Goal: Submit feedback/report problem: Provide input to the site owners about the experience or issues

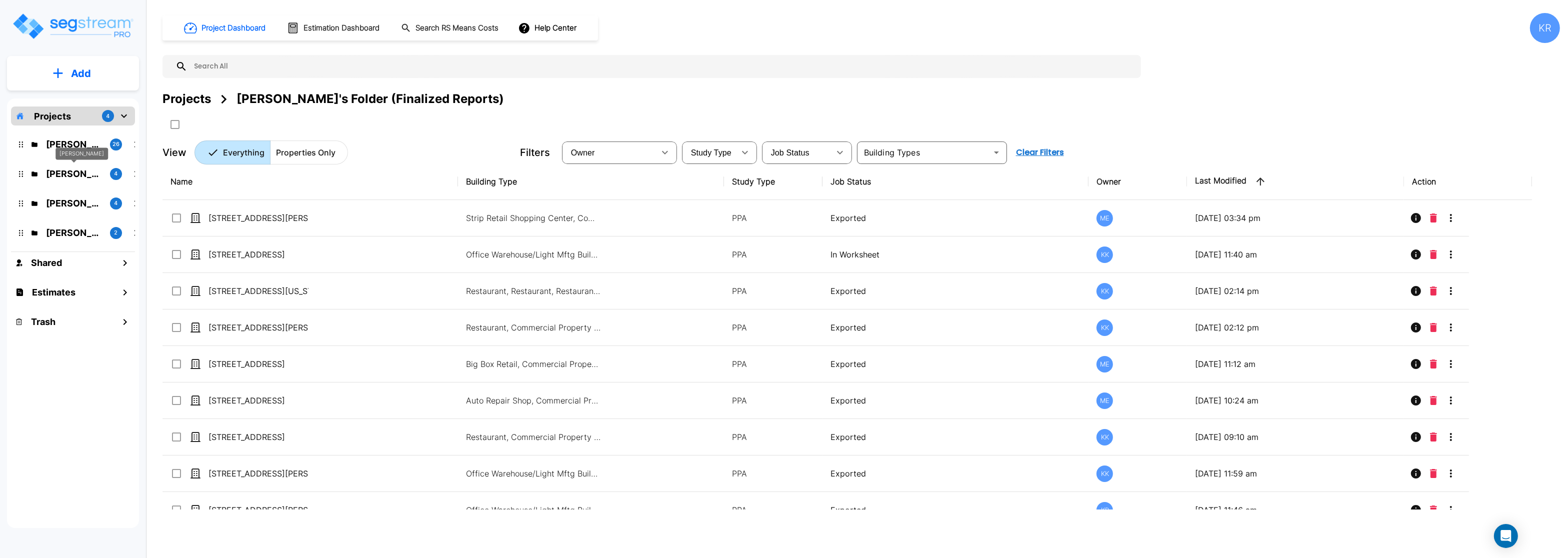
click at [65, 173] on p "[PERSON_NAME]" at bounding box center [74, 173] width 56 height 13
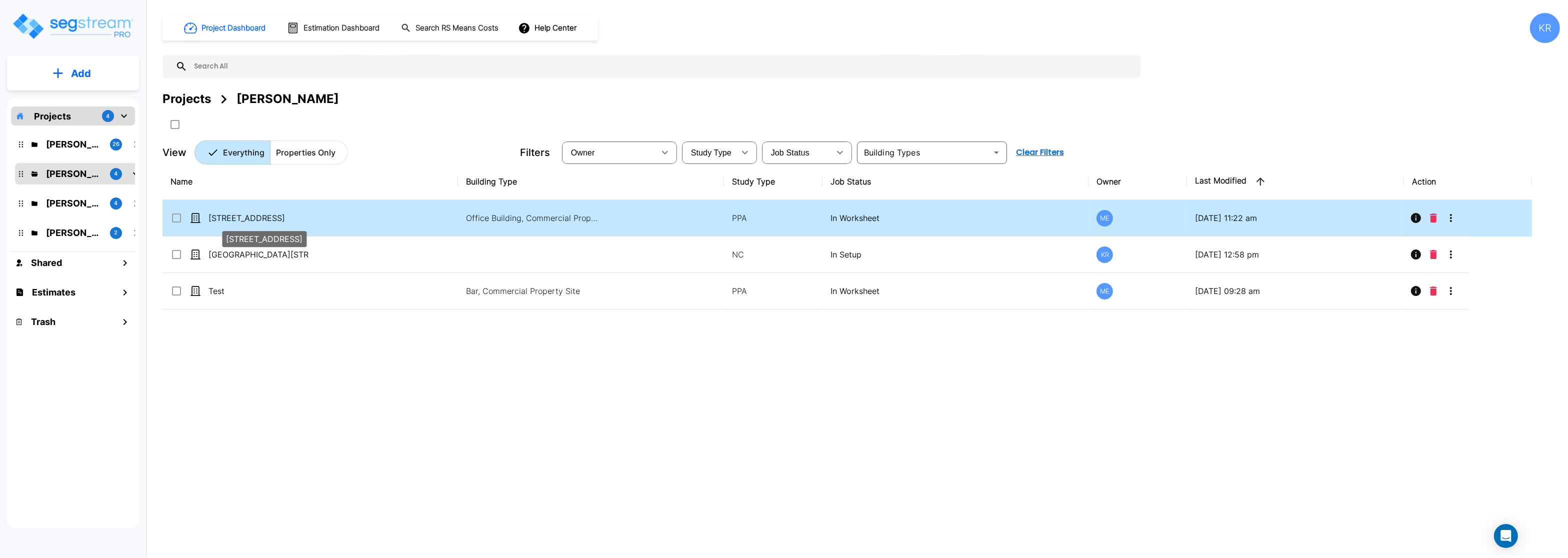
click at [238, 217] on p "[STREET_ADDRESS]" at bounding box center [259, 218] width 100 height 12
checkbox input "true"
click at [238, 217] on p "[STREET_ADDRESS]" at bounding box center [259, 218] width 100 height 12
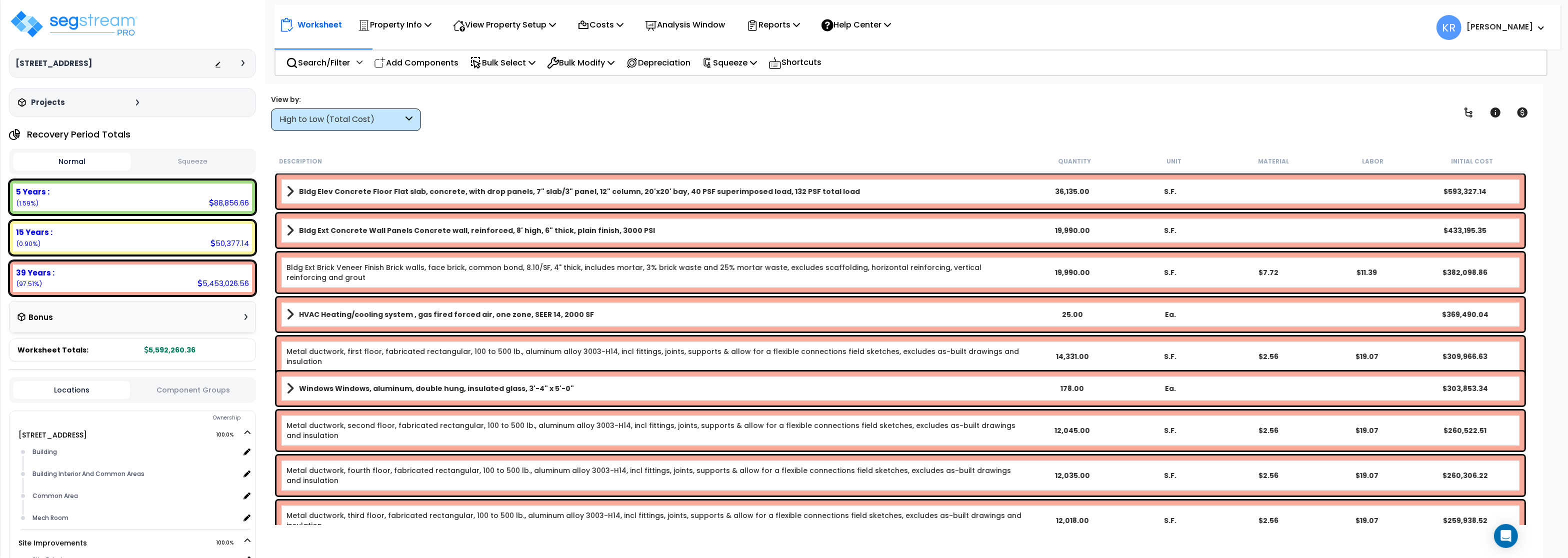
click at [331, 112] on div "High to Low (Total Cost)" at bounding box center [346, 119] width 150 height 23
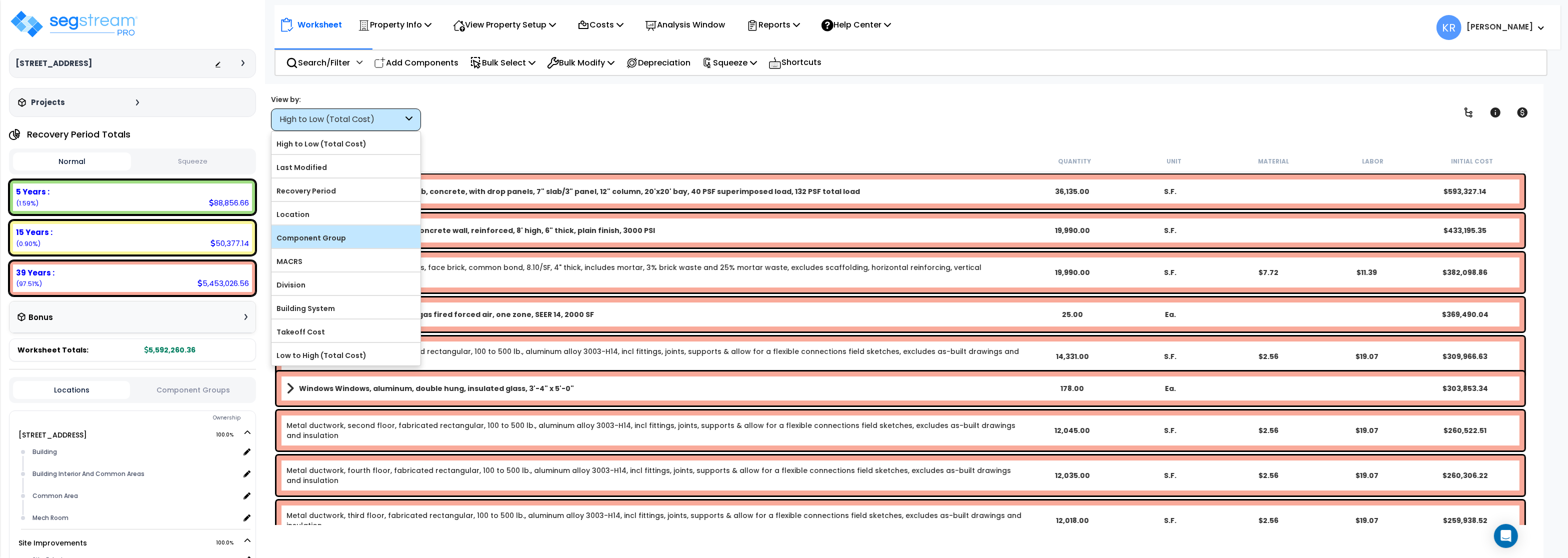
click at [309, 240] on label "Component Group" at bounding box center [346, 238] width 149 height 15
click at [0, 0] on input "Component Group" at bounding box center [0, 0] width 0 height 0
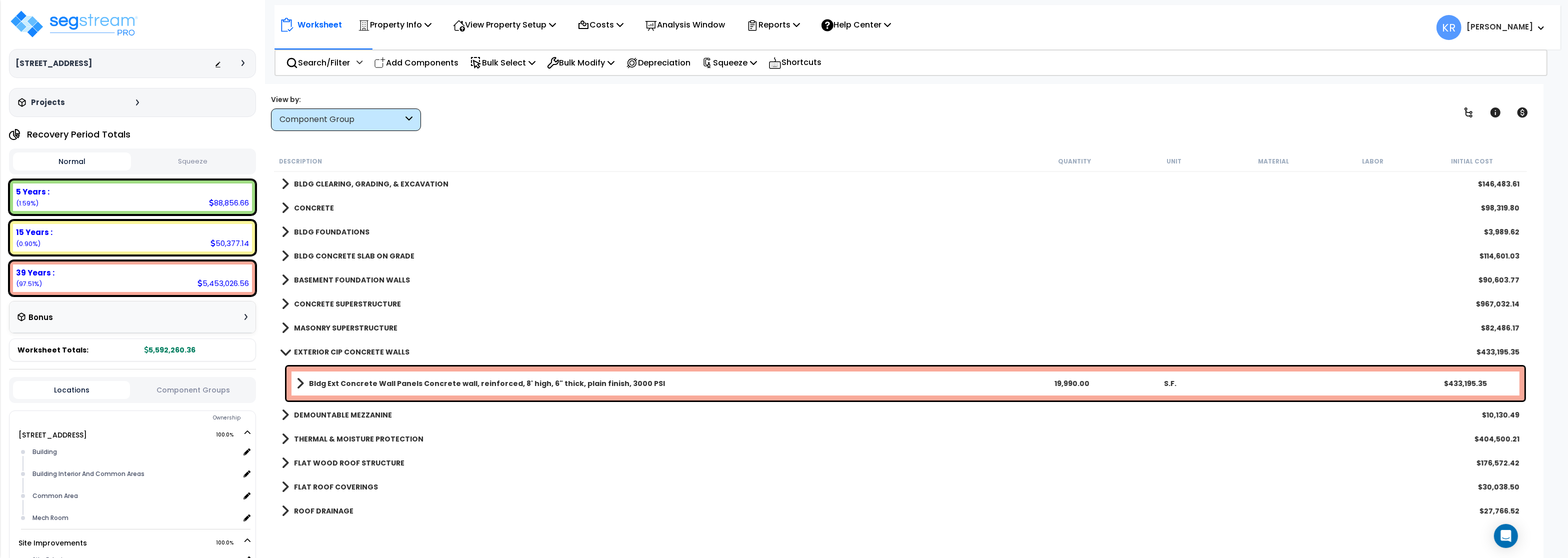
scroll to position [88, 0]
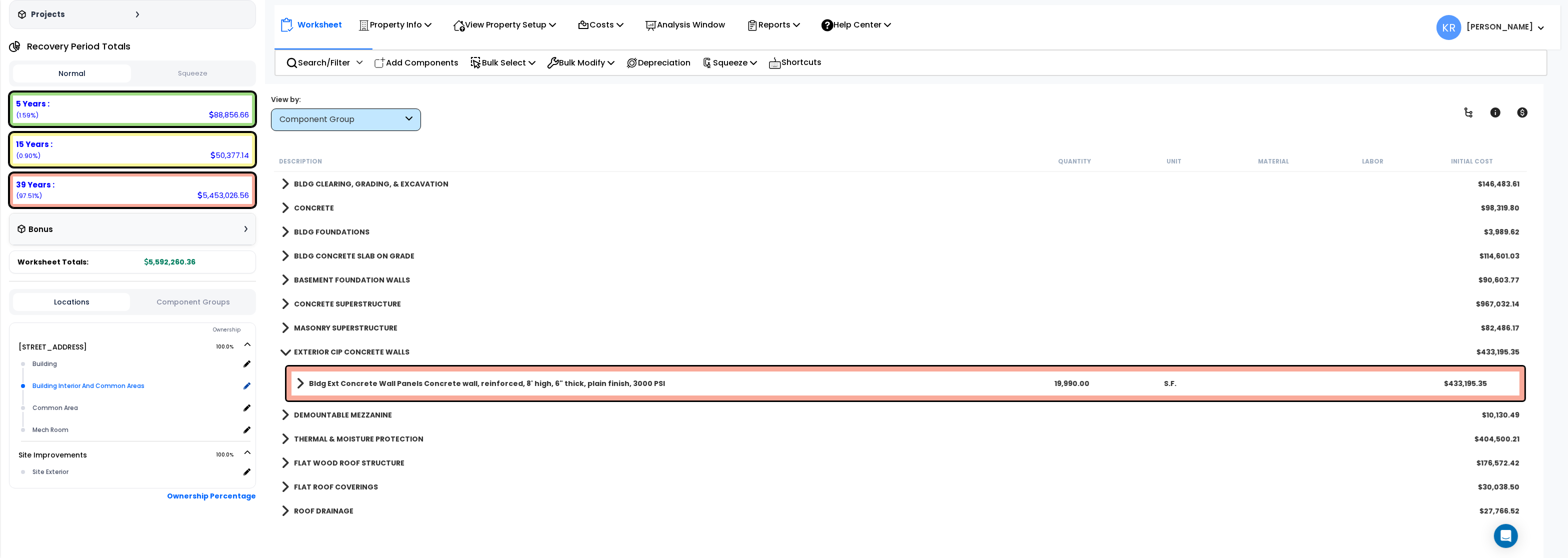
click at [74, 386] on div "Building Interior And Common Areas" at bounding box center [135, 386] width 209 height 12
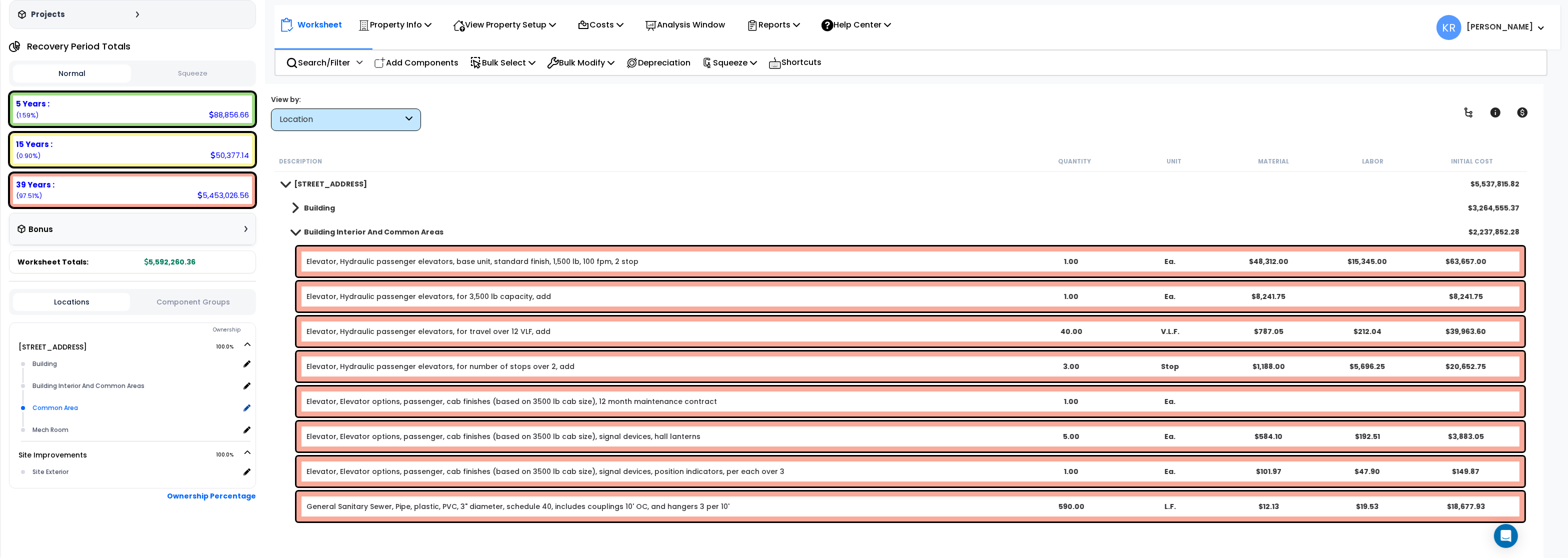
click at [52, 406] on div "Common Area" at bounding box center [135, 408] width 209 height 12
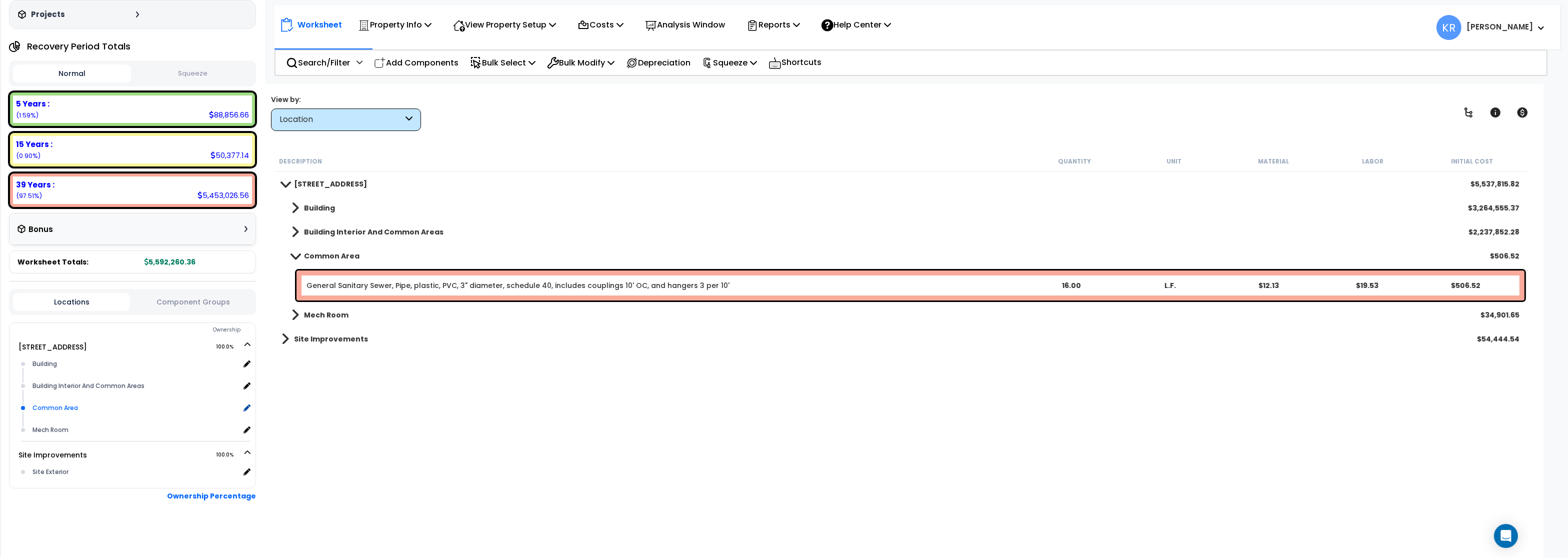
click at [55, 404] on div "Common Area" at bounding box center [135, 408] width 209 height 12
click at [321, 232] on b "Building Interior And Common Areas" at bounding box center [373, 232] width 139 height 10
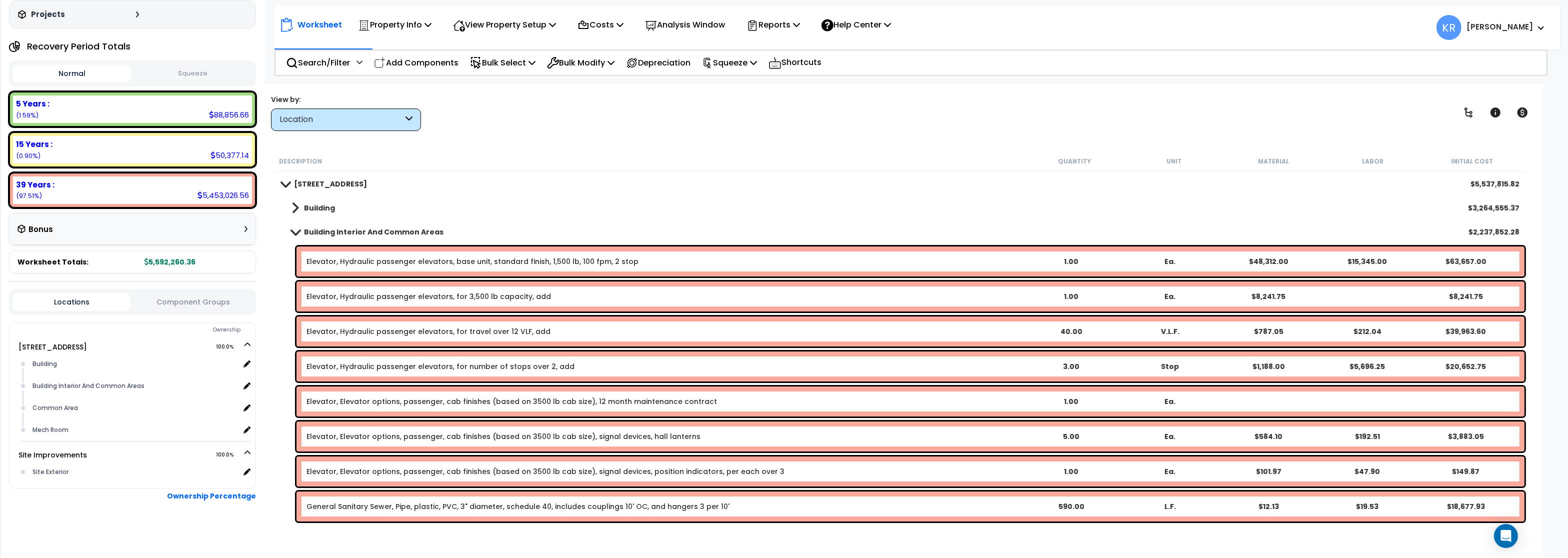
click at [321, 231] on b "Building Interior And Common Areas" at bounding box center [373, 232] width 139 height 10
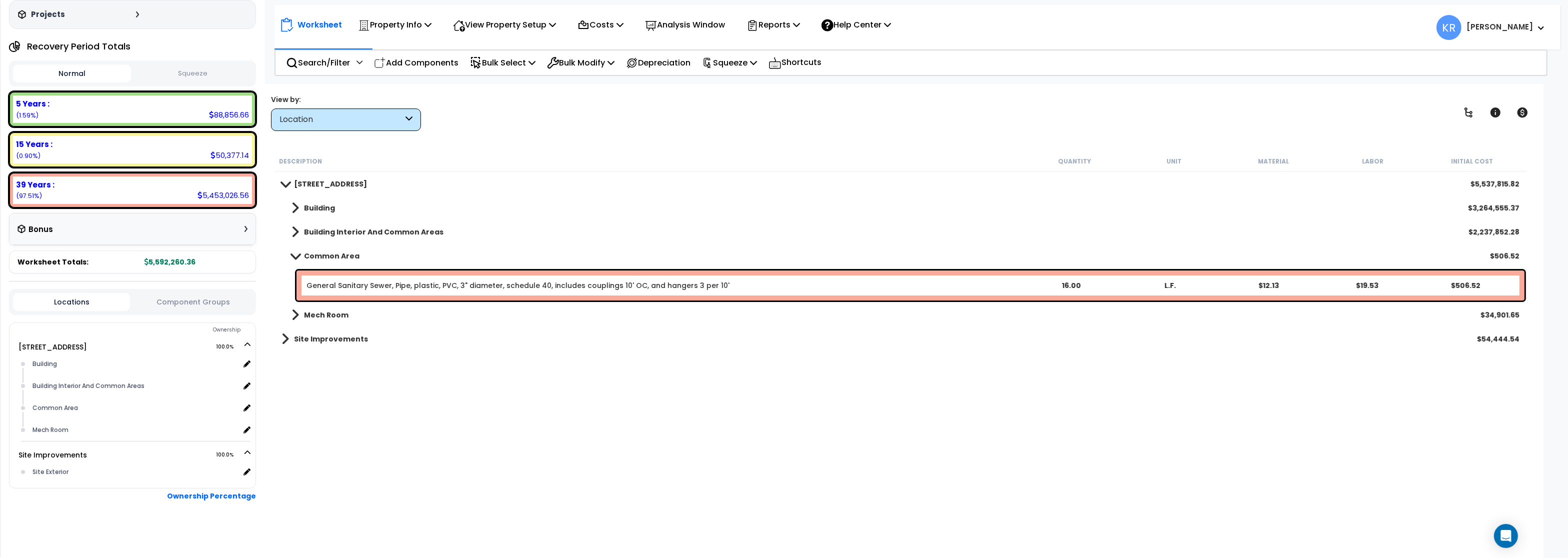
click at [321, 231] on b "Building Interior And Common Areas" at bounding box center [373, 232] width 139 height 10
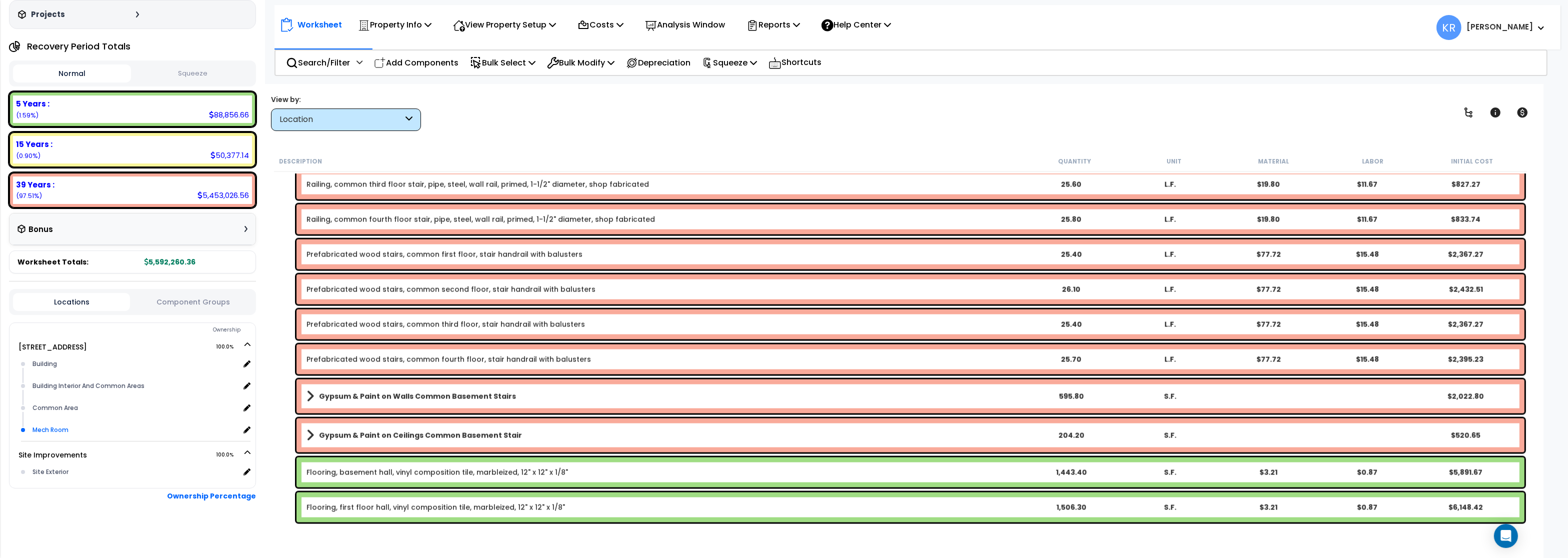
scroll to position [0, 0]
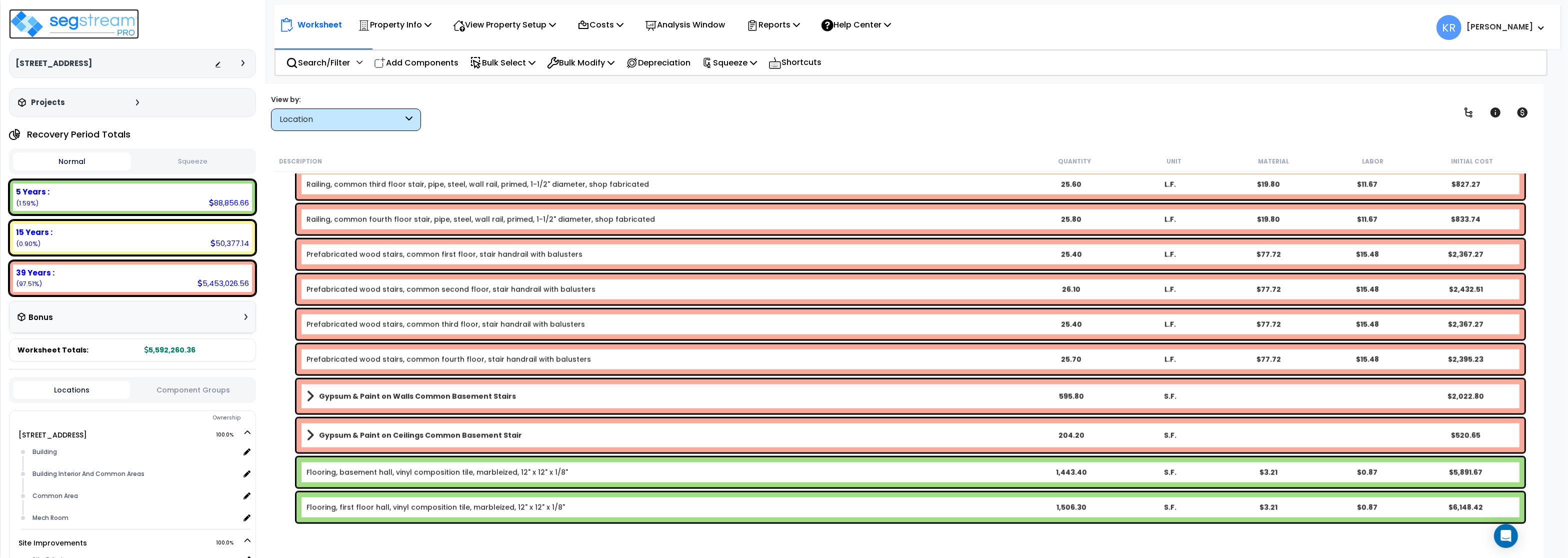
click at [75, 20] on img at bounding box center [74, 24] width 130 height 30
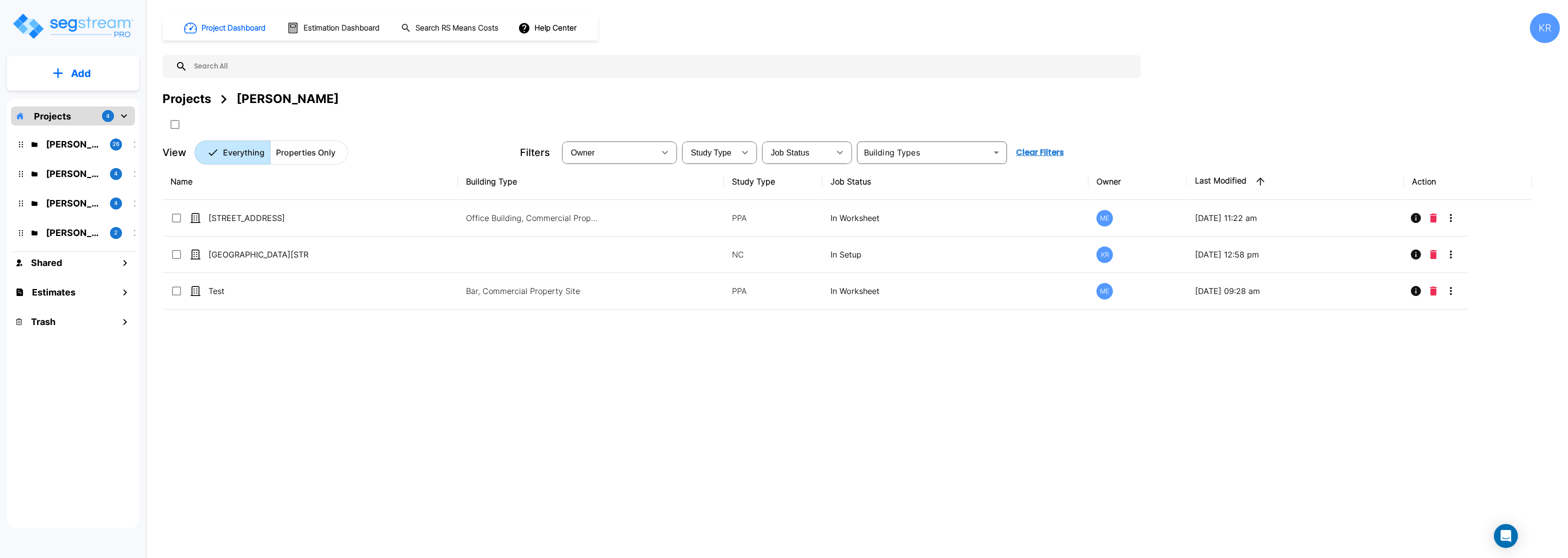
click at [77, 23] on img "mailbox folders" at bounding box center [72, 26] width 122 height 29
click at [77, 147] on p "Kristina's Folder (Finalized Reports)" at bounding box center [74, 144] width 56 height 13
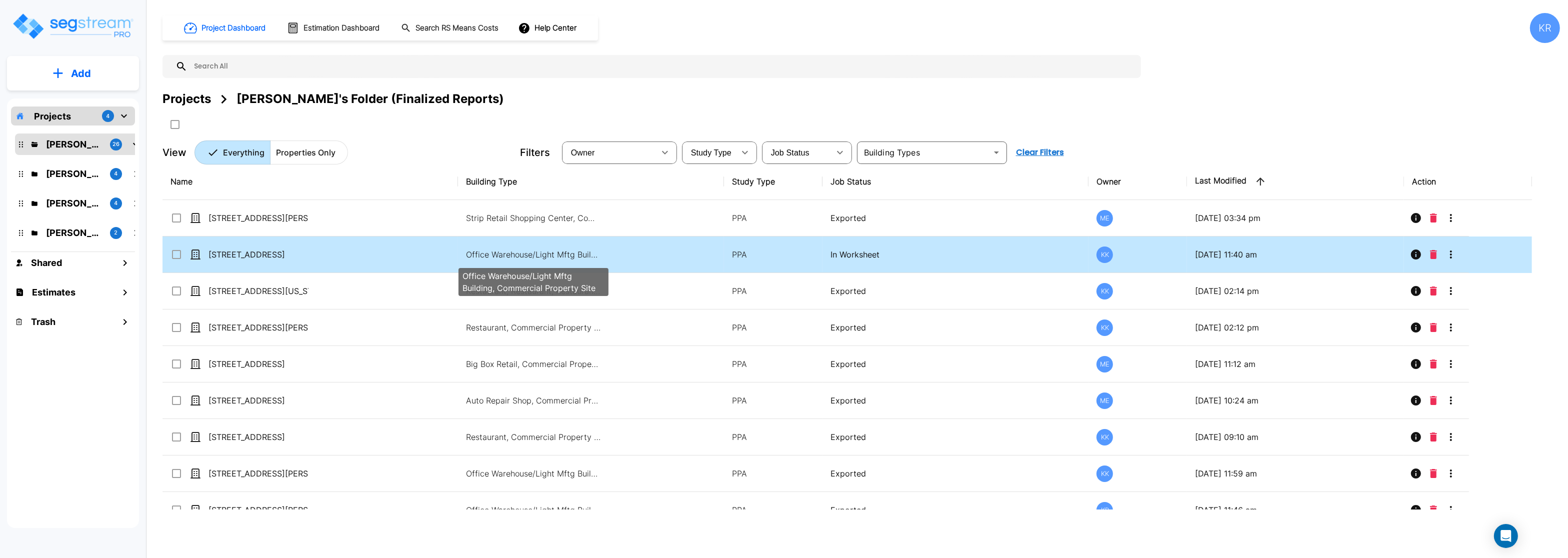
click at [471, 254] on p "Office Warehouse/Light Mftg Building, Commercial Property Site" at bounding box center [534, 254] width 135 height 12
checkbox input "true"
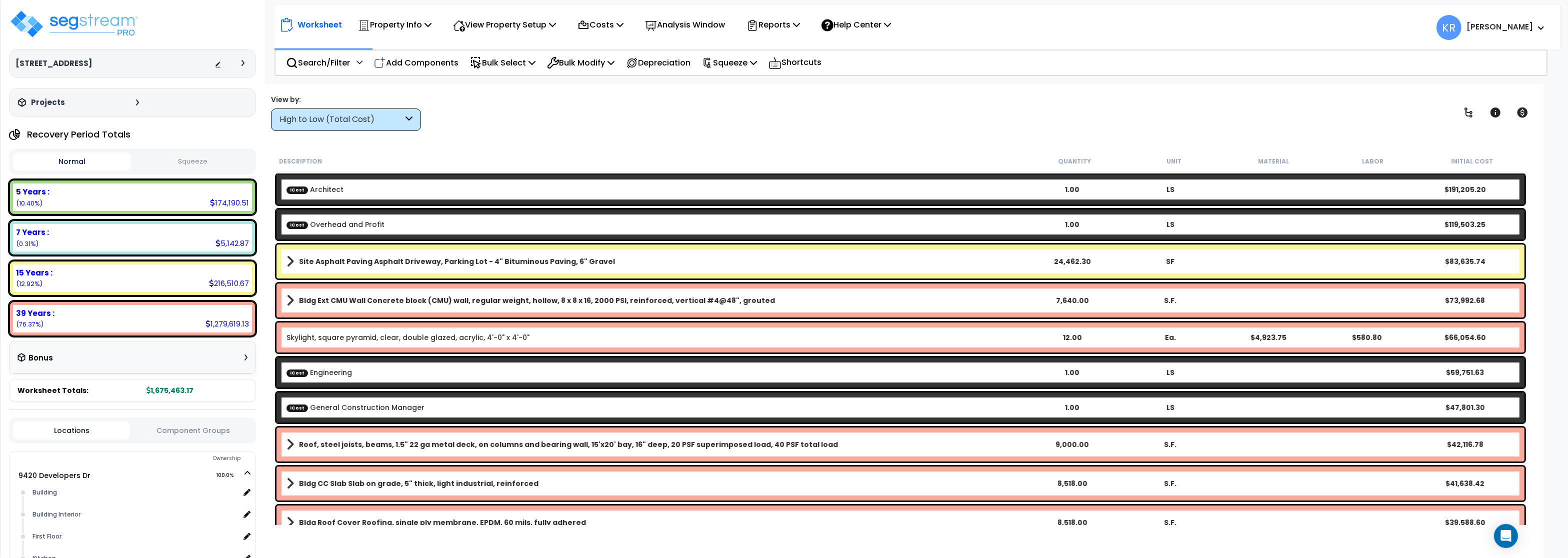
click at [313, 122] on div "High to Low (Total Cost)" at bounding box center [341, 119] width 124 height 12
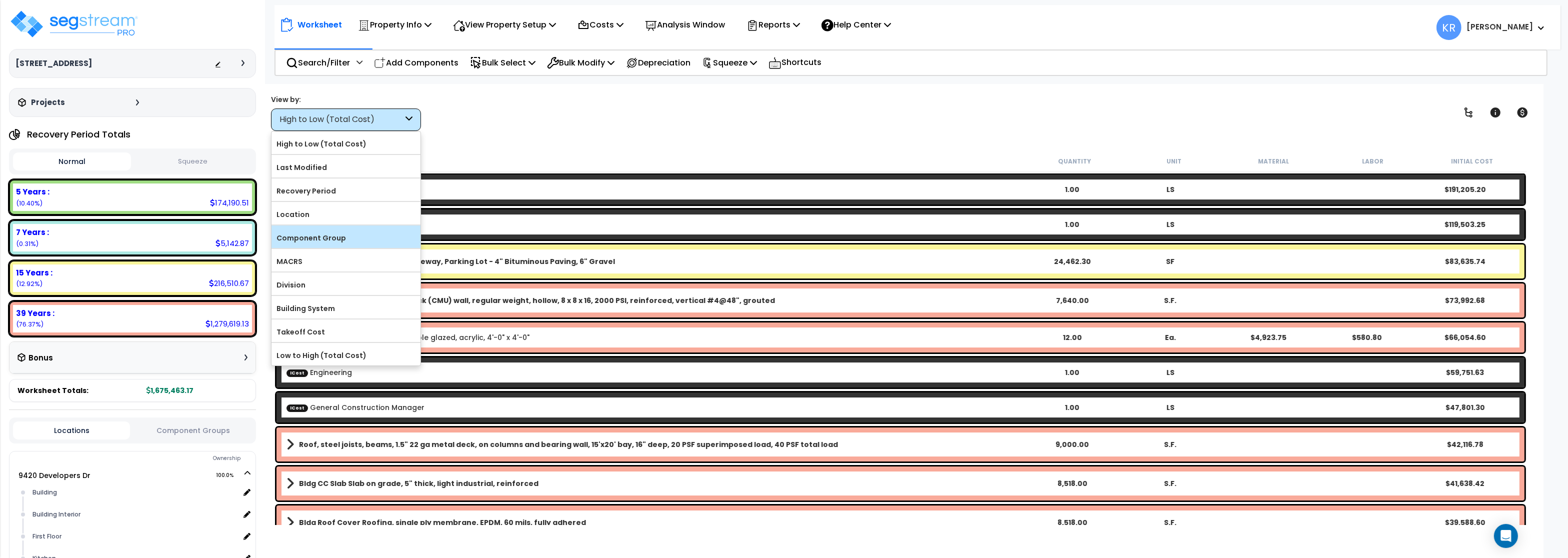
click at [320, 239] on label "Component Group" at bounding box center [346, 238] width 149 height 15
click at [0, 0] on input "Component Group" at bounding box center [0, 0] width 0 height 0
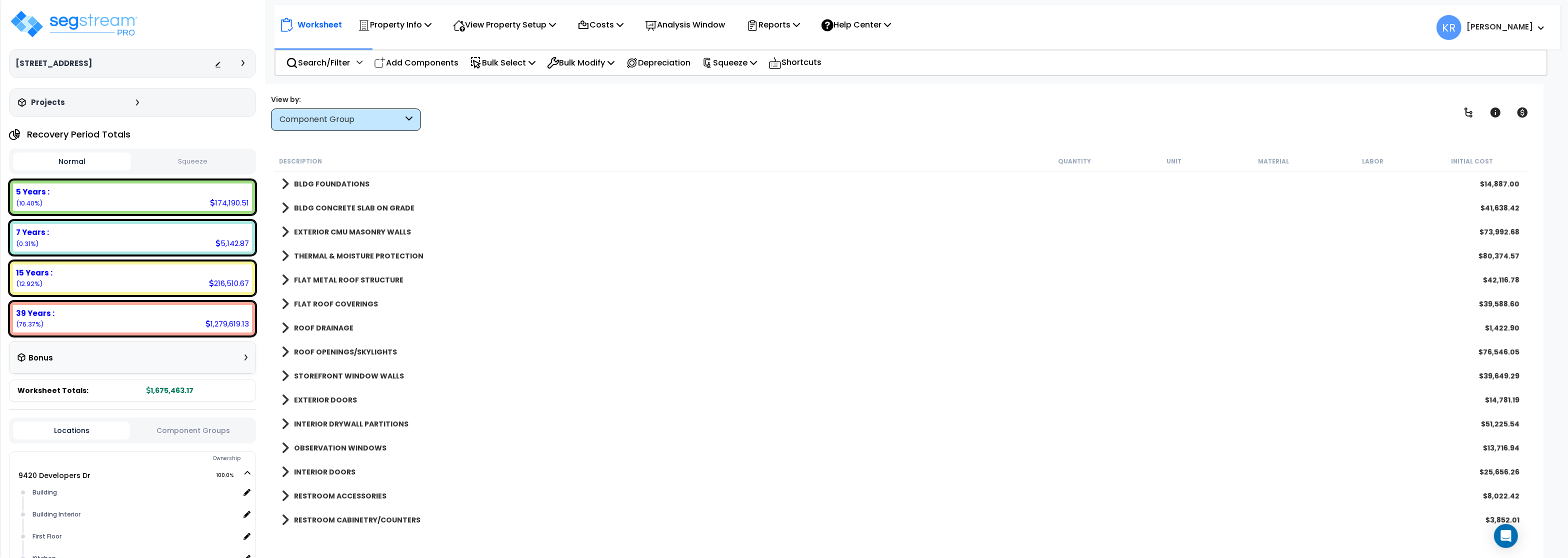
scroll to position [240, 0]
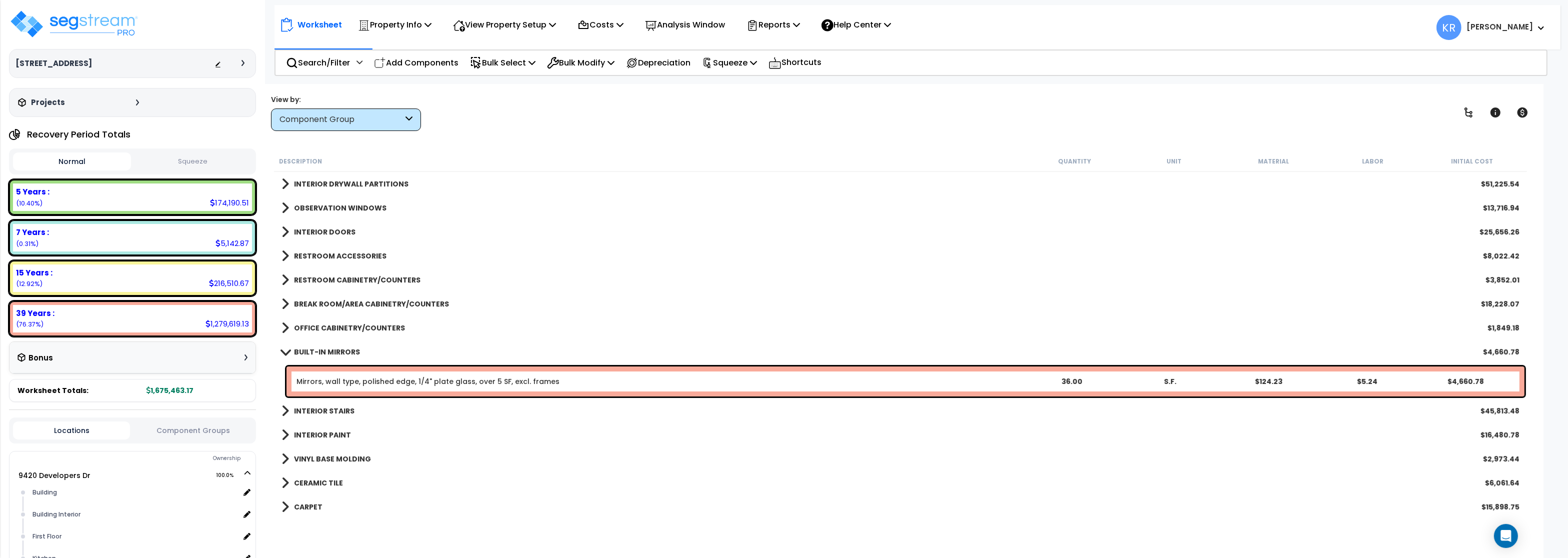
click at [294, 357] on link "BUILT-IN MIRRORS" at bounding box center [320, 352] width 79 height 14
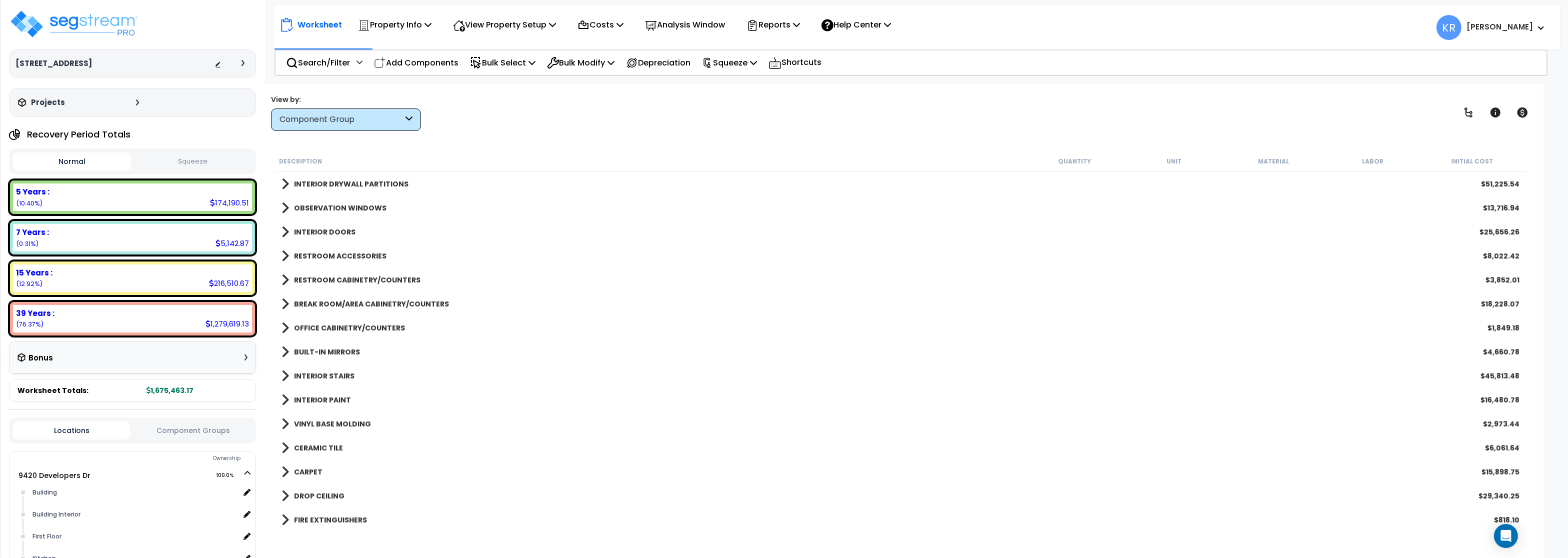
scroll to position [0, 0]
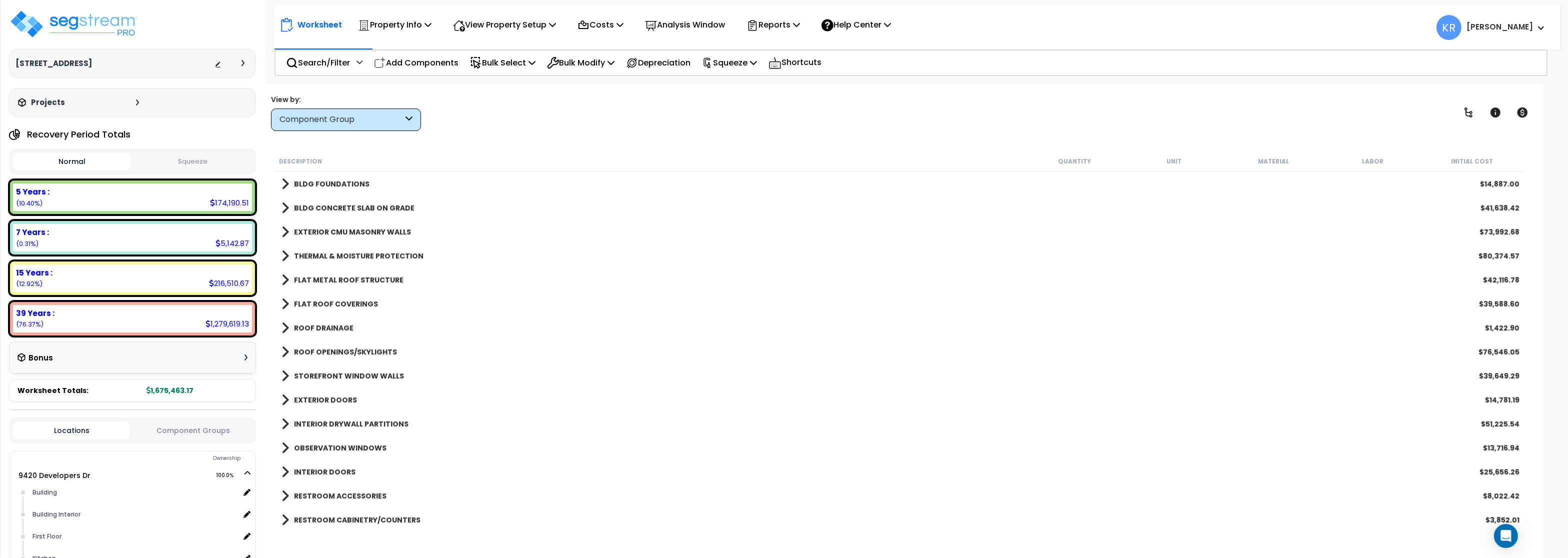
click at [339, 184] on b "BLDG FOUNDATIONS" at bounding box center [332, 184] width 75 height 10
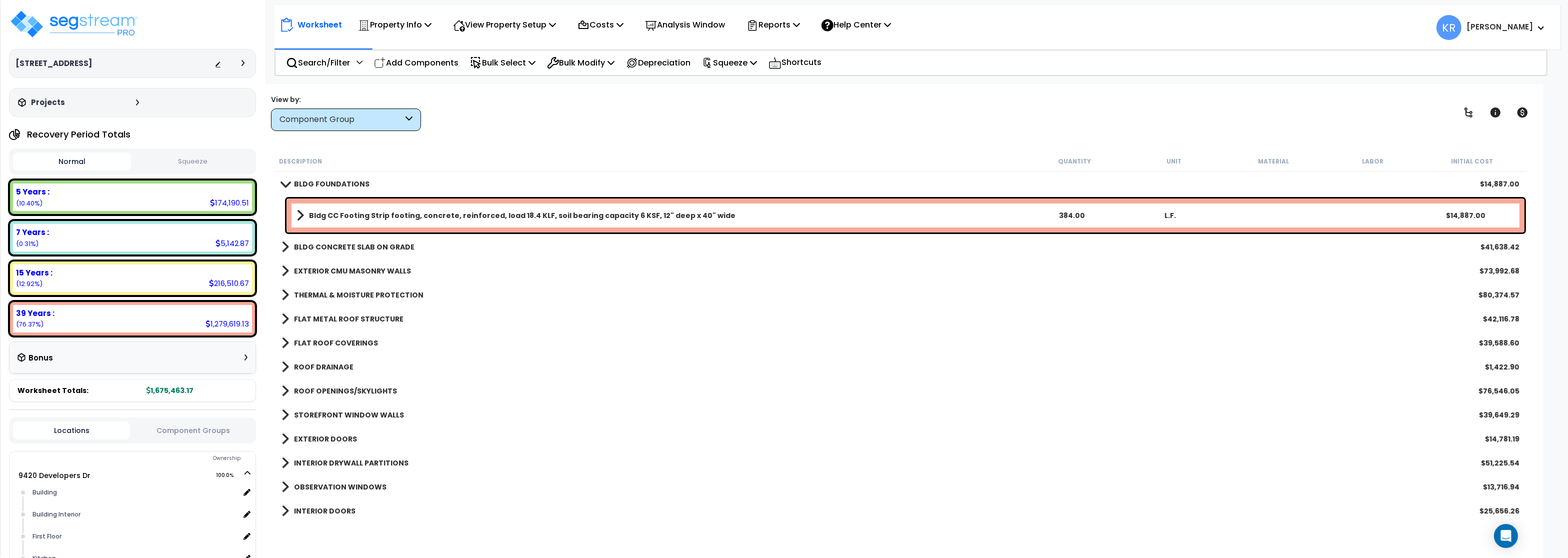
click at [290, 180] on link "BLDG FOUNDATIONS" at bounding box center [325, 184] width 88 height 14
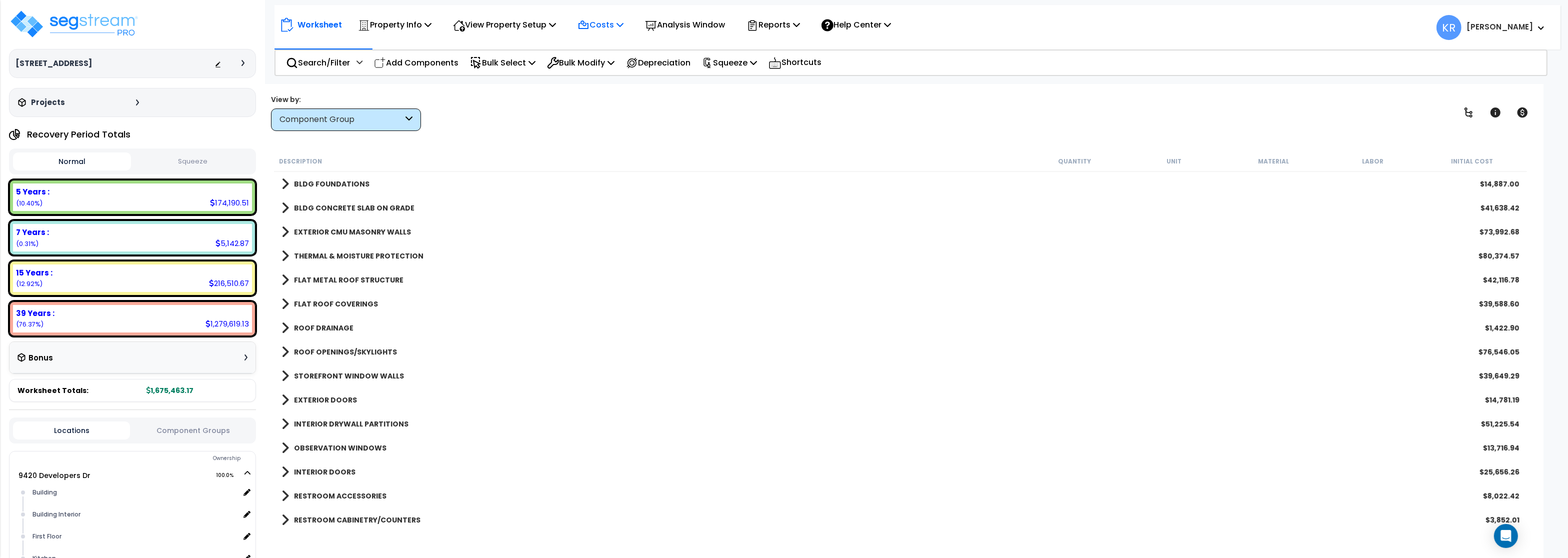
click at [589, 21] on icon at bounding box center [584, 26] width 12 height 12
click at [606, 49] on link "Indirect Costs" at bounding box center [622, 47] width 99 height 20
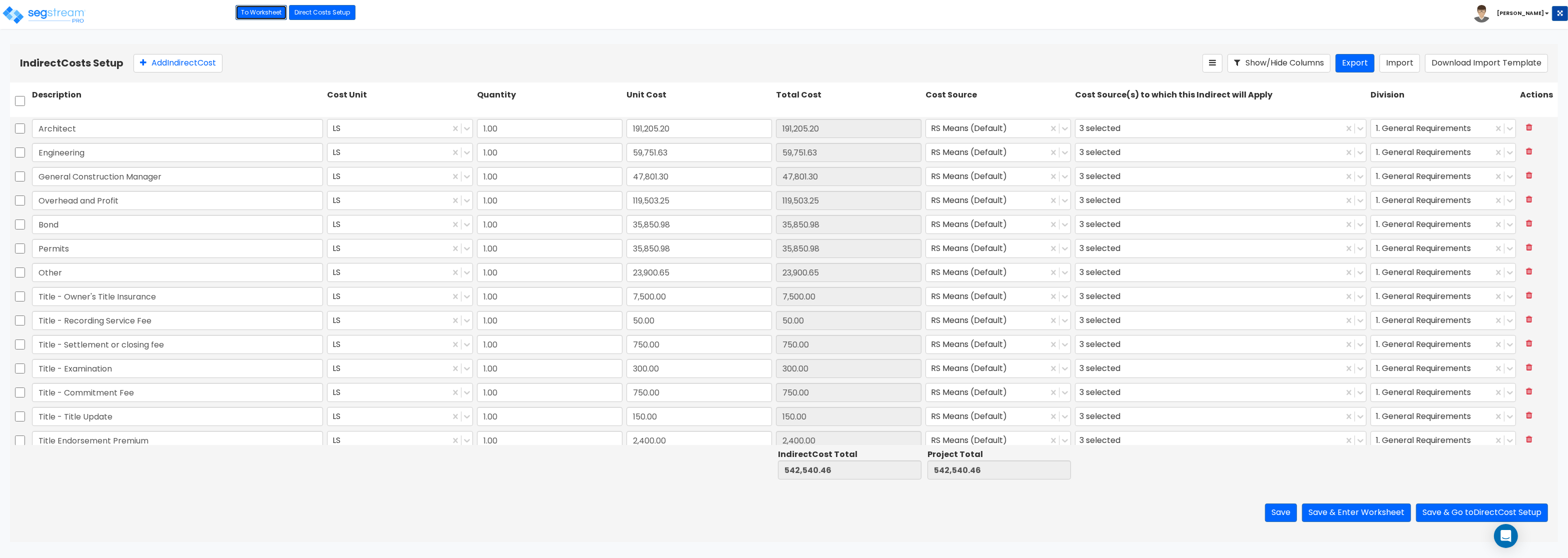
click at [245, 13] on link "To Worksheet" at bounding box center [261, 12] width 52 height 15
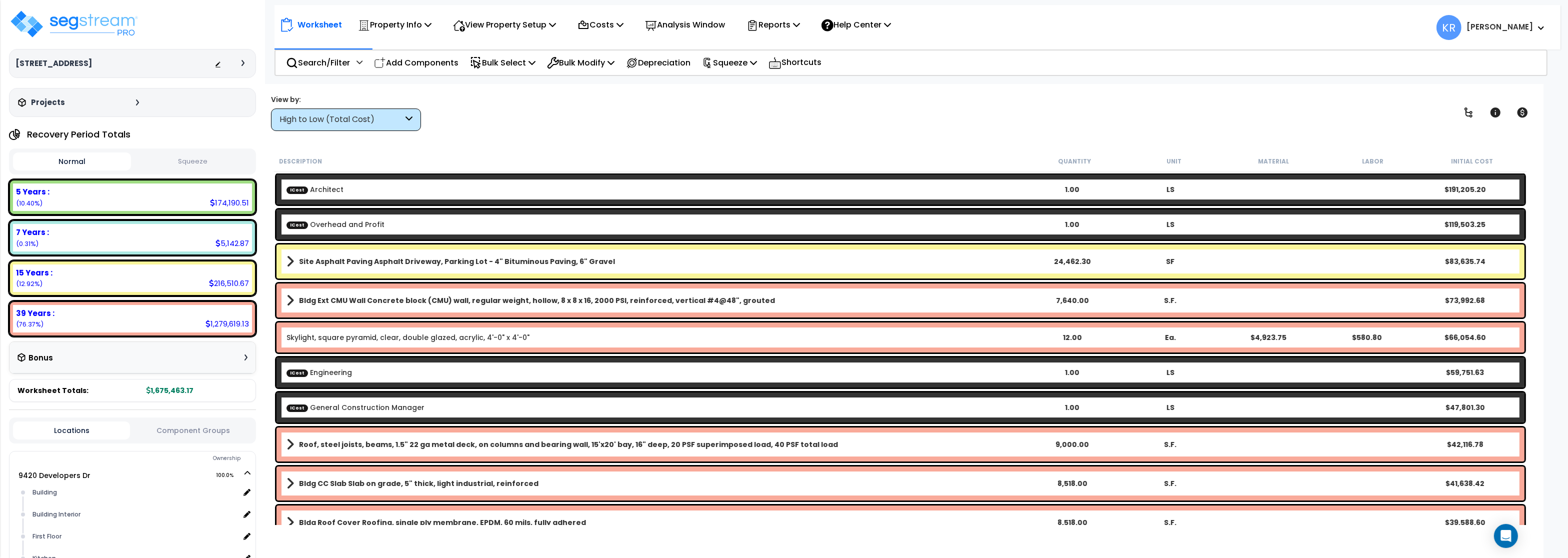
click at [326, 99] on div "View by:" at bounding box center [346, 99] width 150 height 10
click at [320, 114] on div "High to Low (Total Cost)" at bounding box center [341, 119] width 124 height 12
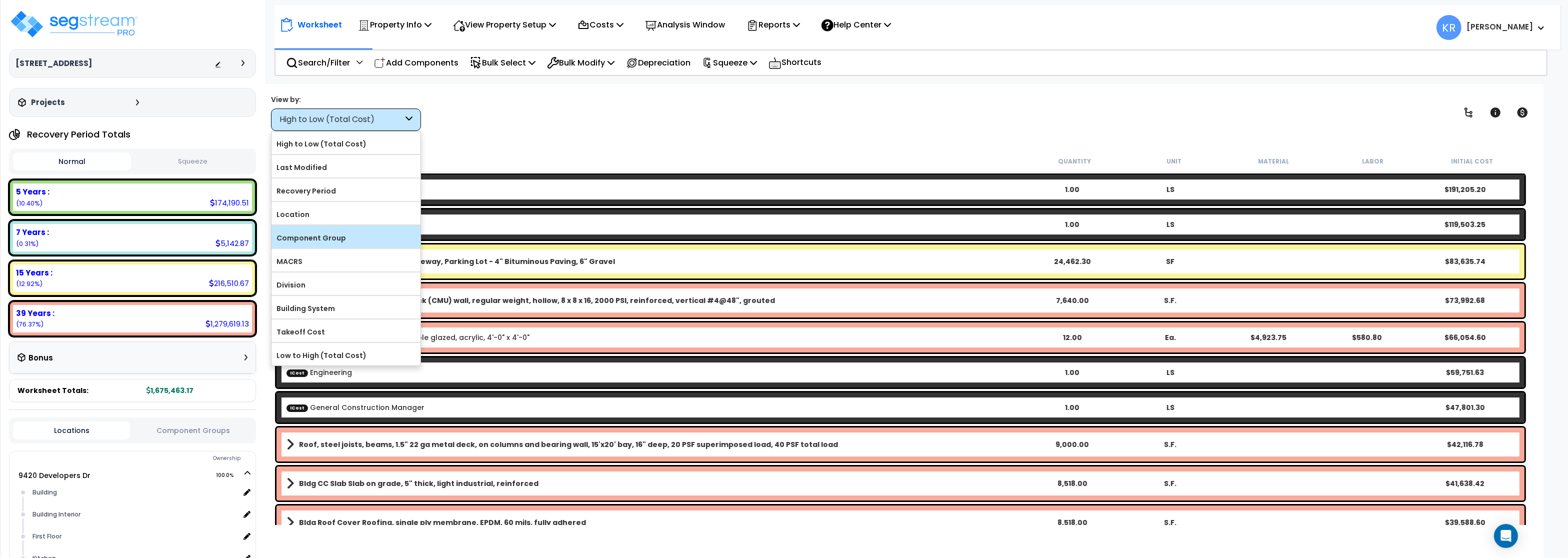
click at [315, 237] on label "Component Group" at bounding box center [346, 238] width 149 height 15
click at [0, 0] on input "Component Group" at bounding box center [0, 0] width 0 height 0
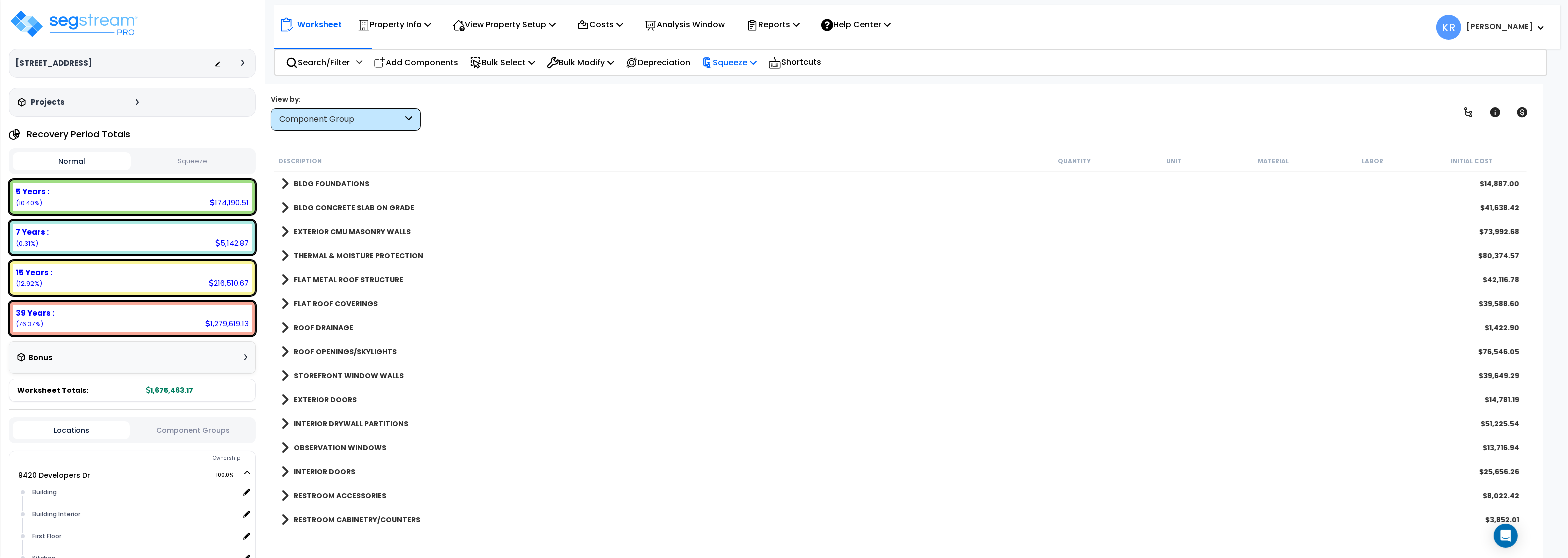
click at [749, 61] on p "Squeeze" at bounding box center [729, 63] width 55 height 13
click at [747, 90] on link "Squeeze" at bounding box center [746, 85] width 99 height 20
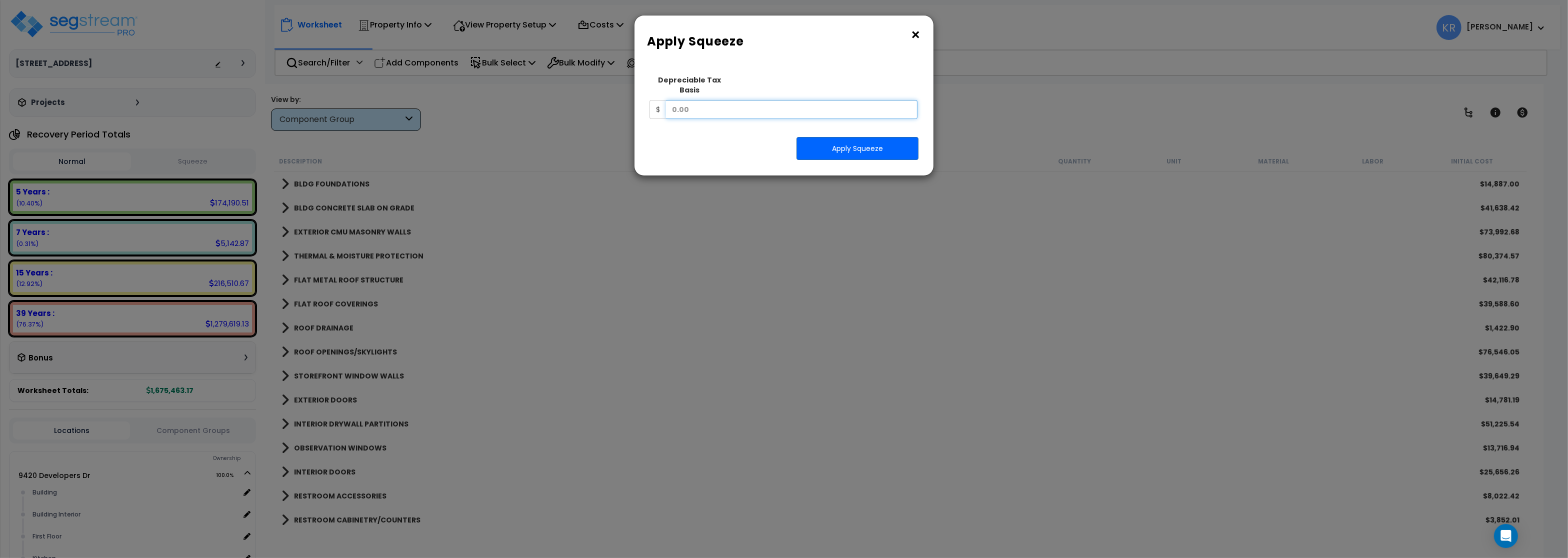
click at [695, 100] on input "text" at bounding box center [791, 109] width 251 height 19
type input "2,418,841.48"
click at [884, 144] on button "Apply Squeeze" at bounding box center [858, 148] width 122 height 23
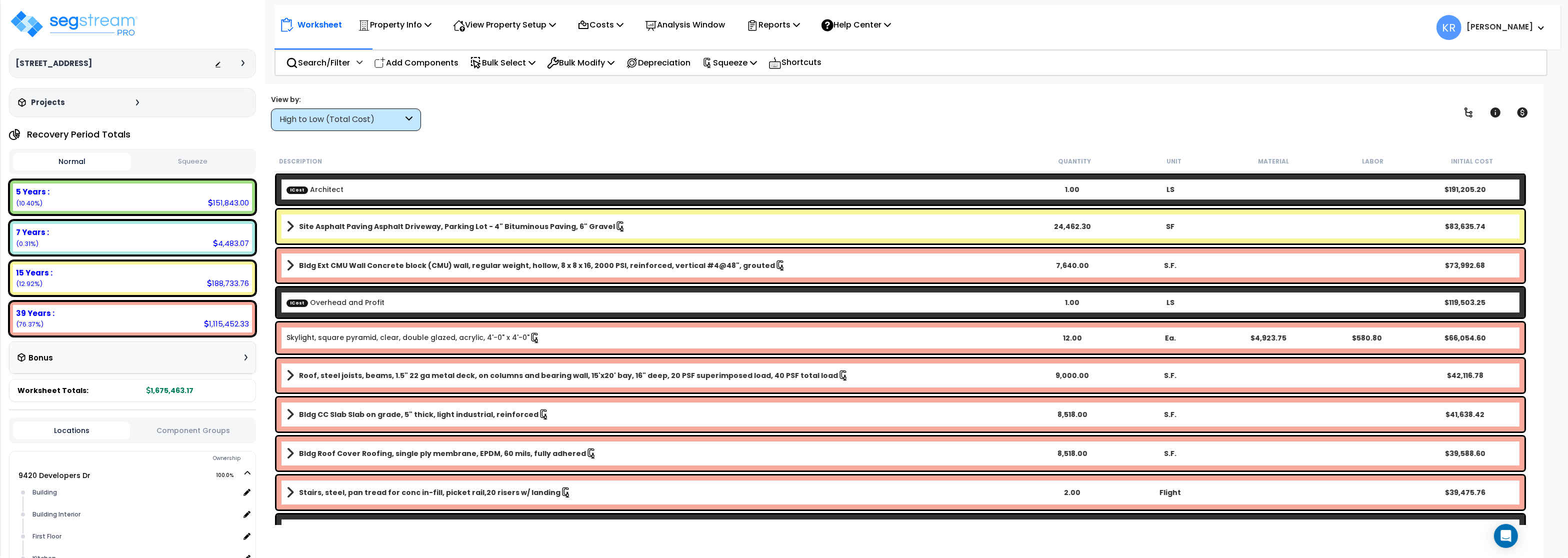
click at [179, 157] on button "Squeeze" at bounding box center [192, 161] width 118 height 18
click at [785, 20] on p "Reports" at bounding box center [773, 25] width 54 height 13
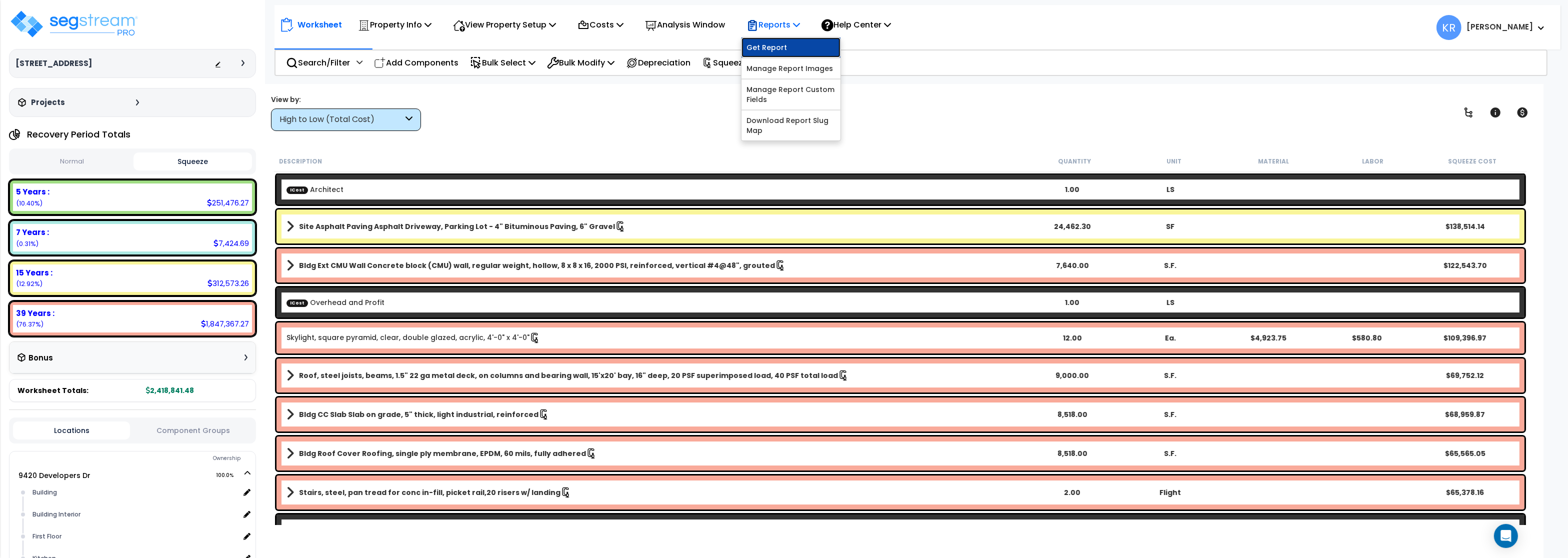
click at [782, 45] on link "Get Report" at bounding box center [791, 47] width 99 height 20
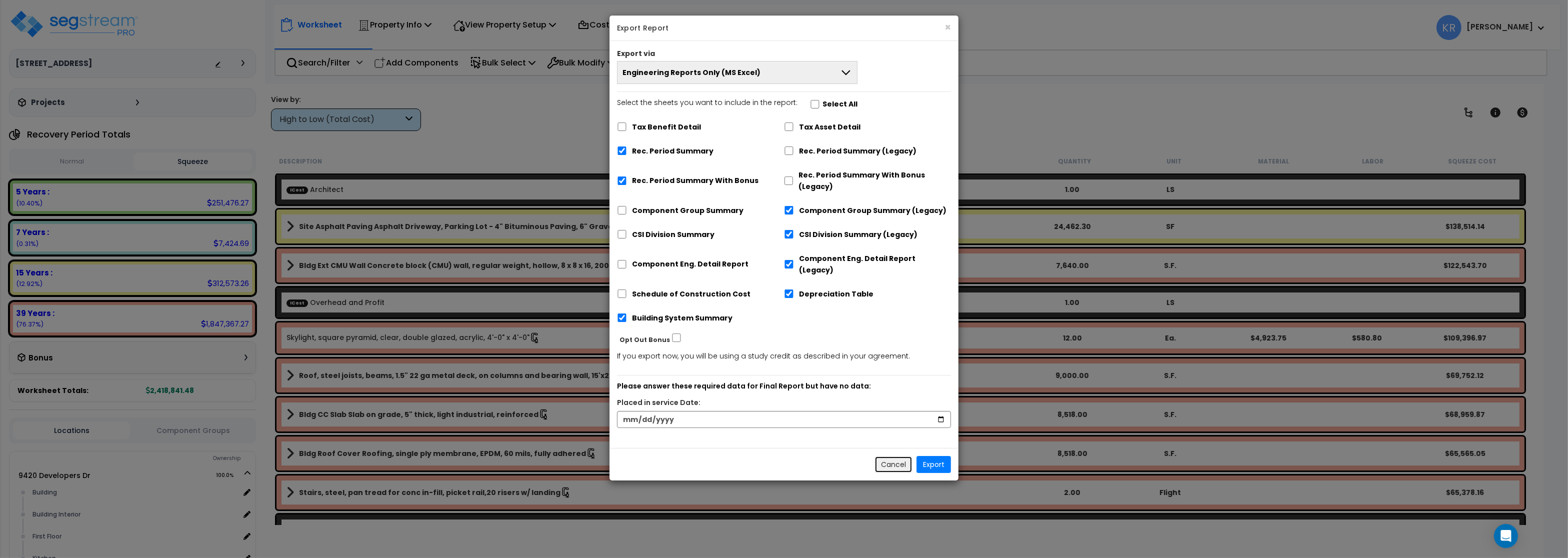
click at [898, 456] on button "Cancel" at bounding box center [894, 464] width 38 height 17
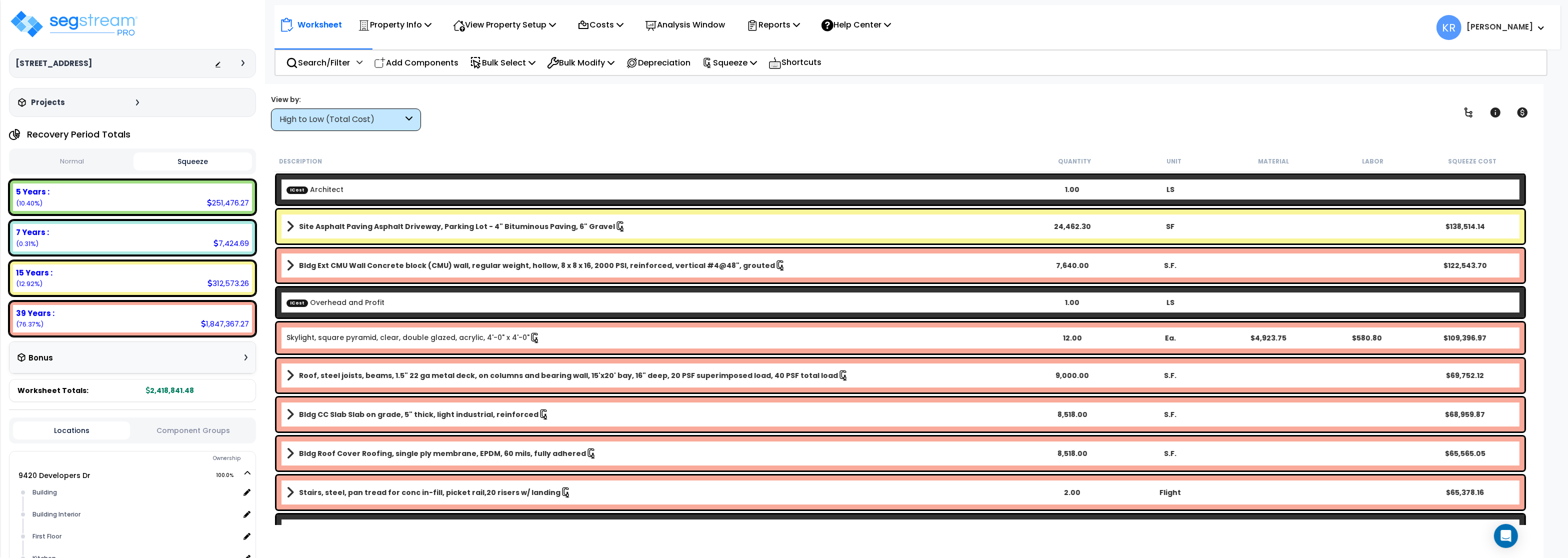
click at [328, 125] on div "High to Low (Total Cost)" at bounding box center [341, 119] width 124 height 12
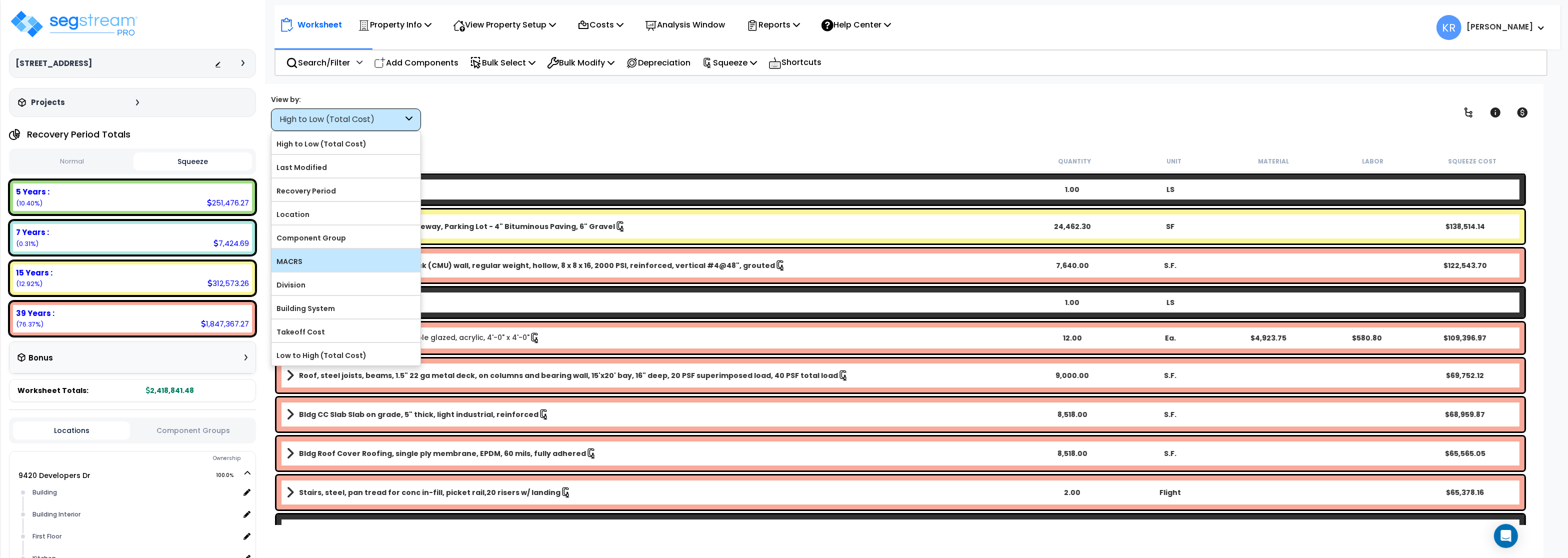
click at [312, 256] on label "MACRS" at bounding box center [346, 261] width 149 height 15
click at [0, 0] on input "MACRS" at bounding box center [0, 0] width 0 height 0
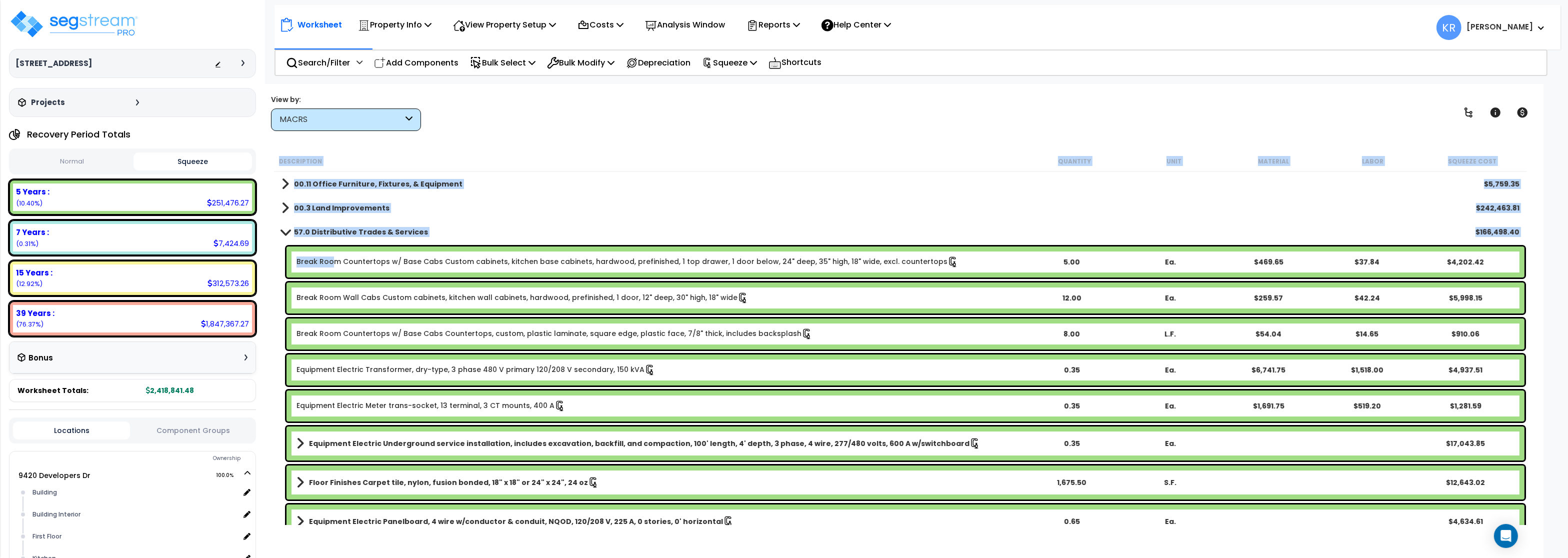
click at [332, 260] on link "Break Room Countertops w/ Base Cabs Custom cabinets, kitchen base cabinets, har…" at bounding box center [628, 262] width 662 height 11
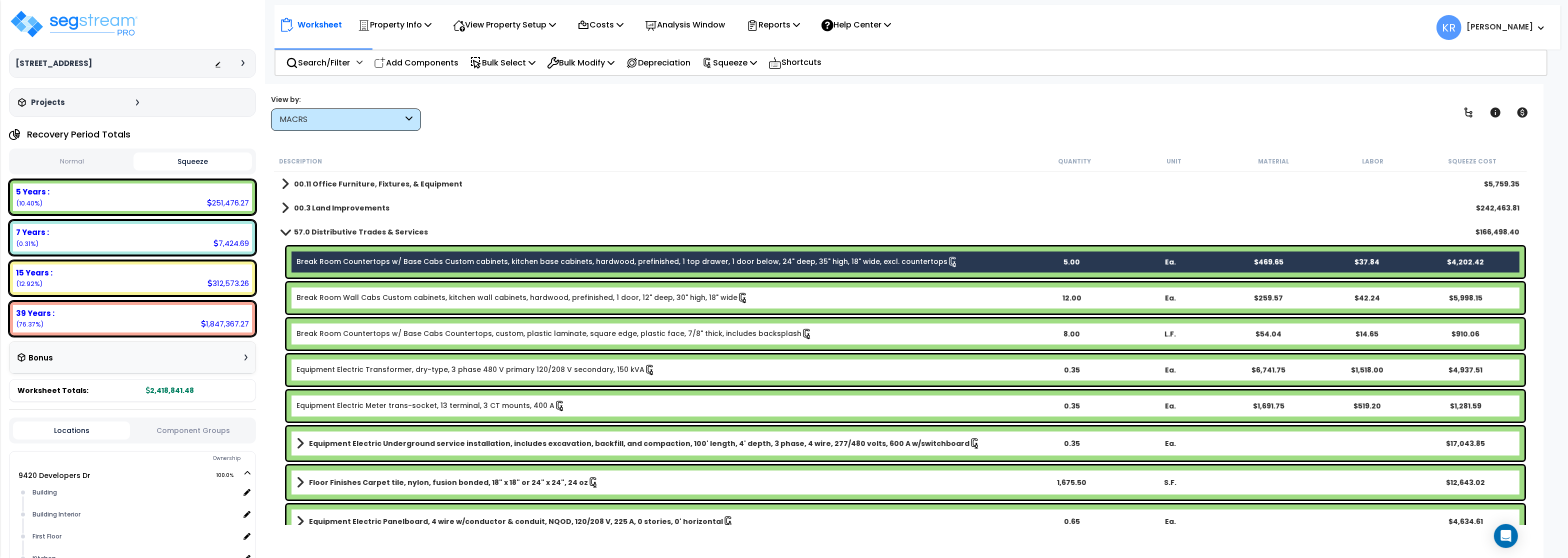
click at [337, 300] on link "Break Room Wall Cabs Custom cabinets, kitchen wall cabinets, hardwood, prefinis…" at bounding box center [522, 298] width 452 height 11
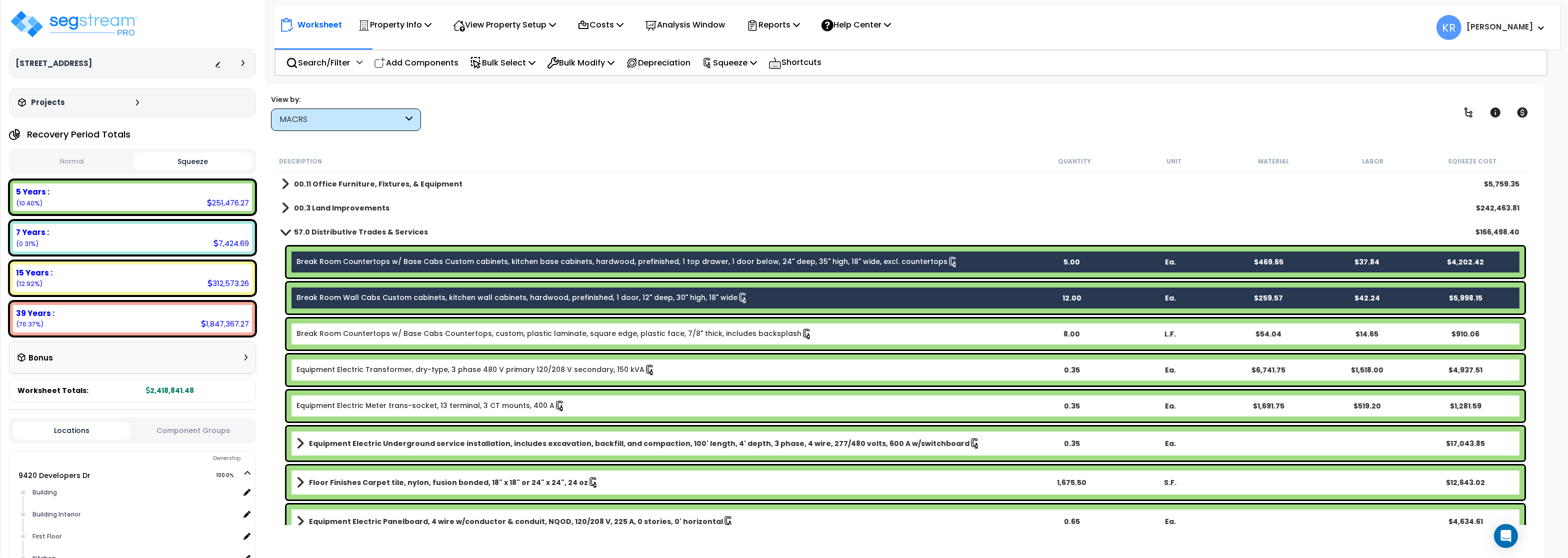
click at [335, 332] on link "Break Room Countertops w/ Base Cabs Countertops, custom, plastic laminate, squa…" at bounding box center [555, 334] width 516 height 11
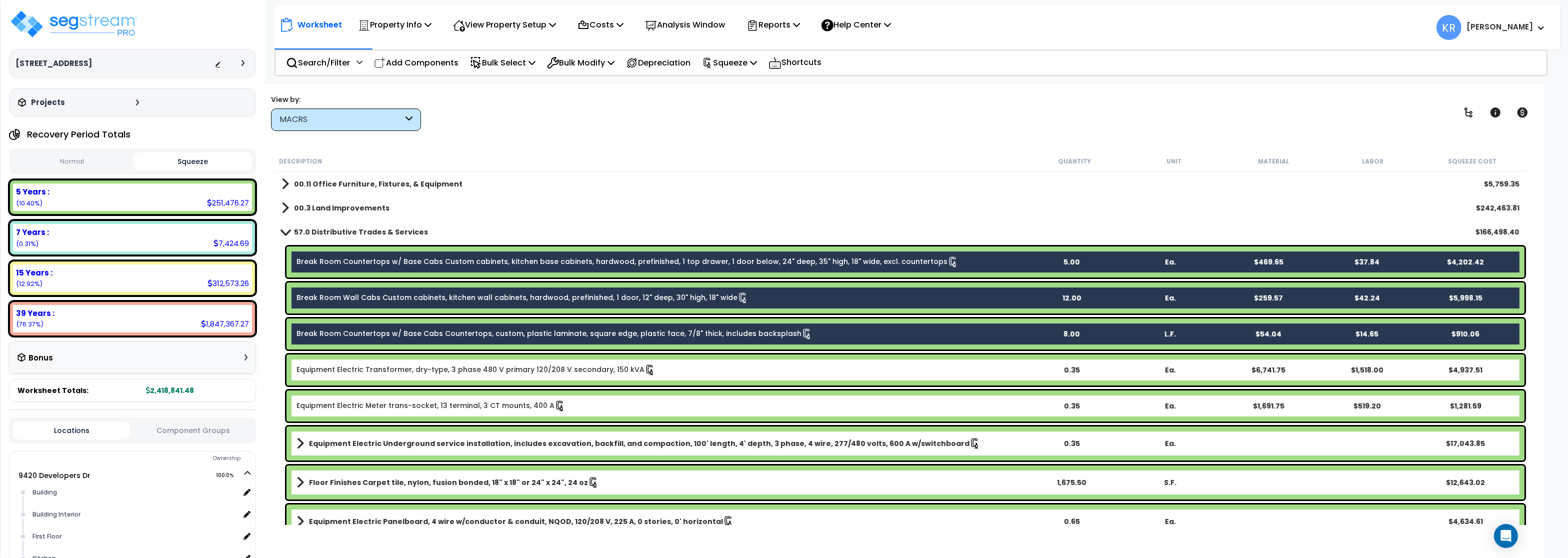
click at [332, 375] on div "Equipment Electric Transformer, dry-type, 3 phase 480 V primary 120/208 V secon…" at bounding box center [906, 369] width 1238 height 31
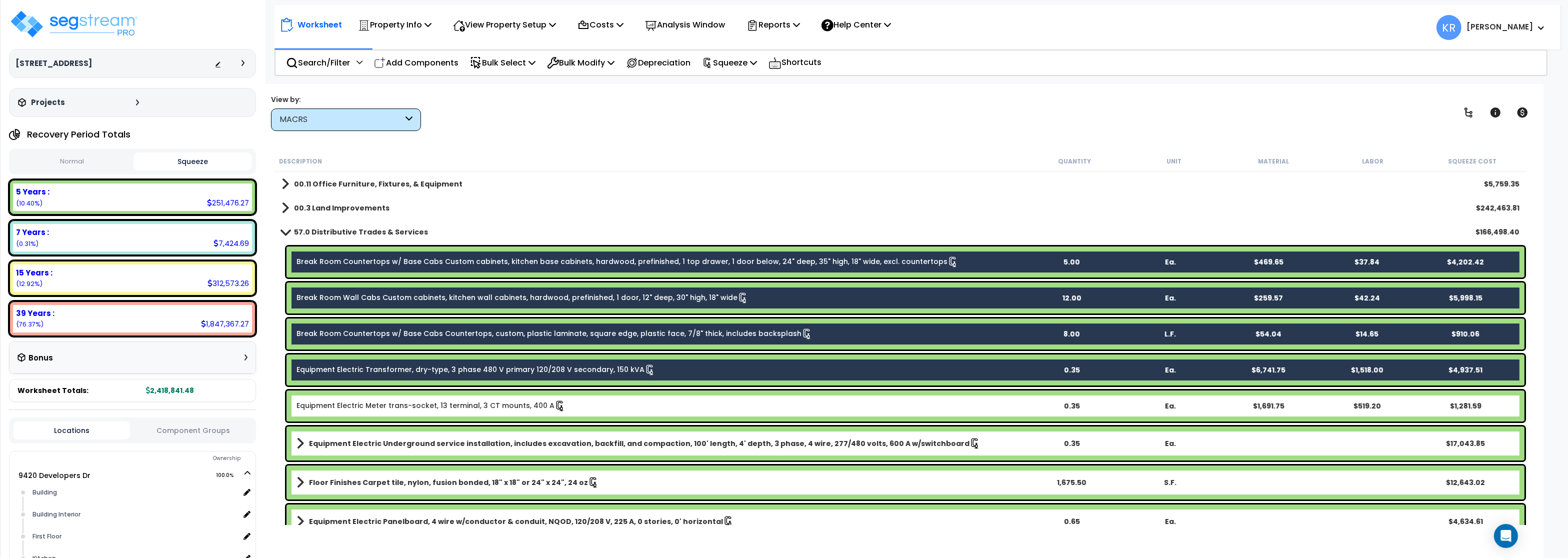
click at [323, 421] on div "Equipment Electric Meter trans-socket, 13 terminal, 3 CT mounts, 400 A 0.35 Ea.…" at bounding box center [906, 406] width 1238 height 31
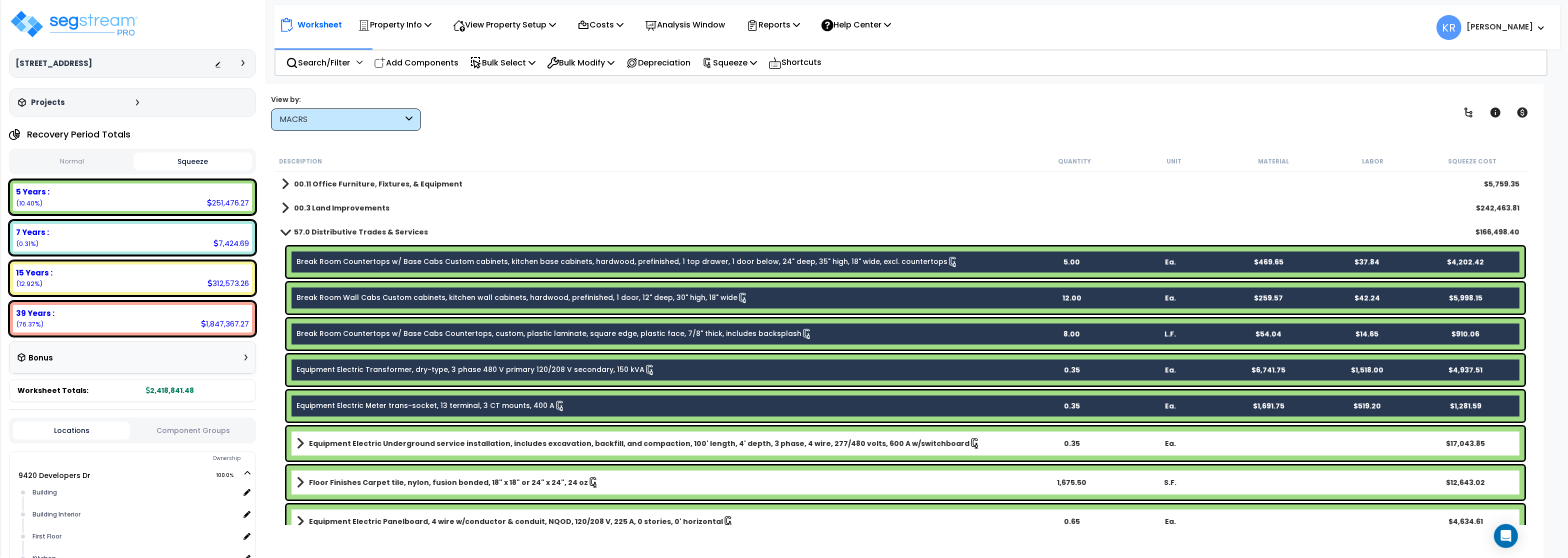
click at [321, 452] on div "Equipment Electric Underground service installation, includes excavation, backf…" at bounding box center [906, 444] width 1238 height 34
click at [324, 482] on b "Floor Finishes Carpet tile, nylon, fusion bonded, 18" x 18" or 24" x 24", 24 oz" at bounding box center [449, 482] width 279 height 10
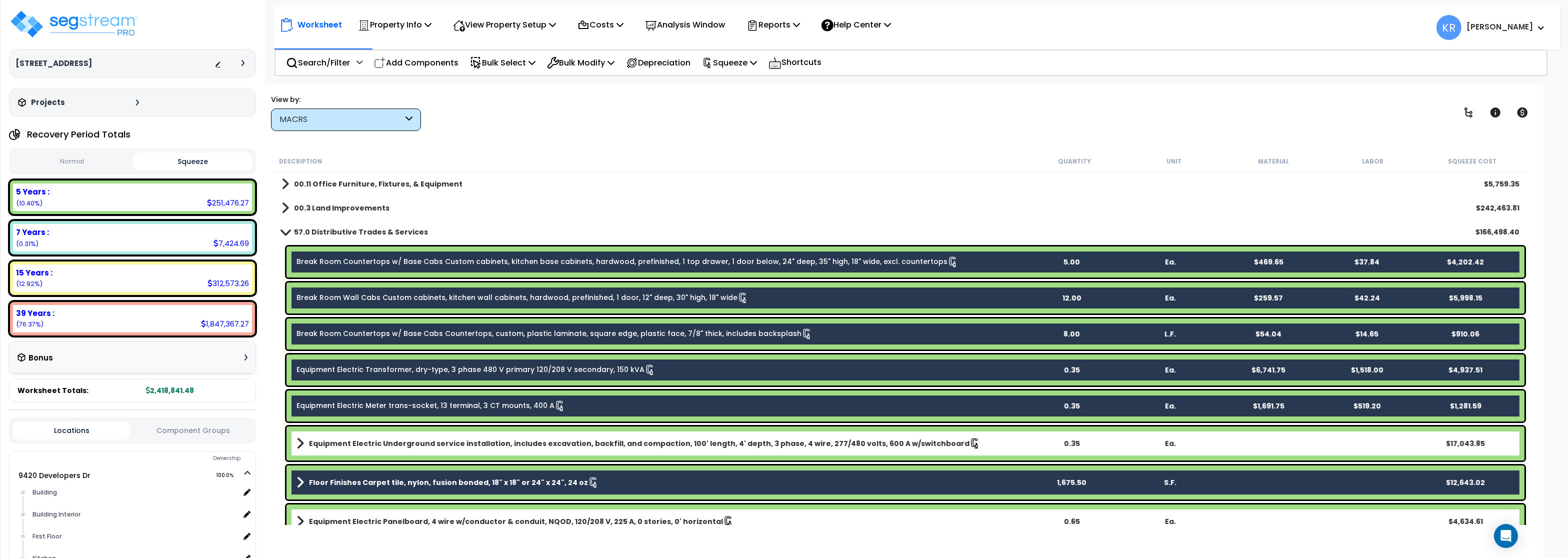
click at [337, 444] on b "Equipment Electric Underground service installation, includes excavation, backf…" at bounding box center [639, 443] width 660 height 10
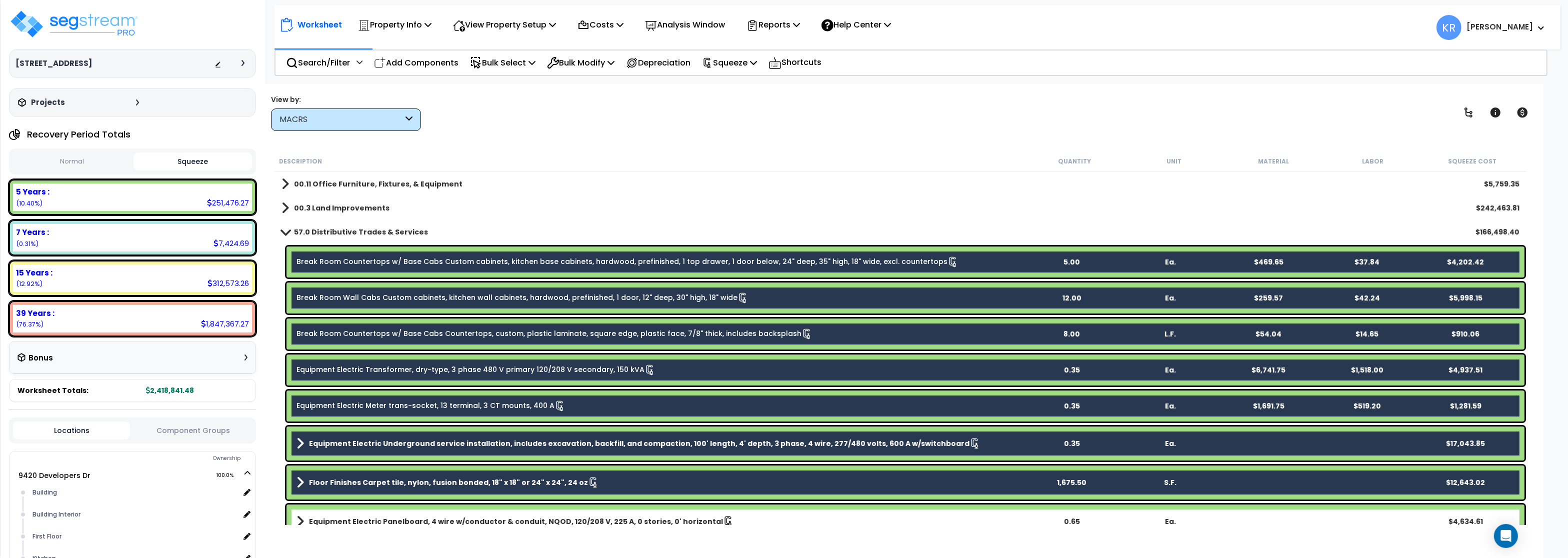
click at [340, 520] on b "Equipment Electric Panelboard, 4 wire w/conductor & conduit, NQOD, 120/208 V, 2…" at bounding box center [516, 521] width 414 height 10
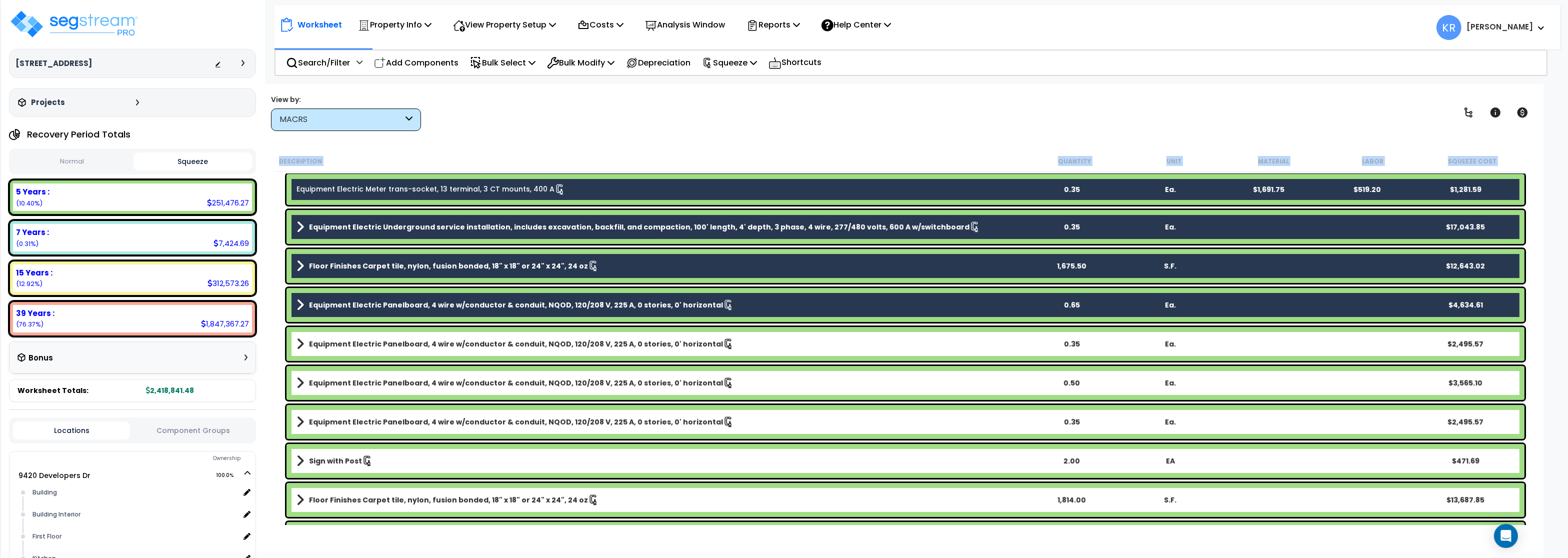
scroll to position [240, 0]
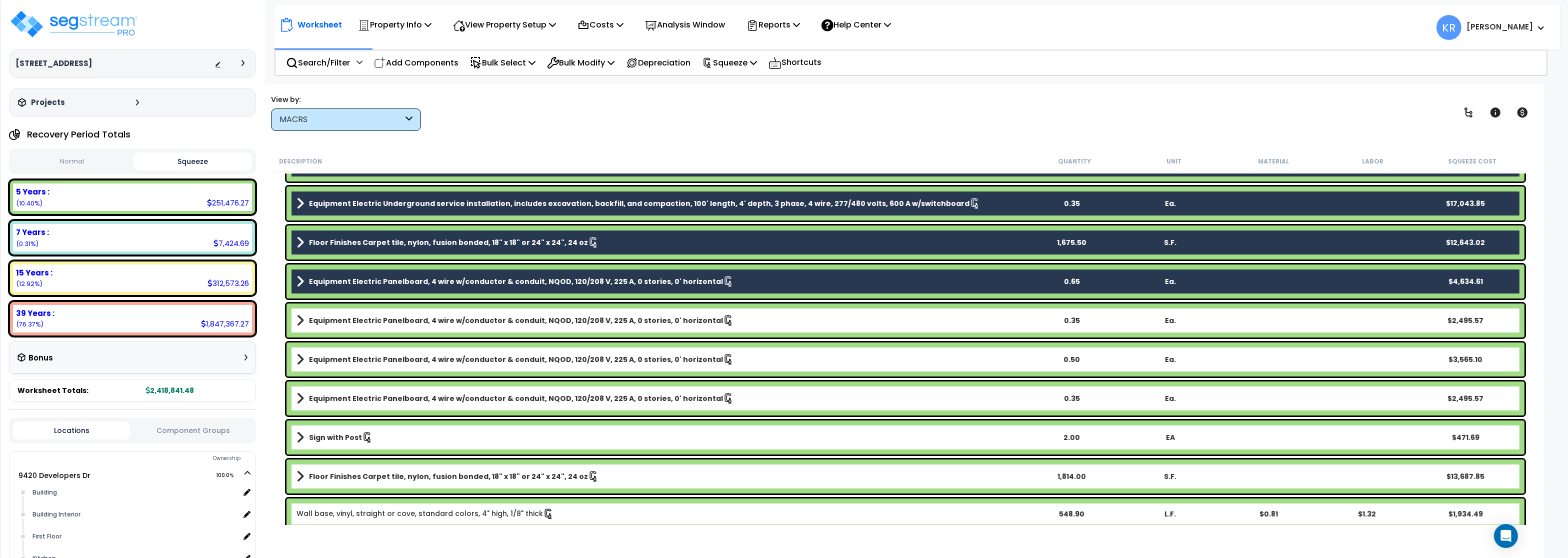
click at [331, 327] on div "Equipment Electric Panelboard, 4 wire w/conductor & conduit, NQOD, 120/208 V, 2…" at bounding box center [906, 321] width 1238 height 34
click at [327, 357] on b "Equipment Electric Panelboard, 4 wire w/conductor & conduit, NQOD, 120/208 V, 2…" at bounding box center [516, 359] width 414 height 10
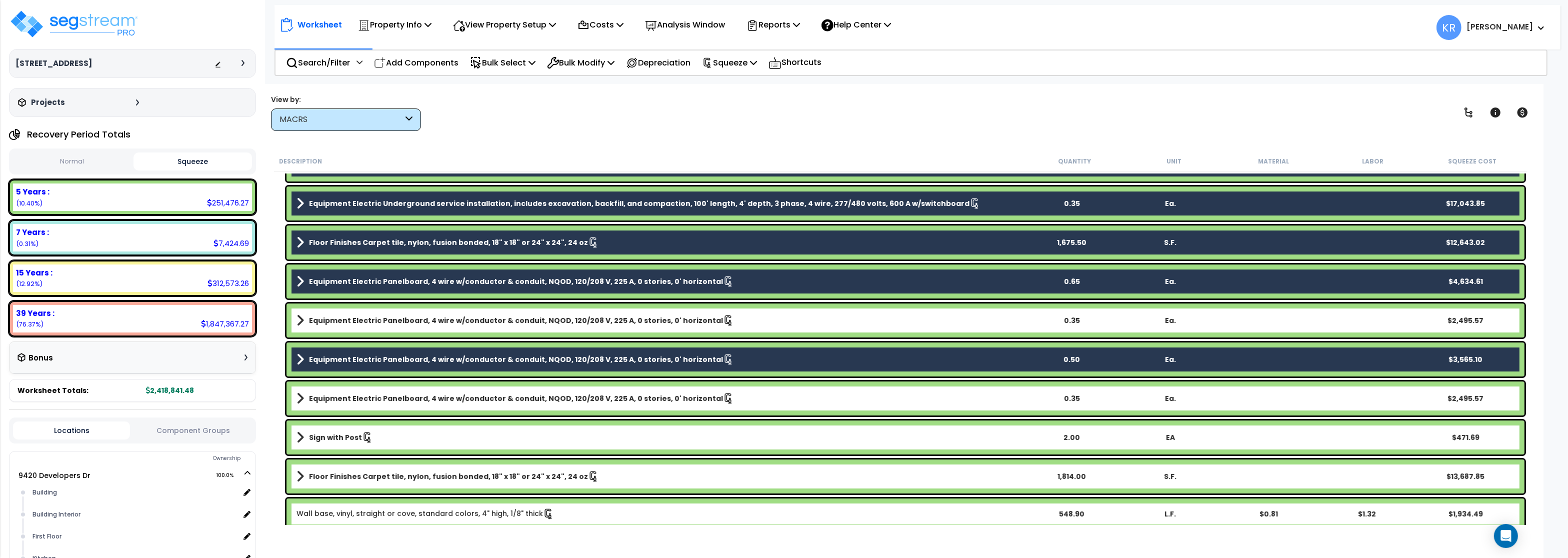
click at [339, 326] on link "Equipment Electric Panelboard, 4 wire w/conductor & conduit, NQOD, 120/208 V, 2…" at bounding box center [659, 320] width 726 height 14
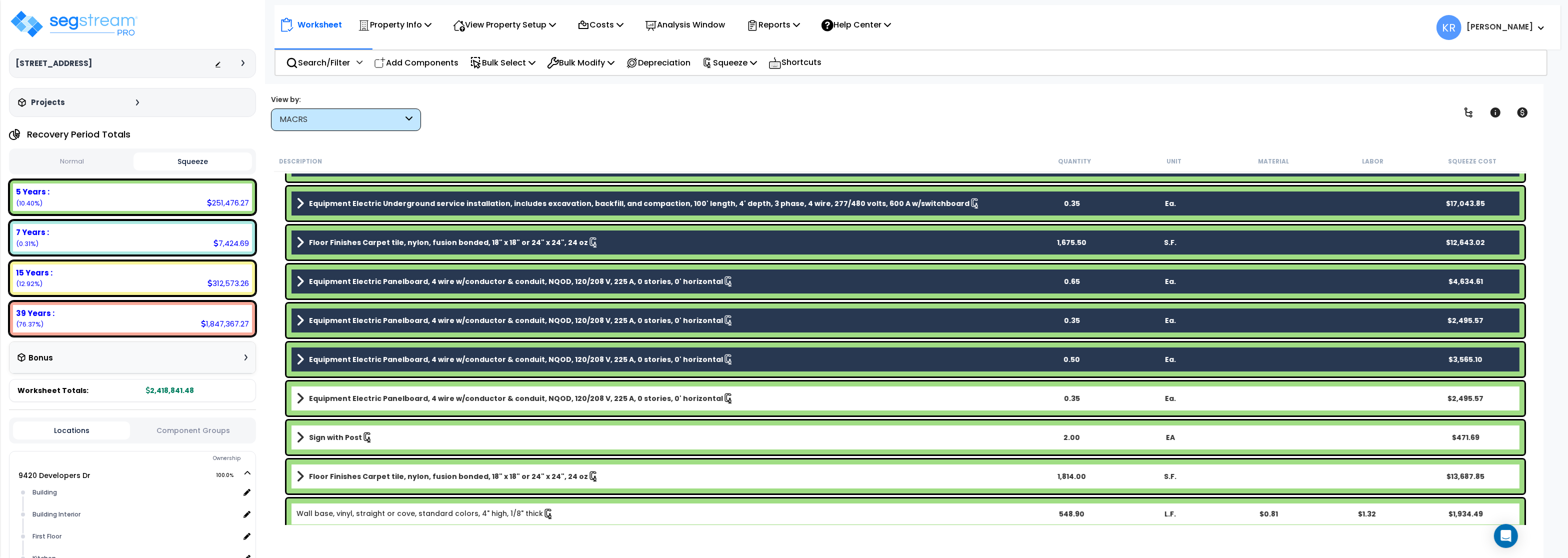
click at [333, 404] on link "Equipment Electric Panelboard, 4 wire w/conductor & conduit, NQOD, 120/208 V, 2…" at bounding box center [659, 398] width 726 height 14
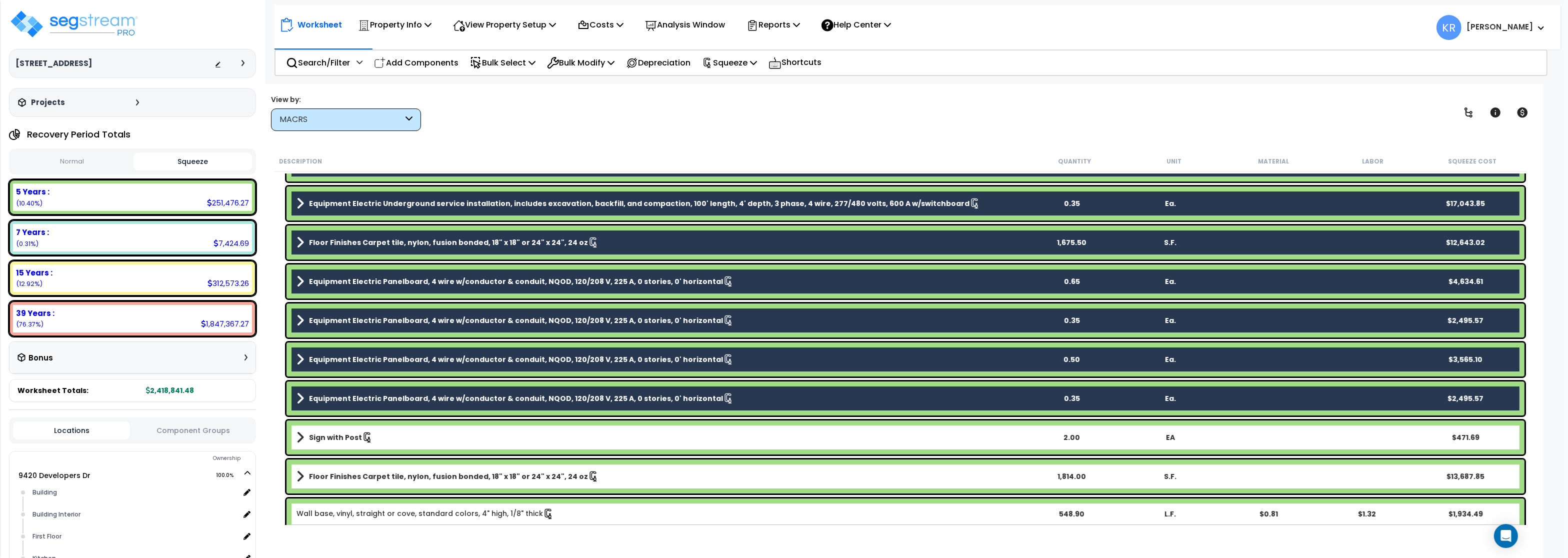
click at [332, 433] on link "Sign with Post" at bounding box center [659, 437] width 726 height 14
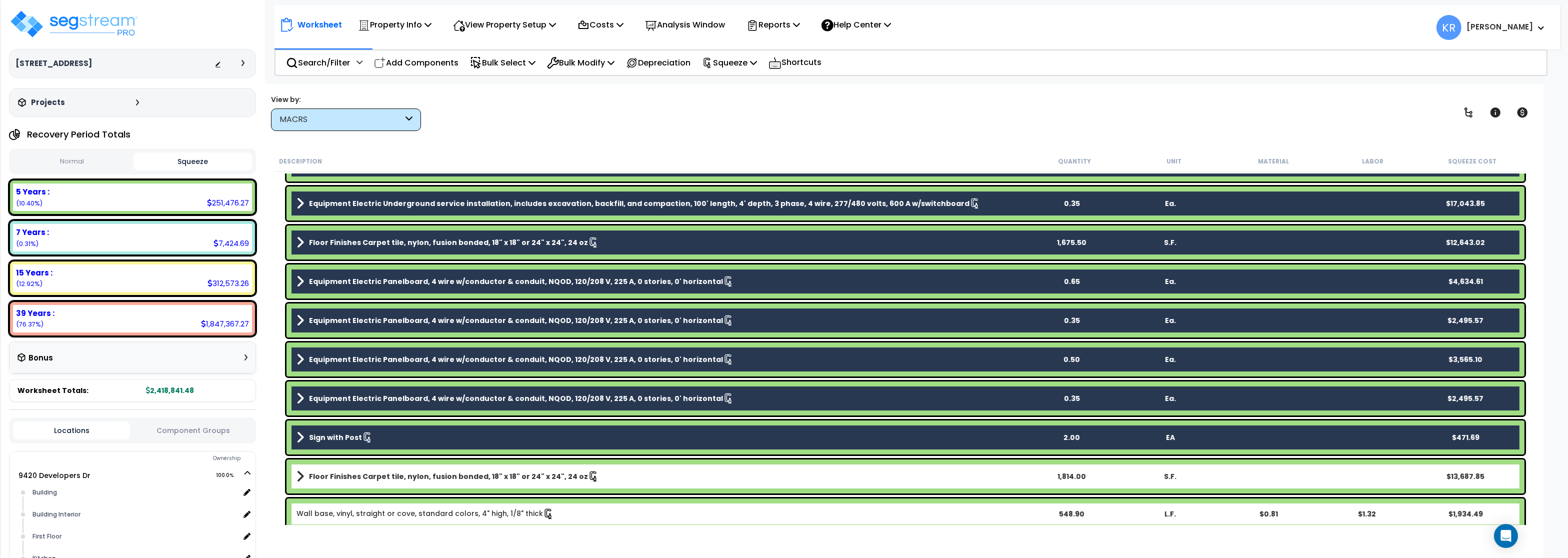
click at [337, 480] on b "Floor Finishes Carpet tile, nylon, fusion bonded, 18" x 18" or 24" x 24", 24 oz" at bounding box center [449, 476] width 279 height 10
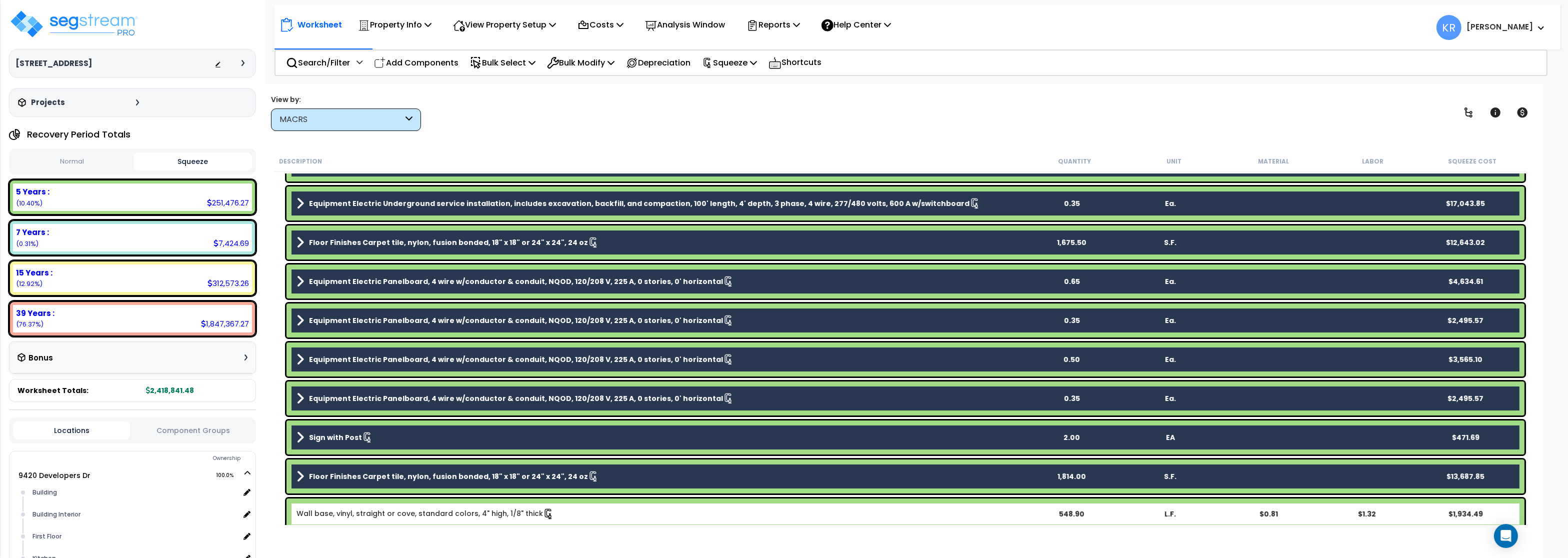
click at [345, 510] on link "Wall base, vinyl, straight or cove, standard colors, 4" high, 1/8" thick" at bounding box center [425, 514] width 257 height 11
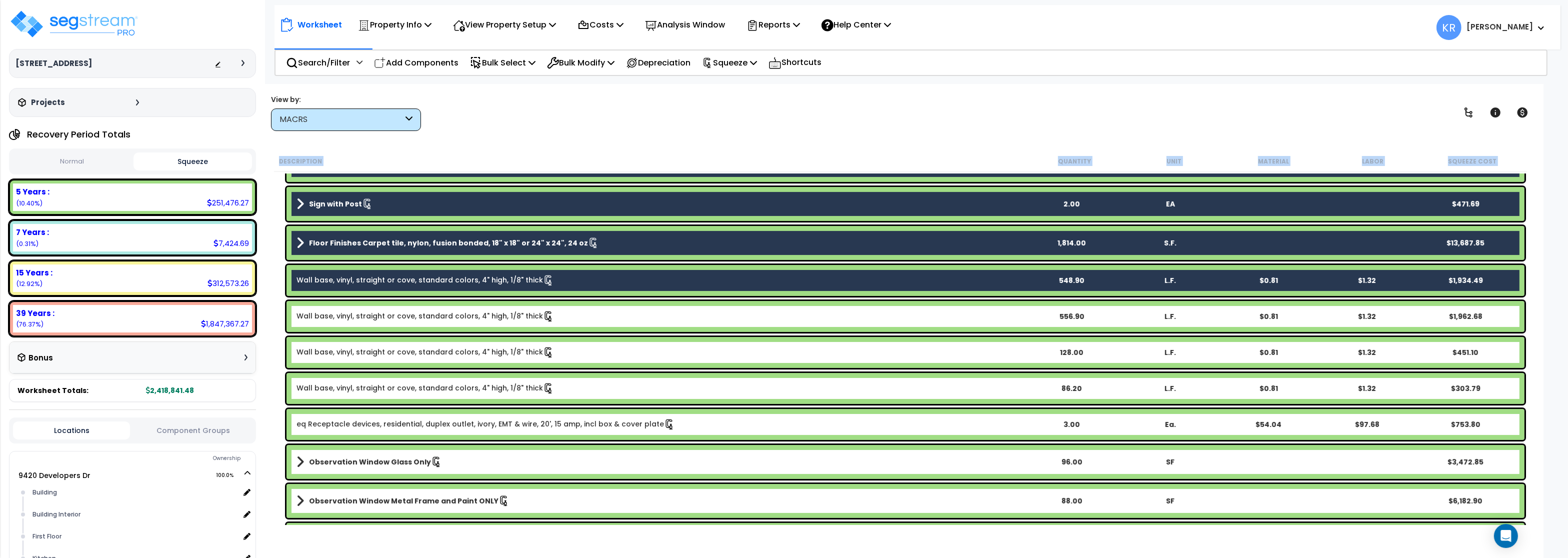
scroll to position [480, 0]
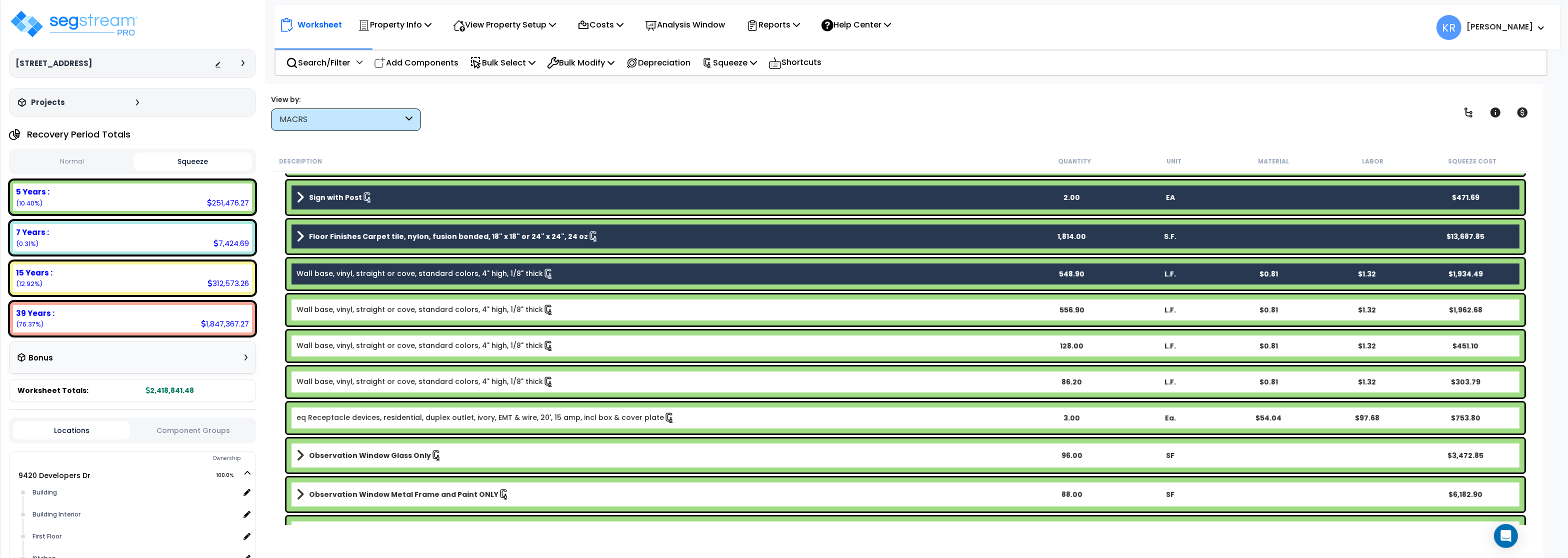
click at [360, 300] on div "Wall base, vinyl, straight or cove, standard colors, 4" high, 1/8" thick 556.90…" at bounding box center [906, 310] width 1238 height 31
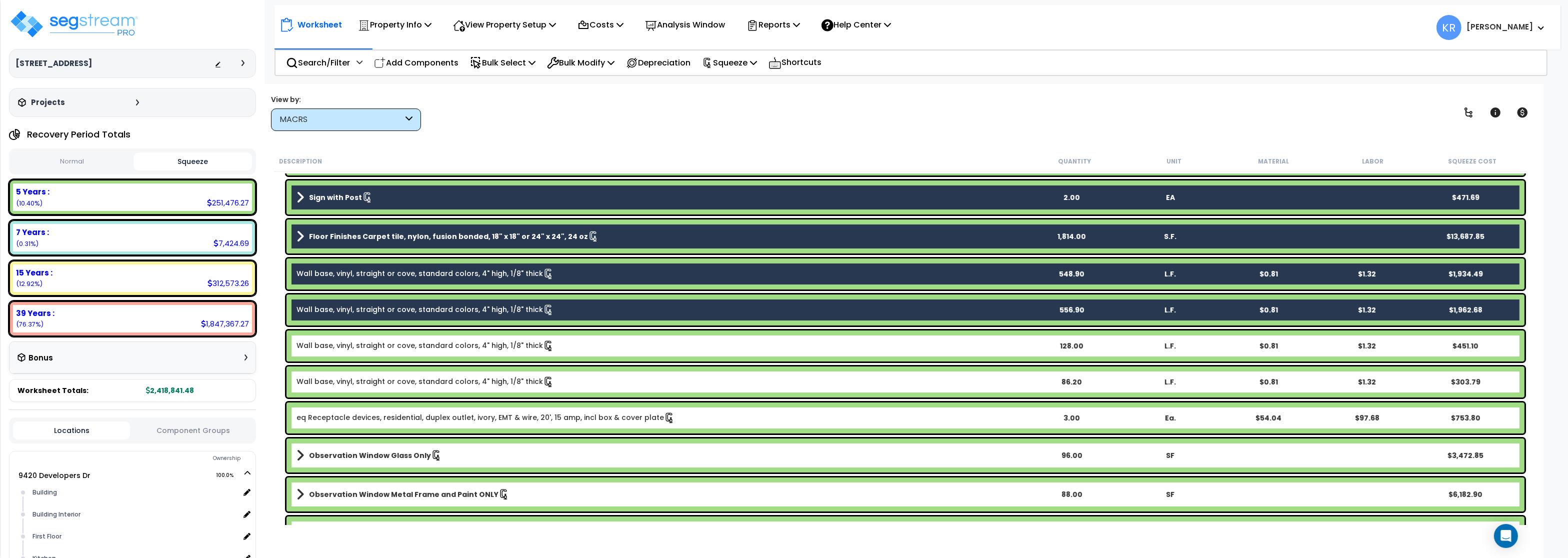
click at [352, 349] on link "Wall base, vinyl, straight or cove, standard colors, 4" high, 1/8" thick" at bounding box center [425, 346] width 257 height 11
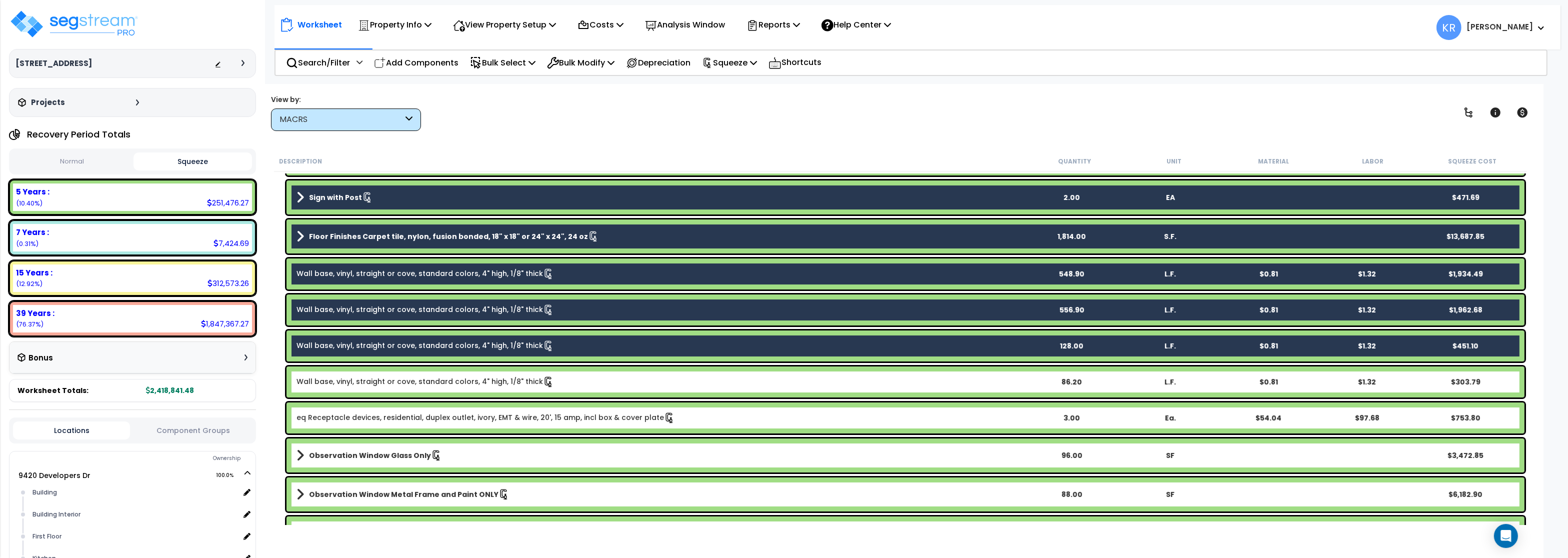
click at [347, 391] on div "Wall base, vinyl, straight or cove, standard colors, 4" high, 1/8" thick 86.20 …" at bounding box center [906, 382] width 1238 height 31
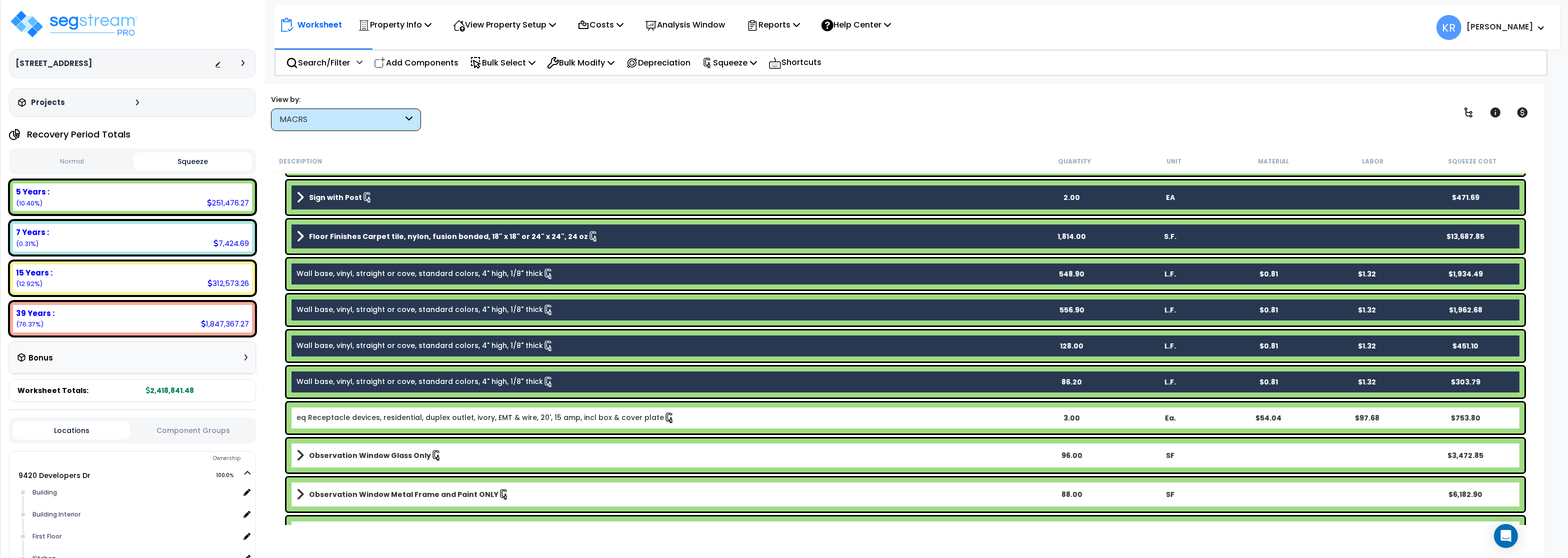
click at [339, 418] on link "eq Receptacle devices, residential, duplex outlet, ivory, EMT & wire, 20', 15 a…" at bounding box center [486, 418] width 379 height 11
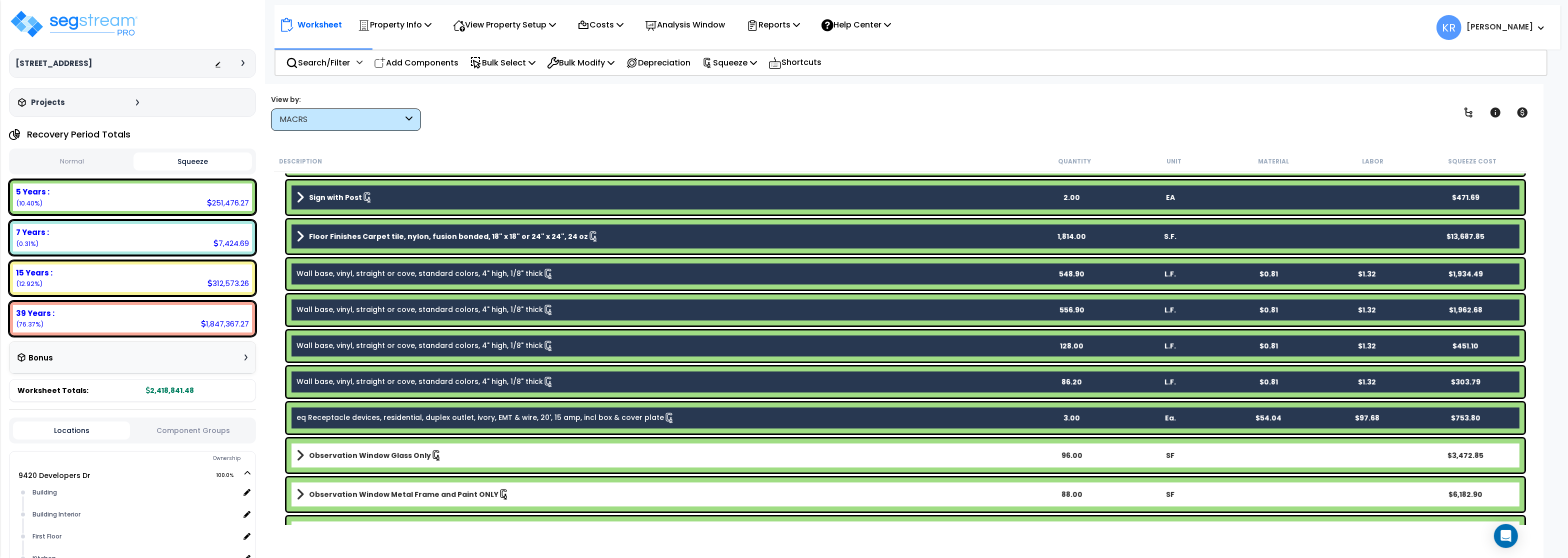
click at [335, 456] on b "Observation Window Glass Only" at bounding box center [370, 455] width 122 height 10
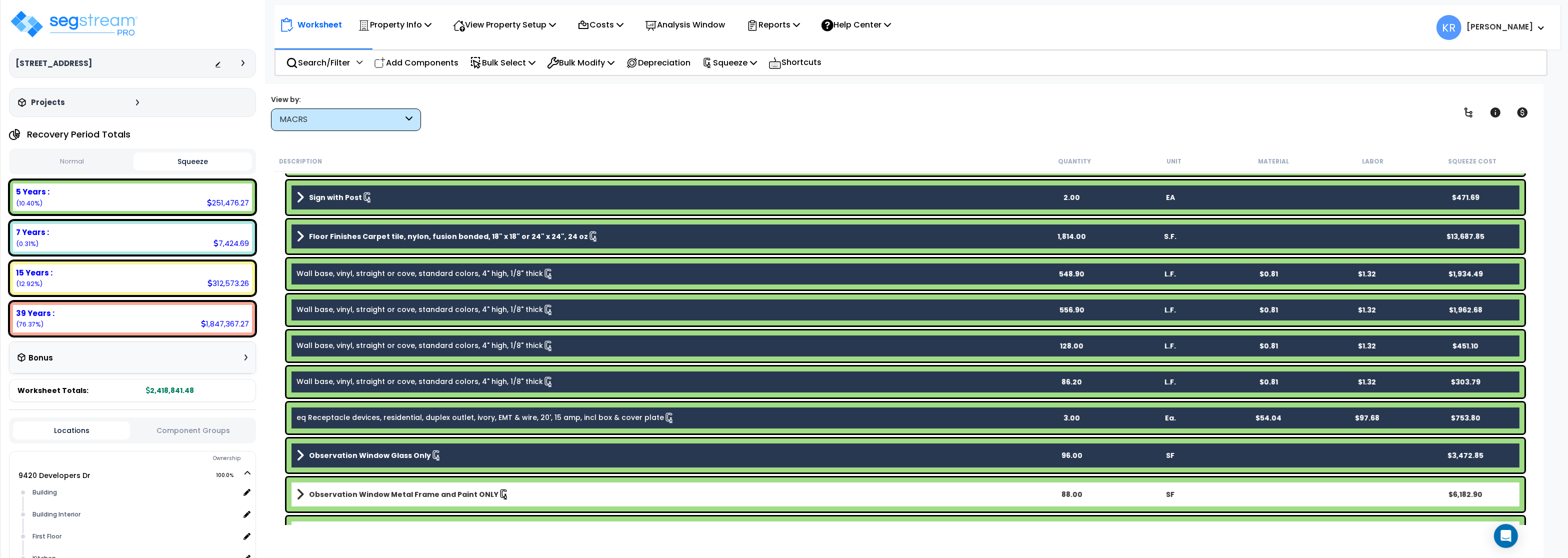
click at [340, 486] on div "Observation Window Metal Frame and Paint ONLY 88.00 SF $6,182.90" at bounding box center [906, 494] width 1238 height 34
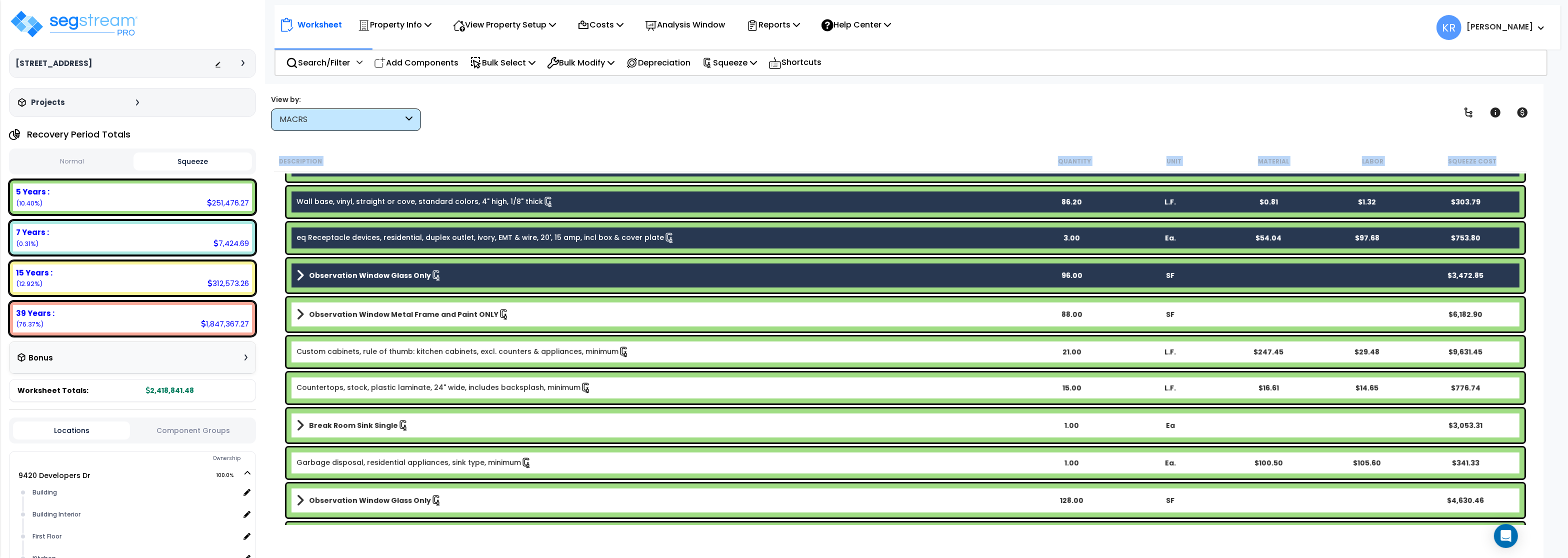
scroll to position [720, 0]
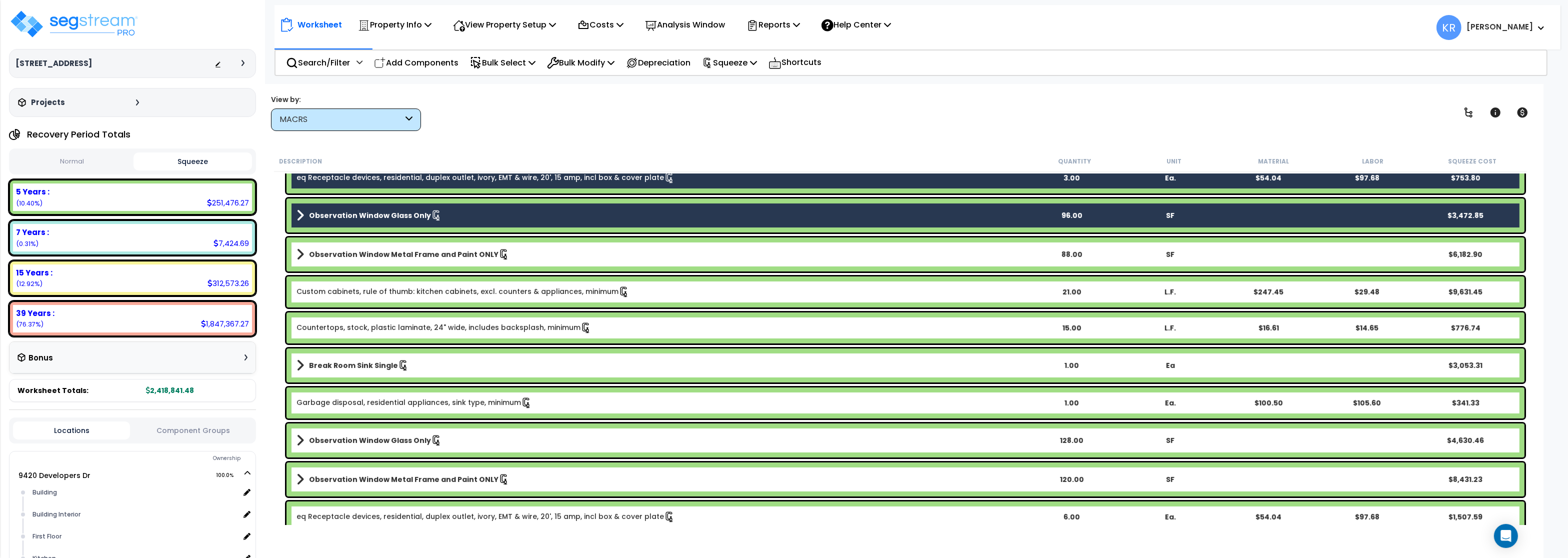
click at [365, 240] on div "Observation Window Metal Frame and Paint ONLY 88.00 SF $6,182.90" at bounding box center [906, 254] width 1238 height 34
click at [363, 256] on b "Observation Window Metal Frame and Paint ONLY" at bounding box center [404, 254] width 189 height 10
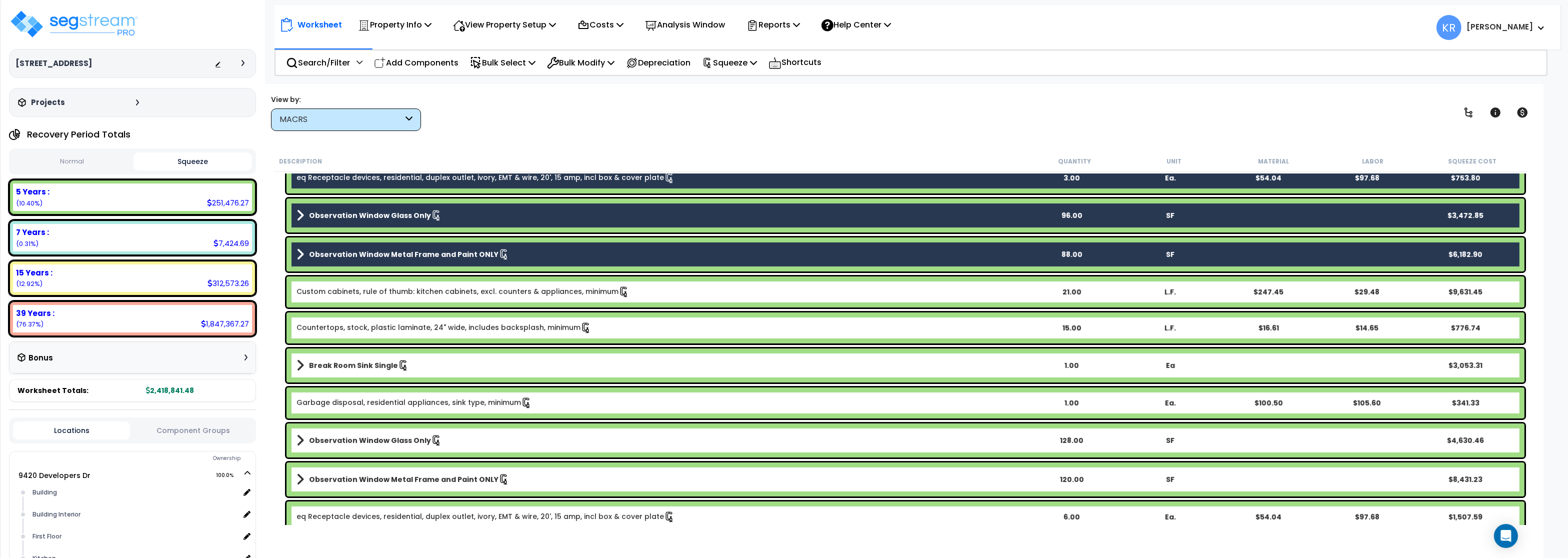
click at [360, 293] on link "Custom cabinets, rule of thumb: kitchen cabinets, excl. counters & appliances, …" at bounding box center [463, 292] width 333 height 11
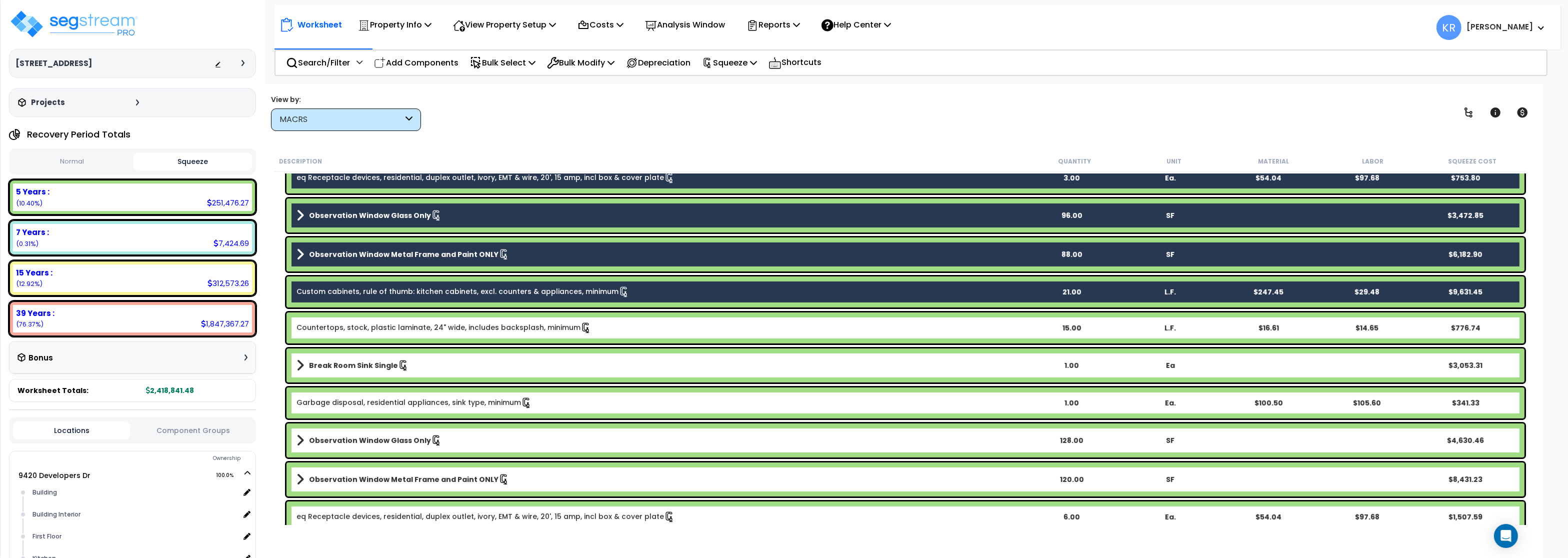
click at [354, 323] on link "Countertops, stock, plastic laminate, 24" wide, includes backsplash, minimum" at bounding box center [444, 328] width 295 height 11
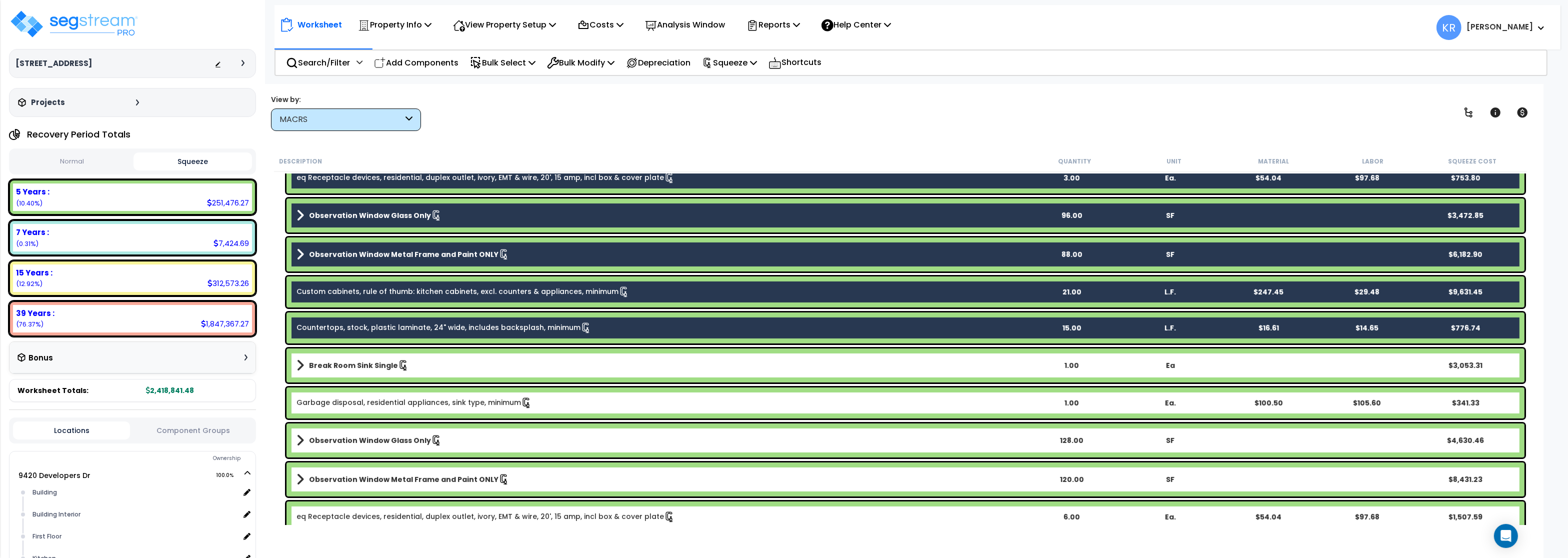
click at [352, 367] on b "Break Room Sink Single" at bounding box center [354, 365] width 89 height 10
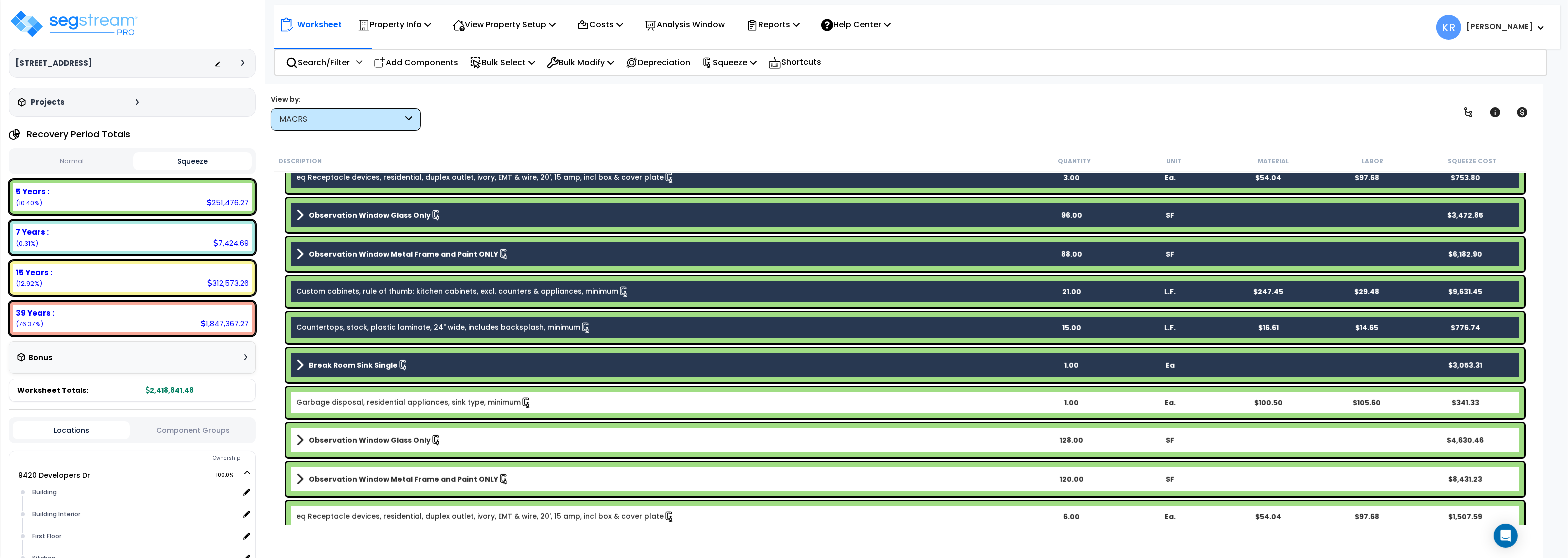
click at [346, 402] on link "Garbage disposal, residential appliances, sink type, minimum" at bounding box center [414, 403] width 236 height 11
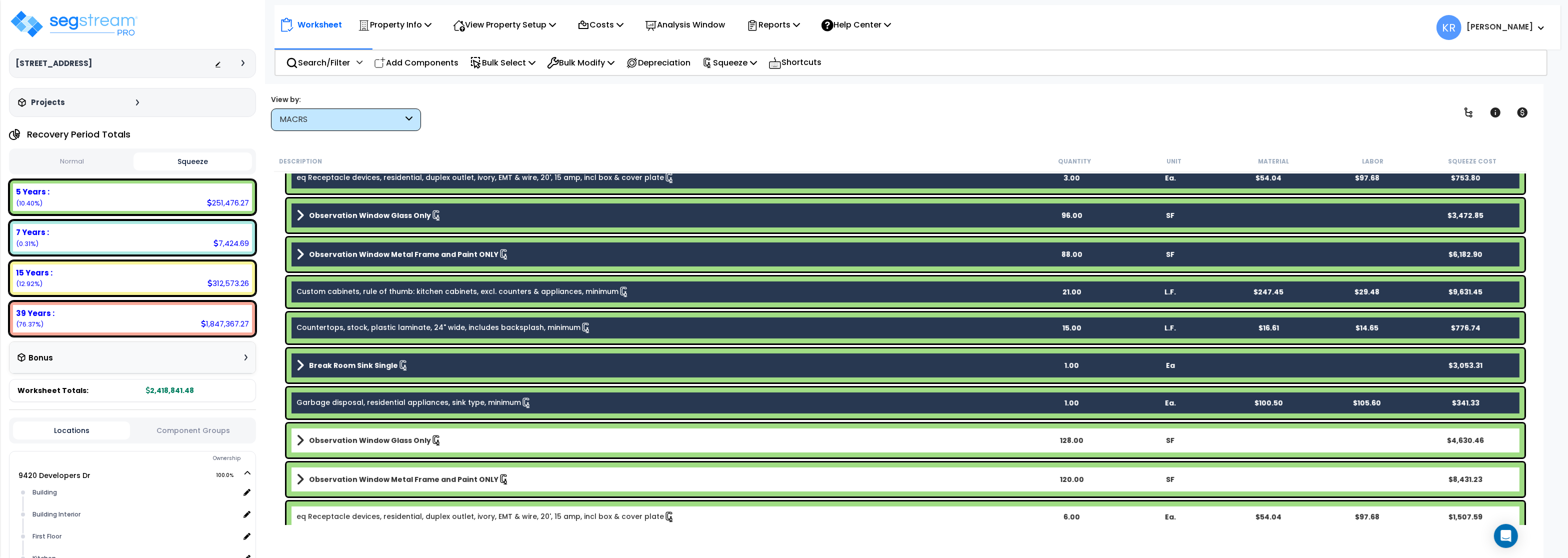
click at [345, 441] on b "Observation Window Glass Only" at bounding box center [370, 440] width 122 height 10
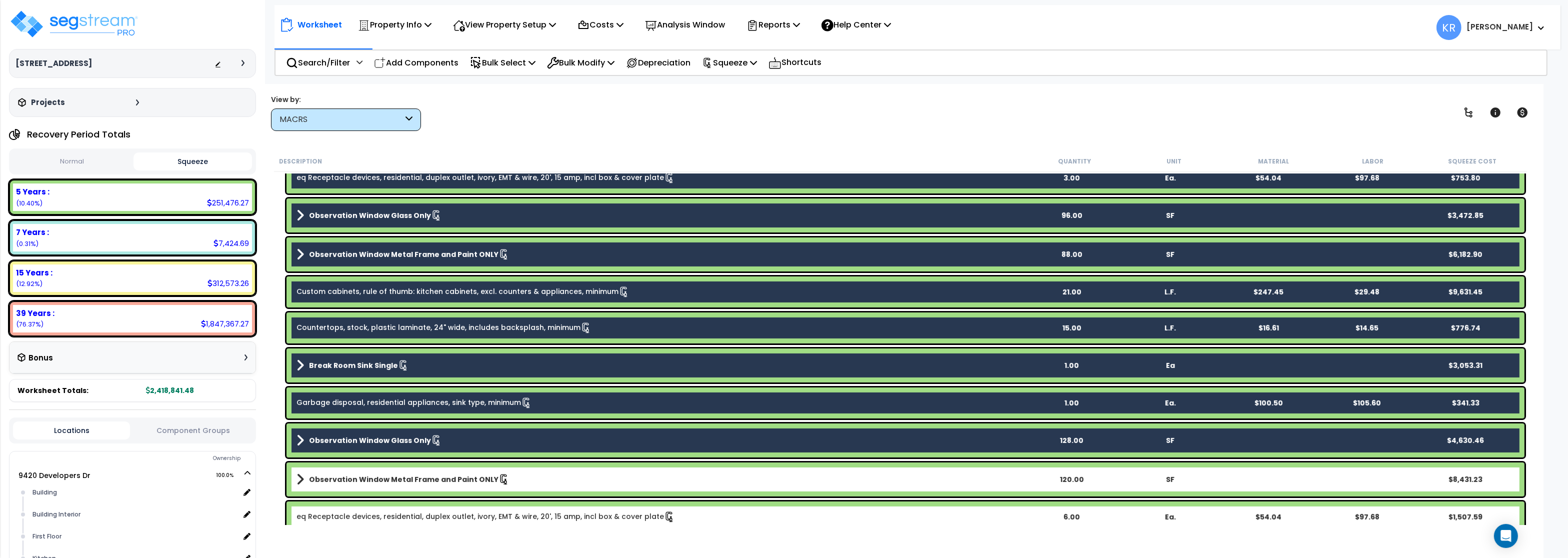
click at [344, 473] on link "Observation Window Metal Frame and Paint ONLY" at bounding box center [659, 479] width 726 height 14
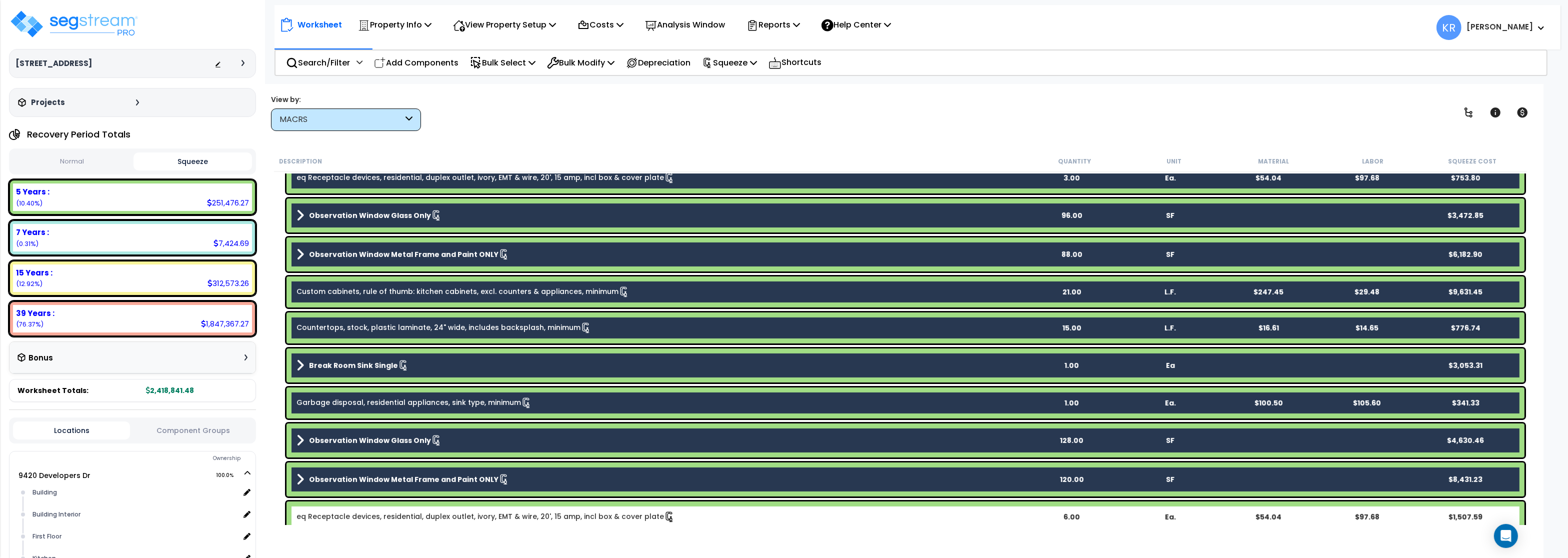
click at [364, 513] on link "eq Receptacle devices, residential, duplex outlet, ivory, EMT & wire, 20', 15 a…" at bounding box center [486, 517] width 379 height 11
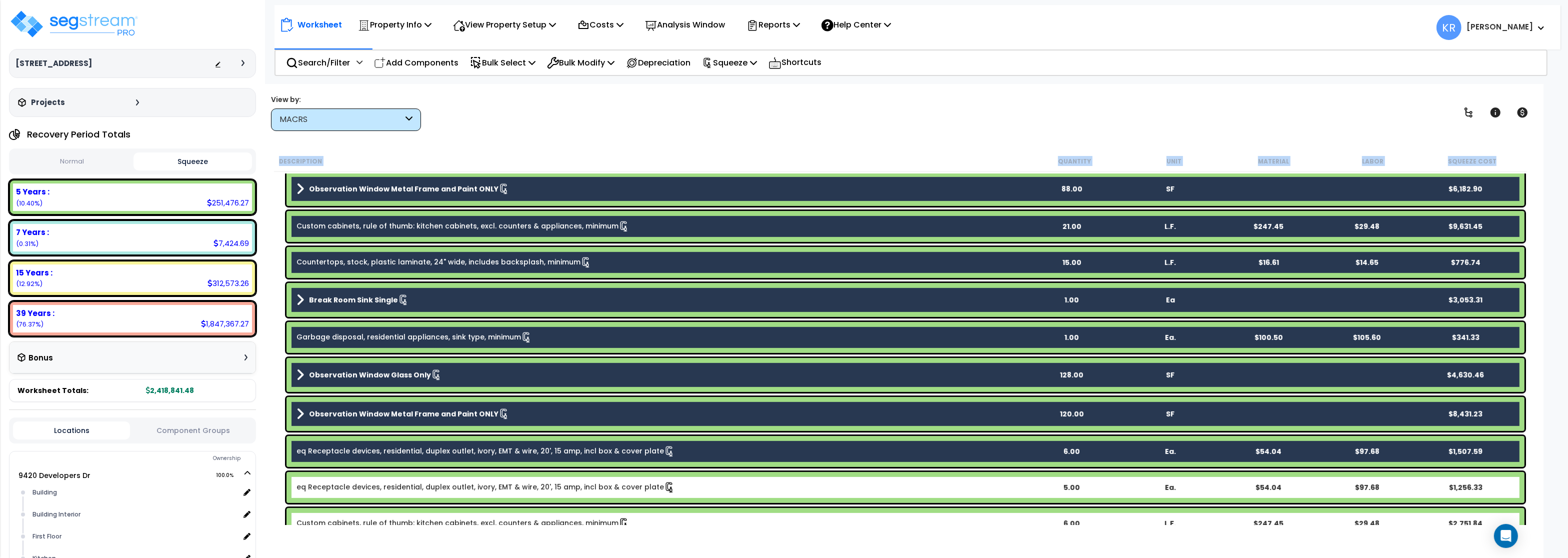
scroll to position [960, 0]
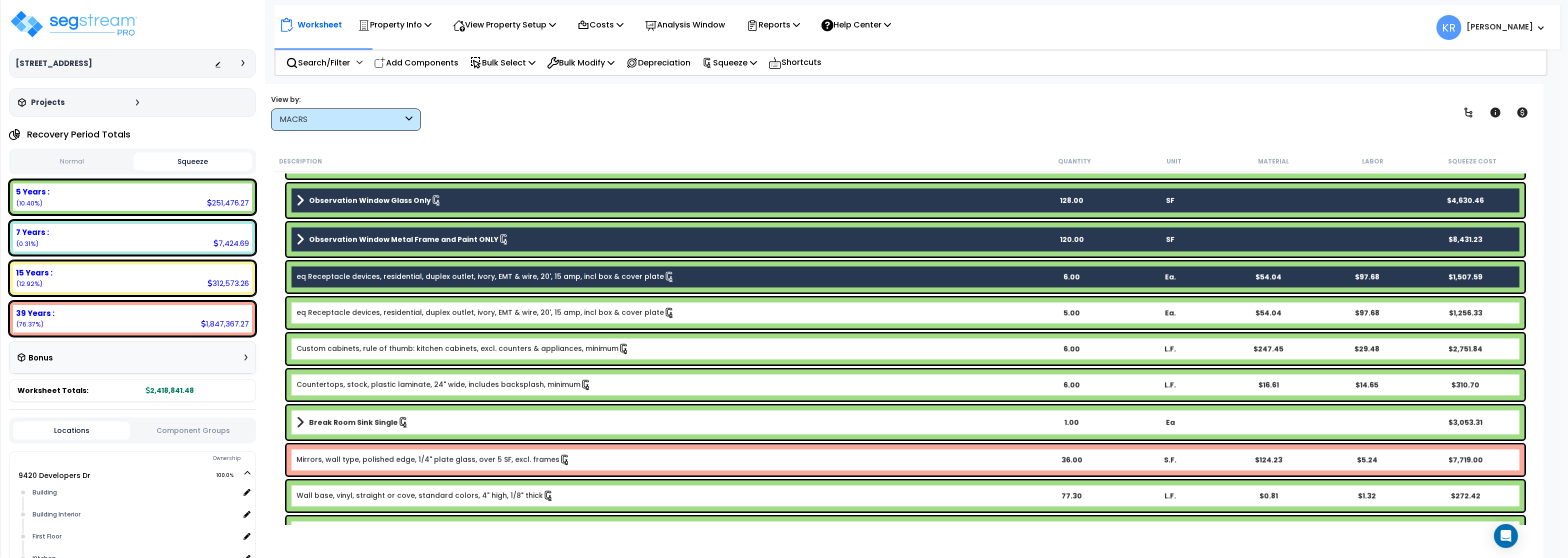
click at [337, 309] on link "eq Receptacle devices, residential, duplex outlet, ivory, EMT & wire, 20', 15 a…" at bounding box center [486, 313] width 379 height 11
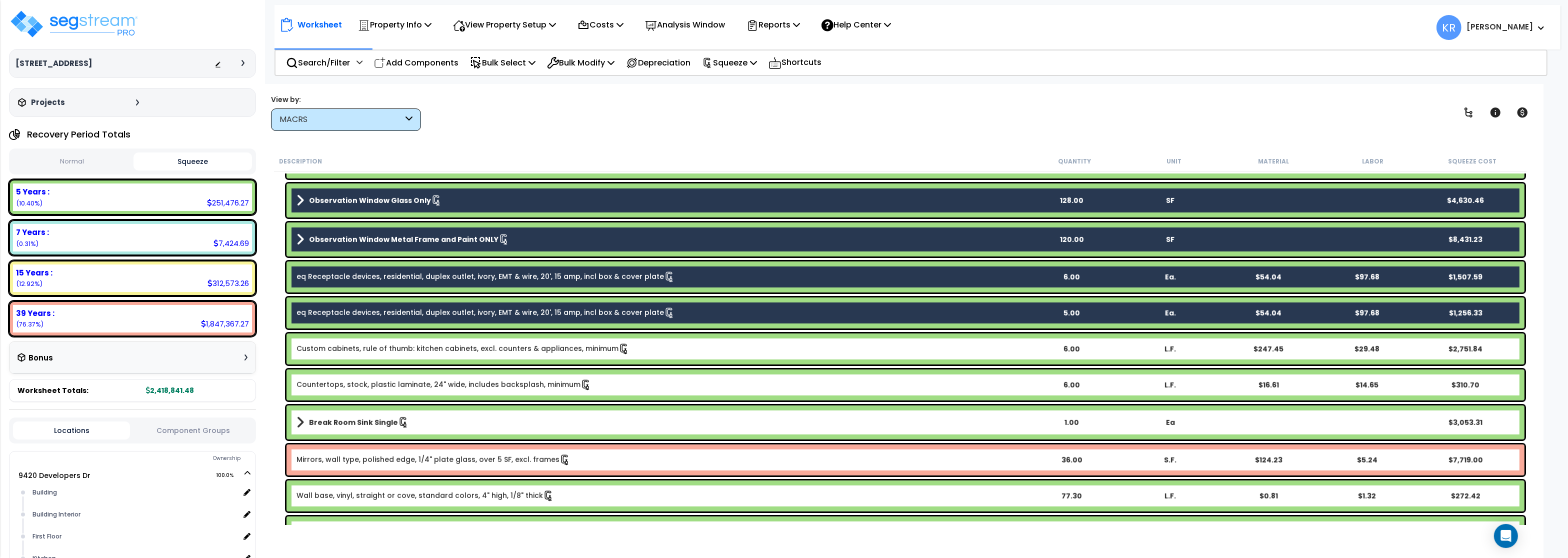
click at [332, 347] on link "Custom cabinets, rule of thumb: kitchen cabinets, excl. counters & appliances, …" at bounding box center [463, 349] width 333 height 11
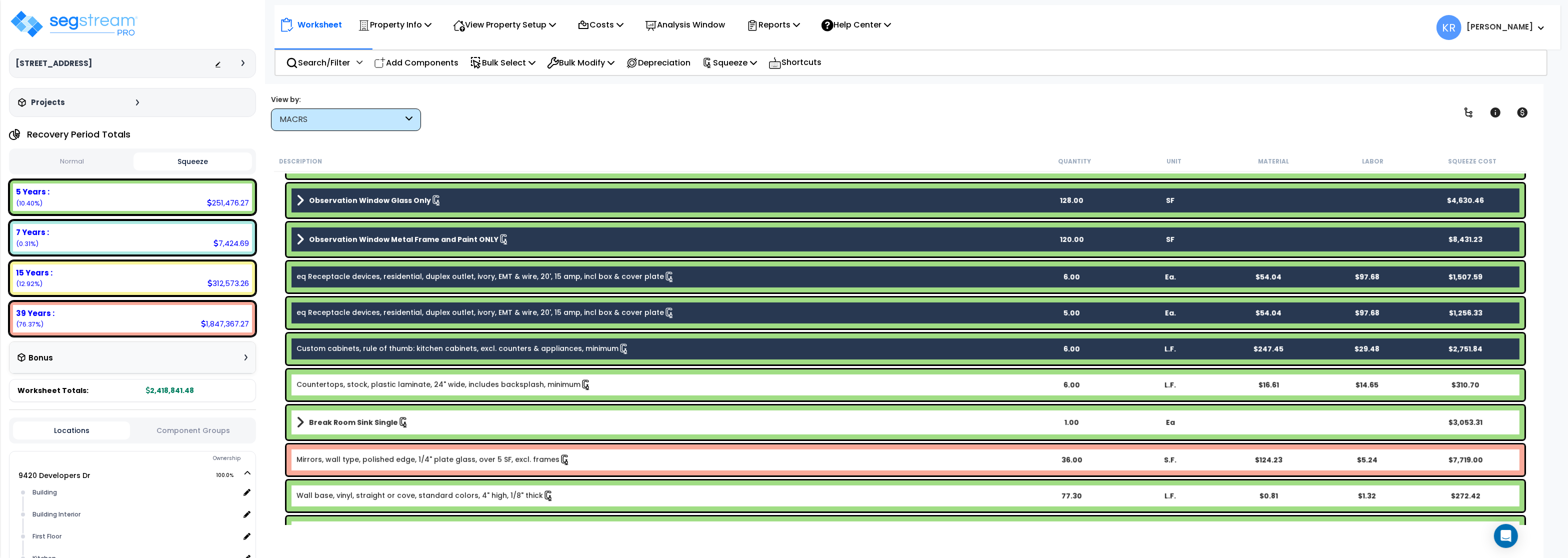
click at [332, 389] on link "Countertops, stock, plastic laminate, 24" wide, includes backsplash, minimum" at bounding box center [444, 385] width 295 height 11
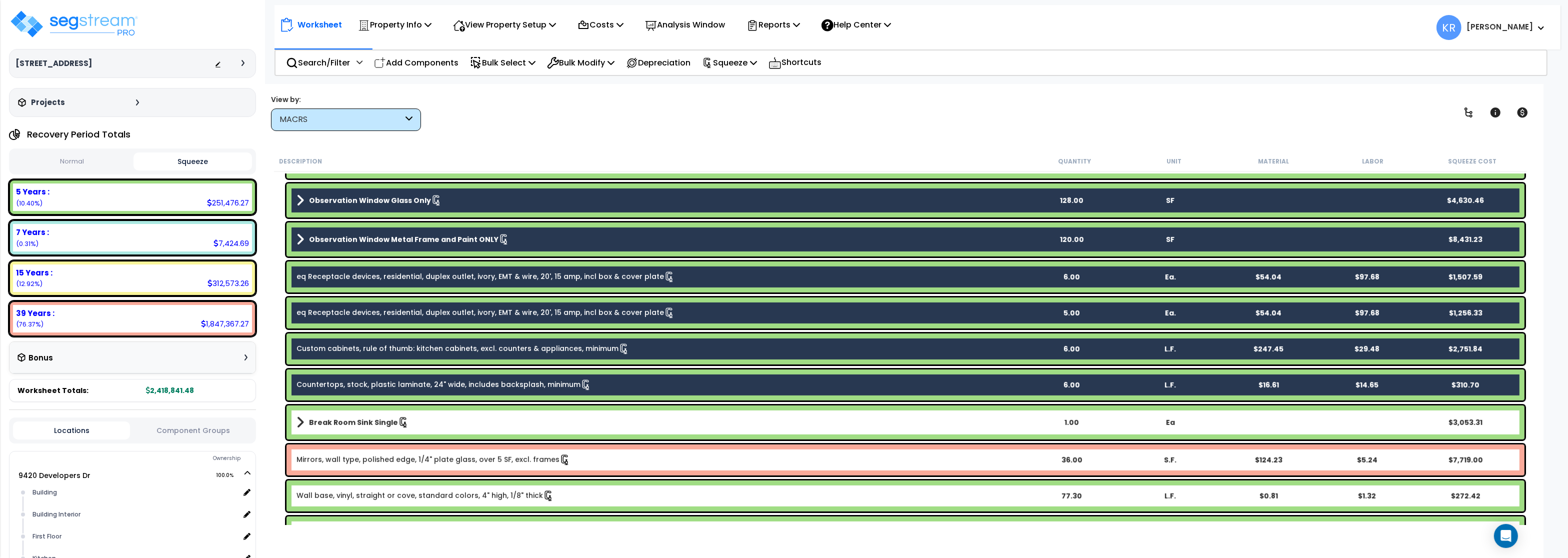
click at [332, 417] on link "Break Room Sink Single" at bounding box center [659, 422] width 726 height 14
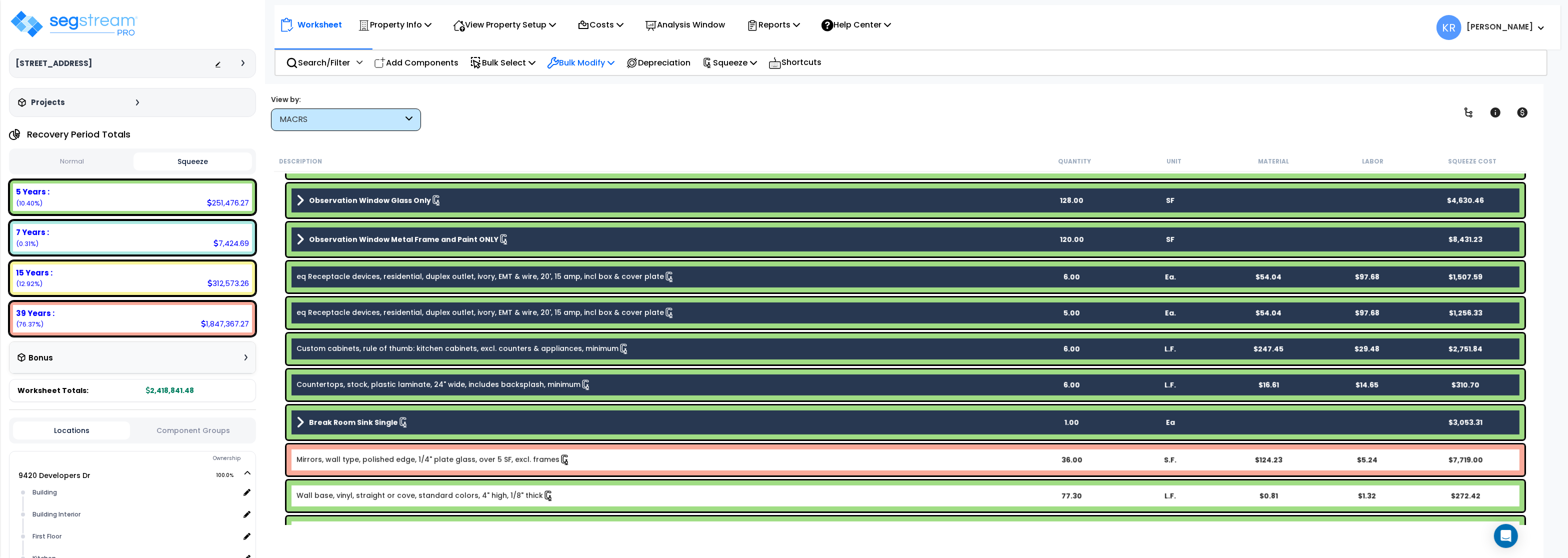
click at [584, 60] on p "Bulk Modify" at bounding box center [581, 63] width 68 height 13
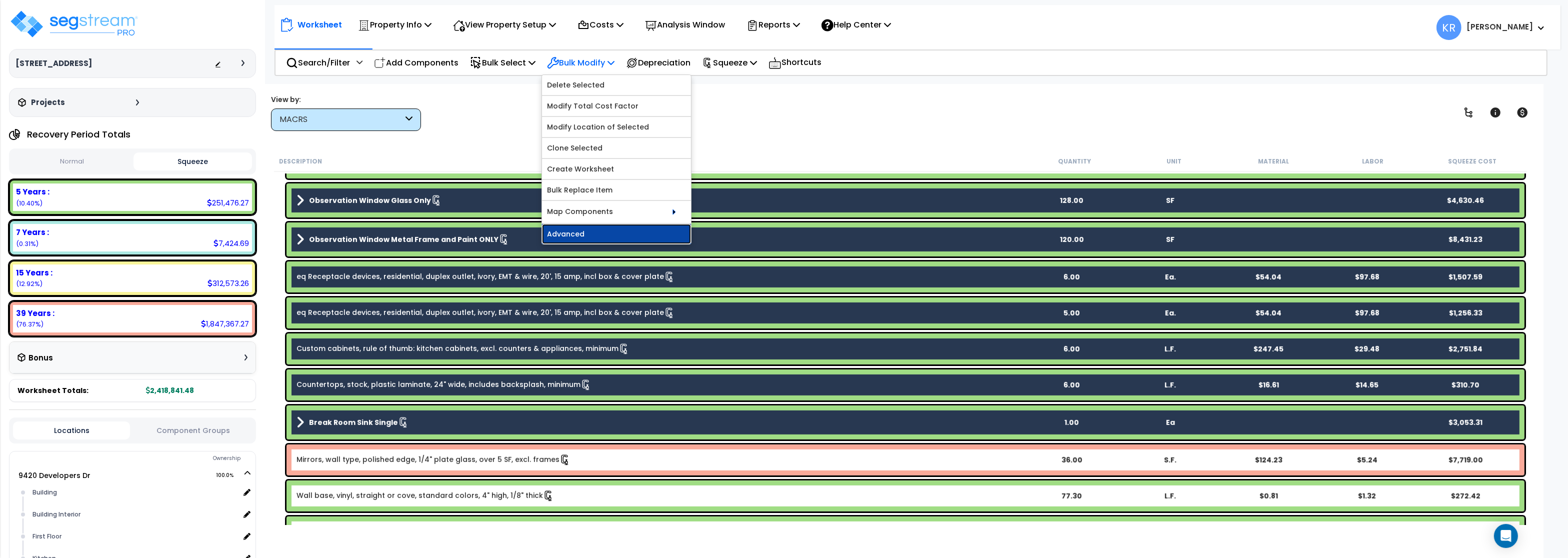
click at [581, 234] on link "Advanced" at bounding box center [616, 234] width 149 height 20
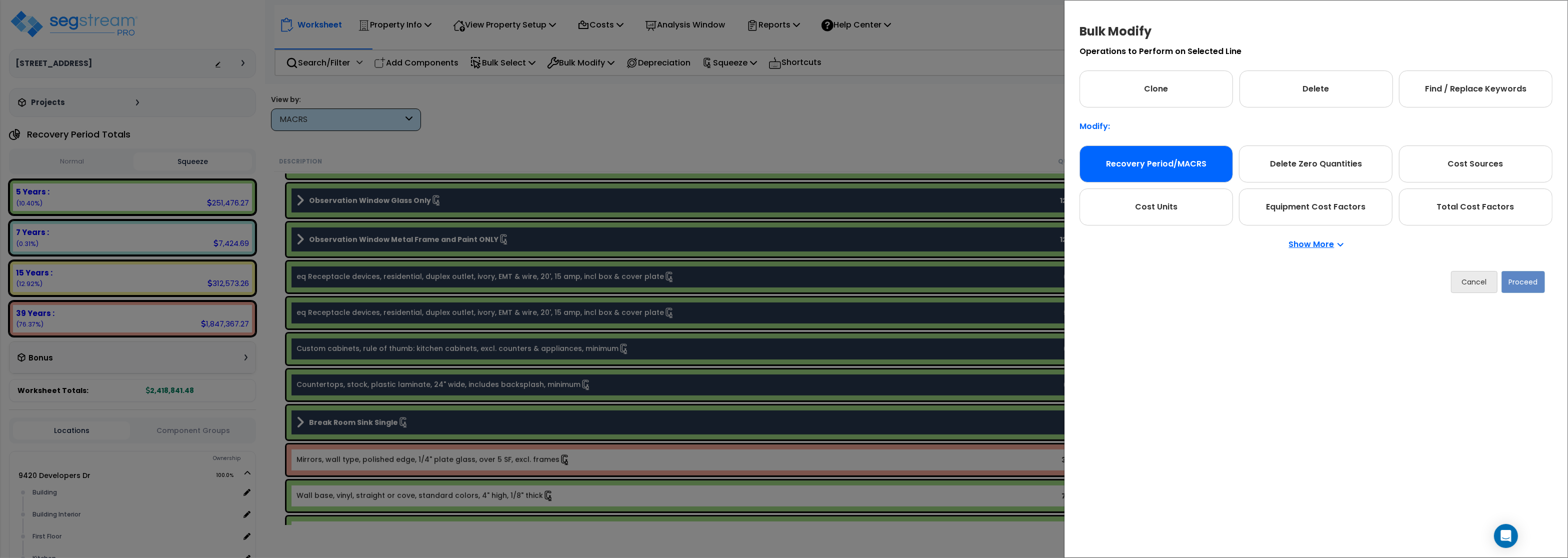
click at [1166, 166] on div "Recovery Period/MACRS" at bounding box center [1156, 164] width 153 height 37
click at [1528, 289] on button "Proceed" at bounding box center [1523, 282] width 43 height 22
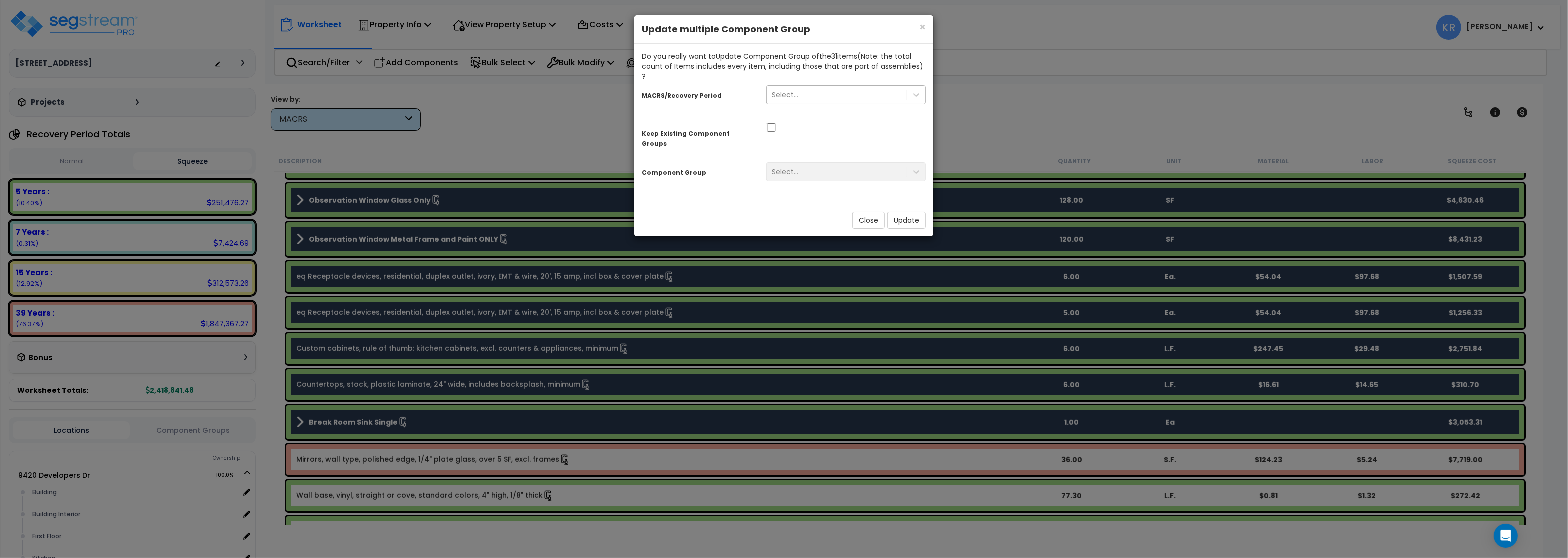
click at [775, 90] on div "Select..." at bounding box center [785, 95] width 27 height 10
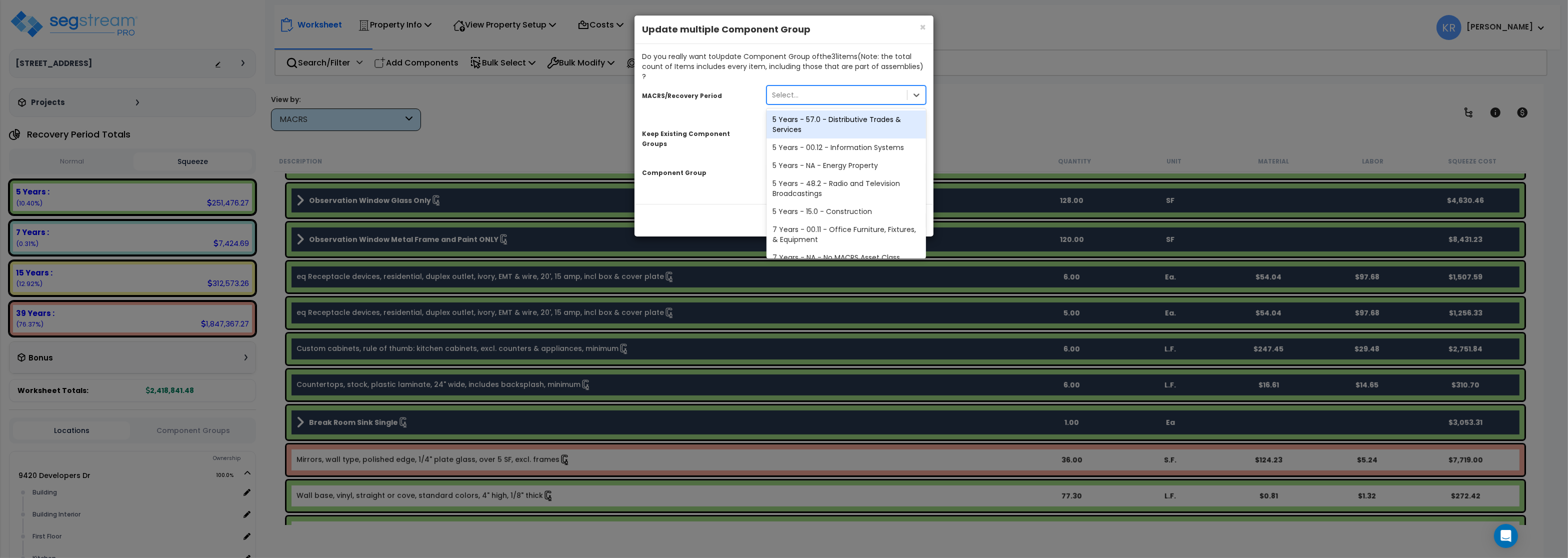
click at [775, 90] on div "Select..." at bounding box center [785, 95] width 27 height 10
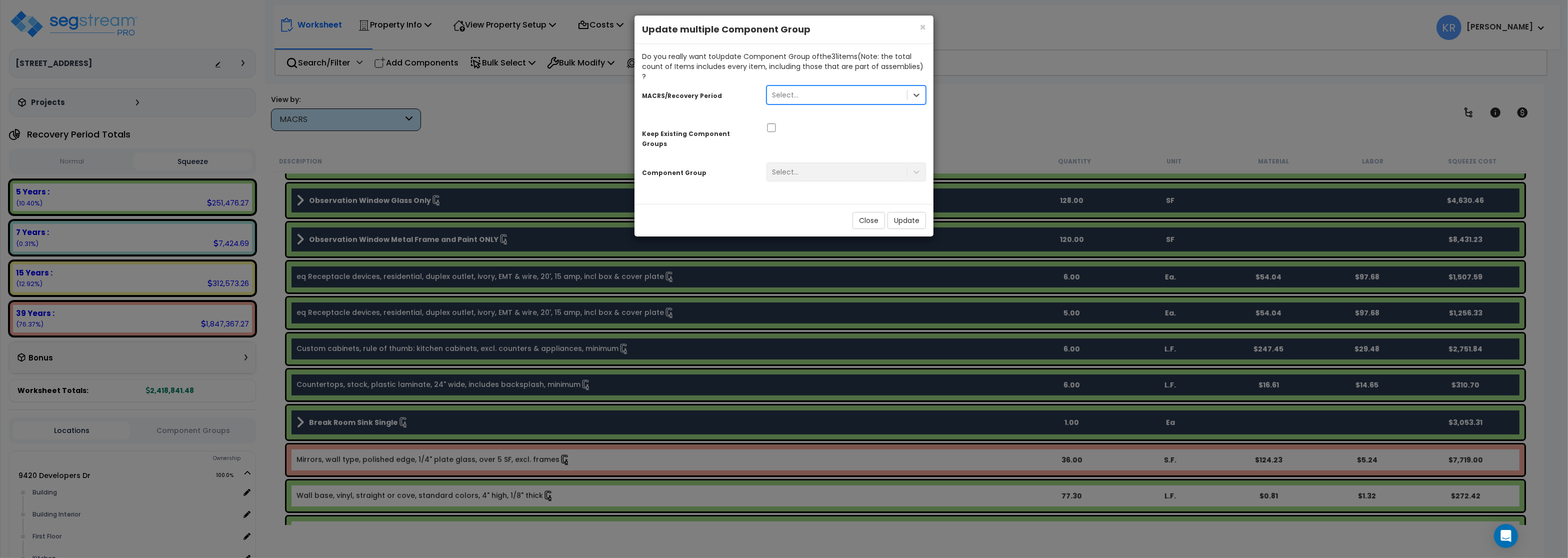
click at [775, 90] on div "Select..." at bounding box center [785, 95] width 27 height 10
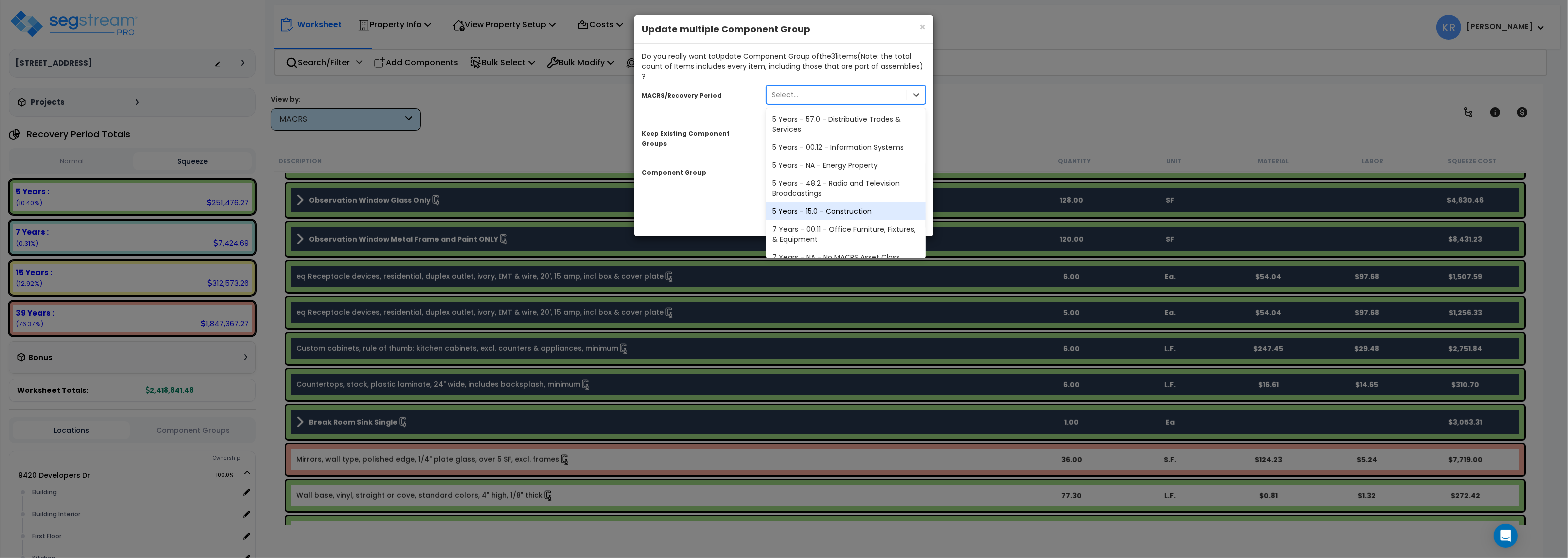
click at [805, 203] on div "5 Years - 15.0 - Construction" at bounding box center [846, 212] width 159 height 18
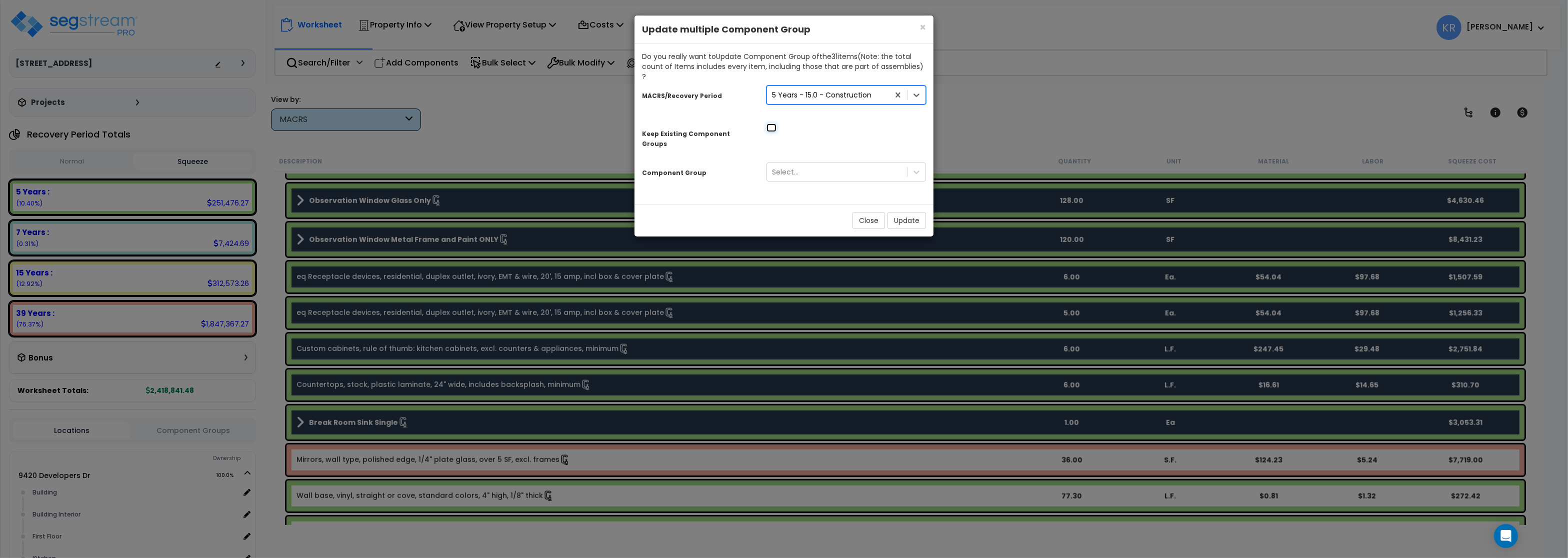
click at [769, 124] on input "checkbox" at bounding box center [771, 128] width 10 height 9
checkbox input "true"
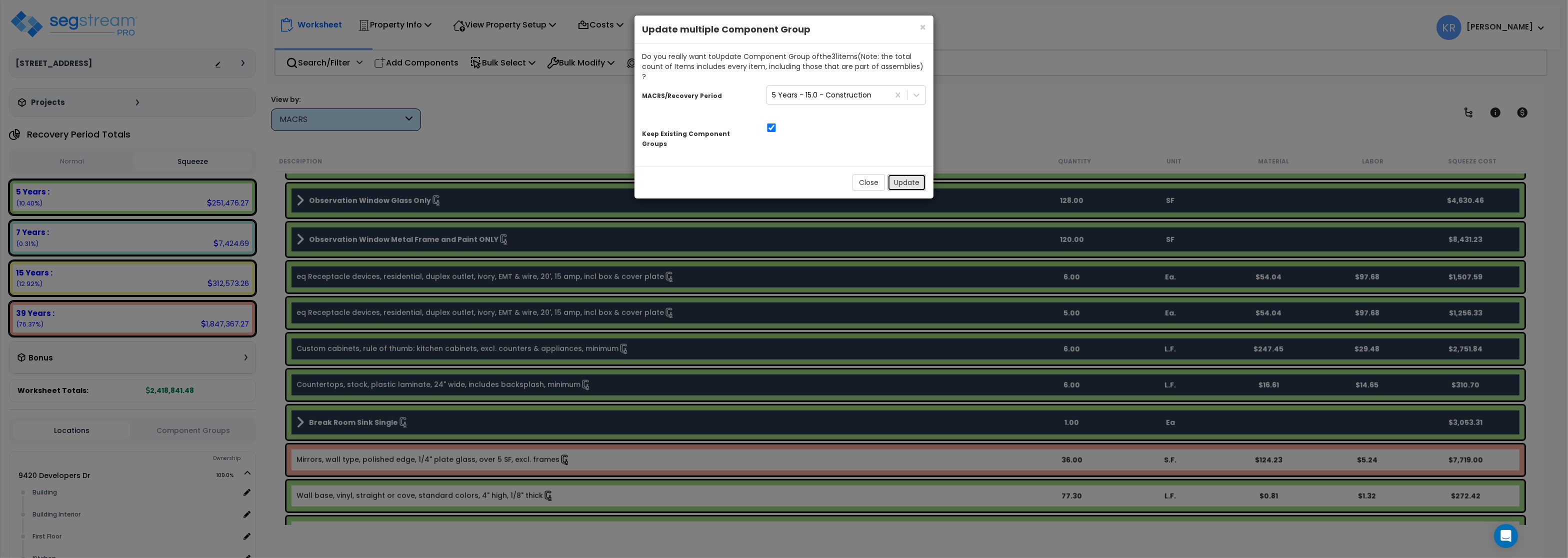
click at [900, 174] on button "Update" at bounding box center [906, 183] width 38 height 17
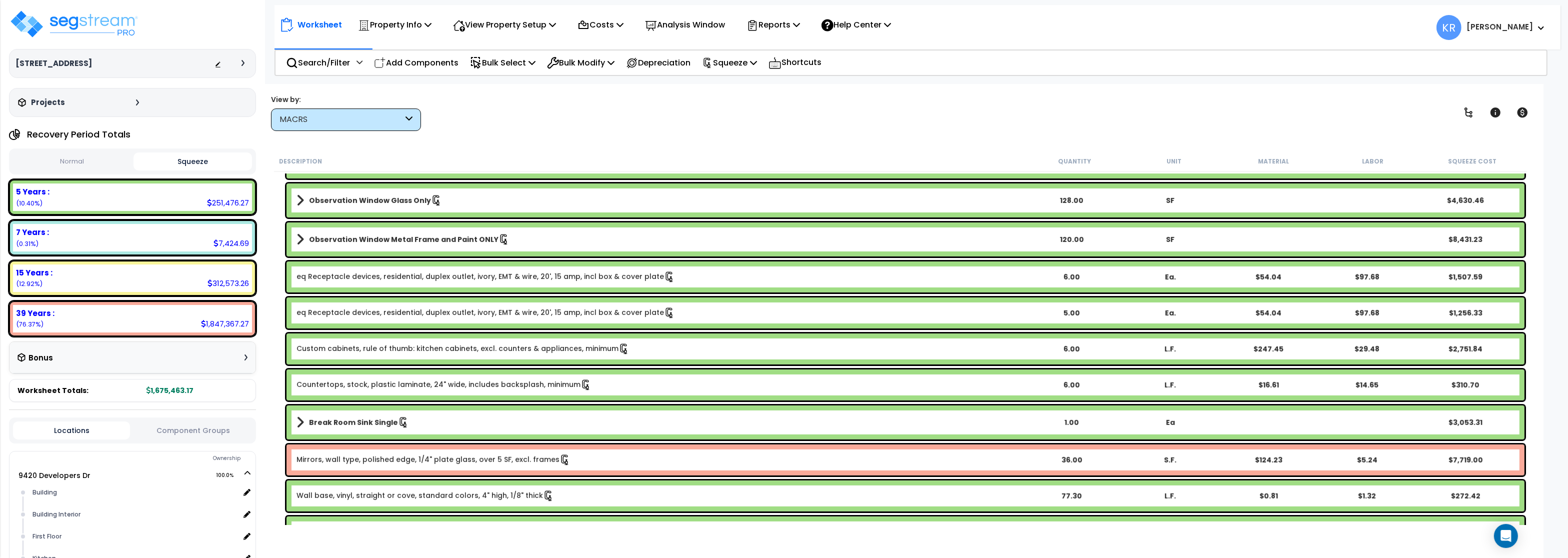
click at [534, 457] on link "Mirrors, wall type, polished edge, 1/4" plate glass, over 5 SF, excl. frames" at bounding box center [433, 460] width 274 height 11
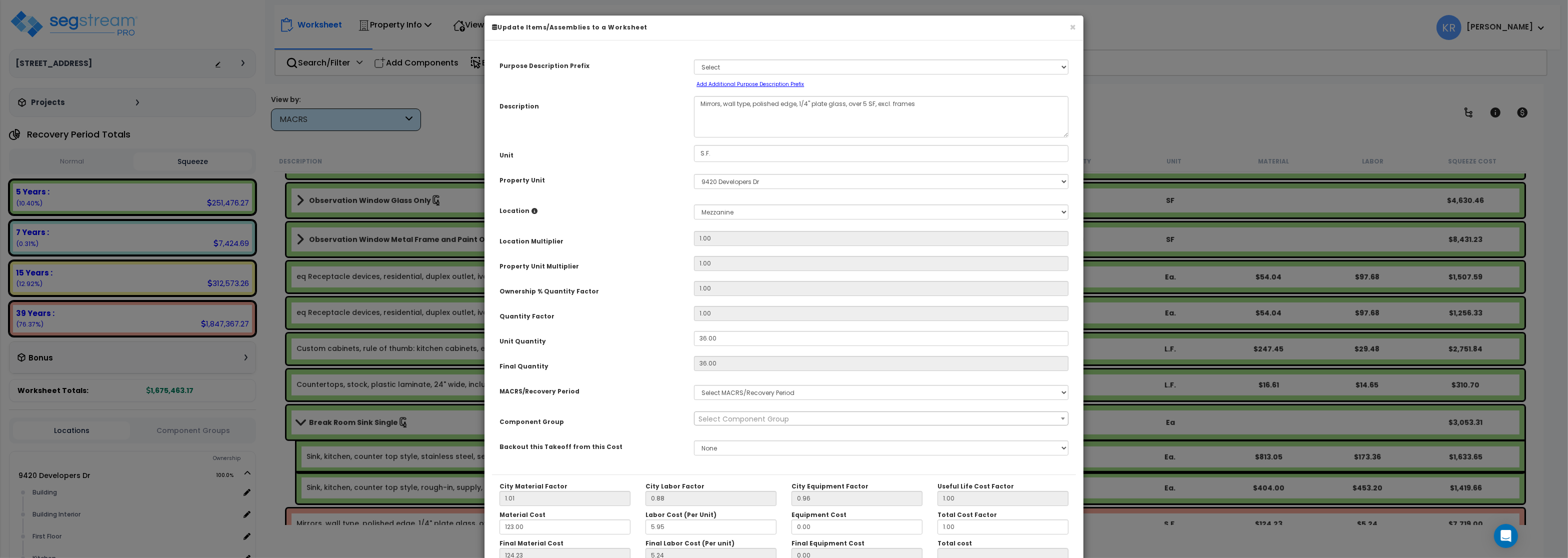
select select "3669"
click at [730, 420] on span "Select Component Group" at bounding box center [744, 419] width 91 height 10
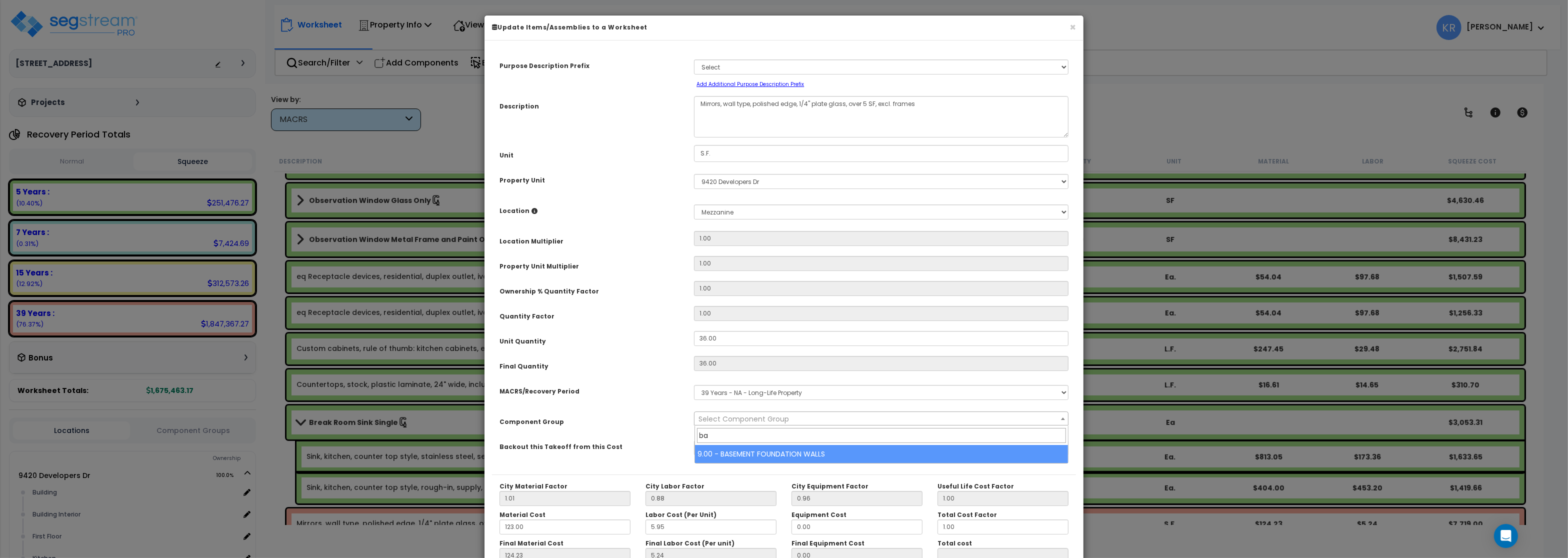
type input "b"
drag, startPoint x: 723, startPoint y: 437, endPoint x: 610, endPoint y: 429, distance: 113.3
click at [697, 429] on input "rest" at bounding box center [881, 435] width 369 height 15
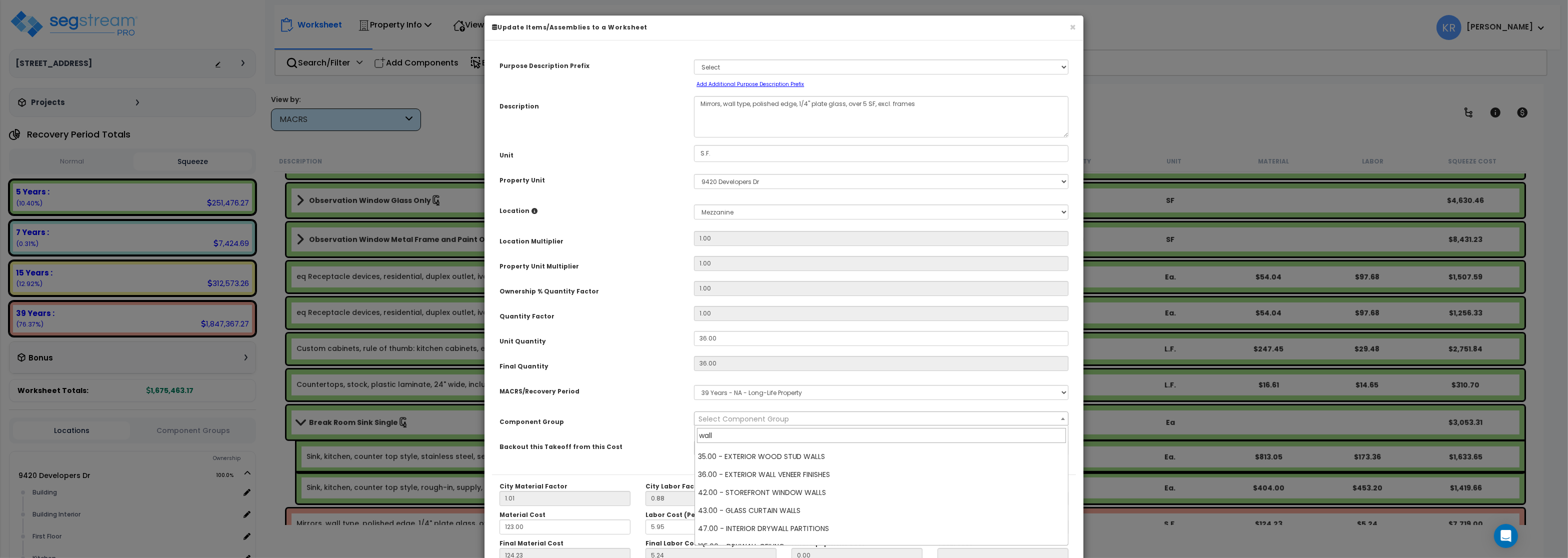
scroll to position [116, 0]
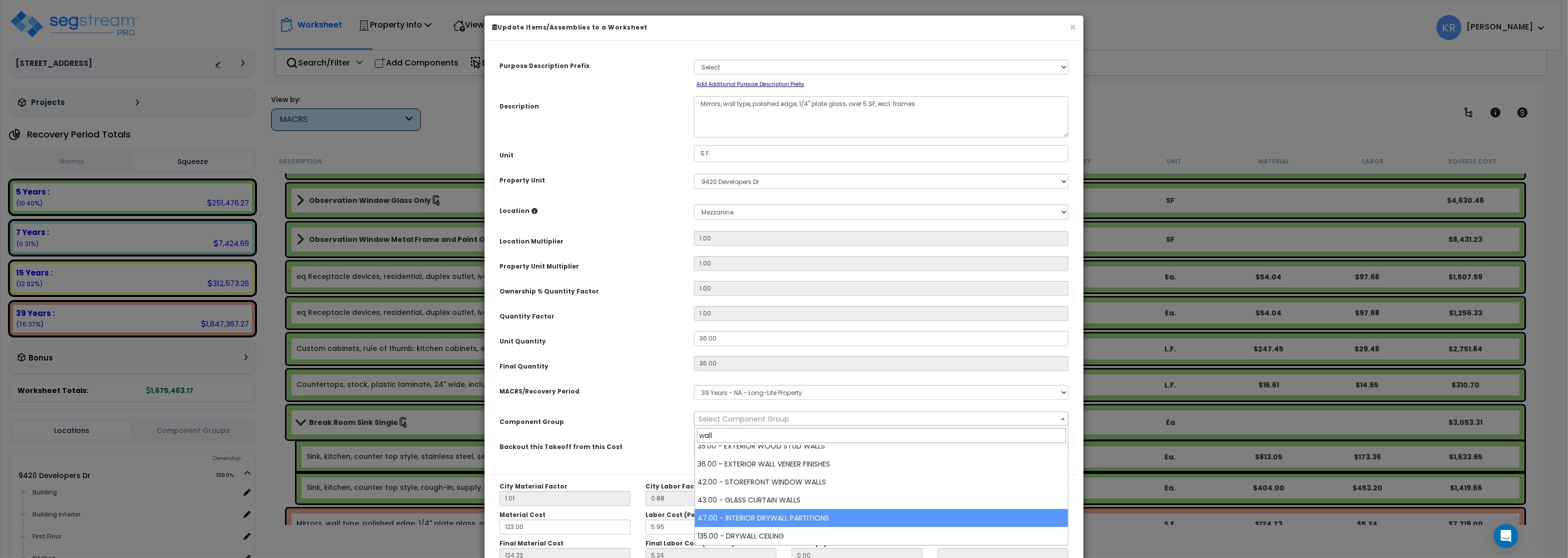
type input "wall"
select select "56869"
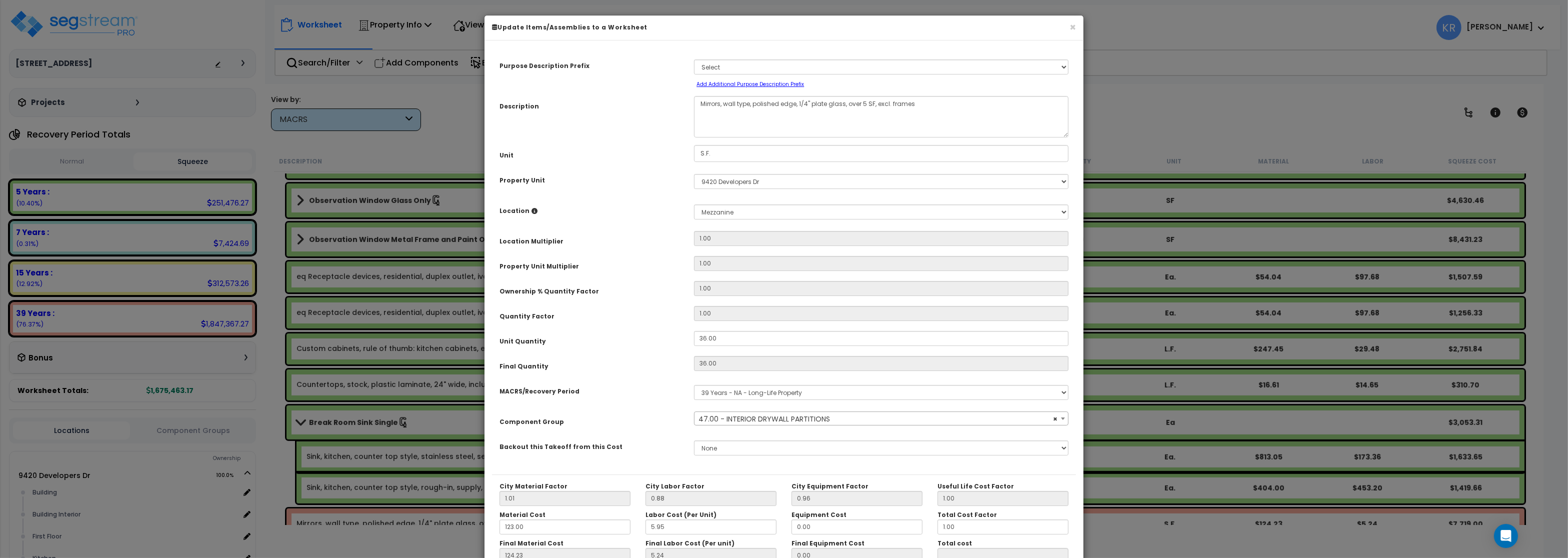
scroll to position [89, 0]
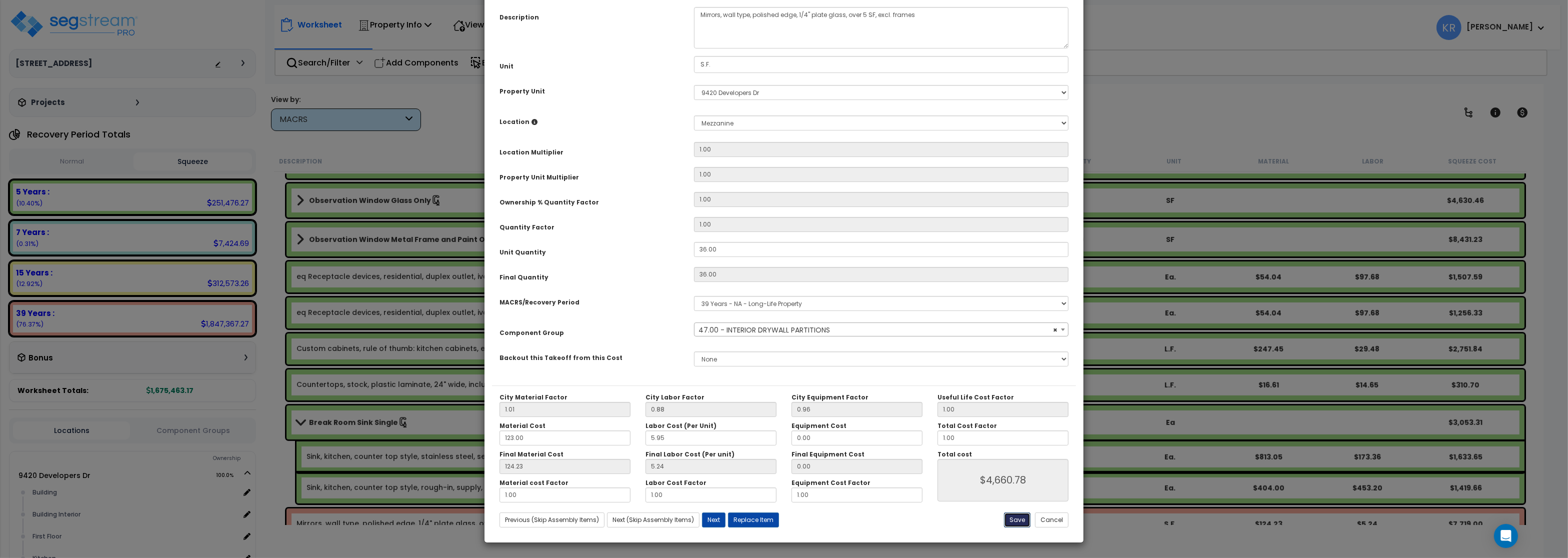
click at [1015, 520] on button "Save" at bounding box center [1017, 520] width 27 height 15
type input "4660.78"
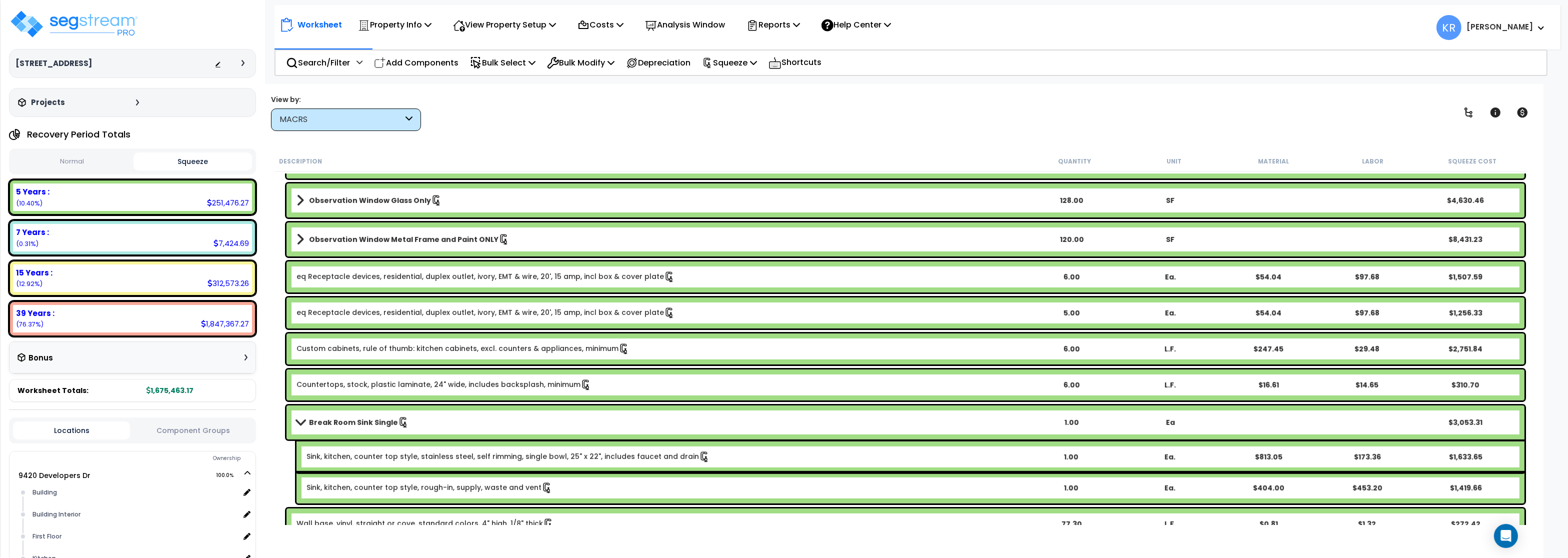
scroll to position [1140, 0]
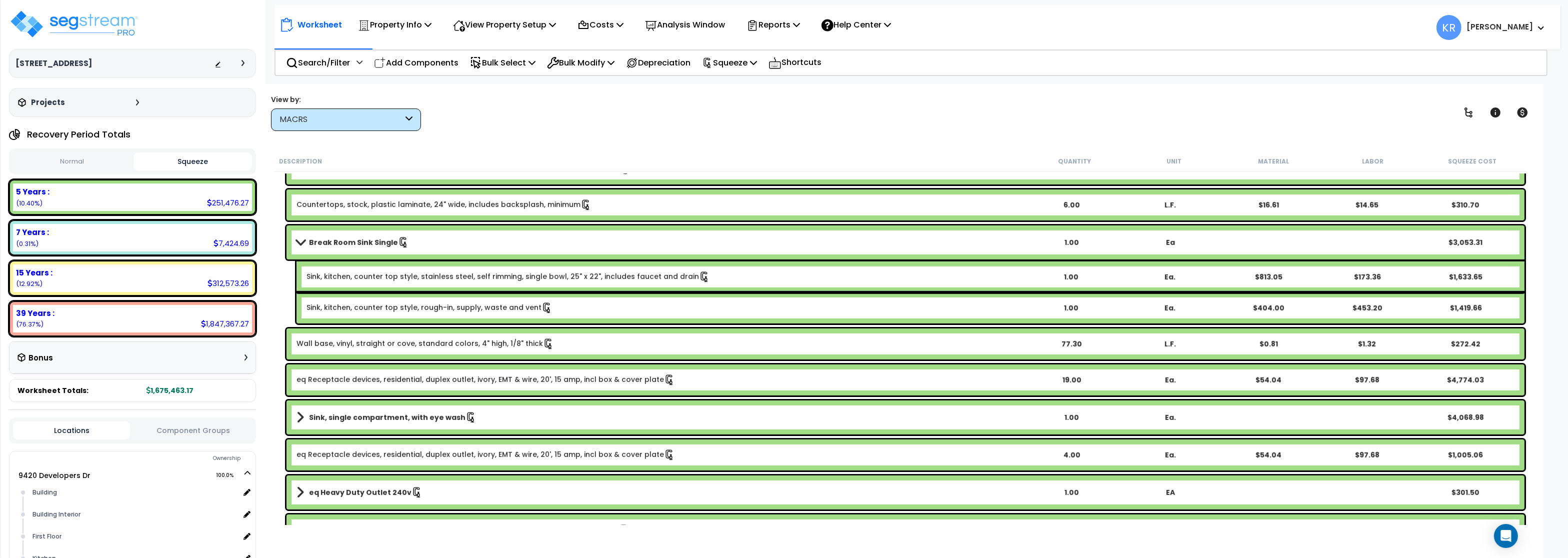
click at [350, 235] on link "Break Room Sink Single" at bounding box center [659, 242] width 726 height 14
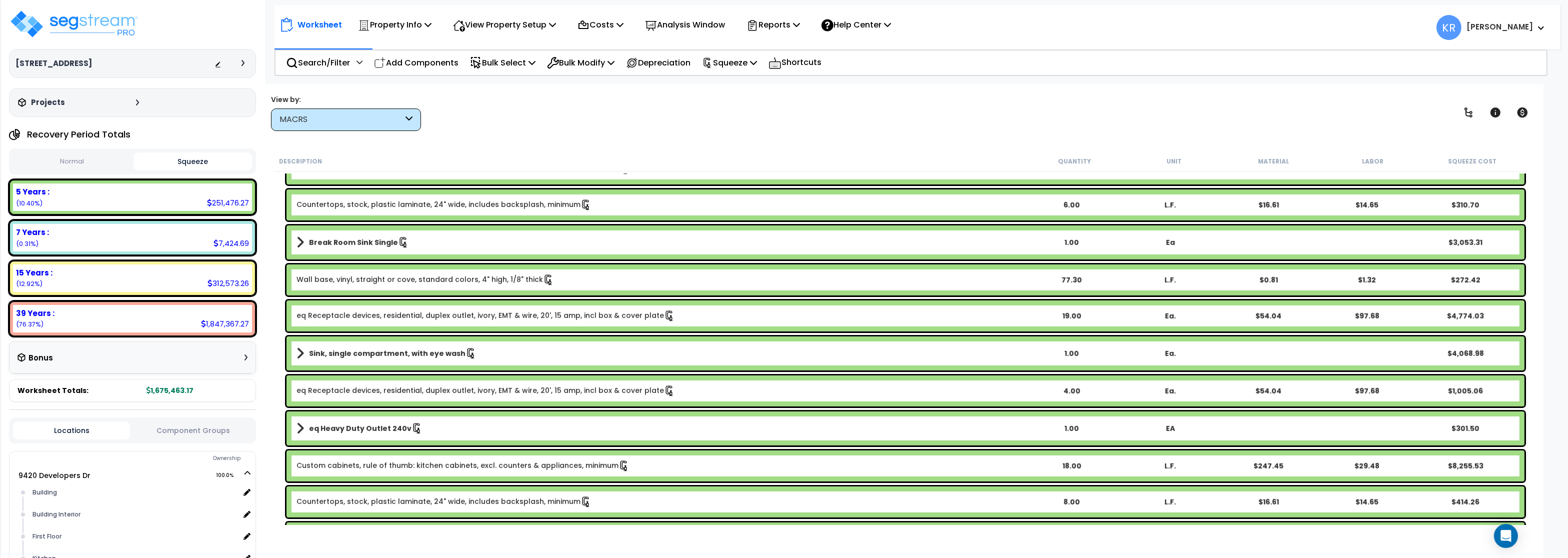
click at [379, 206] on link "Countertops, stock, plastic laminate, 24" wide, includes backsplash, minimum" at bounding box center [444, 205] width 295 height 11
click at [348, 120] on div "MACRS" at bounding box center [341, 119] width 124 height 12
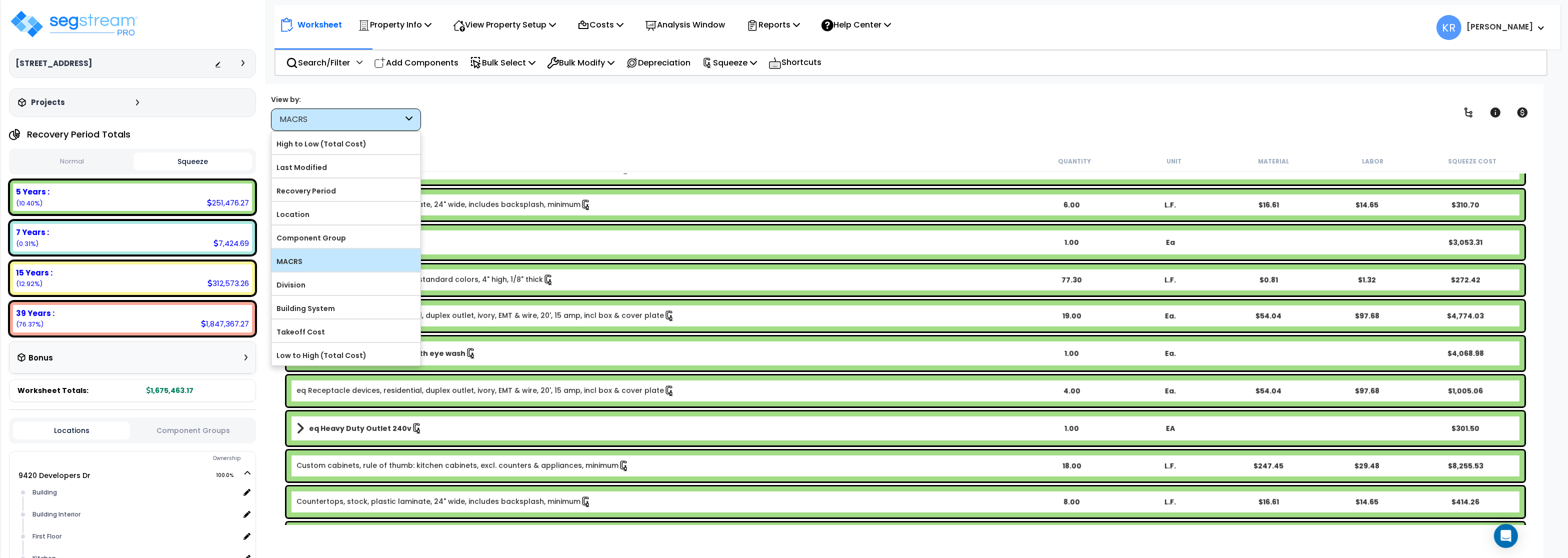
click at [303, 265] on label "MACRS" at bounding box center [346, 261] width 149 height 15
click at [0, 0] on input "MACRS" at bounding box center [0, 0] width 0 height 0
click at [303, 231] on div "Component Group" at bounding box center [346, 236] width 149 height 23
click at [698, 130] on div "View by: MACRS High to Low (Total Cost)" at bounding box center [900, 112] width 1266 height 37
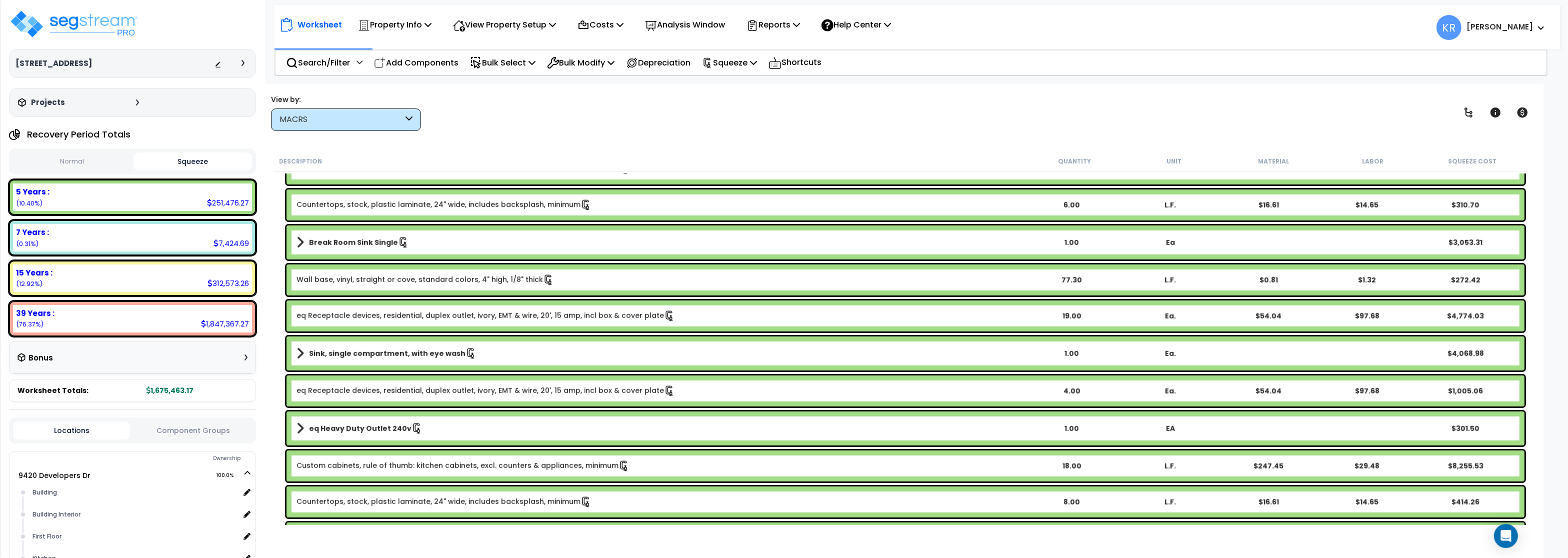
click at [173, 158] on button "Squeeze" at bounding box center [192, 162] width 118 height 18
click at [327, 124] on div "MACRS" at bounding box center [341, 119] width 124 height 12
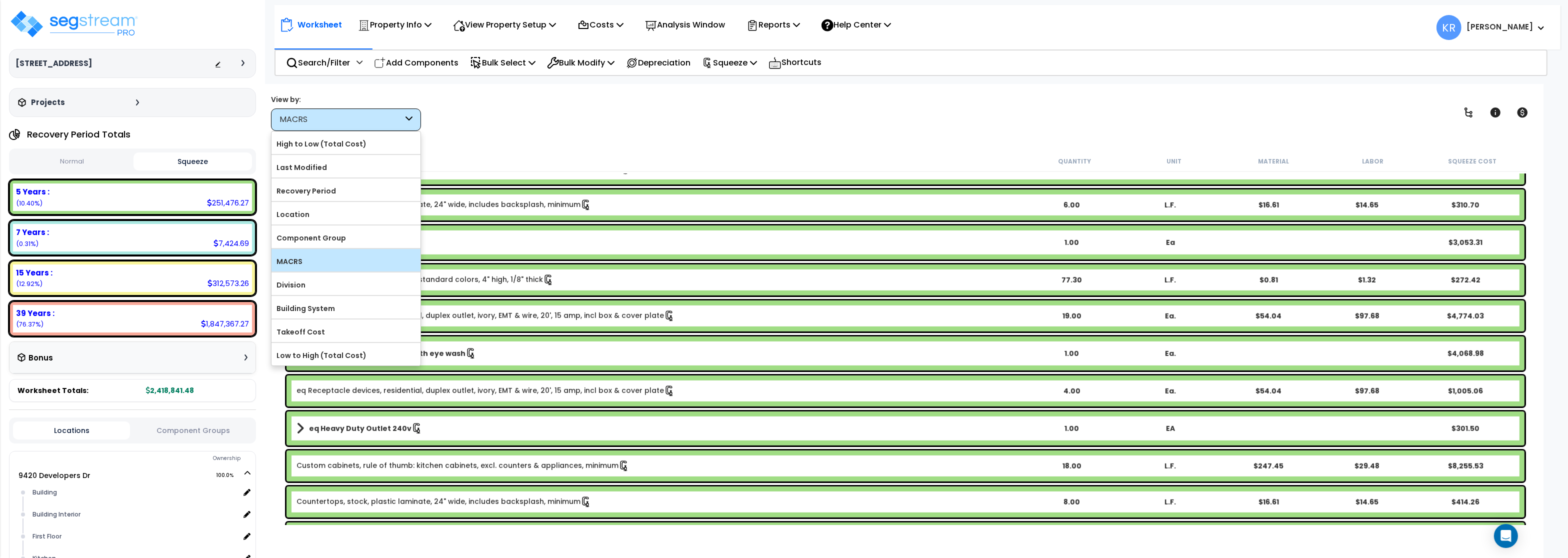
click at [293, 262] on label "MACRS" at bounding box center [346, 261] width 149 height 15
click at [0, 0] on input "MACRS" at bounding box center [0, 0] width 0 height 0
click at [298, 245] on label "Component Group" at bounding box center [346, 238] width 149 height 15
click at [0, 0] on input "Component Group" at bounding box center [0, 0] width 0 height 0
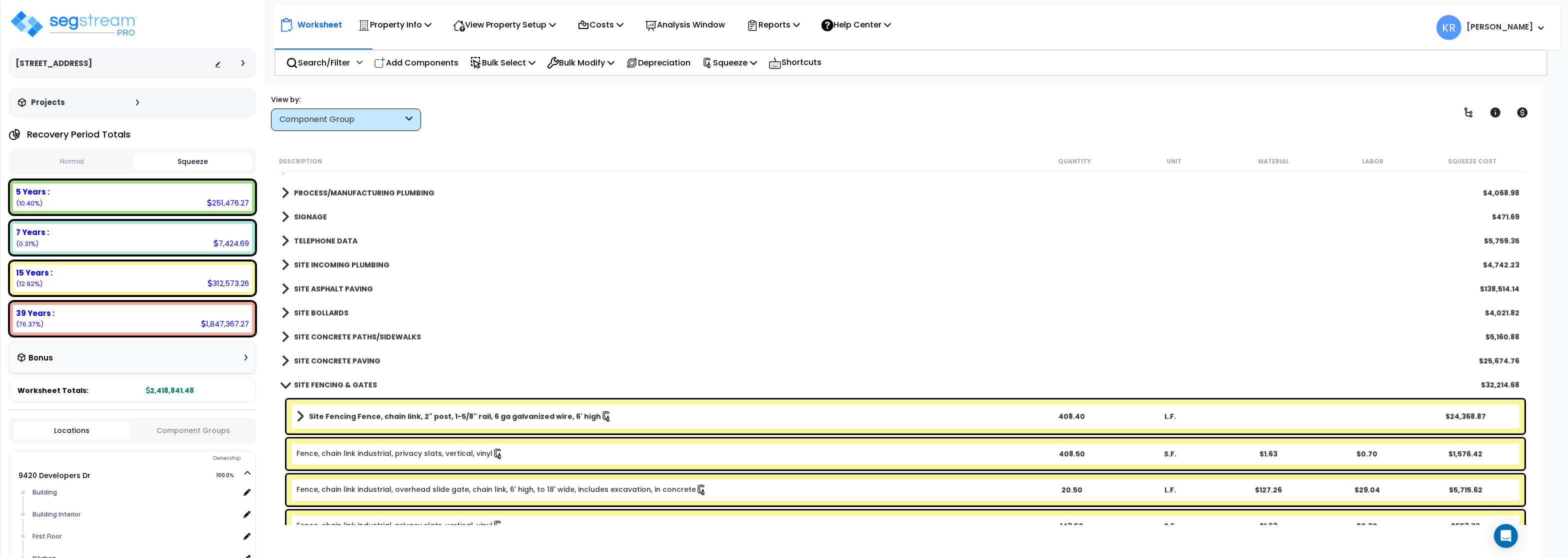
click at [320, 117] on div "Component Group" at bounding box center [341, 119] width 124 height 12
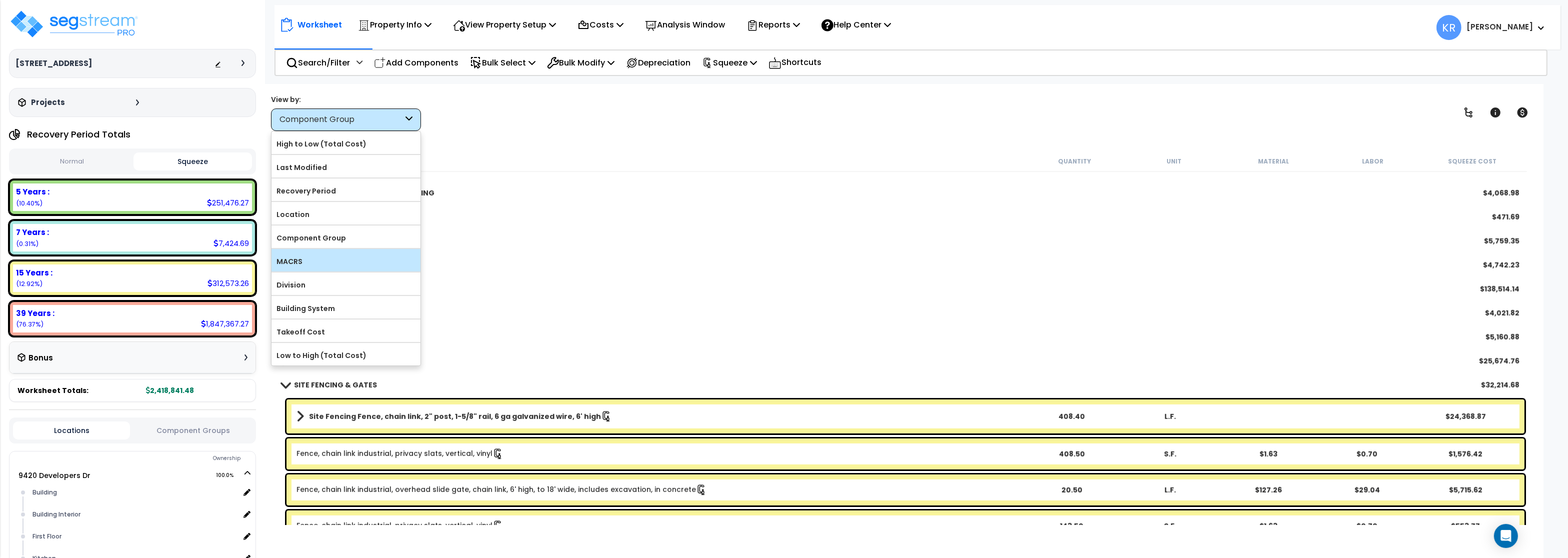
click at [317, 260] on label "MACRS" at bounding box center [346, 261] width 149 height 15
click at [0, 0] on input "MACRS" at bounding box center [0, 0] width 0 height 0
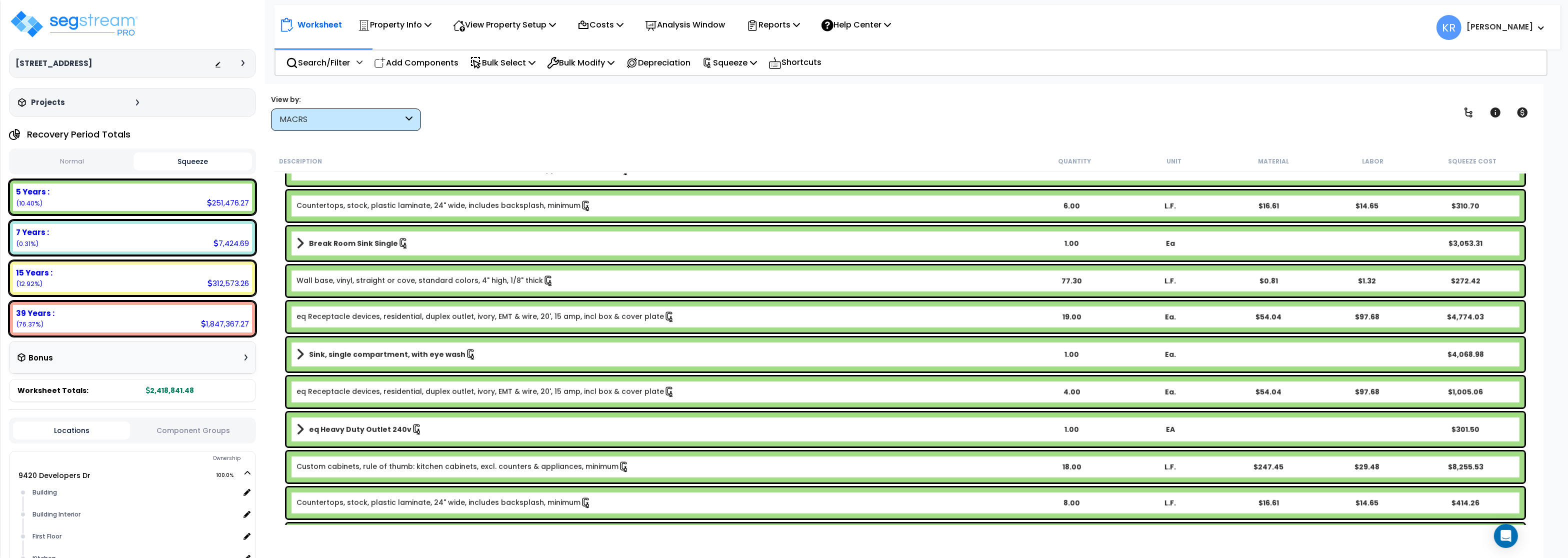
scroll to position [1473, 0]
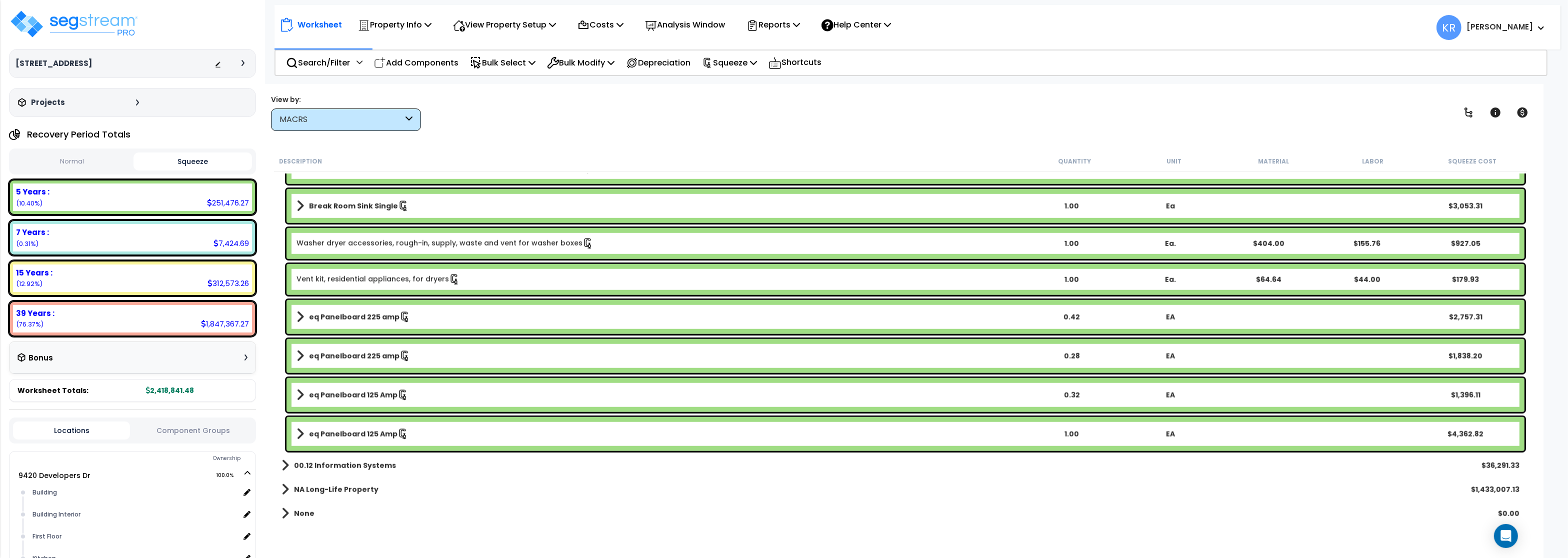
click at [362, 437] on b "eq Panelboard 125 Amp" at bounding box center [353, 434] width 88 height 10
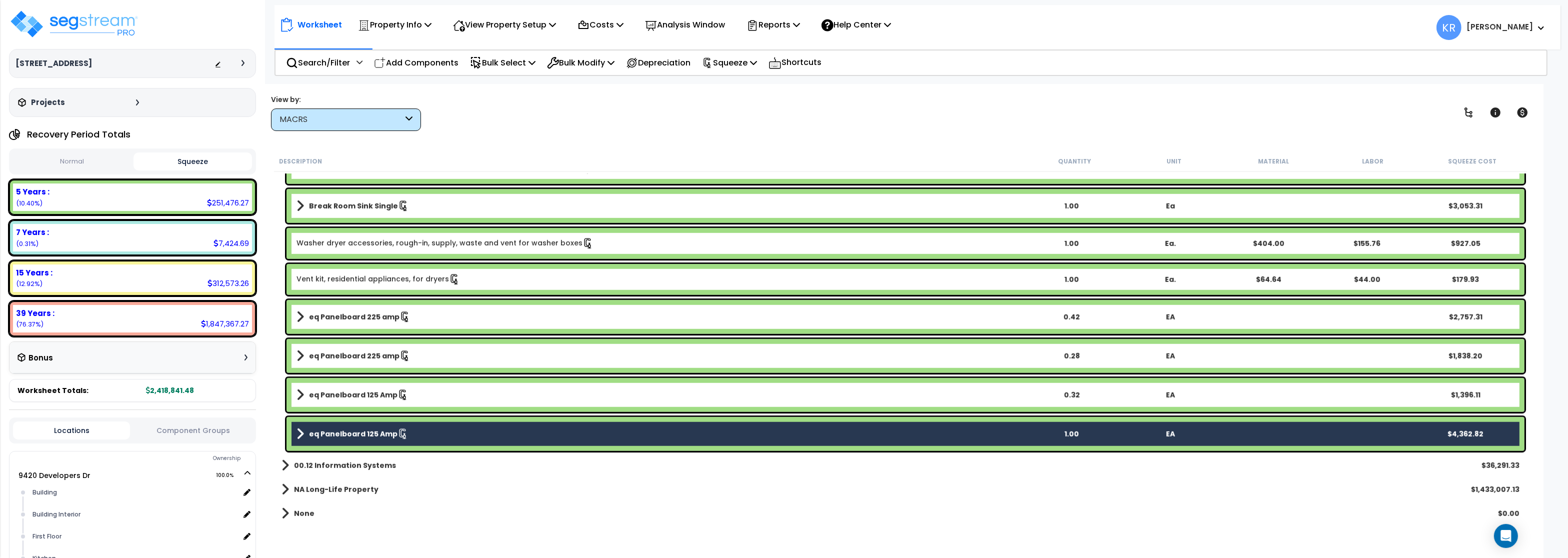
click at [354, 392] on b "eq Panelboard 125 Amp" at bounding box center [353, 395] width 88 height 10
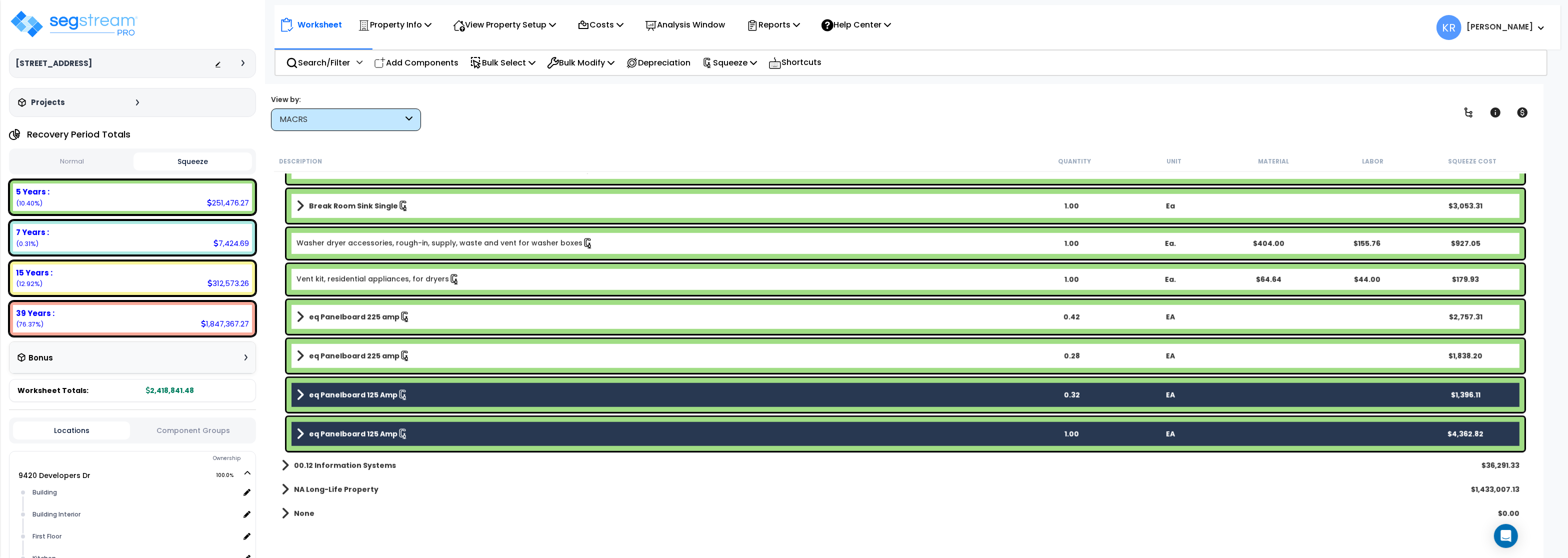
click at [337, 352] on b "eq Panelboard 225 amp" at bounding box center [354, 356] width 91 height 10
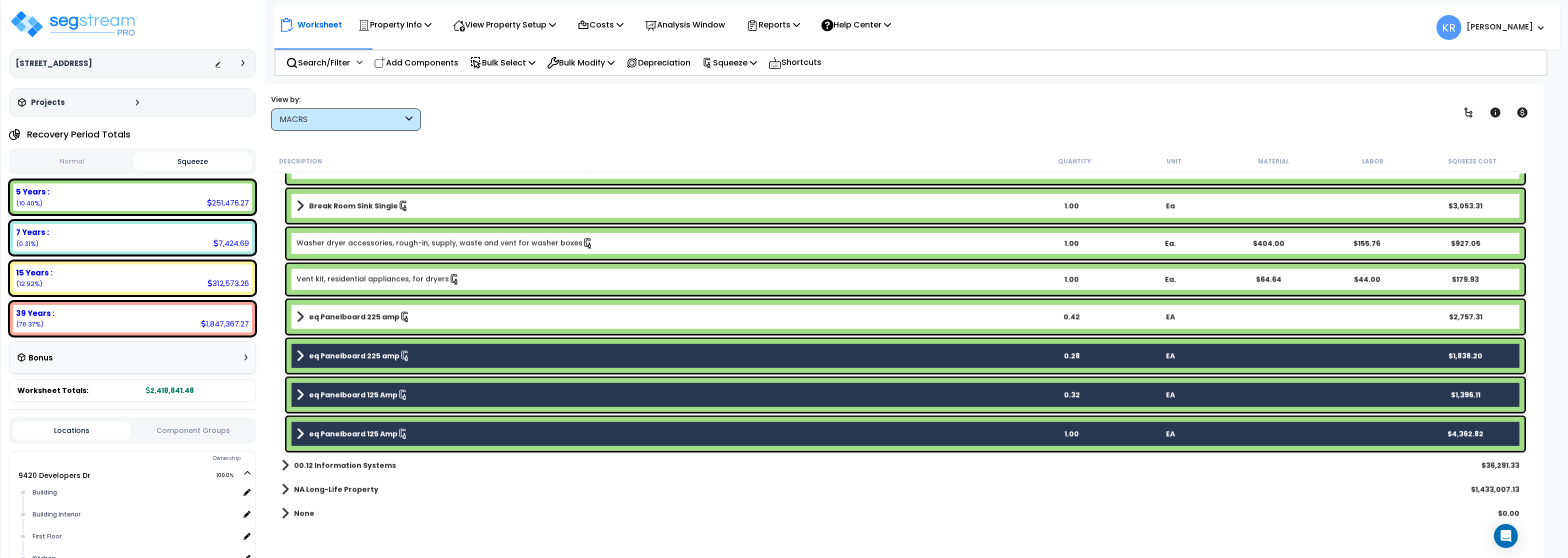
click at [335, 316] on b "eq Panelboard 225 amp" at bounding box center [354, 317] width 91 height 10
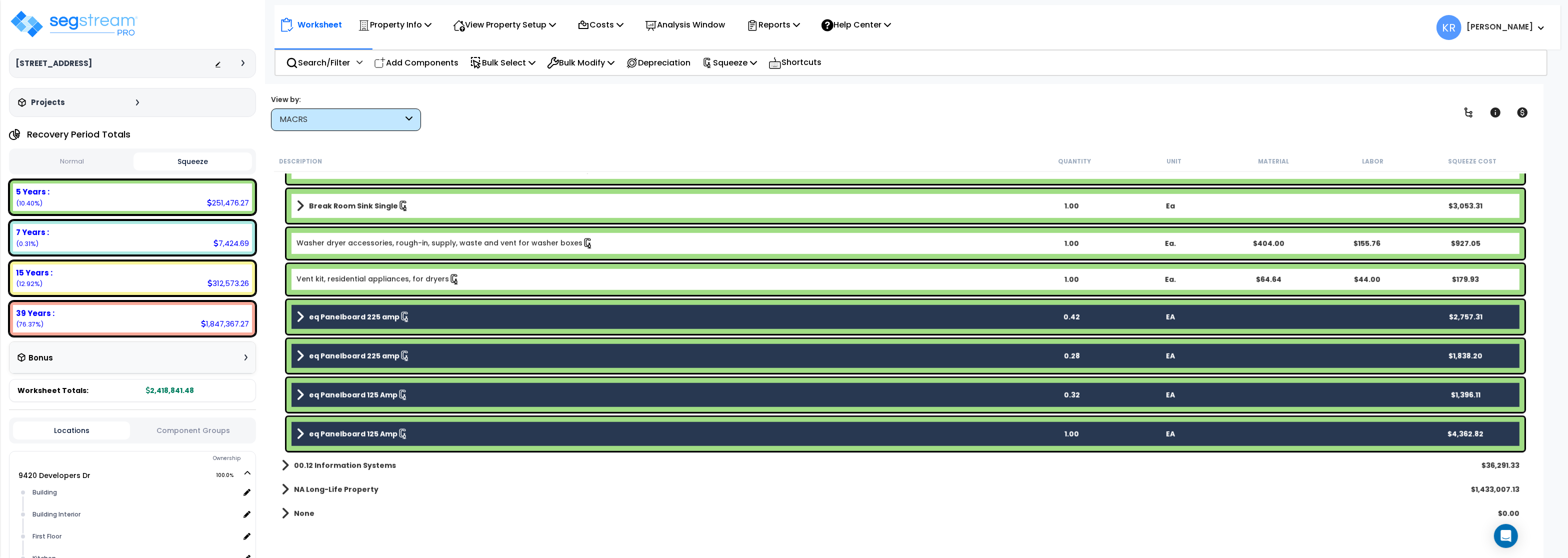
click at [333, 282] on link "Vent kit, residential appliances, for dryers" at bounding box center [378, 279] width 164 height 11
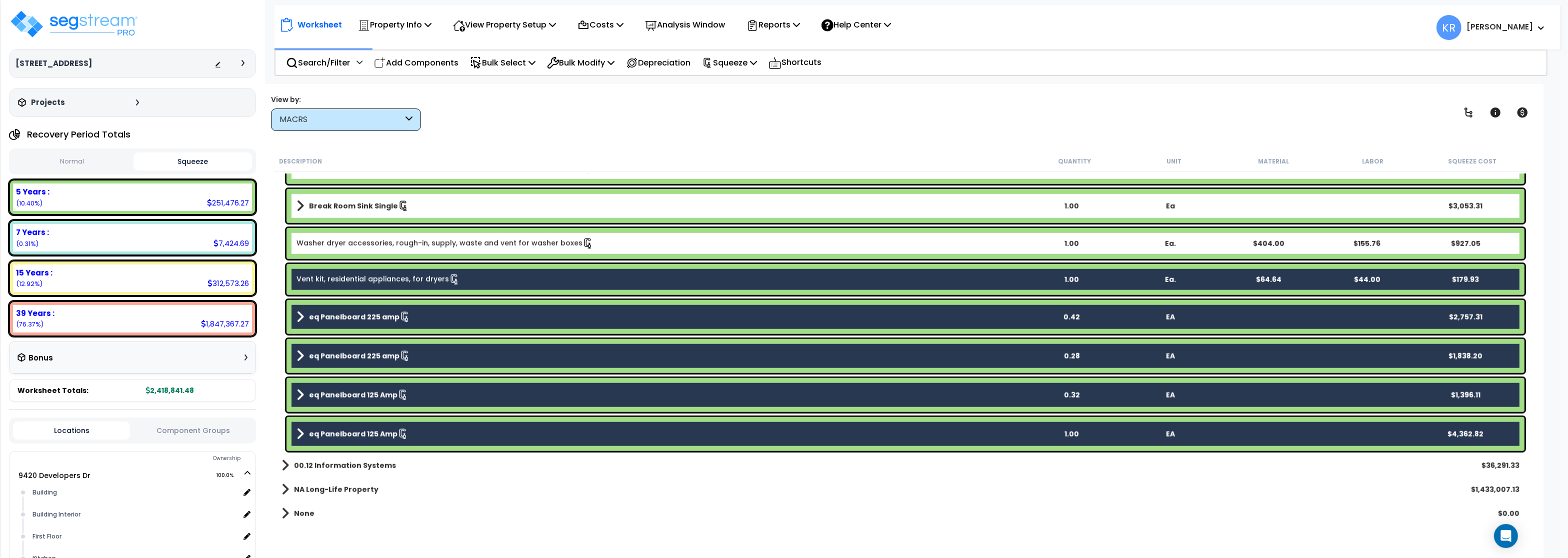
click at [332, 248] on link "Washer dryer accessories, rough-in, supply, waste and vent for washer boxes" at bounding box center [445, 243] width 297 height 11
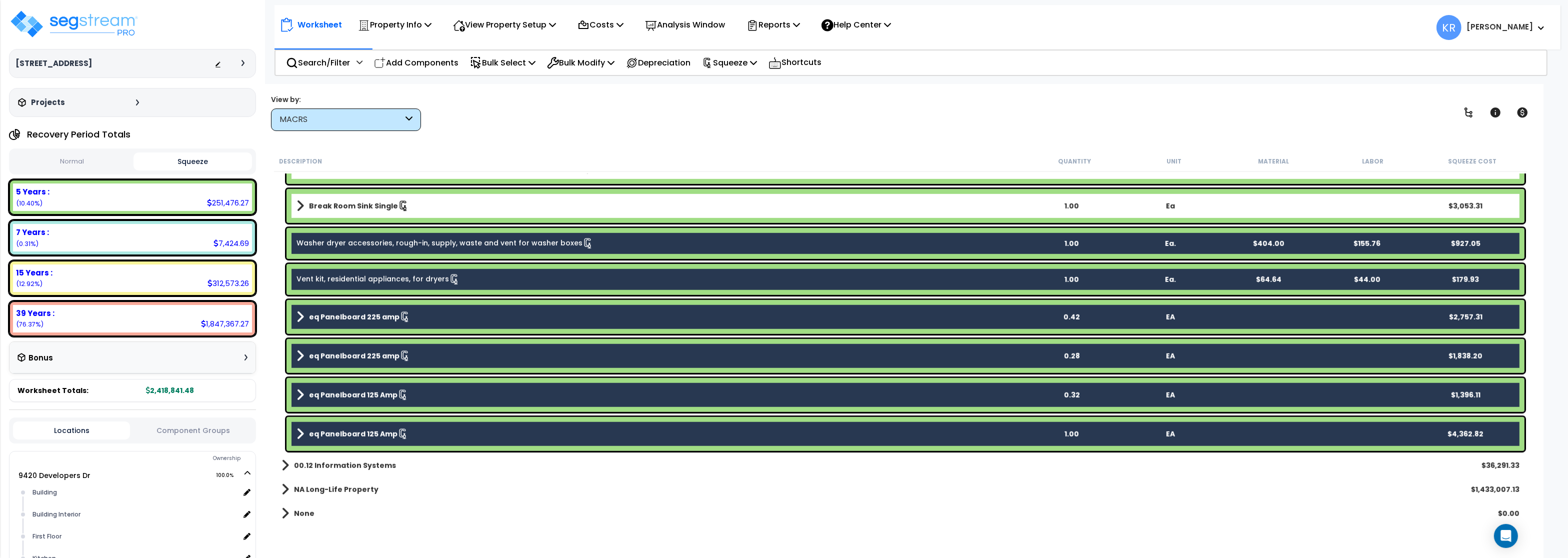
click at [335, 207] on b "Break Room Sink Single" at bounding box center [354, 206] width 89 height 10
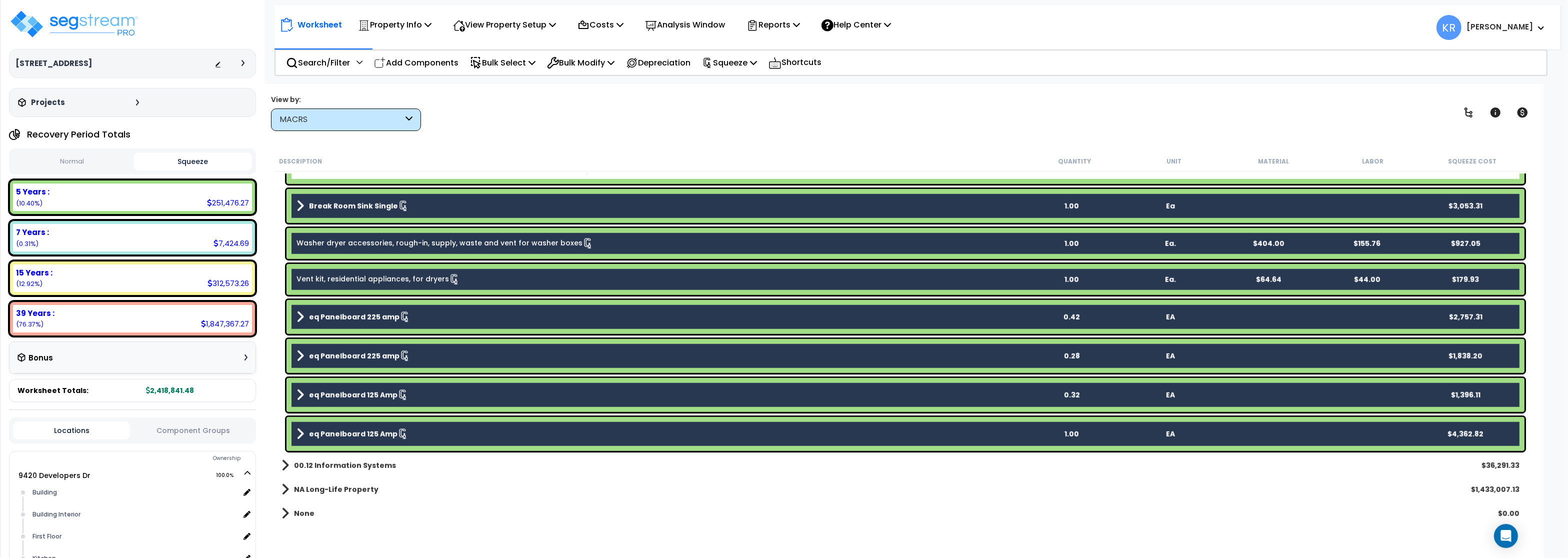
scroll to position [1353, 0]
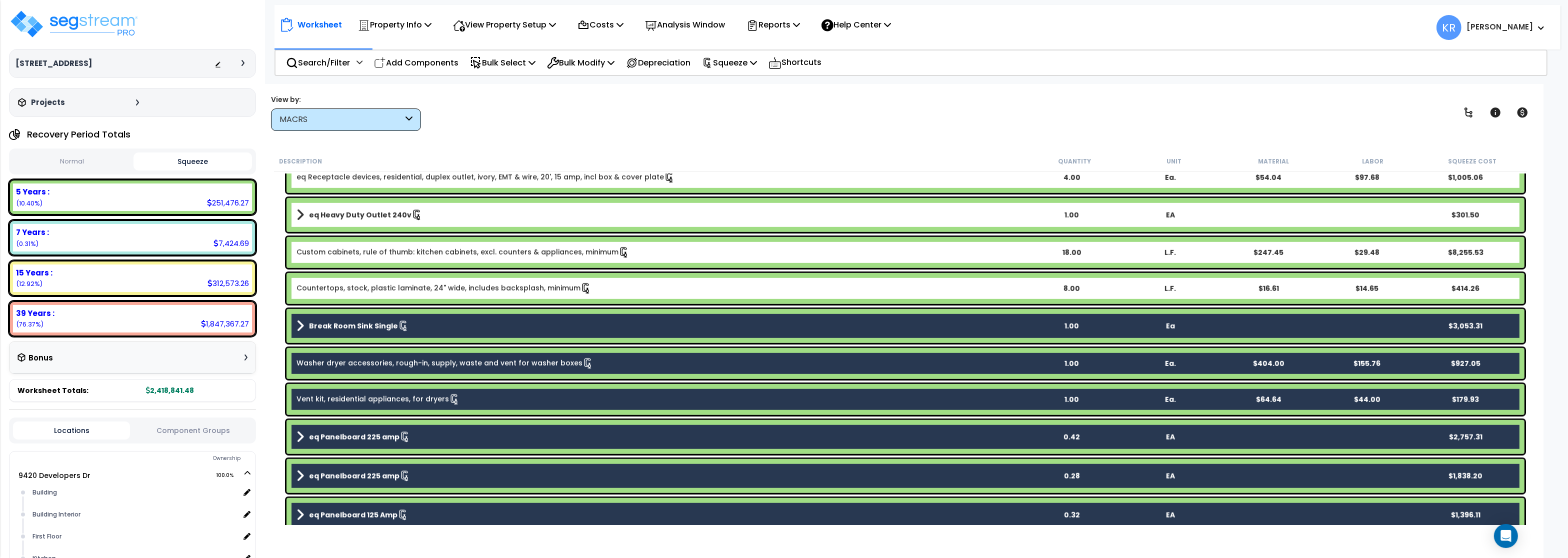
click at [348, 292] on link "Countertops, stock, plastic laminate, 24" wide, includes backsplash, minimum" at bounding box center [444, 288] width 295 height 11
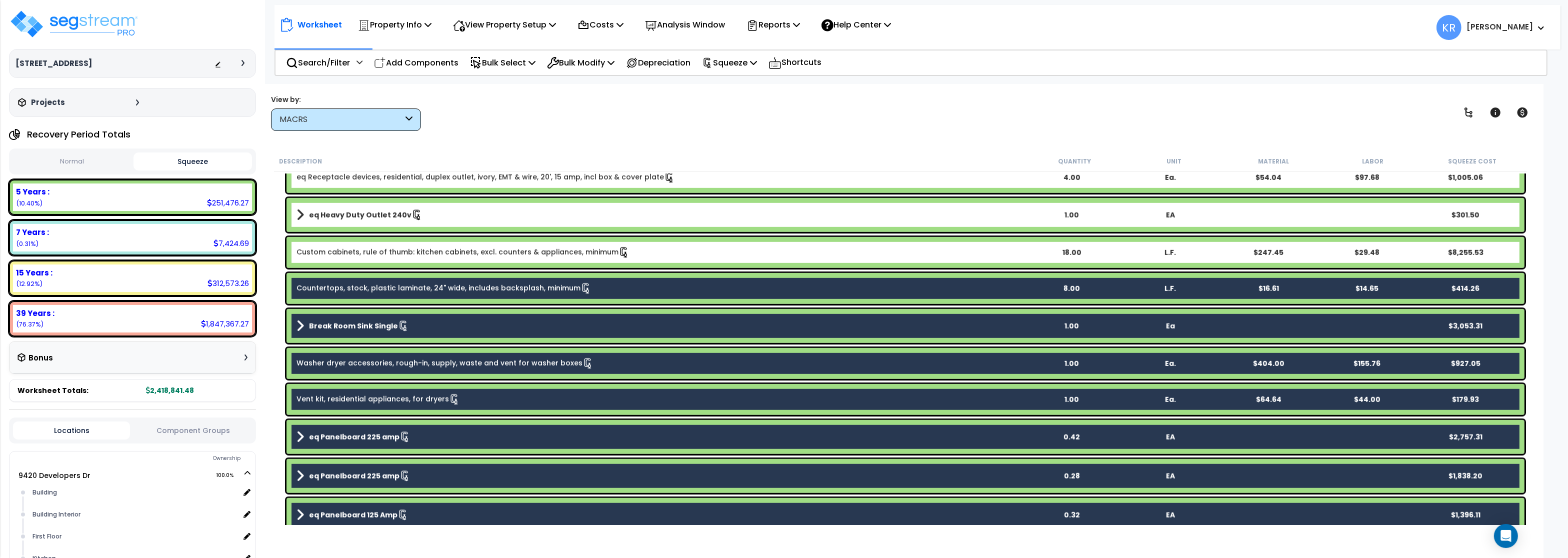
click at [349, 257] on link "Custom cabinets, rule of thumb: kitchen cabinets, excl. counters & appliances, …" at bounding box center [463, 253] width 333 height 11
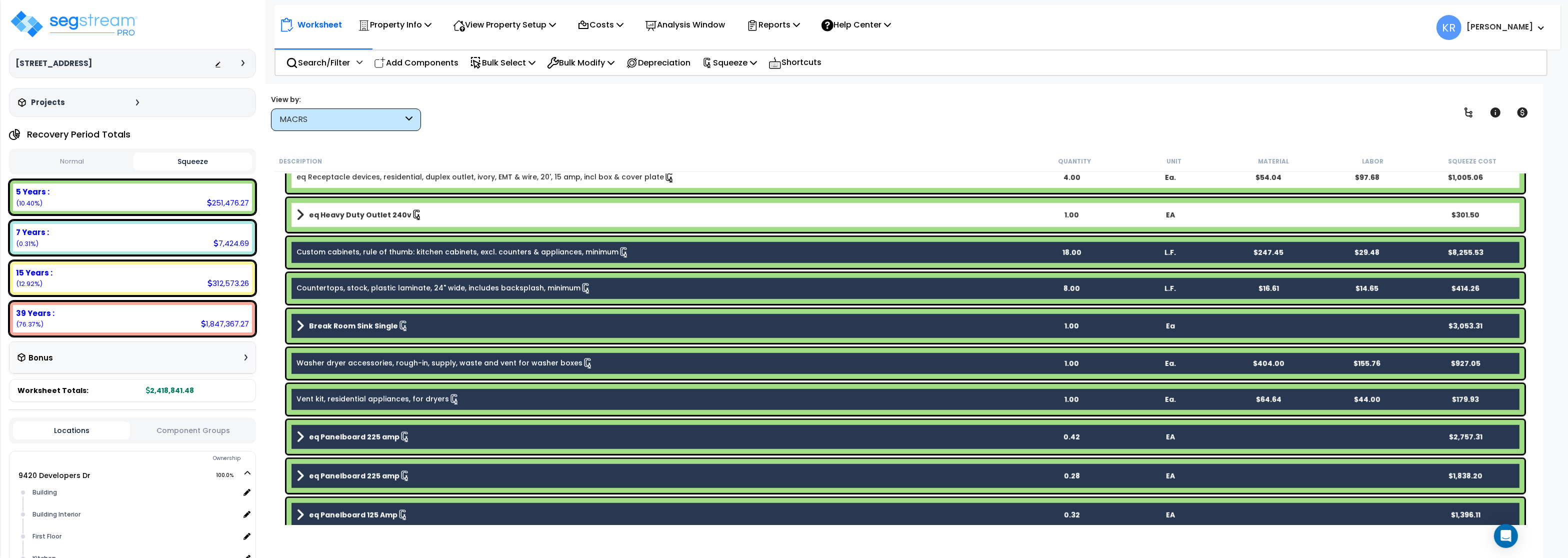
click at [359, 220] on link "eq Heavy Duty Outlet 240v" at bounding box center [659, 215] width 726 height 14
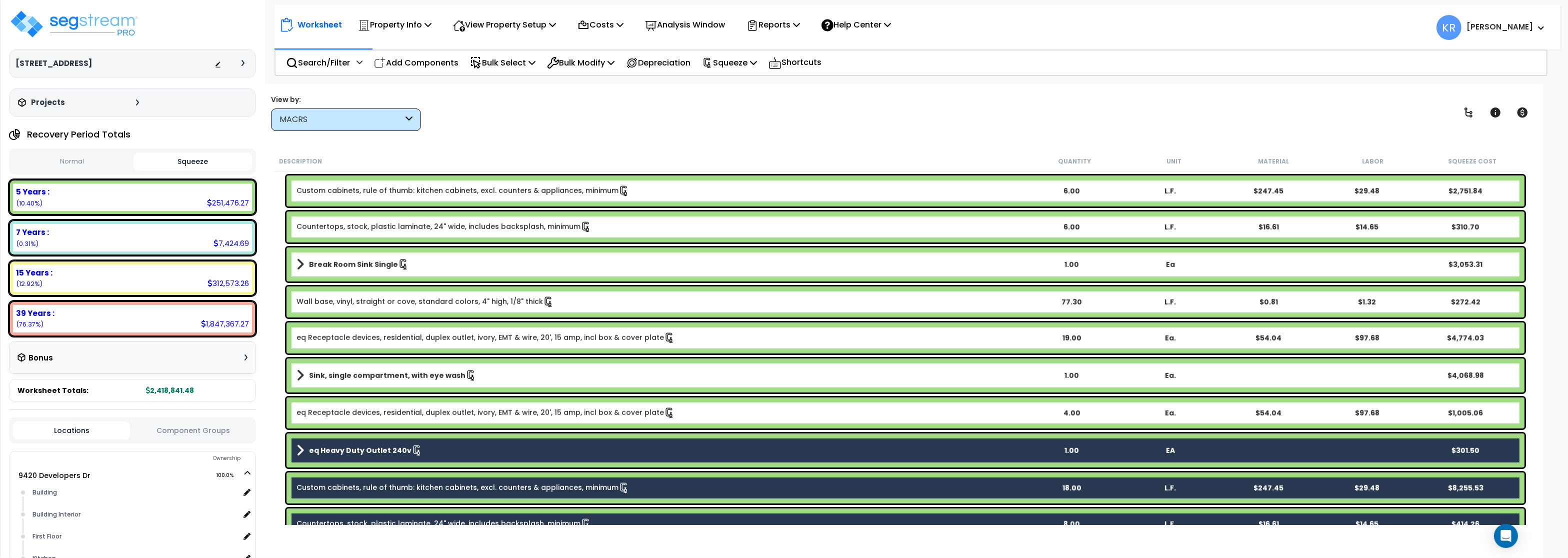
scroll to position [1113, 0]
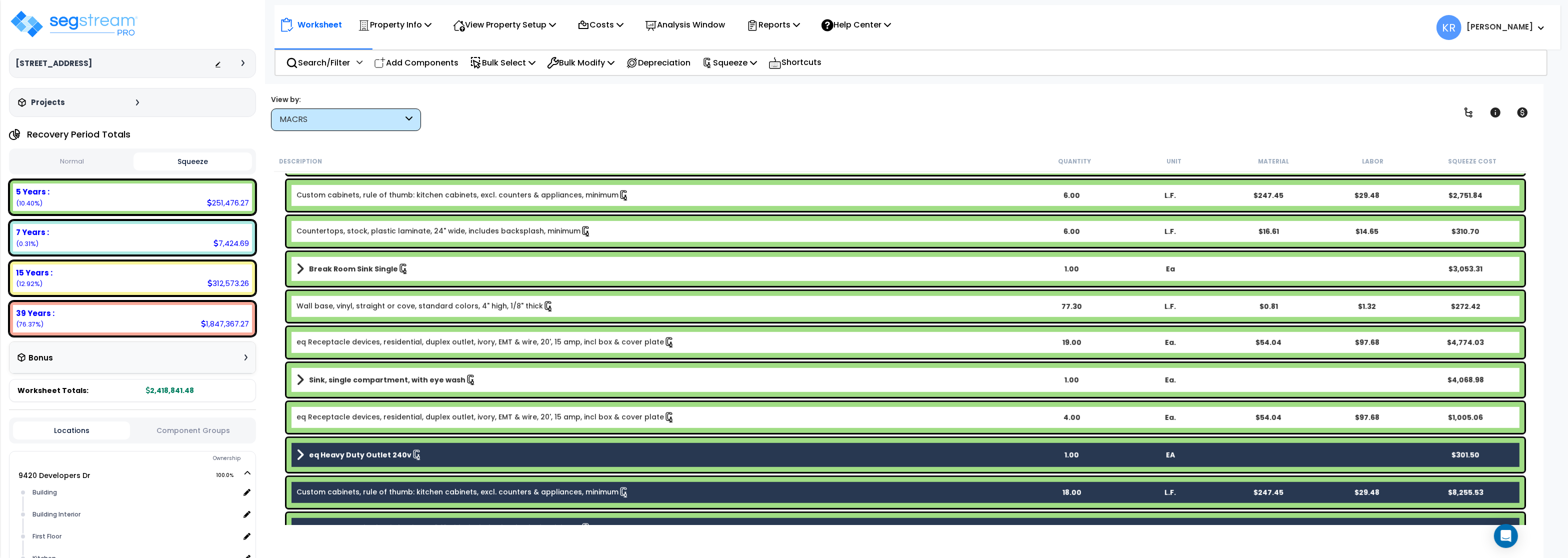
click at [343, 413] on link "eq Receptacle devices, residential, duplex outlet, ivory, EMT & wire, 20', 15 a…" at bounding box center [486, 417] width 379 height 11
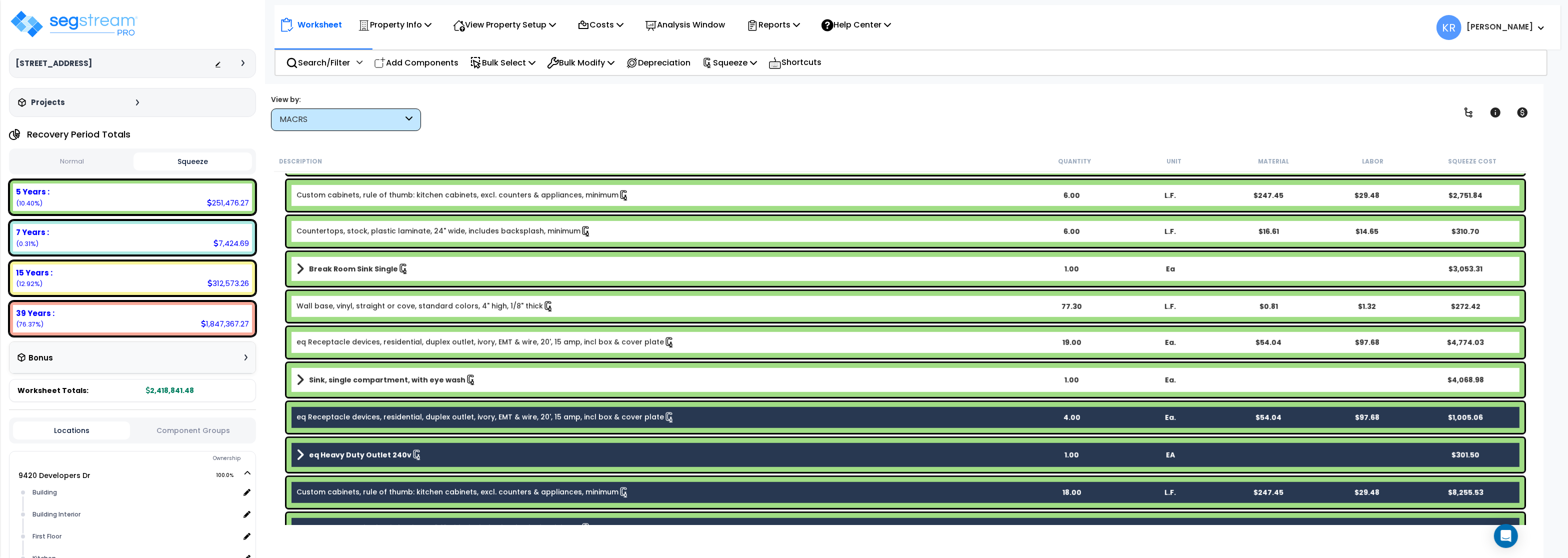
click at [343, 369] on div "Sink, single compartment, with eye wash 1.00 Ea. $4,068.98" at bounding box center [906, 380] width 1238 height 34
click at [345, 337] on div "eq Receptacle devices, residential, duplex outlet, ivory, EMT & wire, 20', 15 a…" at bounding box center [906, 342] width 1238 height 31
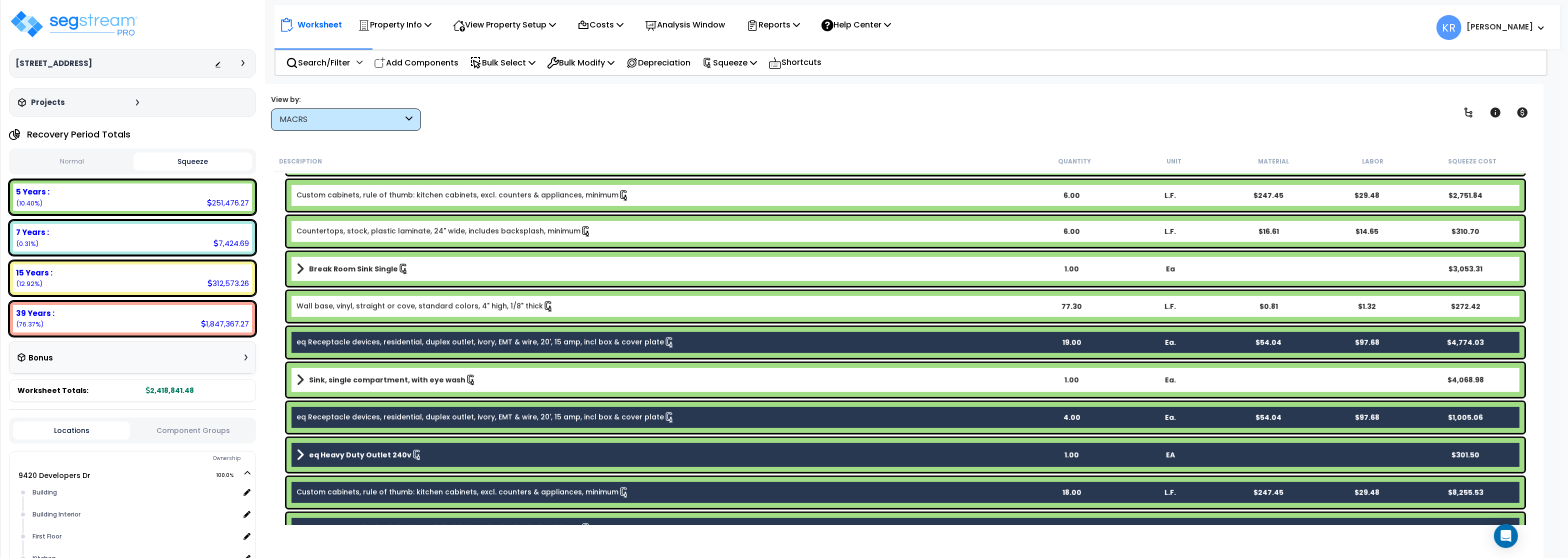
click at [342, 366] on div "Sink, single compartment, with eye wash 1.00 Ea. $4,068.98" at bounding box center [906, 380] width 1238 height 34
click at [345, 385] on b "Sink, single compartment, with eye wash" at bounding box center [387, 380] width 156 height 10
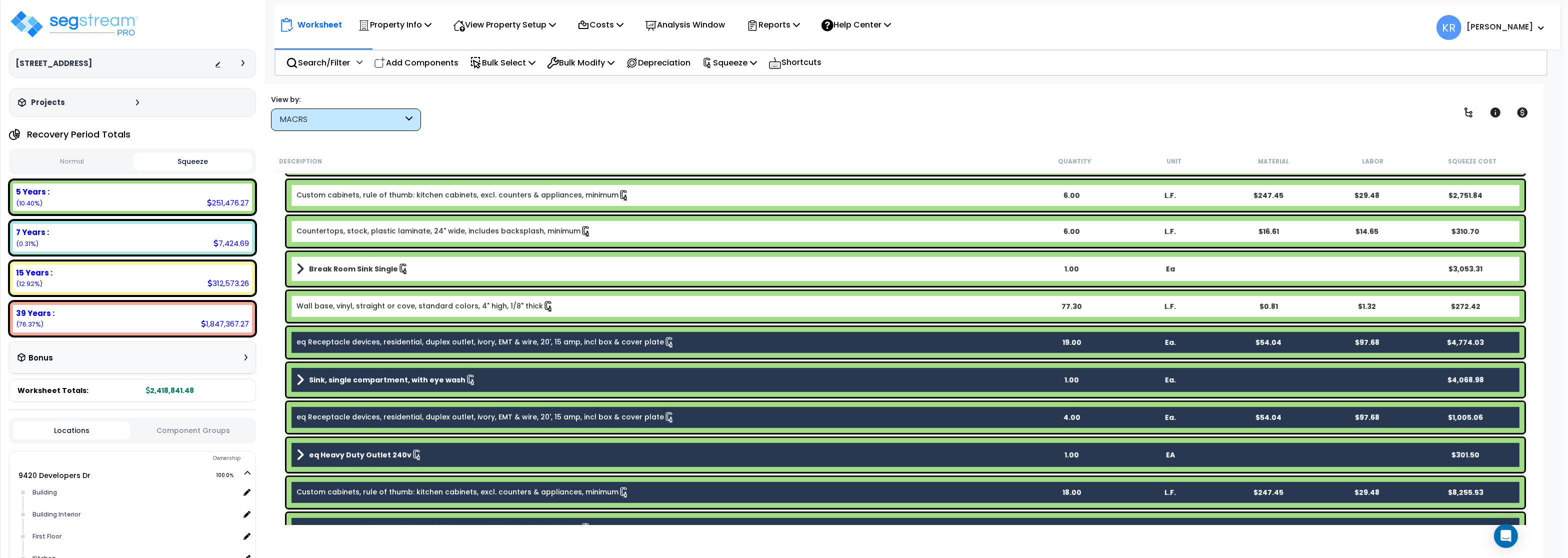
click at [346, 307] on link "Wall base, vinyl, straight or cove, standard colors, 4" high, 1/8" thick" at bounding box center [425, 306] width 257 height 11
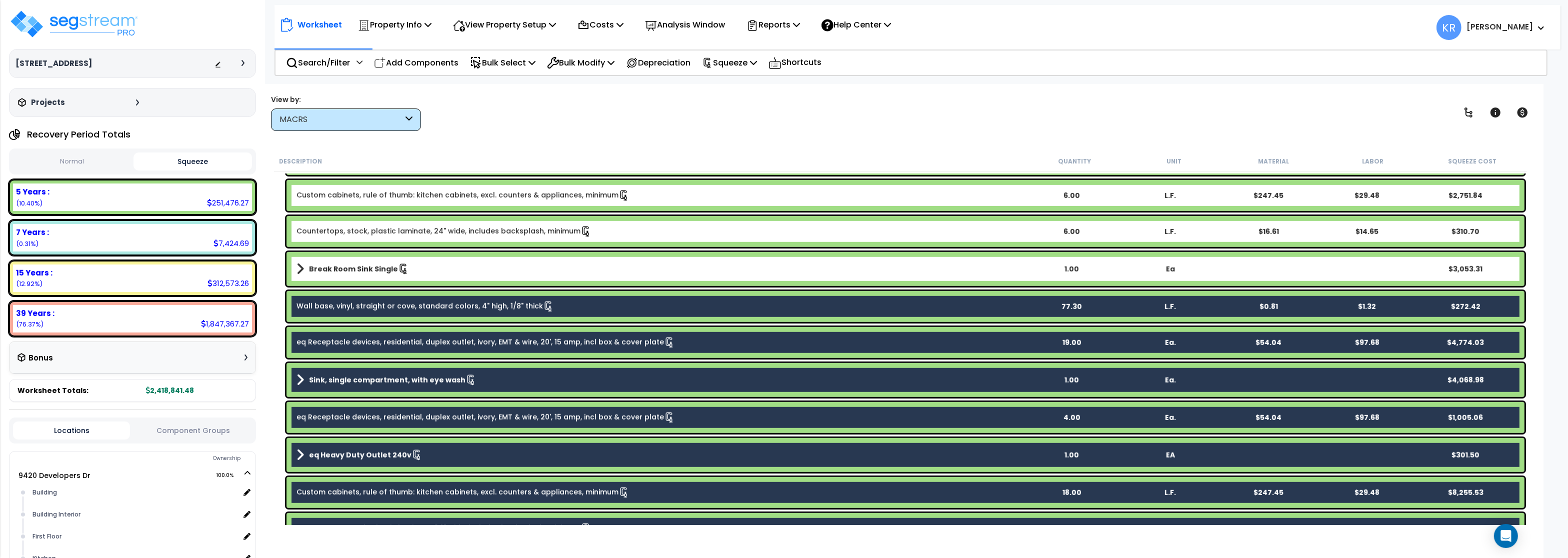
click at [337, 271] on b "Break Room Sink Single" at bounding box center [354, 269] width 89 height 10
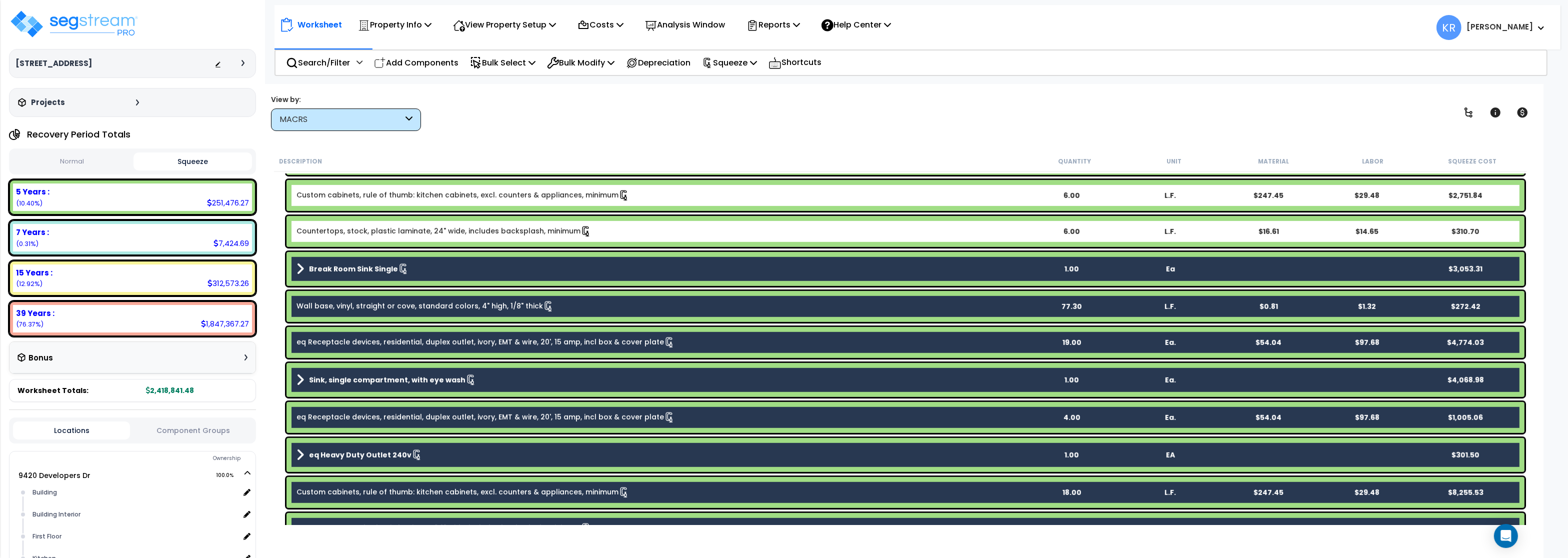
click at [350, 223] on div "Countertops, stock, plastic laminate, 24" wide, includes backsplash, minimum 6.…" at bounding box center [906, 231] width 1238 height 31
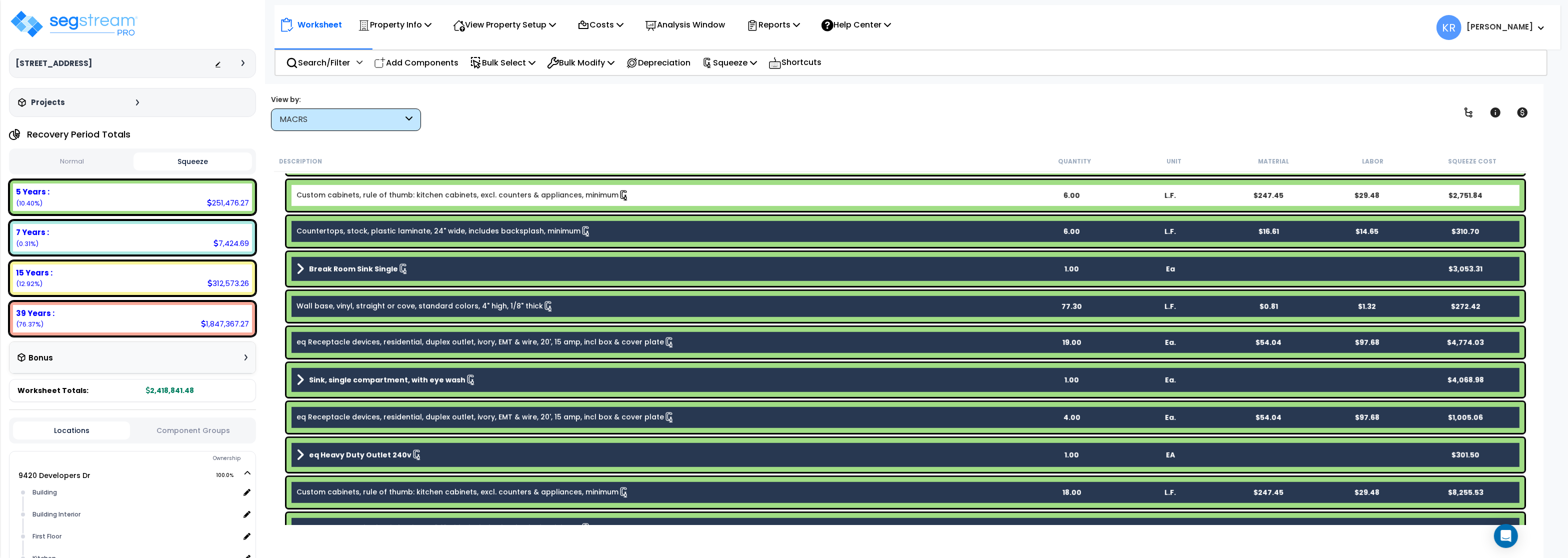
click at [360, 186] on div "Custom cabinets, rule of thumb: kitchen cabinets, excl. counters & appliances, …" at bounding box center [906, 195] width 1238 height 31
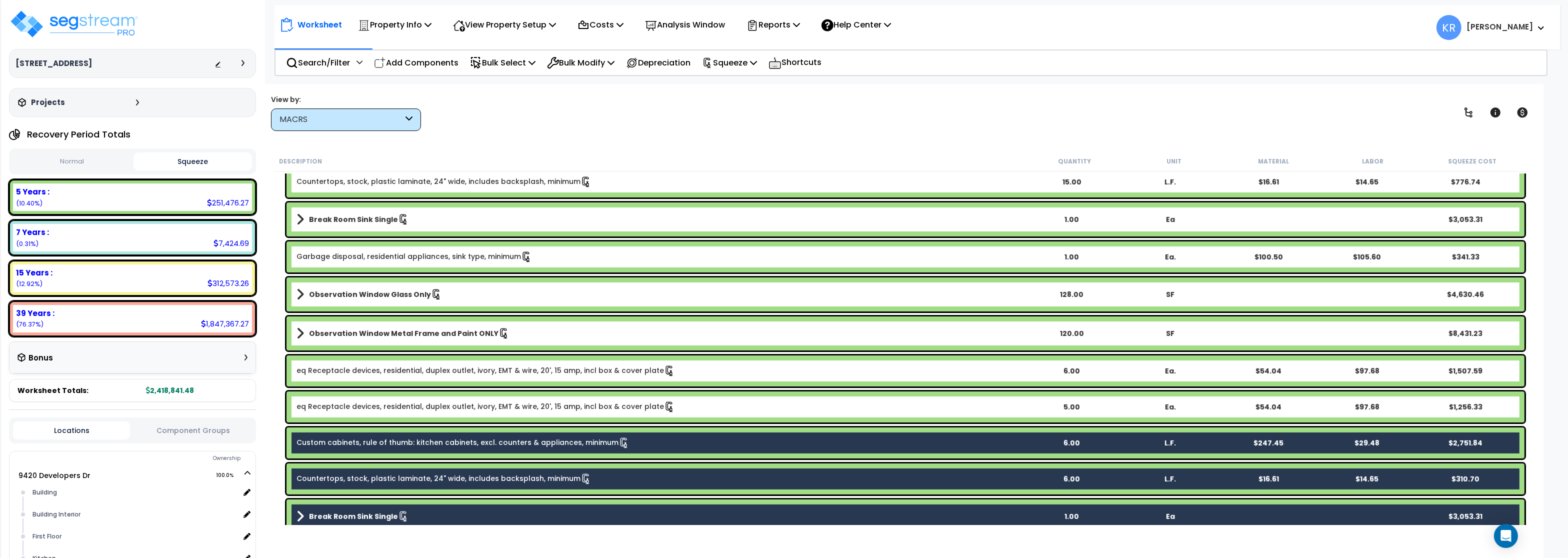
scroll to position [873, 0]
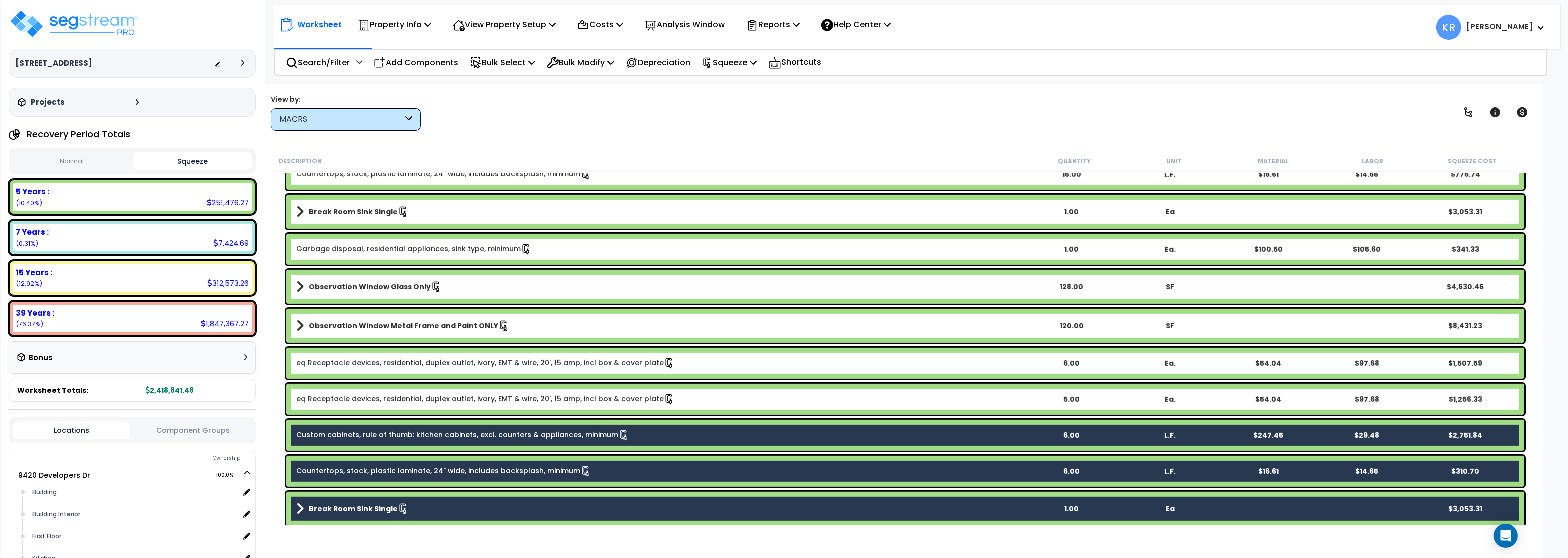
click at [369, 399] on link "eq Receptacle devices, residential, duplex outlet, ivory, EMT & wire, 20', 15 a…" at bounding box center [486, 399] width 379 height 11
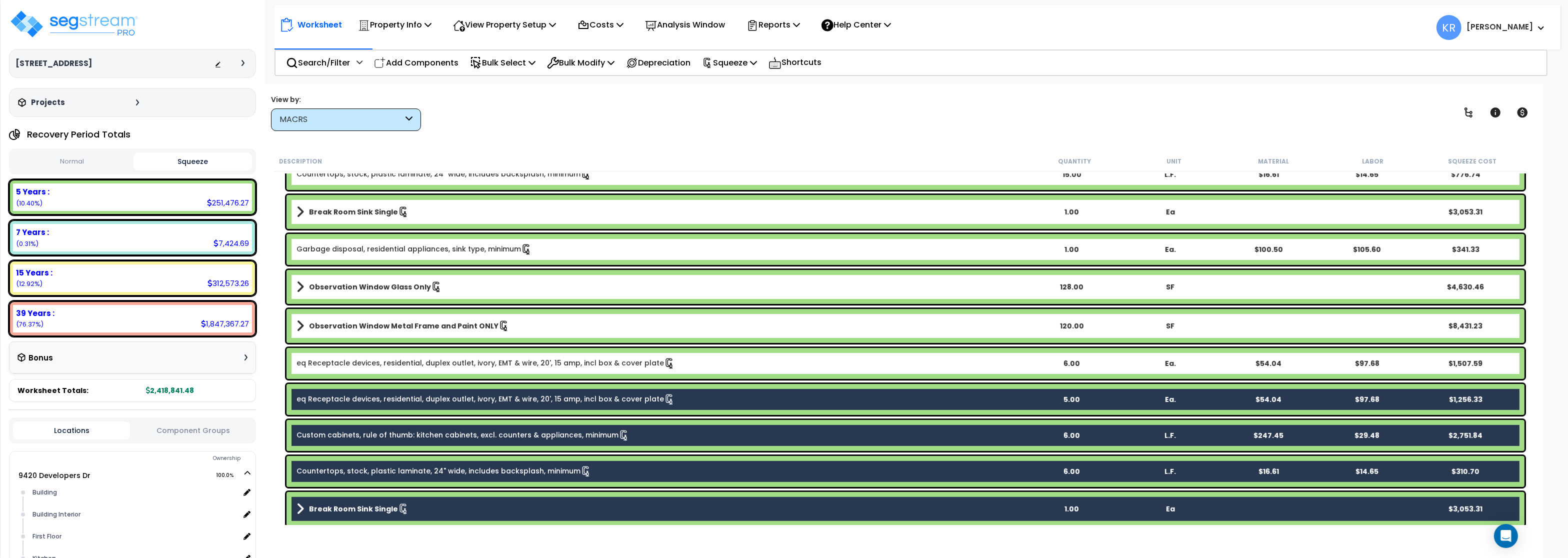
click at [362, 360] on link "eq Receptacle devices, residential, duplex outlet, ivory, EMT & wire, 20', 15 a…" at bounding box center [486, 363] width 379 height 11
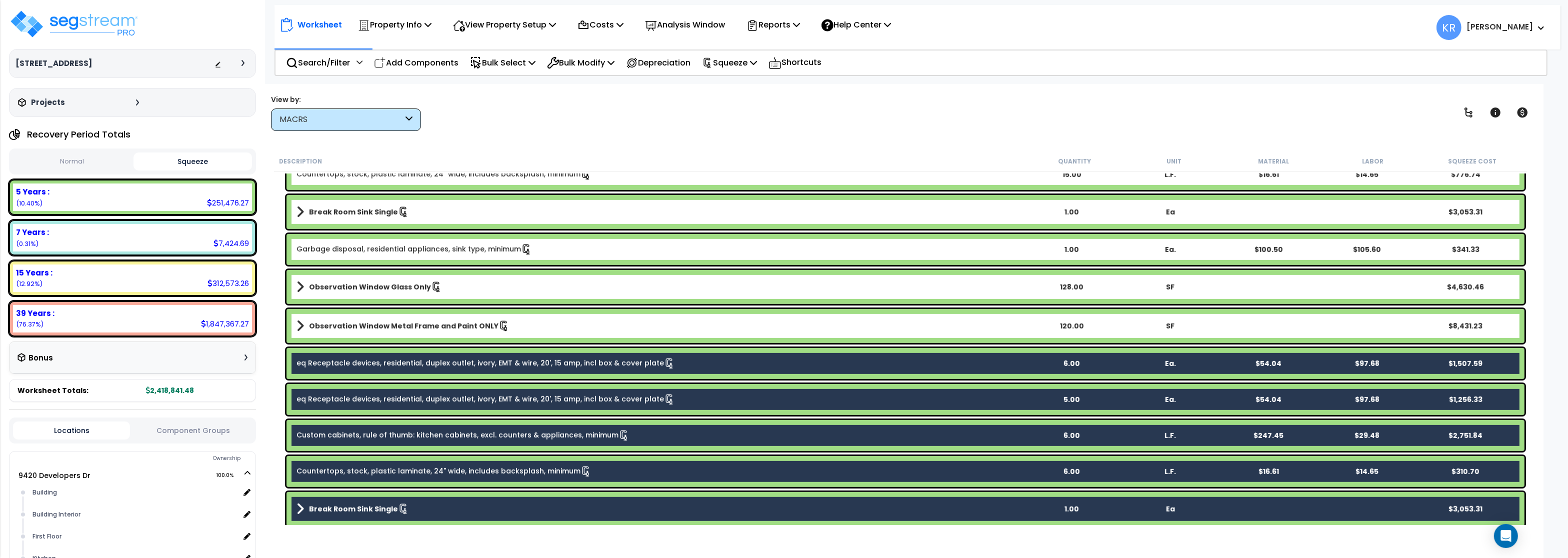
click at [357, 329] on b "Observation Window Metal Frame and Paint ONLY" at bounding box center [404, 326] width 189 height 10
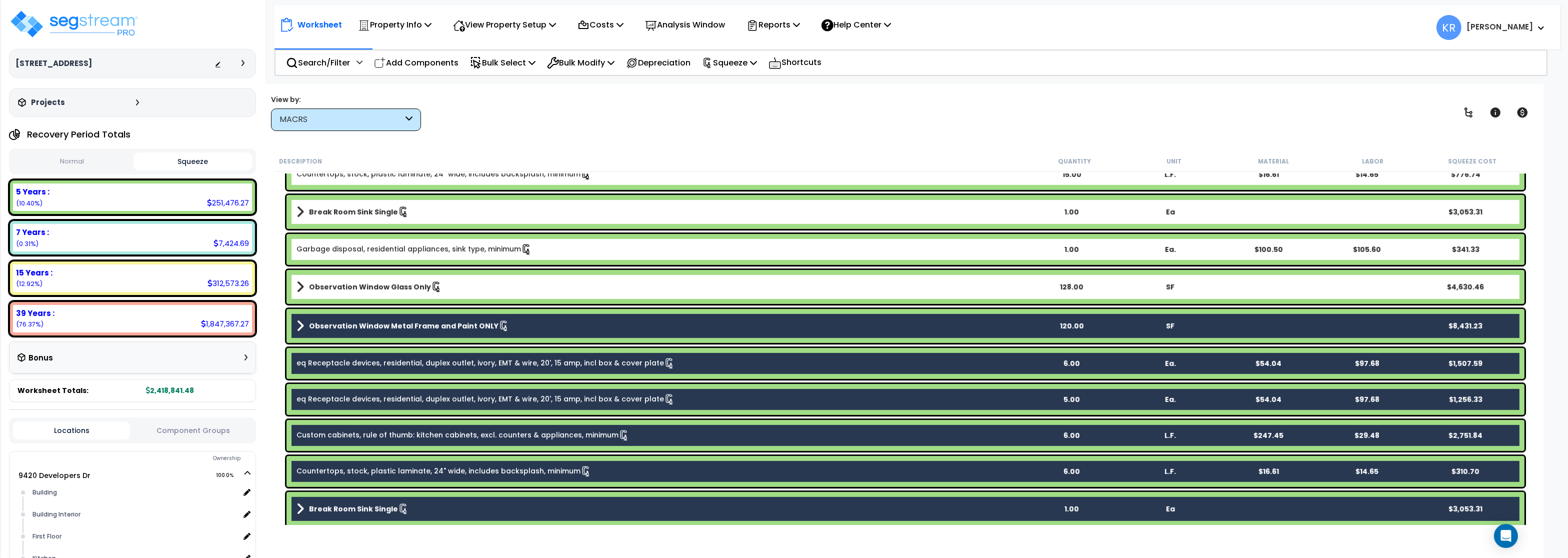
click at [346, 280] on link "Observation Window Glass Only" at bounding box center [659, 287] width 726 height 14
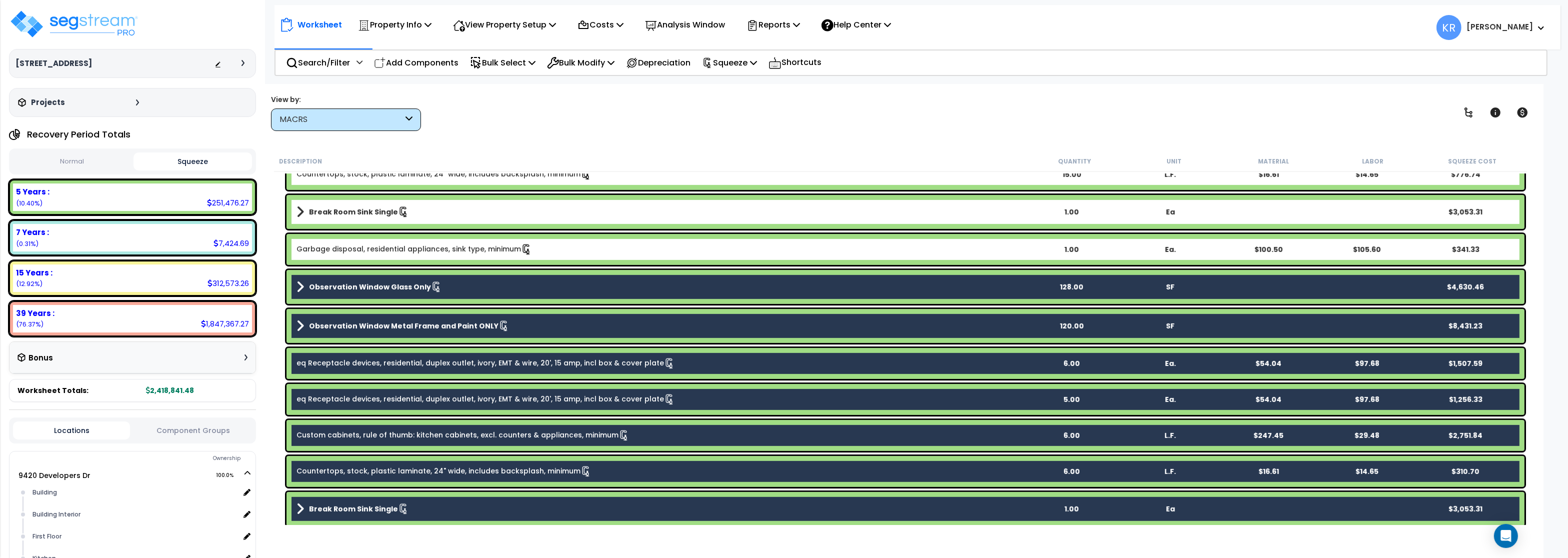
click at [349, 234] on div "Garbage disposal, residential appliances, sink type, minimum 1.00 Ea. $100.50 $…" at bounding box center [906, 249] width 1238 height 31
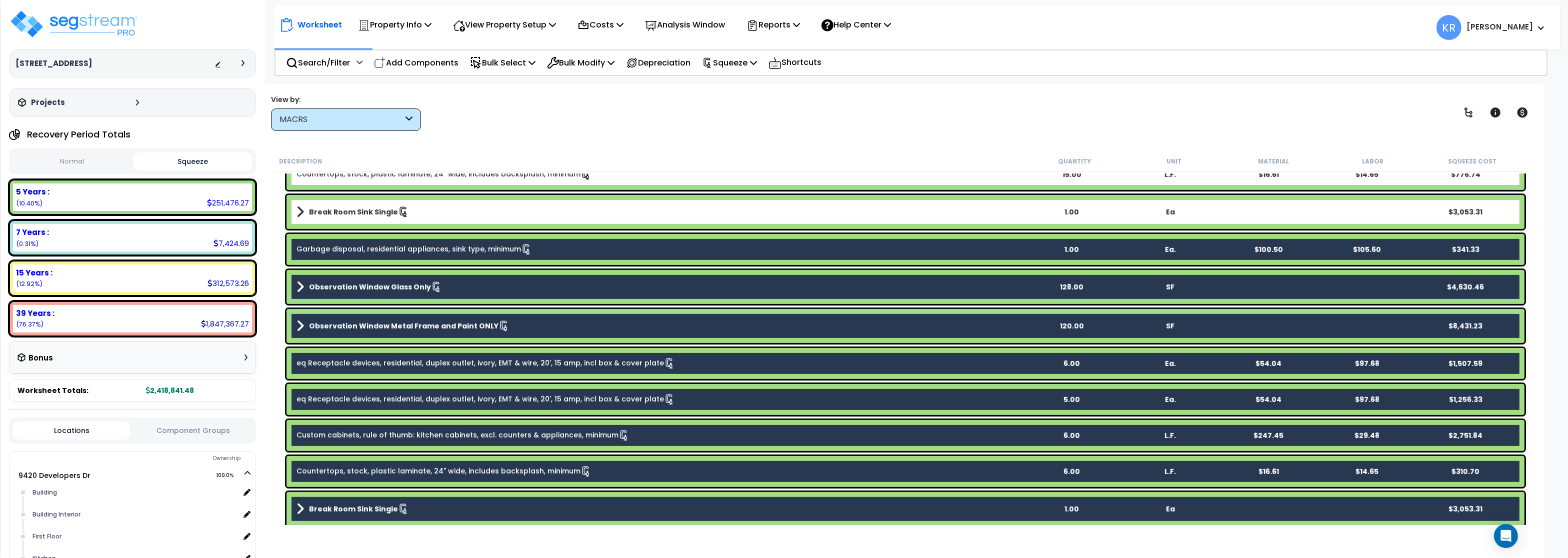
click at [350, 211] on b "Break Room Sink Single" at bounding box center [354, 212] width 89 height 10
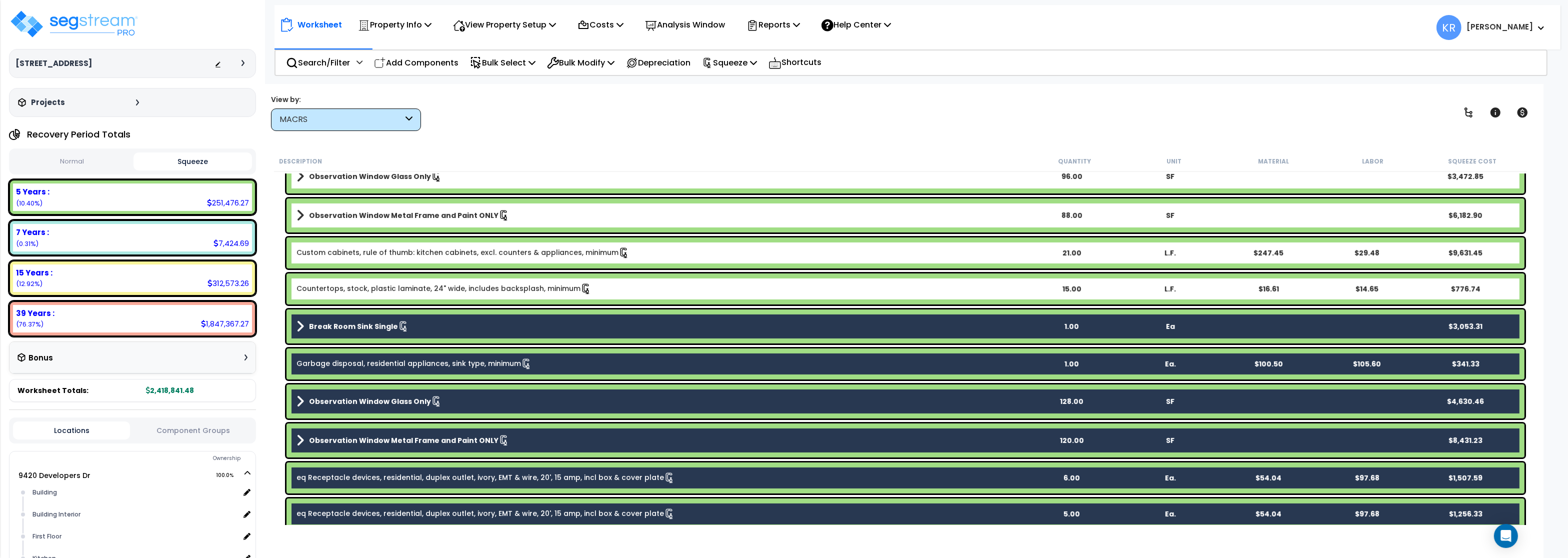
scroll to position [693, 0]
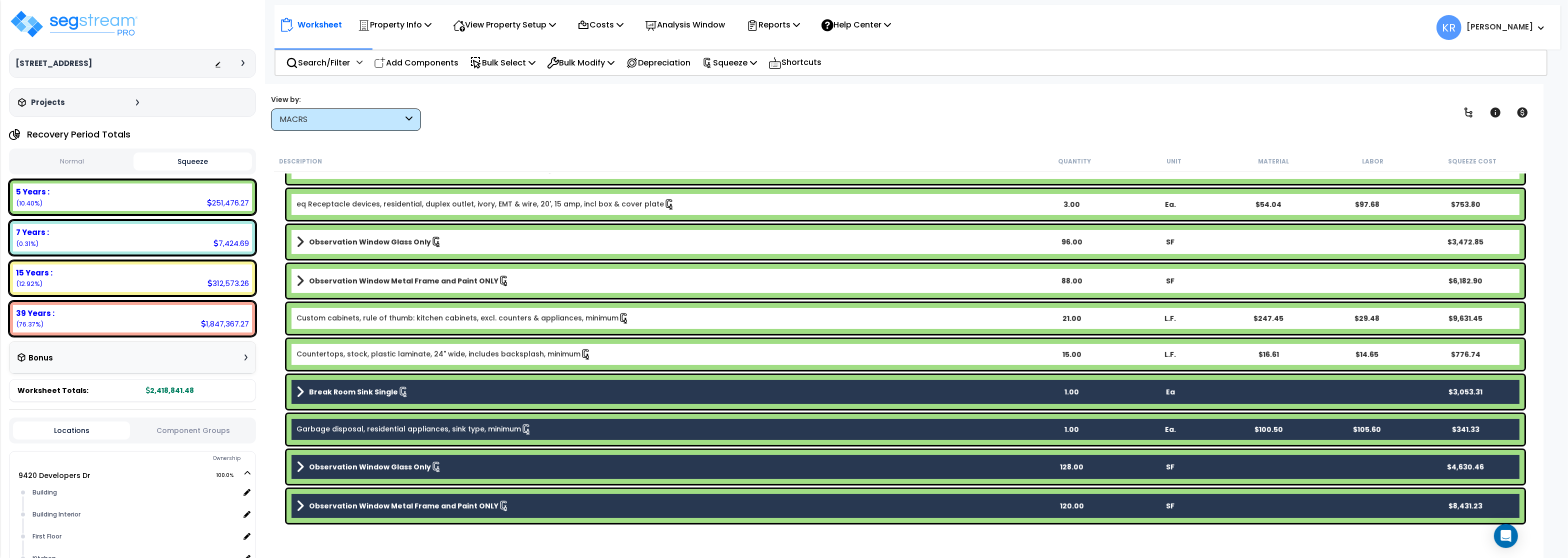
click at [347, 357] on link "Countertops, stock, plastic laminate, 24" wide, includes backsplash, minimum" at bounding box center [444, 354] width 295 height 11
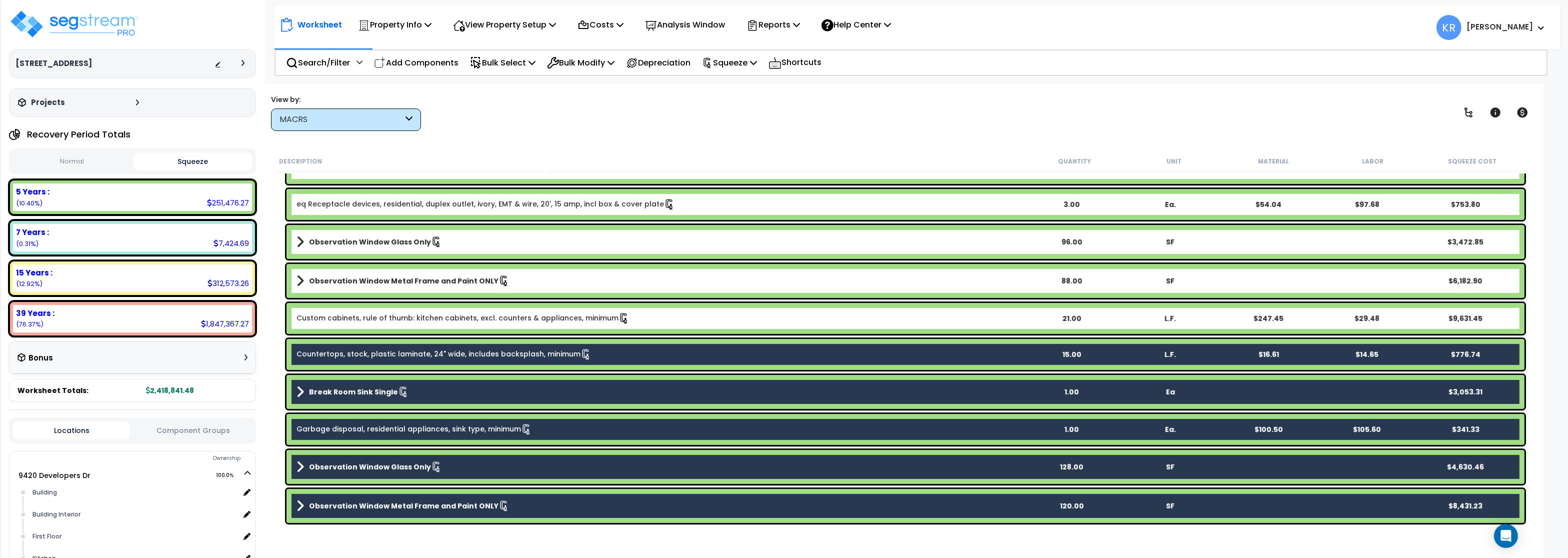
click at [344, 321] on link "Custom cabinets, rule of thumb: kitchen cabinets, excl. counters & appliances, …" at bounding box center [463, 318] width 333 height 11
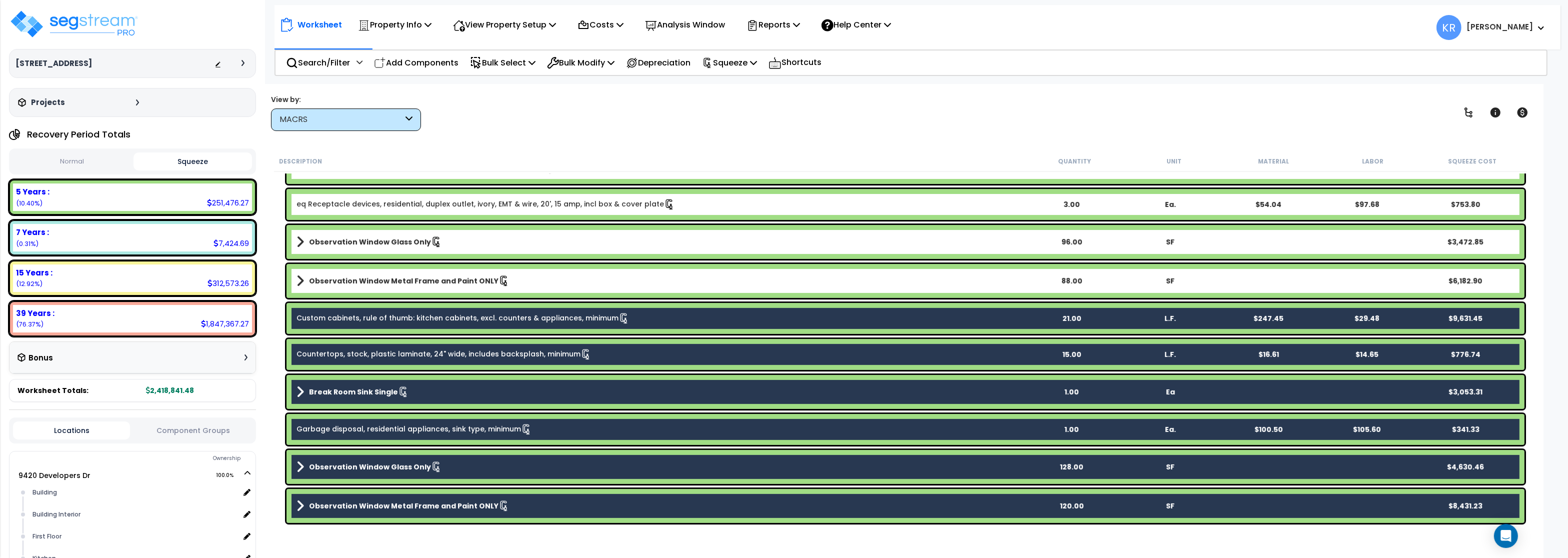
click at [344, 277] on b "Observation Window Metal Frame and Paint ONLY" at bounding box center [404, 281] width 189 height 10
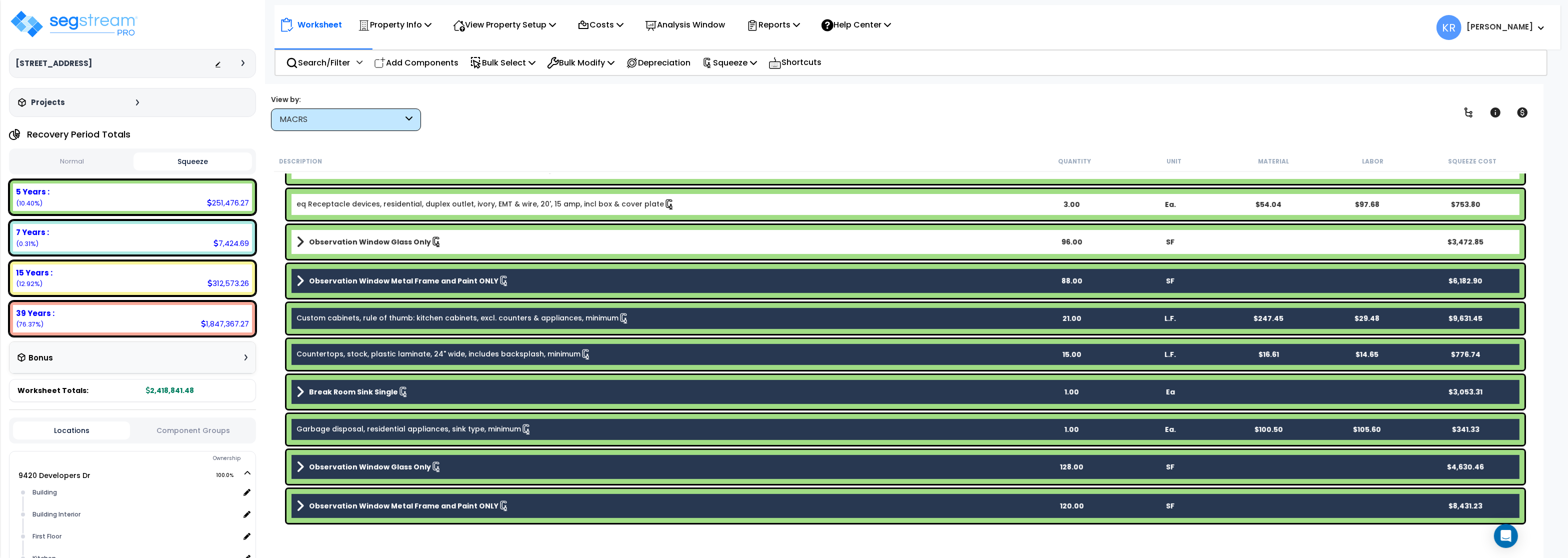
click at [343, 239] on b "Observation Window Glass Only" at bounding box center [370, 242] width 122 height 10
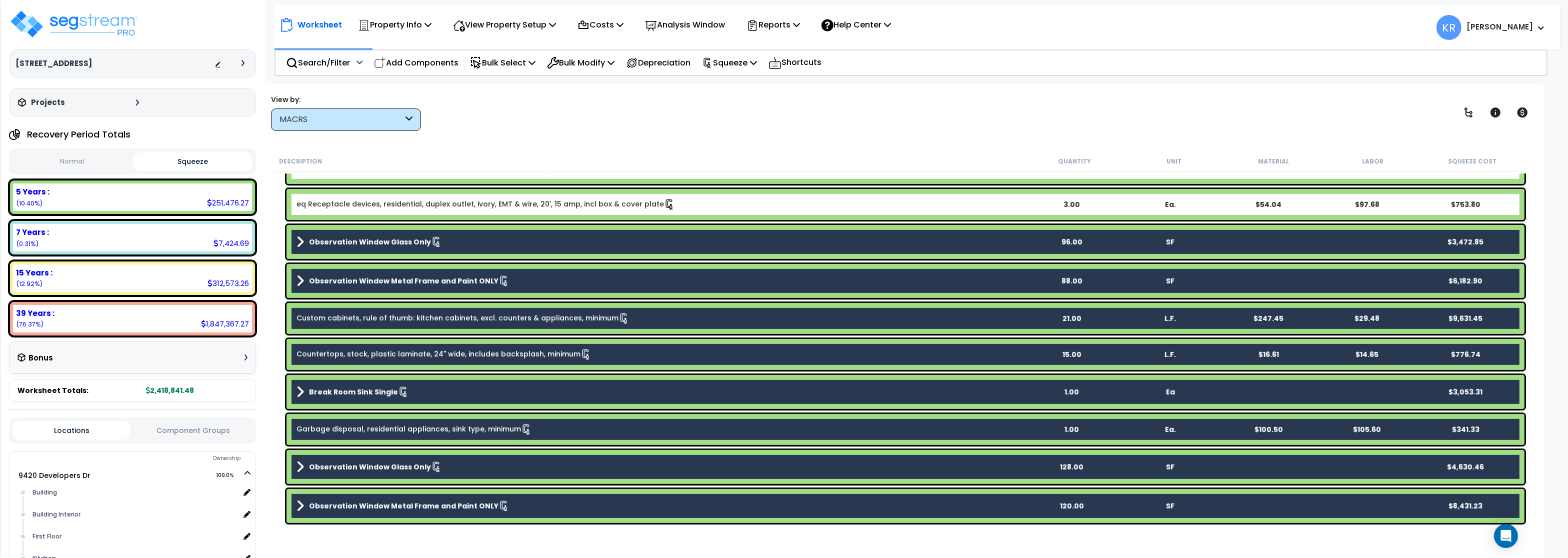
click at [355, 204] on link "eq Receptacle devices, residential, duplex outlet, ivory, EMT & wire, 20', 15 a…" at bounding box center [486, 204] width 379 height 11
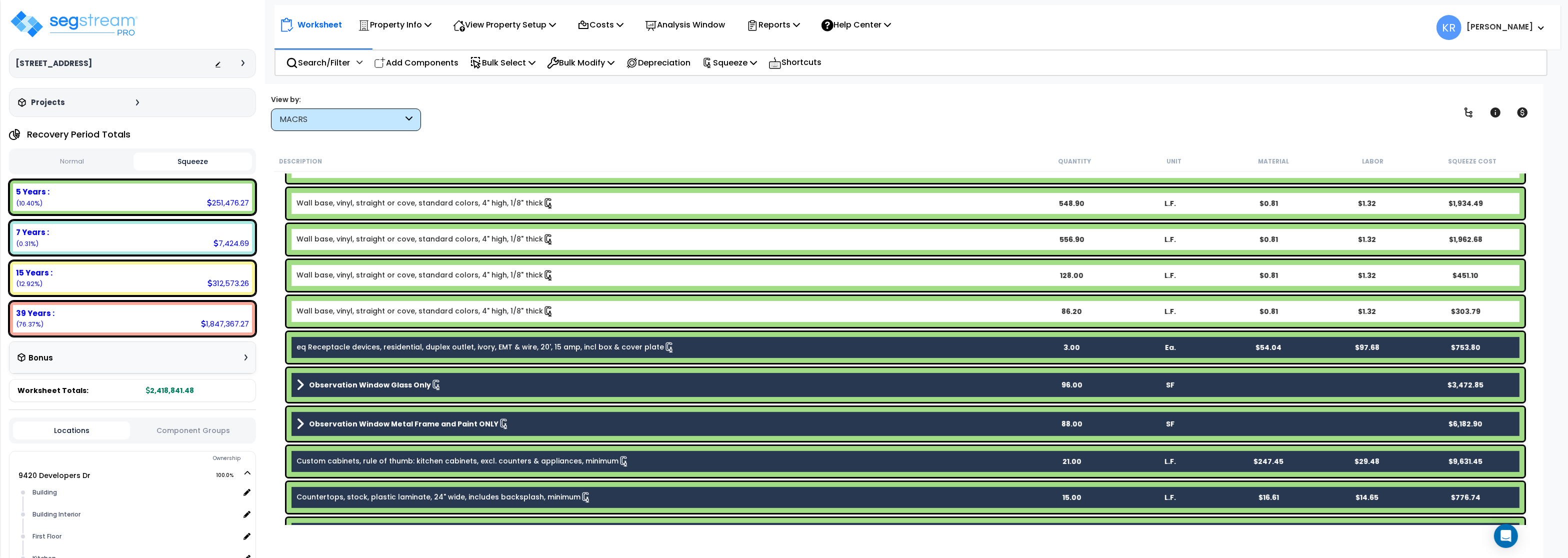
scroll to position [514, 0]
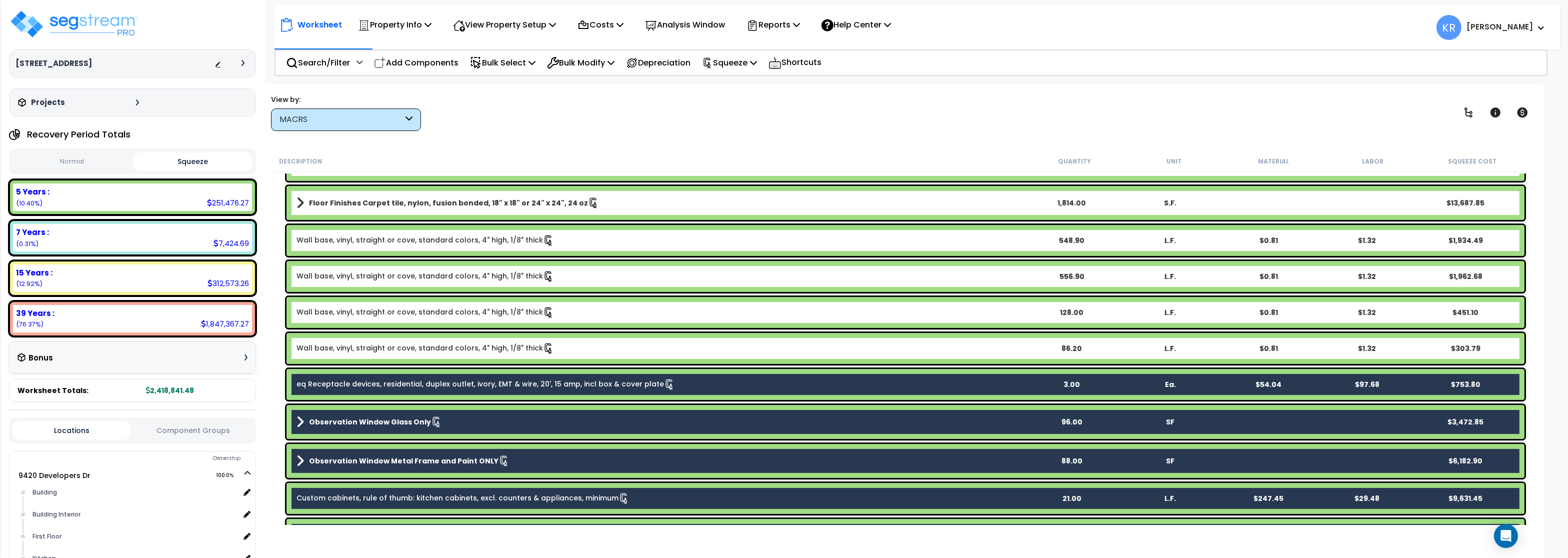
click at [339, 351] on link "Wall base, vinyl, straight or cove, standard colors, 4" high, 1/8" thick" at bounding box center [425, 349] width 257 height 11
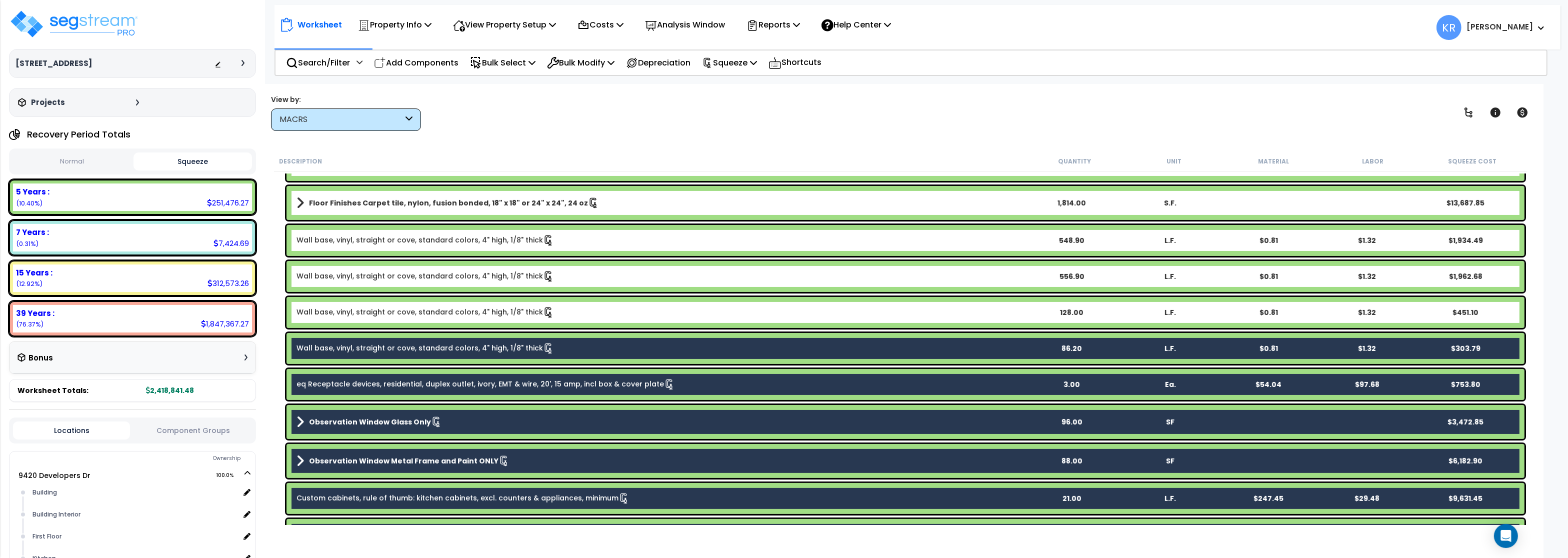
click at [340, 312] on link "Wall base, vinyl, straight or cove, standard colors, 4" high, 1/8" thick" at bounding box center [425, 312] width 257 height 11
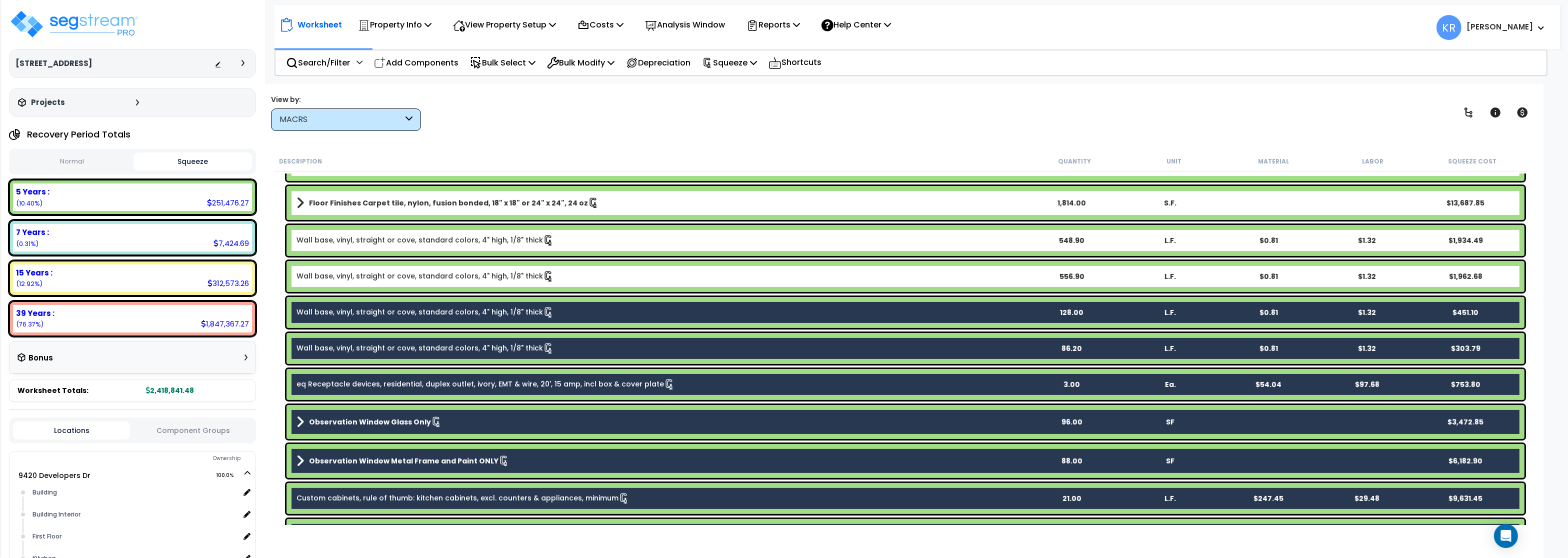
click at [342, 276] on link "Wall base, vinyl, straight or cove, standard colors, 4" high, 1/8" thick" at bounding box center [425, 276] width 257 height 11
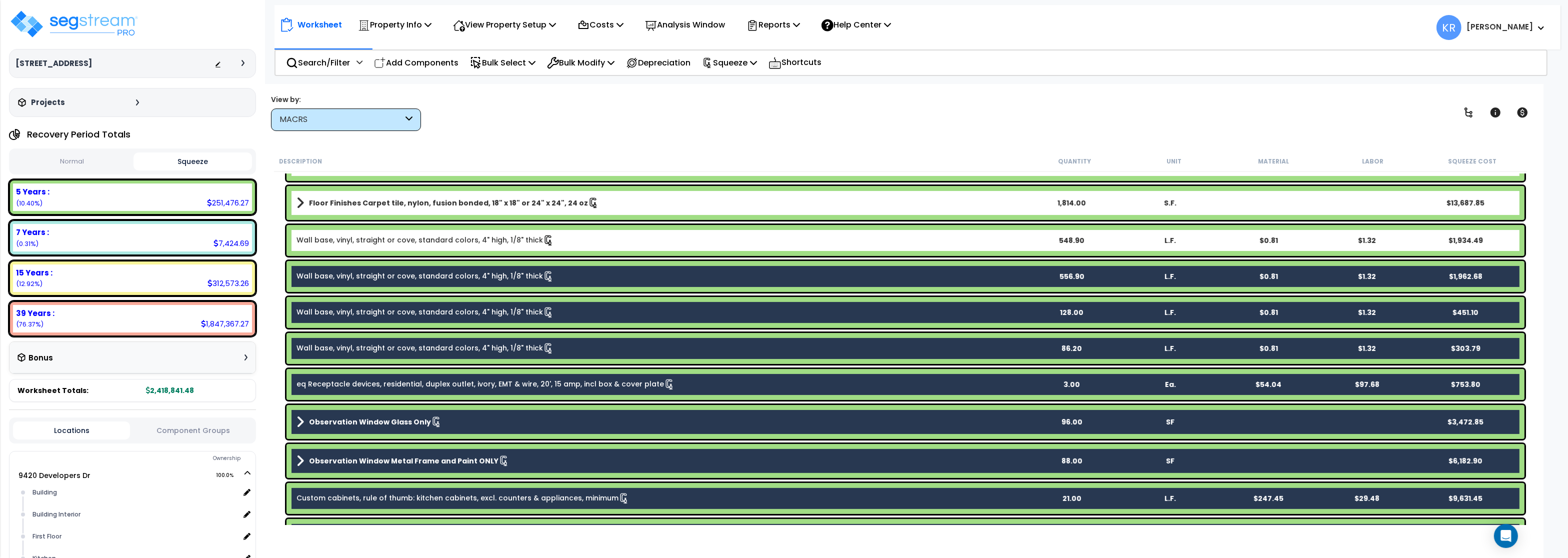
click at [343, 237] on link "Wall base, vinyl, straight or cove, standard colors, 4" high, 1/8" thick" at bounding box center [425, 240] width 257 height 11
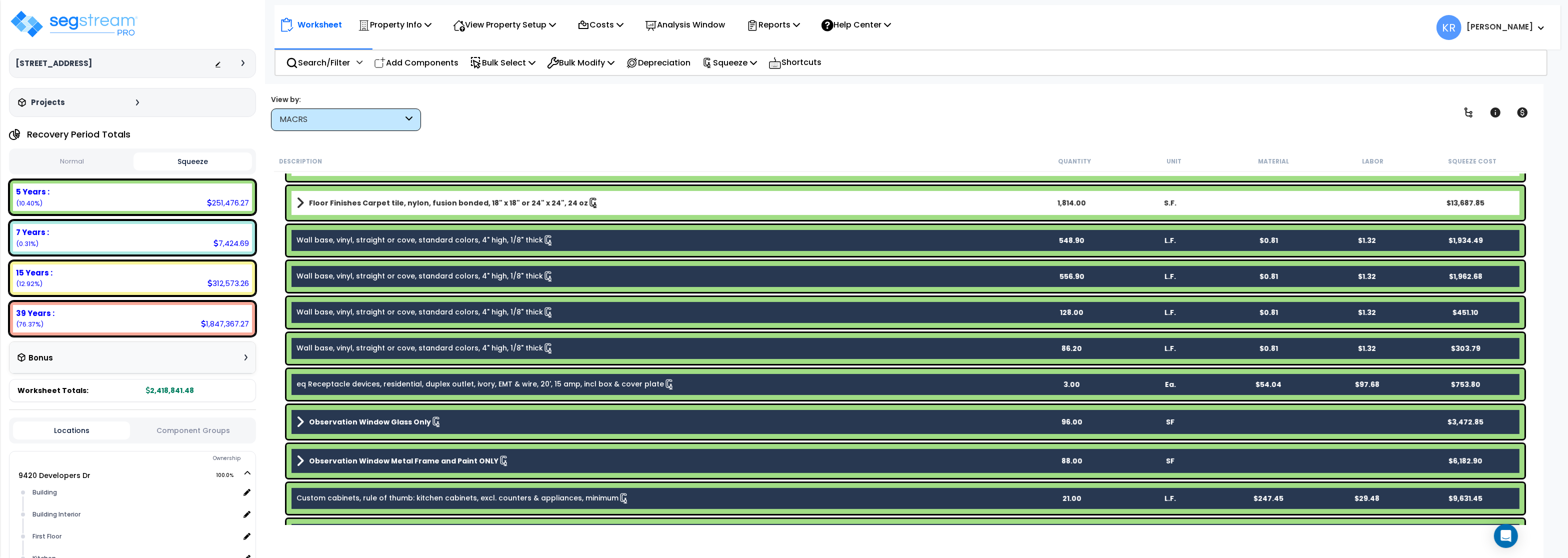
click at [357, 198] on b "Floor Finishes Carpet tile, nylon, fusion bonded, 18" x 18" or 24" x 24", 24 oz" at bounding box center [449, 203] width 279 height 10
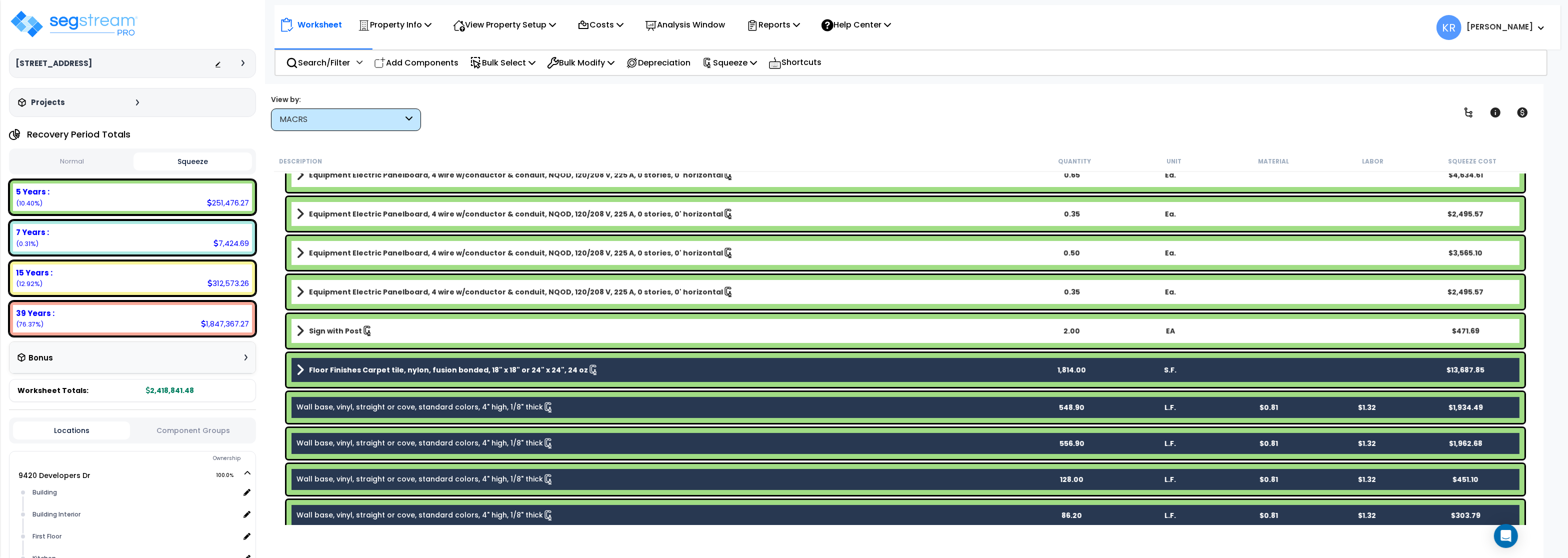
scroll to position [273, 0]
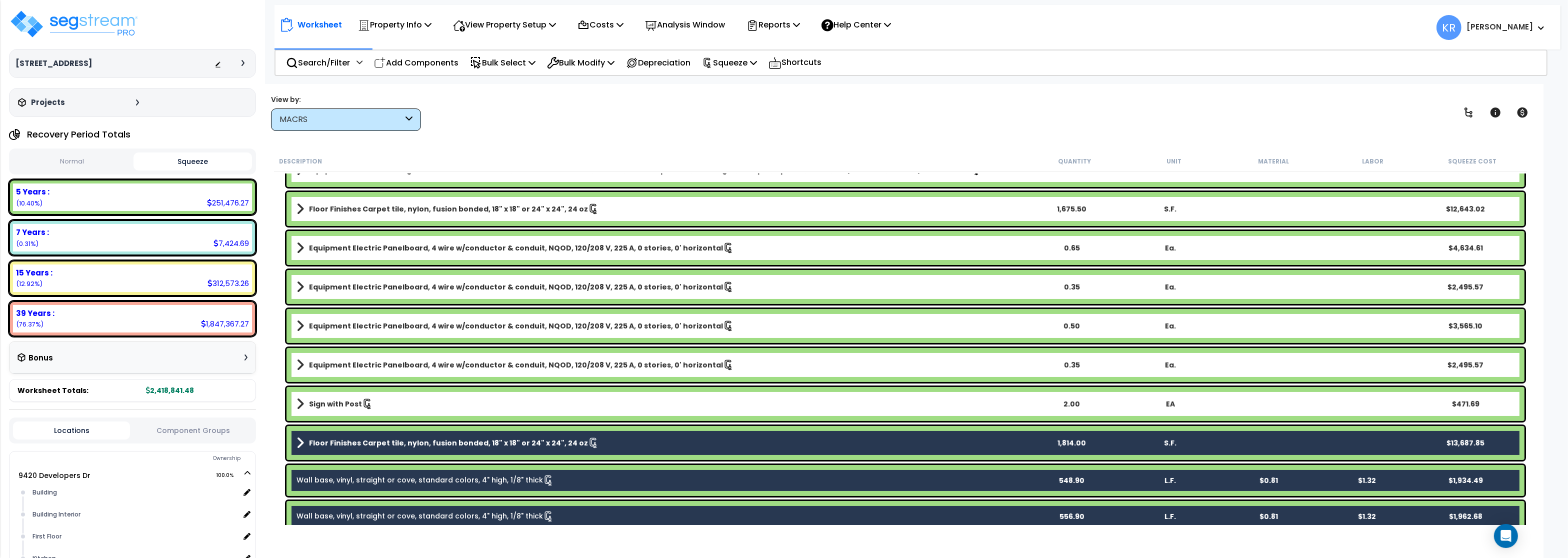
click at [378, 405] on link "Sign with Post" at bounding box center [659, 403] width 726 height 14
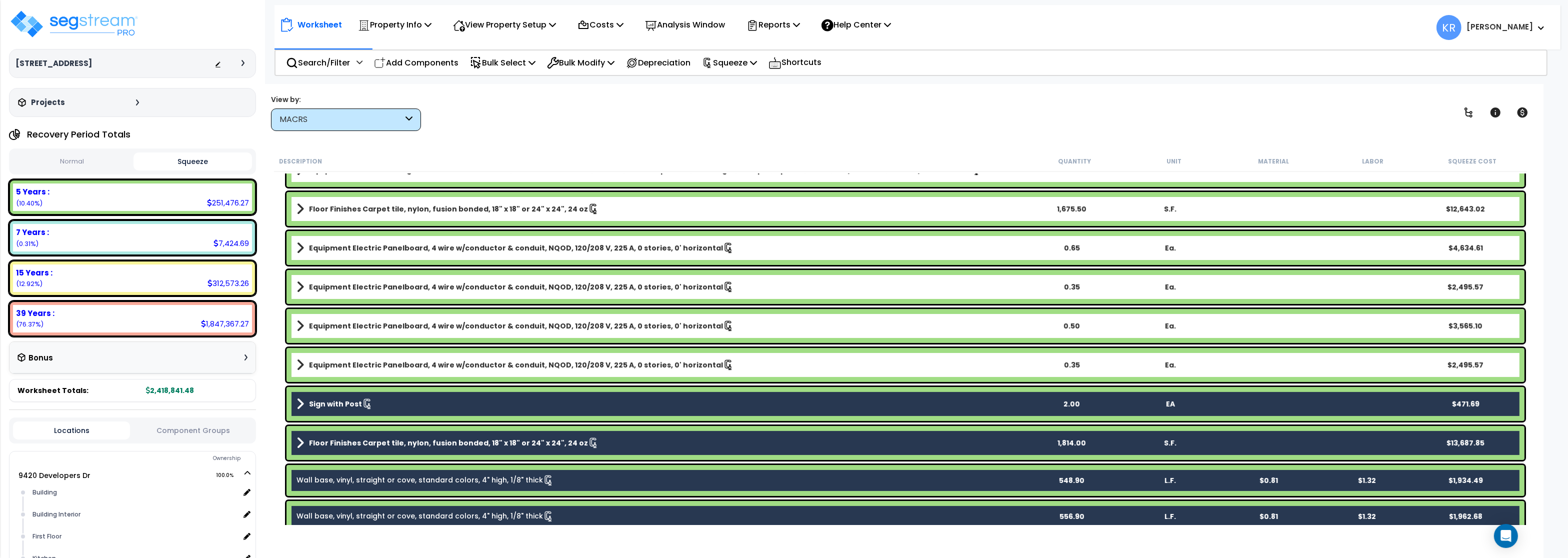
click at [378, 367] on b "Equipment Electric Panelboard, 4 wire w/conductor & conduit, NQOD, 120/208 V, 2…" at bounding box center [516, 364] width 414 height 10
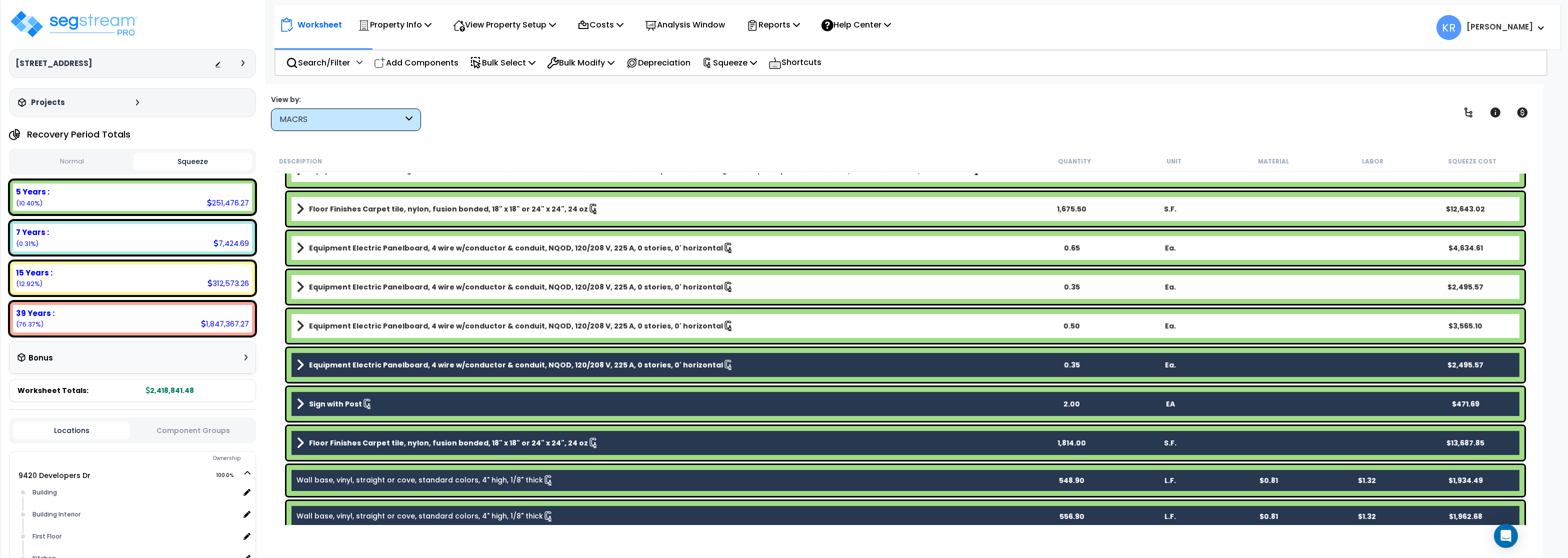
click at [382, 329] on b "Equipment Electric Panelboard, 4 wire w/conductor & conduit, NQOD, 120/208 V, 2…" at bounding box center [516, 326] width 414 height 10
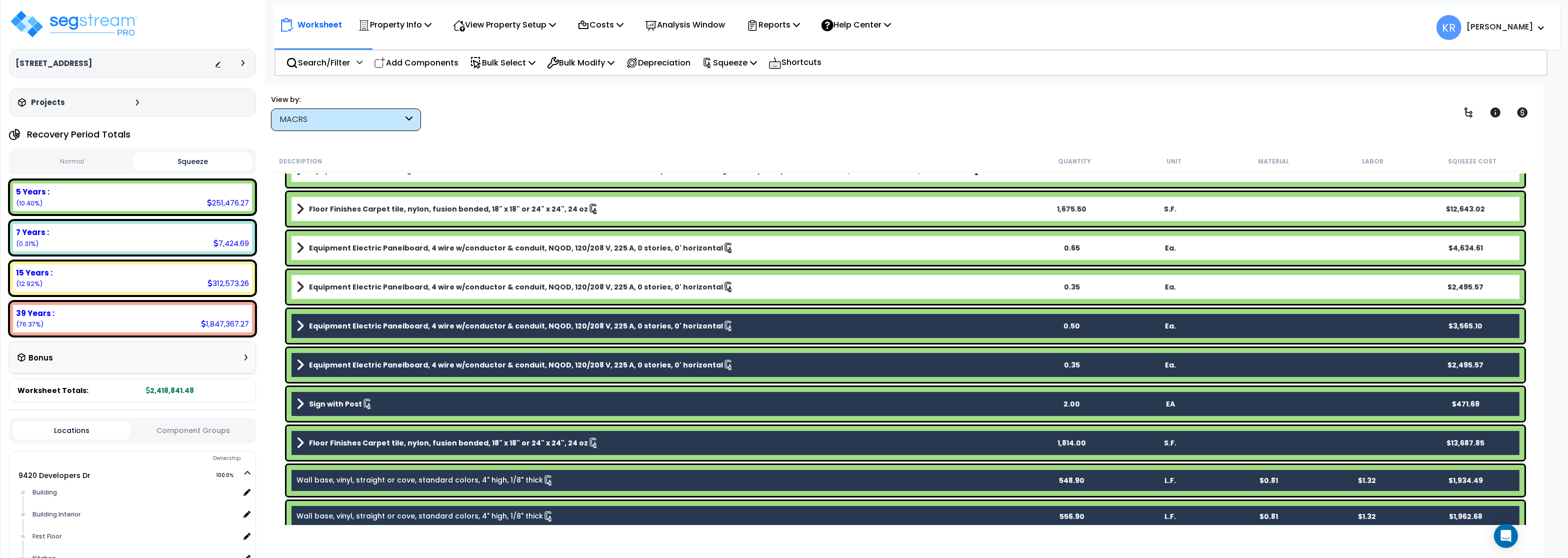
click at [397, 284] on b "Equipment Electric Panelboard, 4 wire w/conductor & conduit, NQOD, 120/208 V, 2…" at bounding box center [516, 287] width 414 height 10
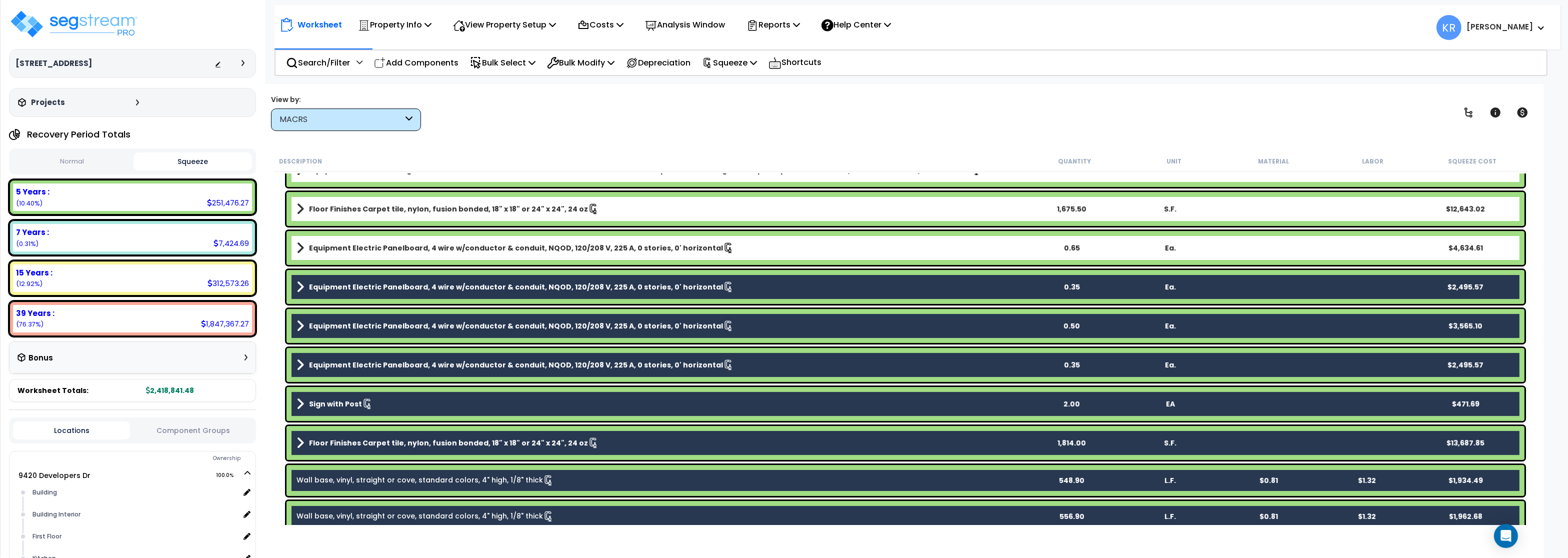
click at [399, 251] on b "Equipment Electric Panelboard, 4 wire w/conductor & conduit, NQOD, 120/208 V, 2…" at bounding box center [516, 248] width 414 height 10
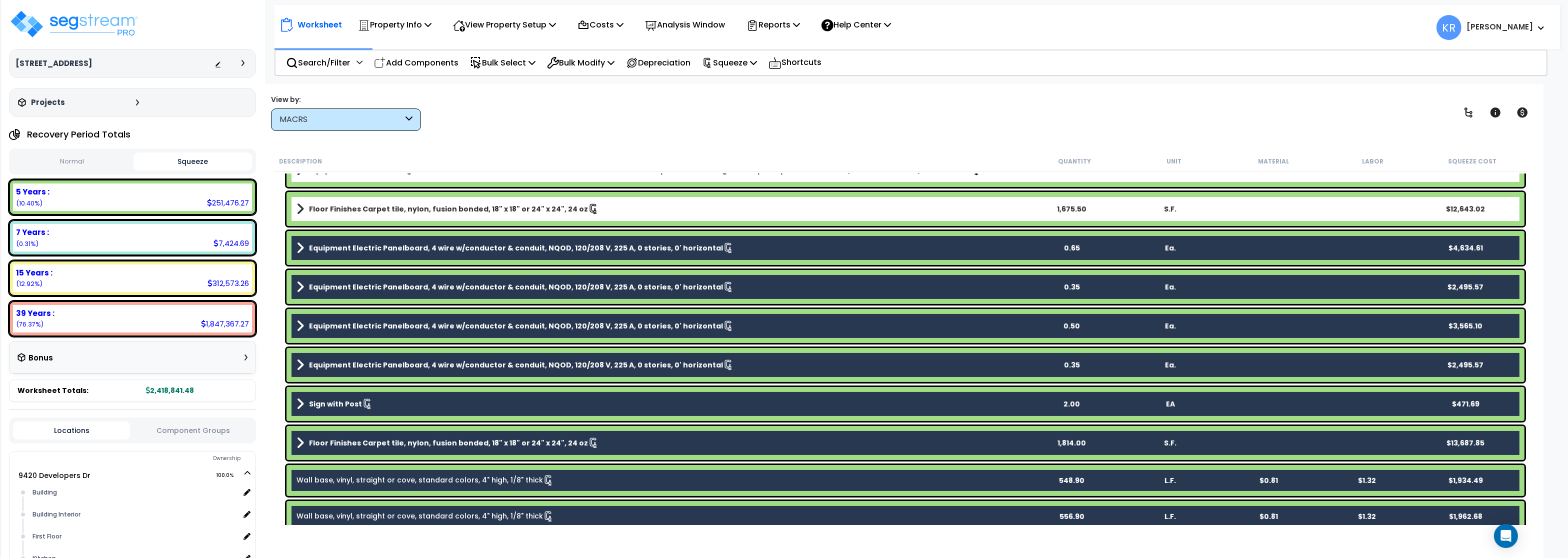
click at [412, 217] on div "Floor Finishes Carpet tile, nylon, fusion bonded, 18" x 18" or 24" x 24", 24 oz…" at bounding box center [906, 209] width 1238 height 34
click at [421, 203] on link "Floor Finishes Carpet tile, nylon, fusion bonded, 18" x 18" or 24" x 24", 24 oz" at bounding box center [659, 209] width 726 height 14
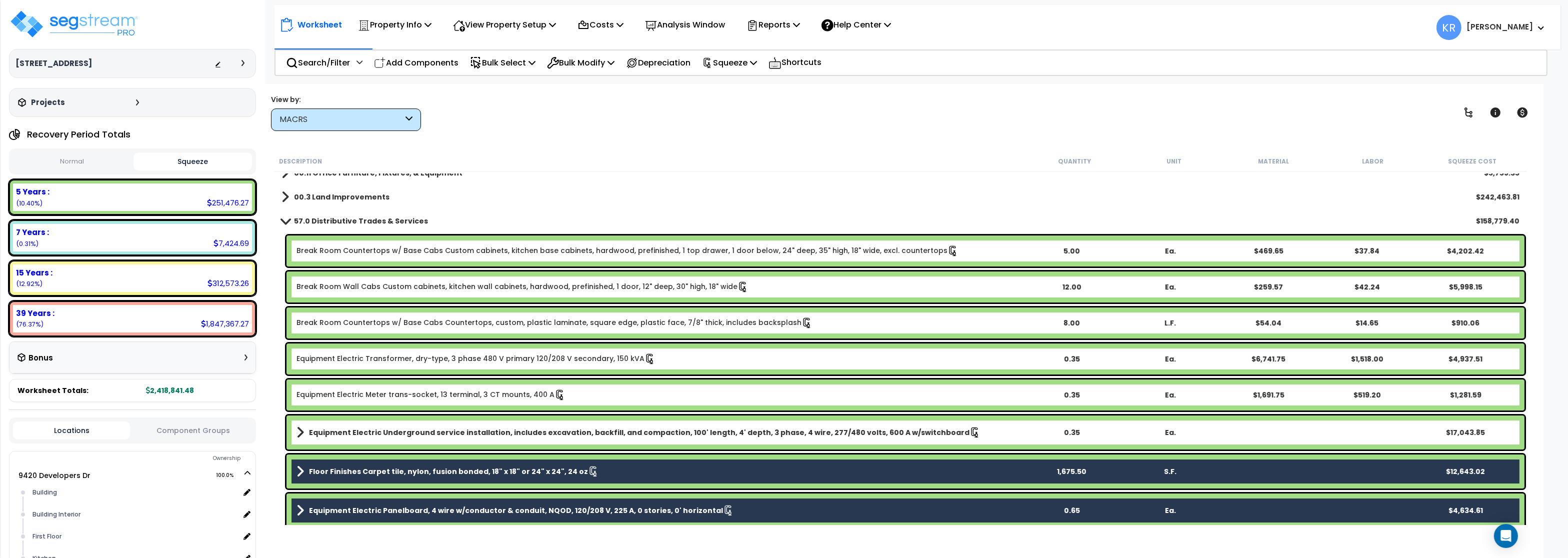
scroll to position [0, 0]
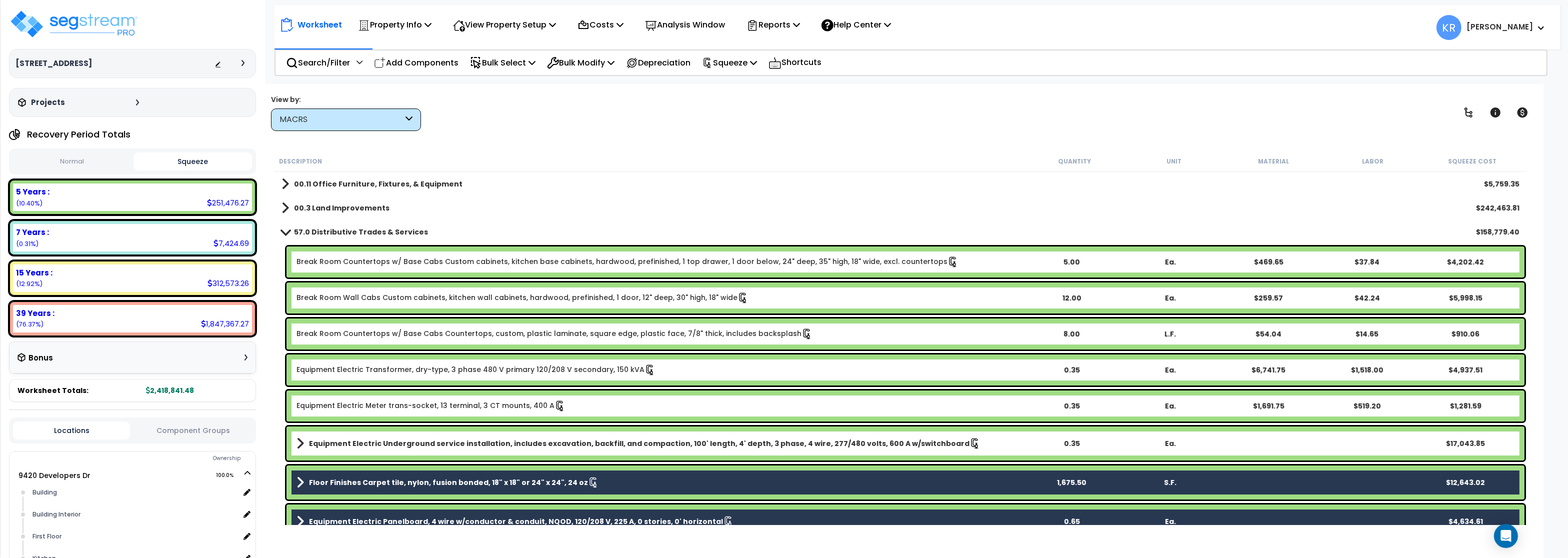
click at [370, 441] on b "Equipment Electric Underground service installation, includes excavation, backf…" at bounding box center [639, 443] width 660 height 10
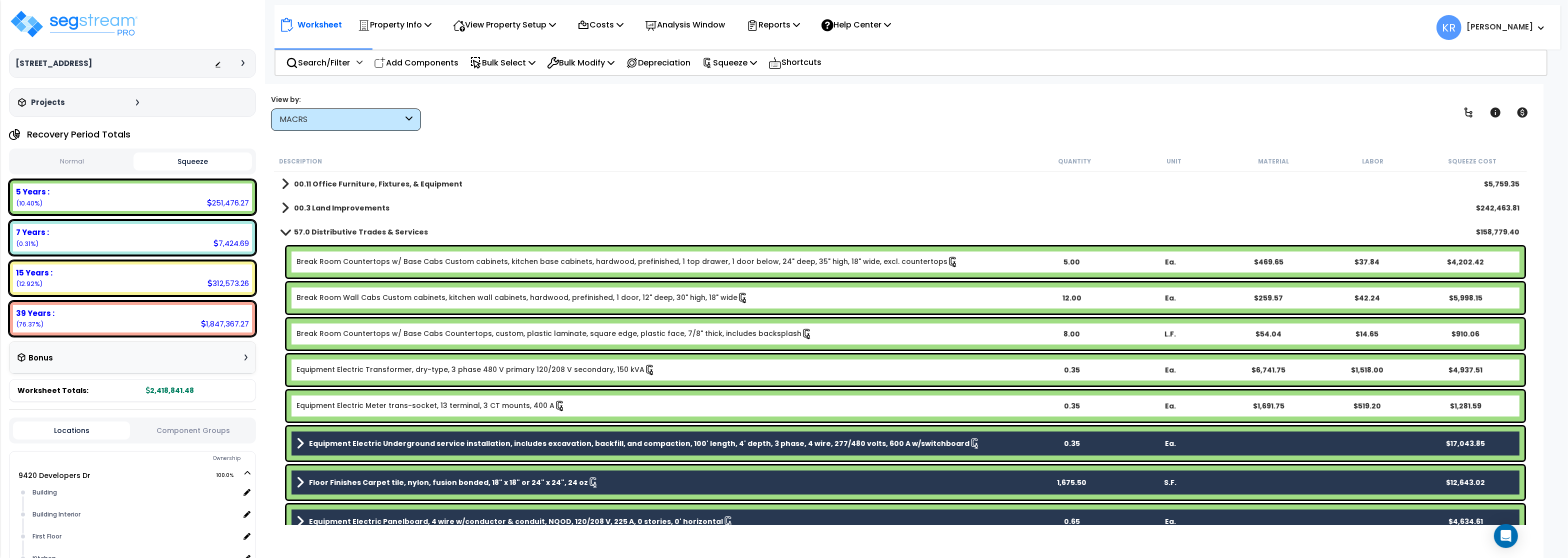
click at [357, 405] on link "Equipment Electric Meter trans-socket, 13 terminal, 3 CT mounts, 400 A" at bounding box center [431, 406] width 269 height 11
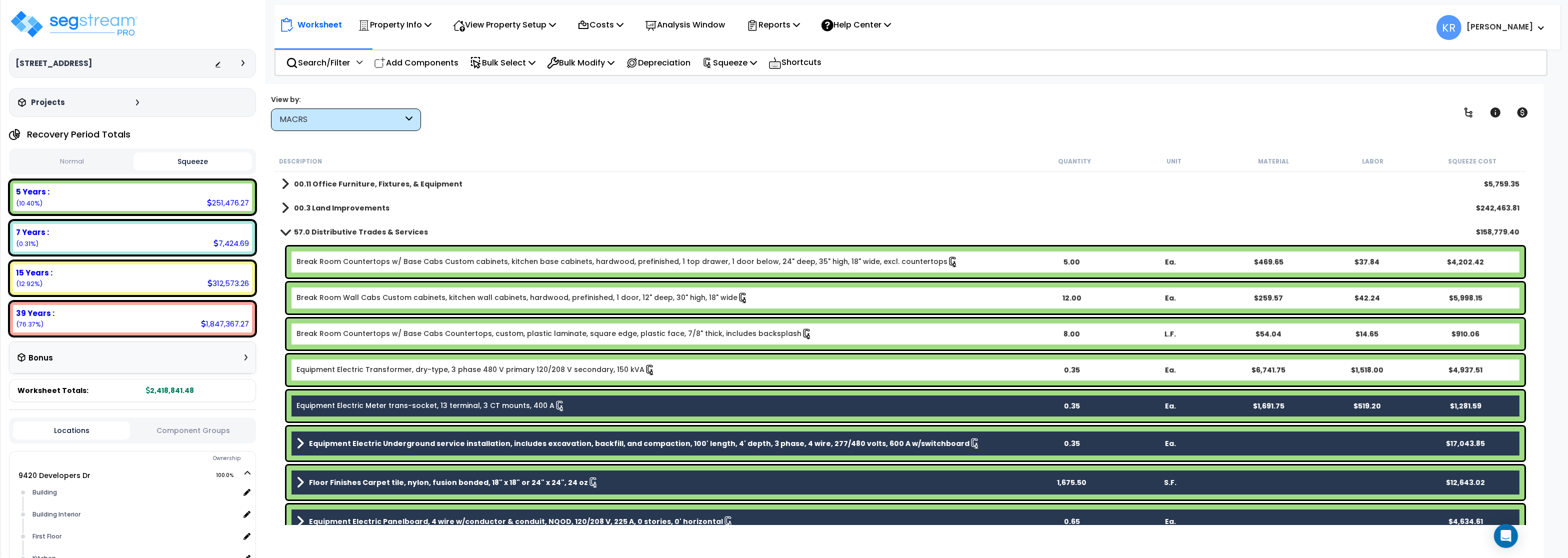
click at [357, 367] on link "Equipment Electric Transformer, dry-type, 3 phase 480 V primary 120/208 V secon…" at bounding box center [476, 370] width 359 height 11
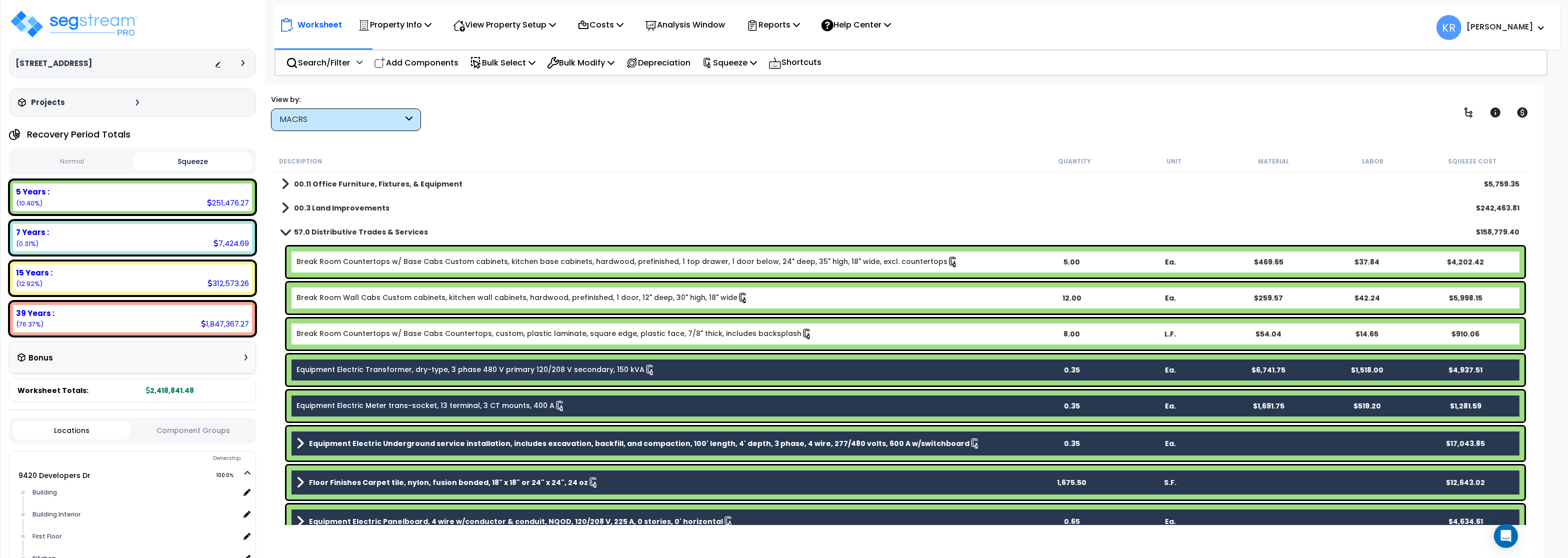
click at [352, 327] on div "Break Room Countertops w/ Base Cabs Countertops, custom, plastic laminate, squa…" at bounding box center [906, 333] width 1238 height 31
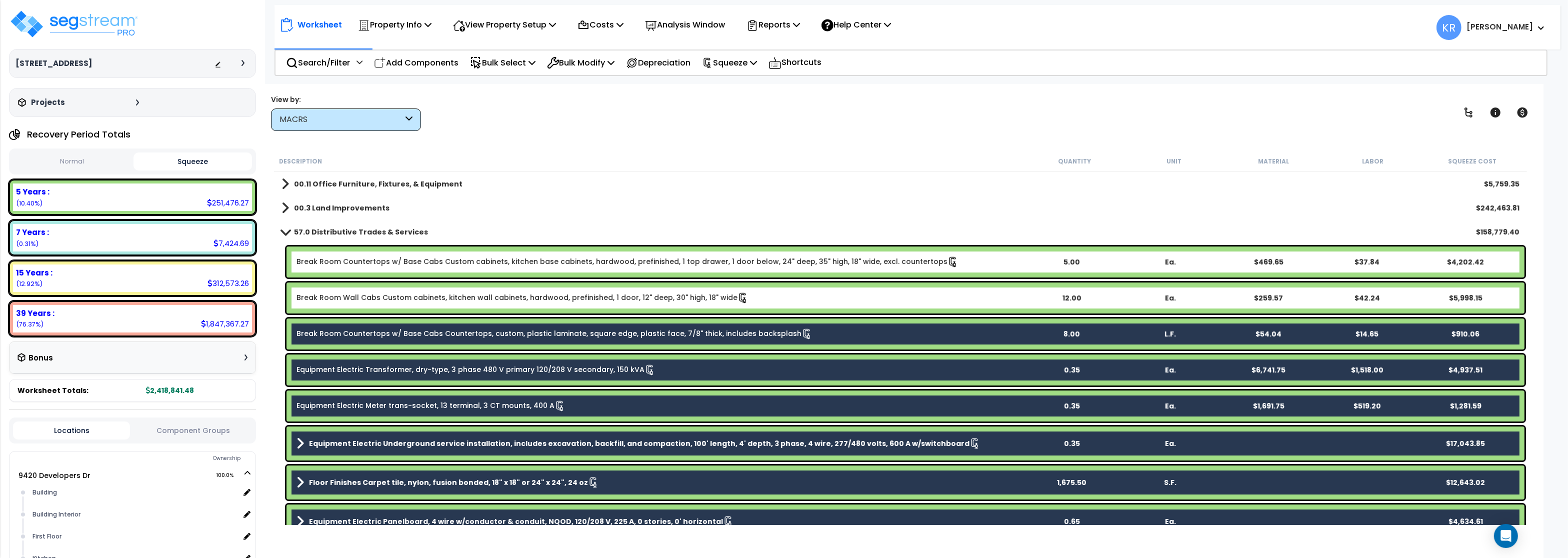
click at [346, 285] on div "Break Room Wall Cabs Custom cabinets, kitchen wall cabinets, hardwood, prefinis…" at bounding box center [906, 298] width 1238 height 31
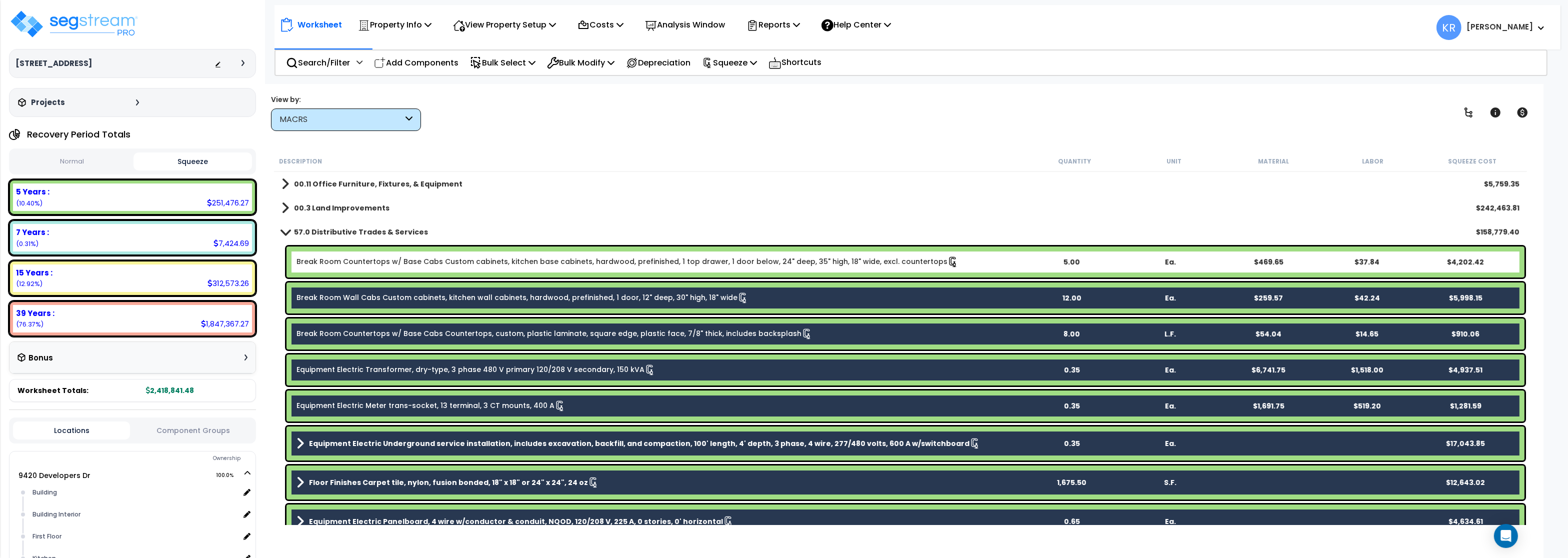
click at [355, 255] on div "Break Room Countertops w/ Base Cabs Custom cabinets, kitchen base cabinets, har…" at bounding box center [906, 262] width 1238 height 31
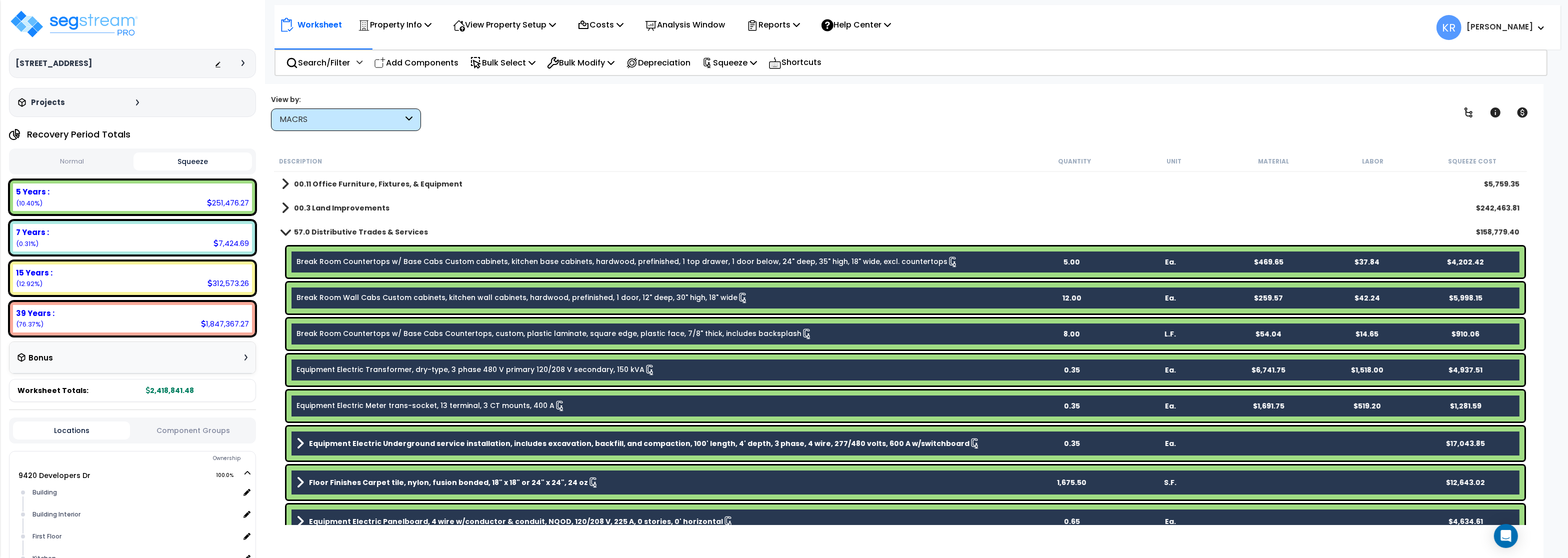
click at [597, 48] on nav "Worksheet Property Info Property Setup Add Property Unit Template property Clon…" at bounding box center [917, 27] width 1286 height 44
click at [594, 61] on p "Bulk Modify" at bounding box center [581, 63] width 68 height 13
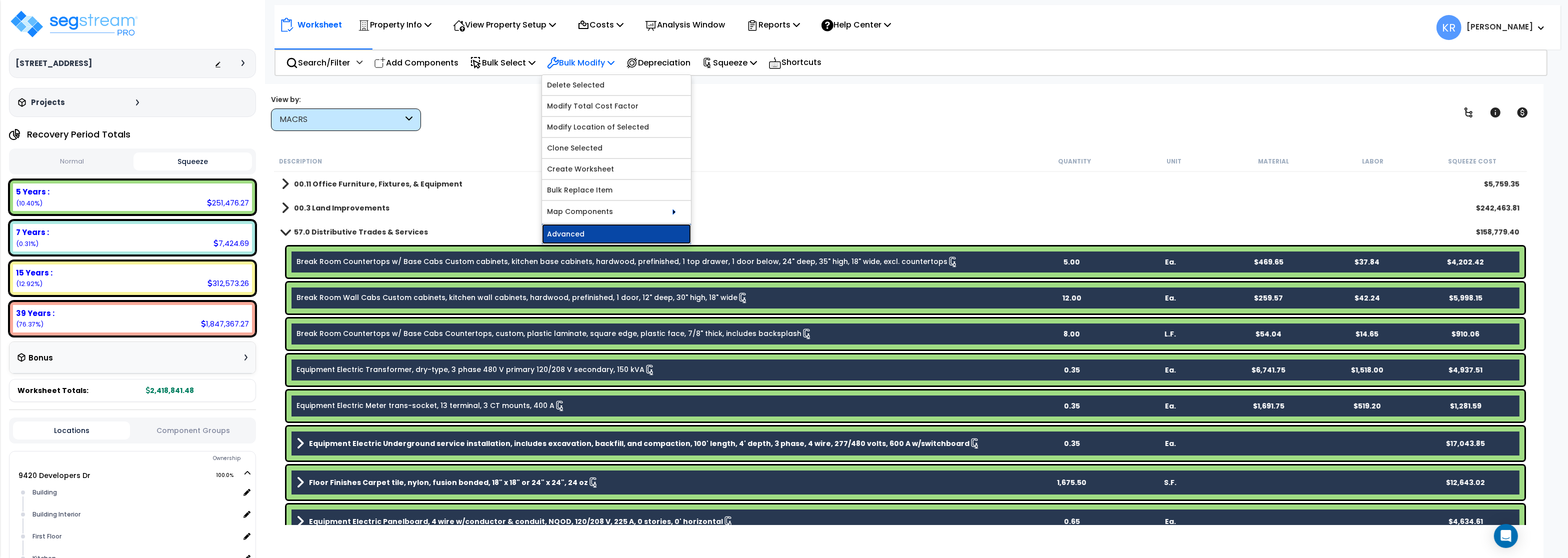
click at [588, 234] on link "Advanced" at bounding box center [616, 234] width 149 height 20
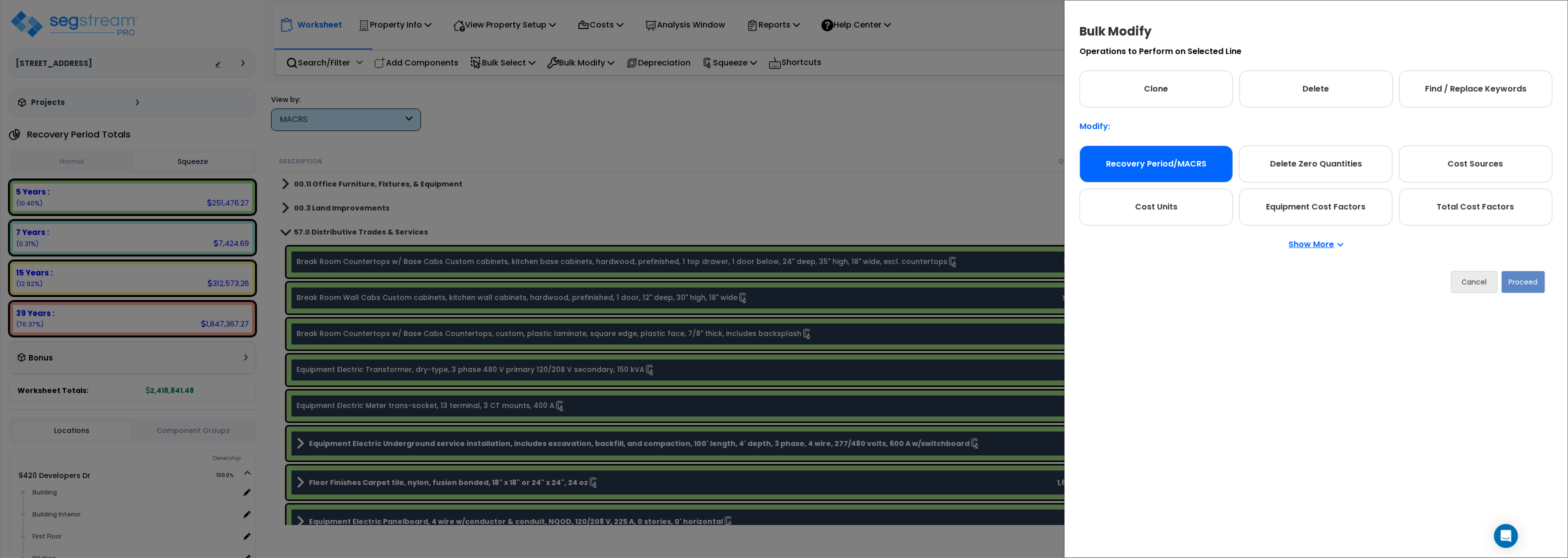
click at [1180, 170] on div "Recovery Period/MACRS" at bounding box center [1156, 164] width 153 height 37
click at [1520, 285] on button "Proceed" at bounding box center [1523, 282] width 43 height 22
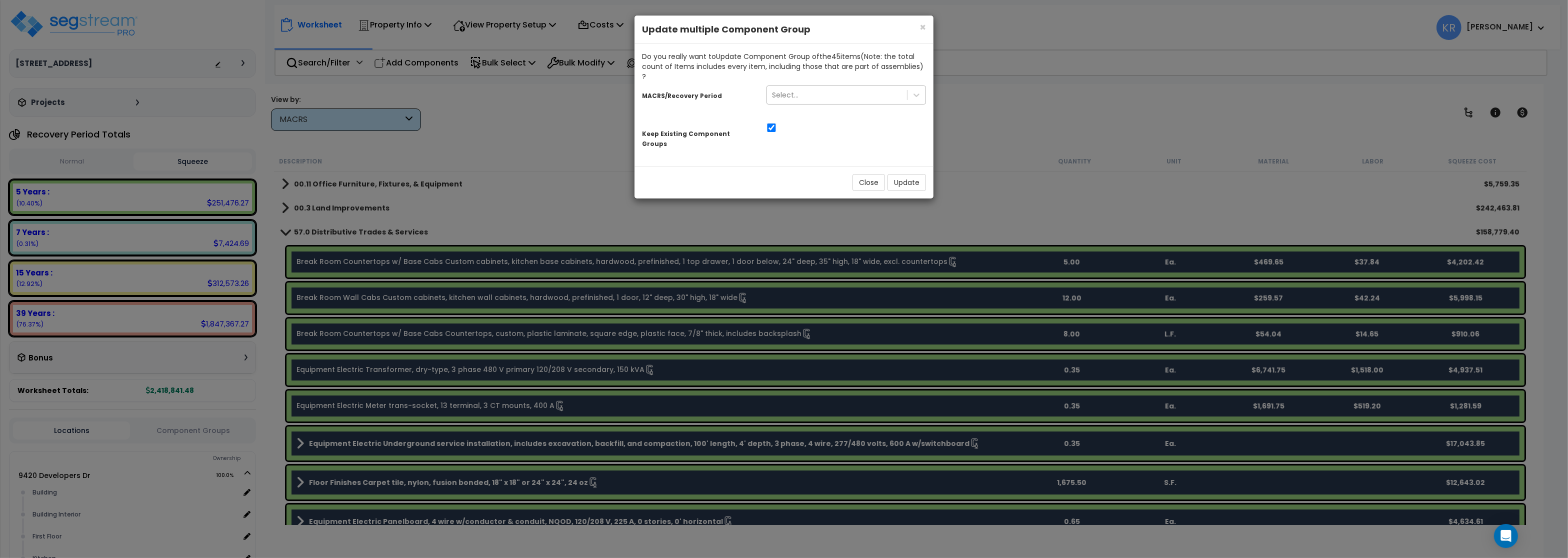
click at [805, 88] on div "Select..." at bounding box center [837, 95] width 140 height 16
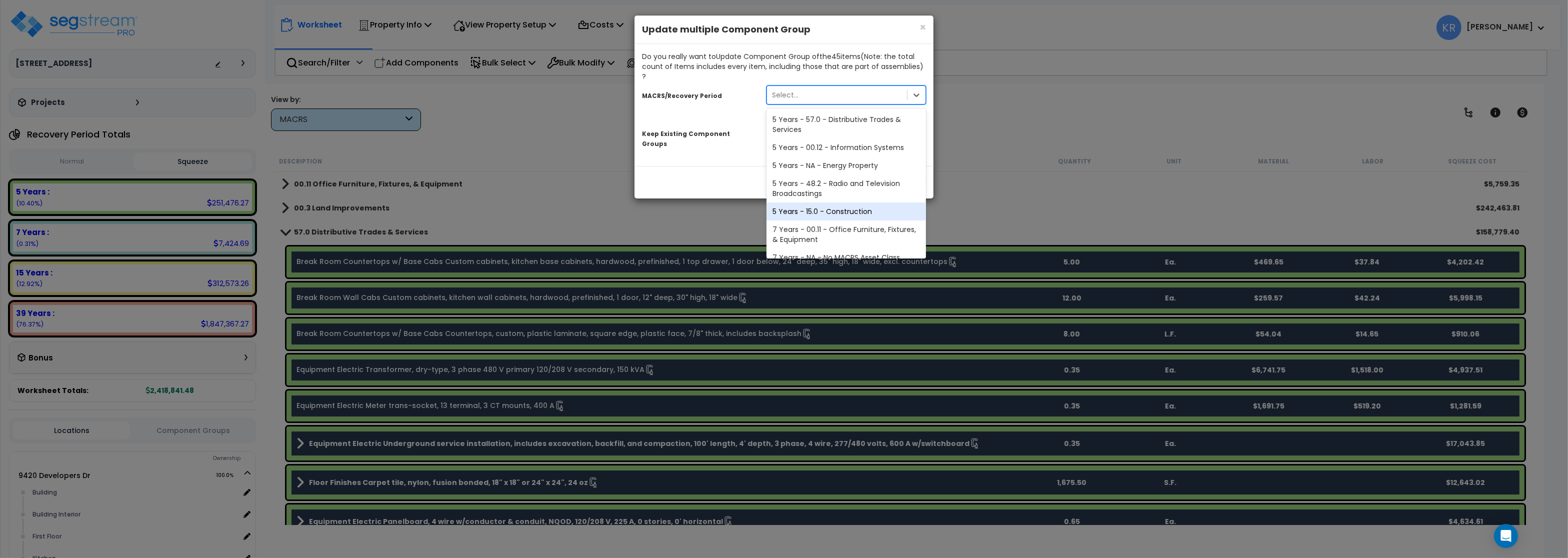
click at [811, 203] on div "5 Years - 15.0 - Construction" at bounding box center [846, 212] width 159 height 18
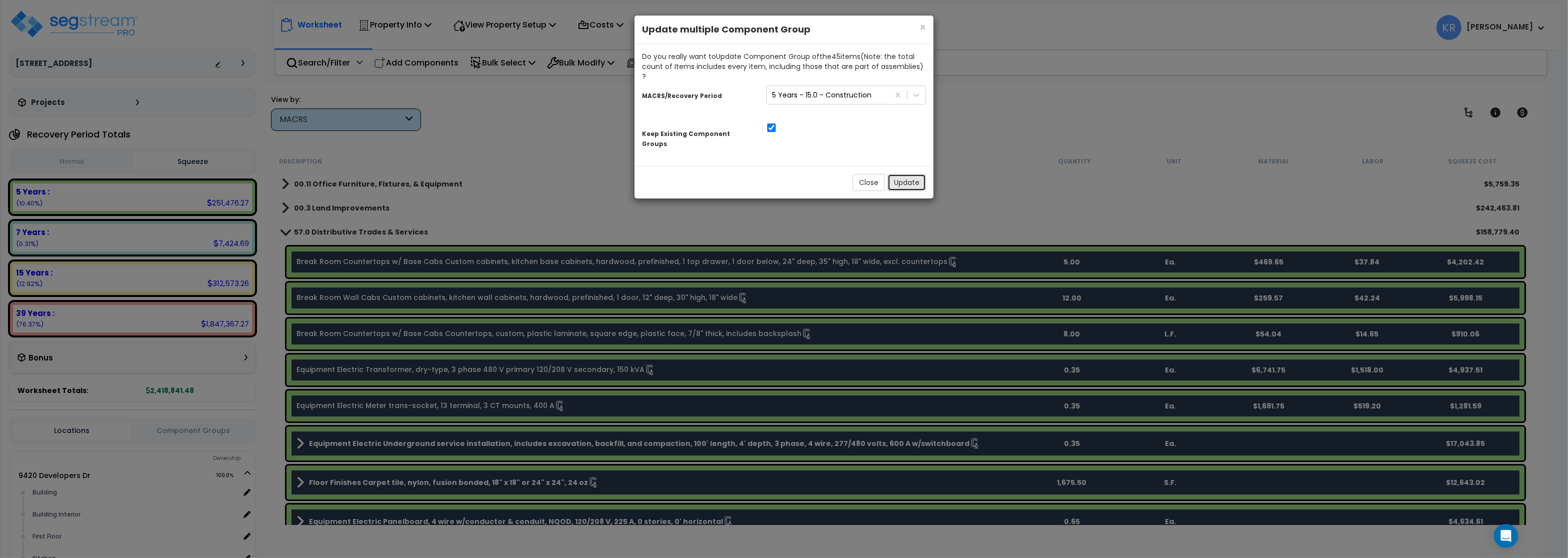
click at [898, 174] on button "Update" at bounding box center [906, 183] width 38 height 17
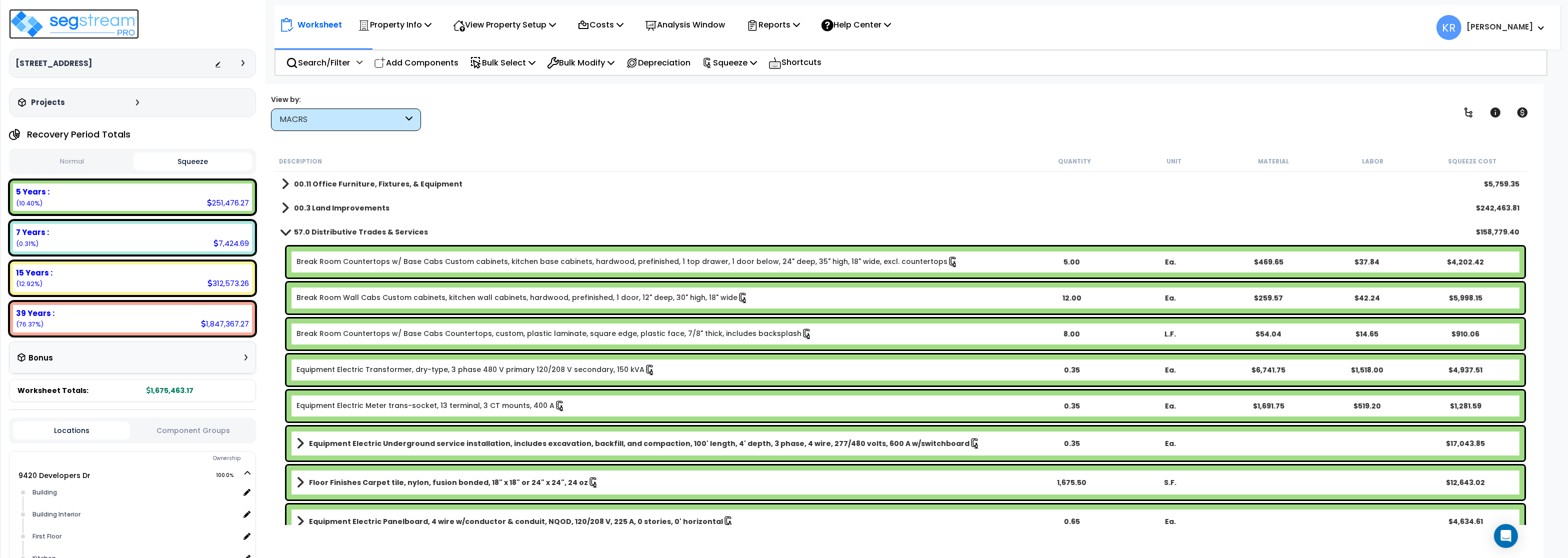
click at [62, 28] on img at bounding box center [74, 24] width 130 height 30
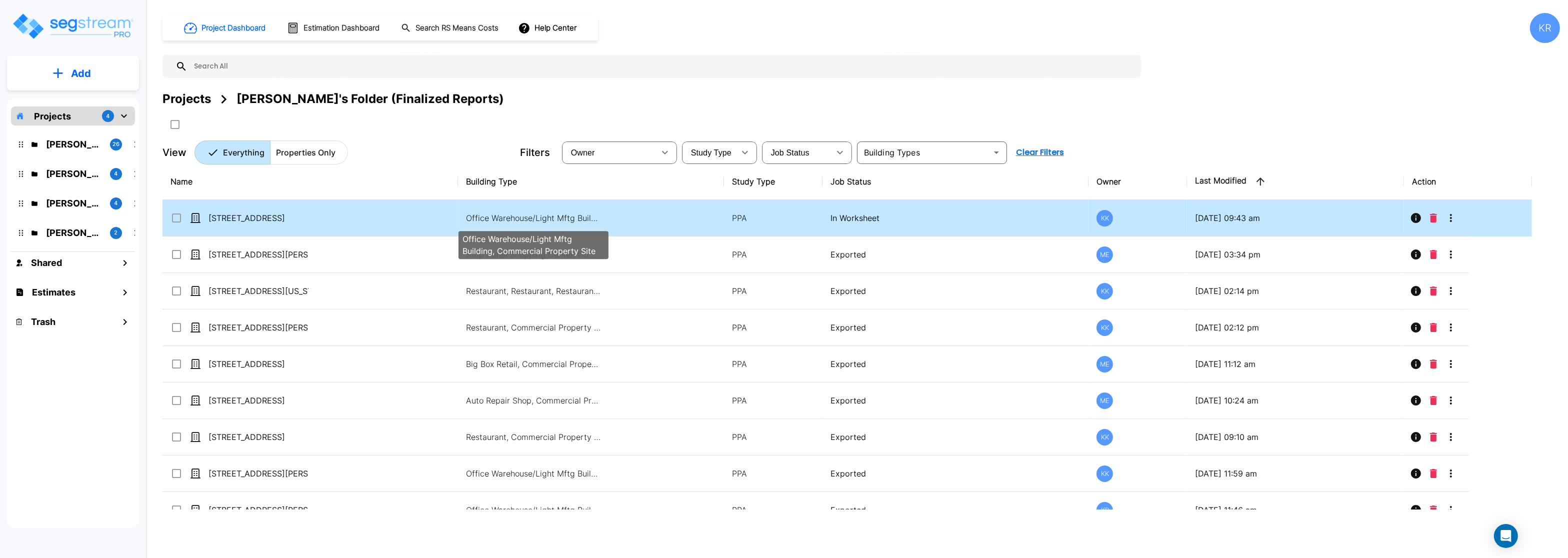
click at [533, 219] on p "Office Warehouse/Light Mftg Building, Commercial Property Site" at bounding box center [534, 218] width 135 height 12
checkbox input "true"
click at [533, 219] on p "Office Warehouse/Light Mftg Building, Commercial Property Site" at bounding box center [534, 218] width 135 height 12
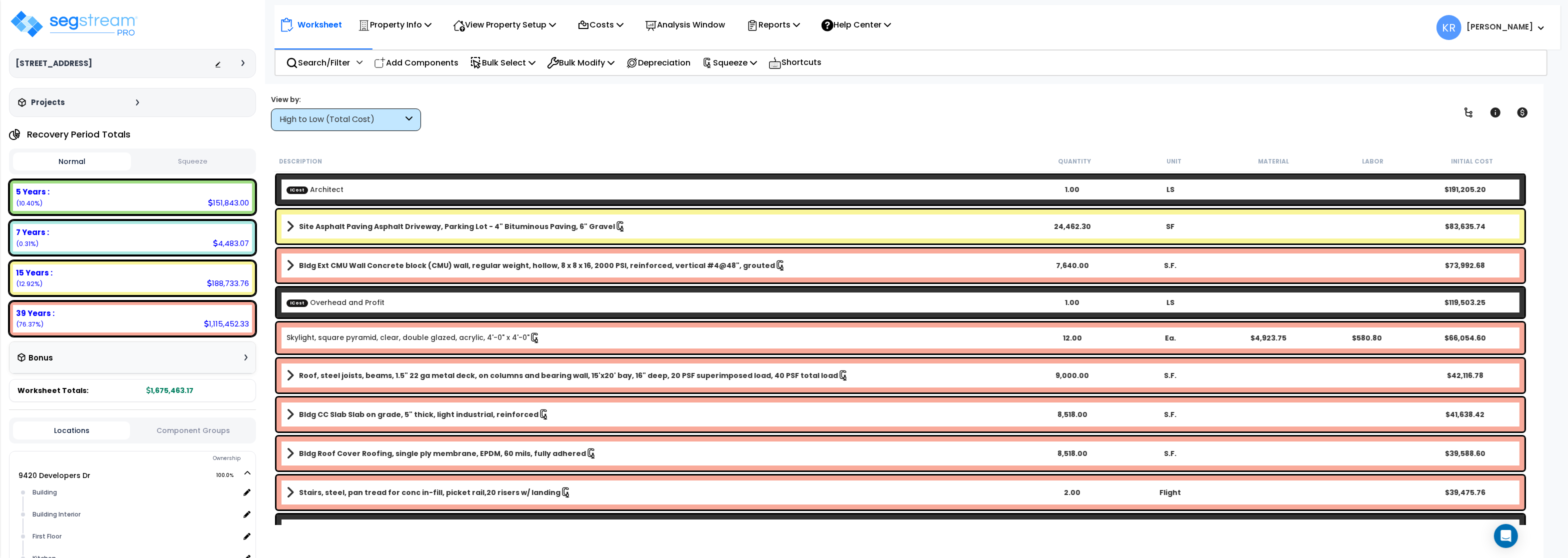
click at [326, 116] on div "High to Low (Total Cost)" at bounding box center [341, 119] width 124 height 12
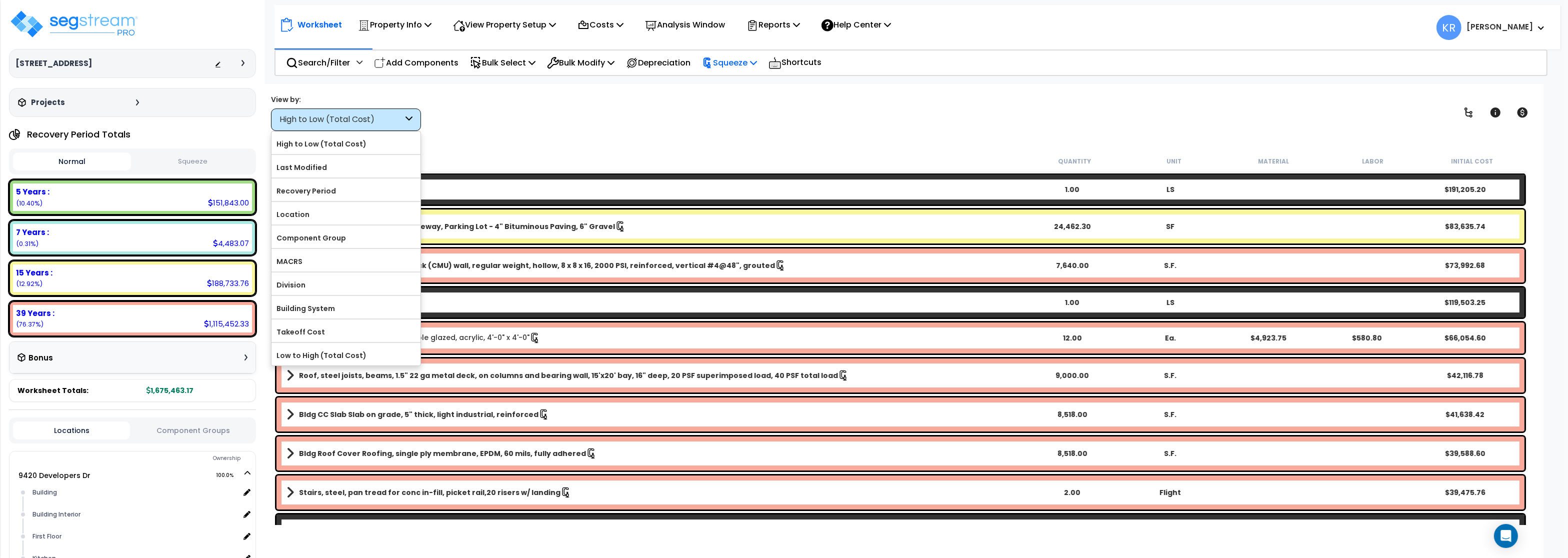
click at [750, 69] on div "Squeeze" at bounding box center [729, 63] width 55 height 24
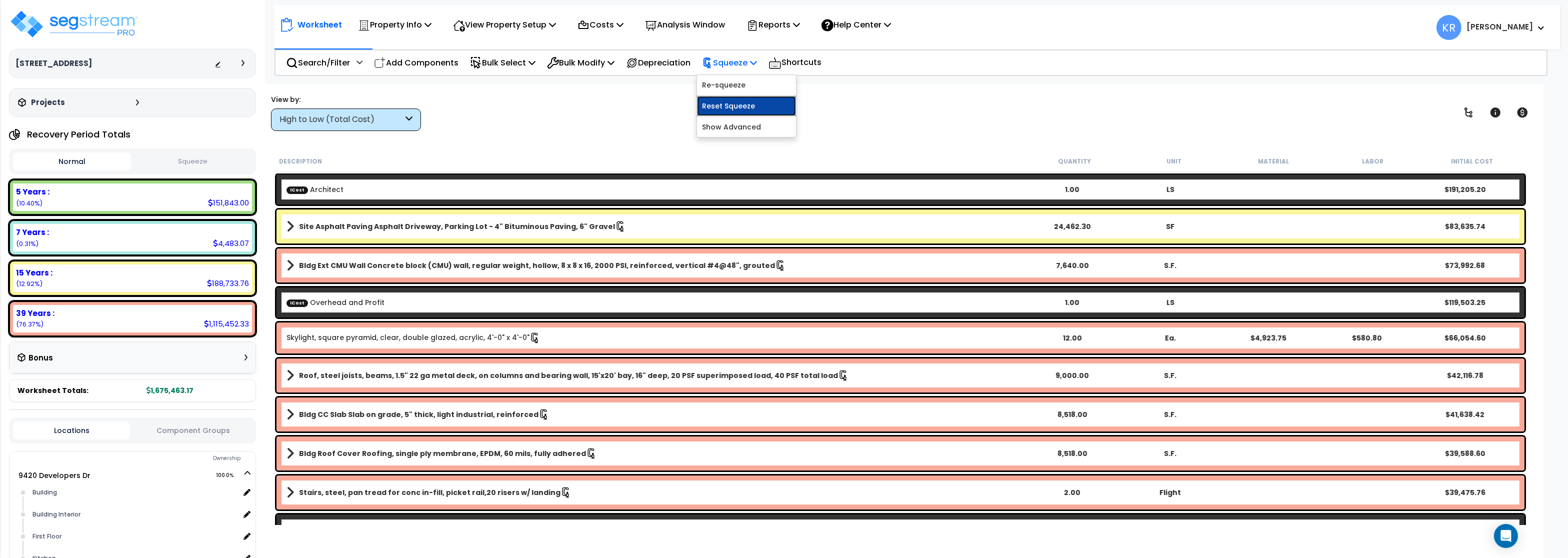
click at [742, 108] on link "Reset Squeeze" at bounding box center [746, 106] width 99 height 20
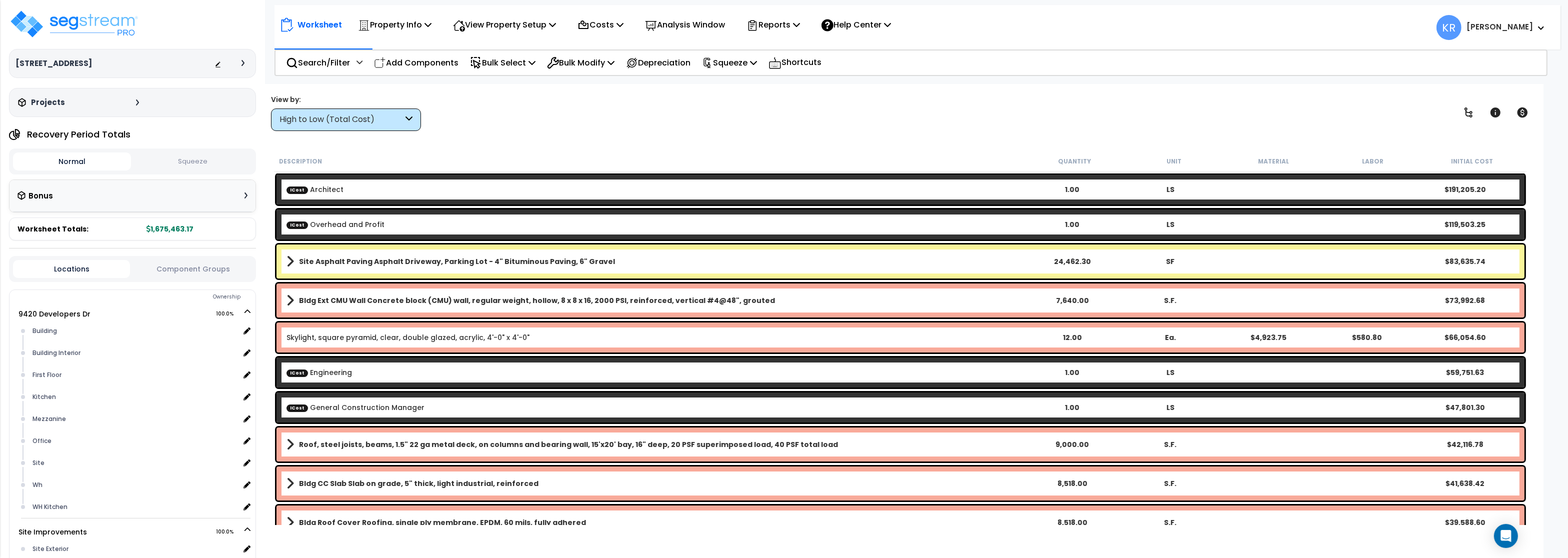
click at [385, 120] on div "High to Low (Total Cost)" at bounding box center [341, 119] width 124 height 12
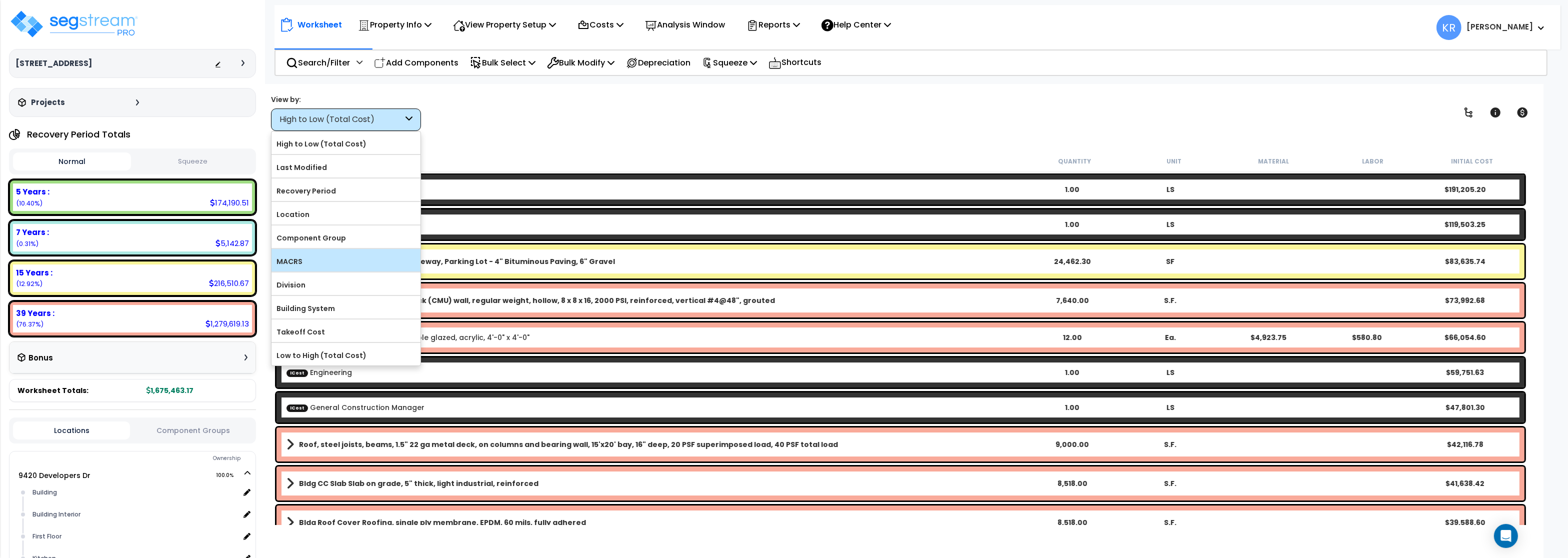
click at [309, 262] on label "MACRS" at bounding box center [346, 261] width 149 height 15
click at [0, 0] on input "MACRS" at bounding box center [0, 0] width 0 height 0
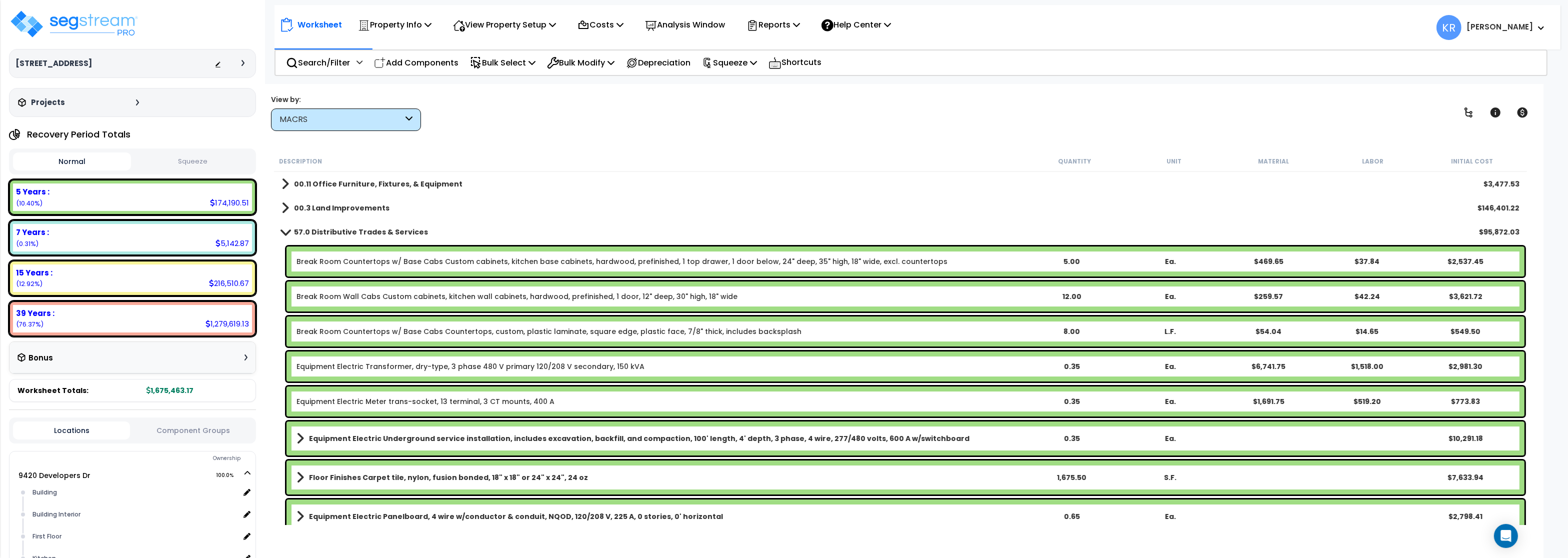
click at [307, 262] on link "Break Room Countertops w/ Base Cabs Custom cabinets, kitchen base cabinets, har…" at bounding box center [622, 261] width 651 height 10
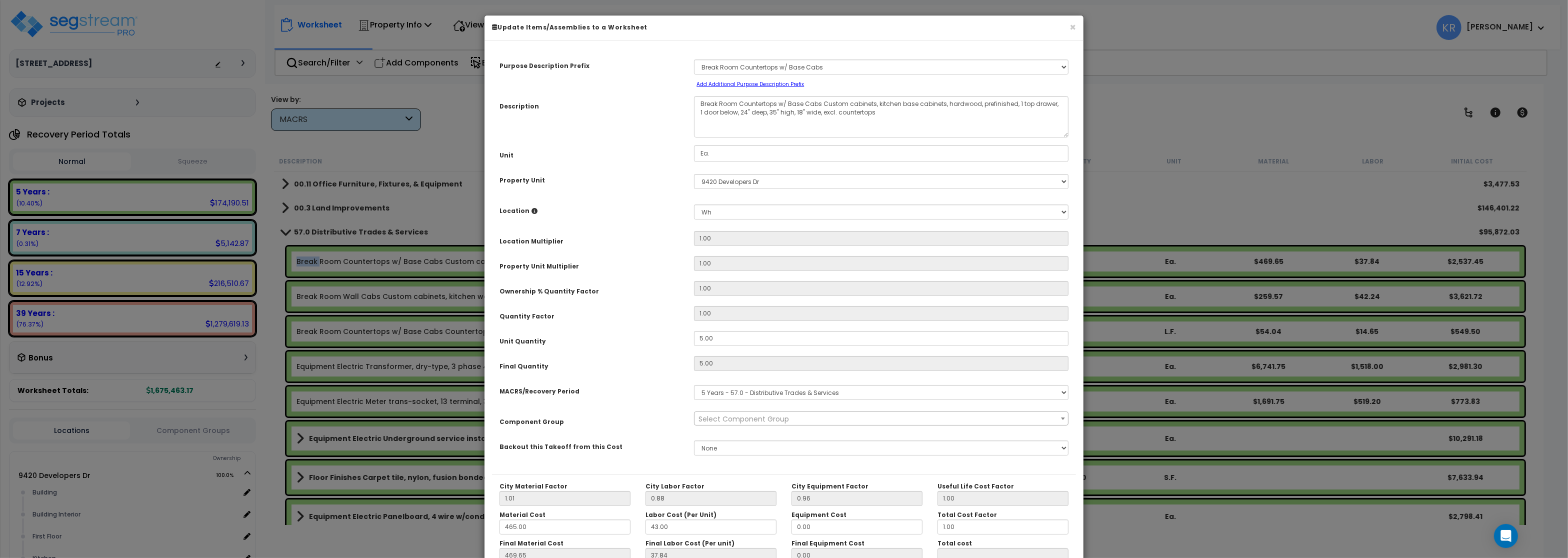
select select "56895"
click at [694, 385] on select "Select MACRS/Recovery Period 5 Years - 57.0 - Distributive Trades & Services 5 …" at bounding box center [881, 392] width 374 height 15
select select "70855"
click option "5 Years - 15.0 - Construction" at bounding box center [0, 0] width 0 height 0
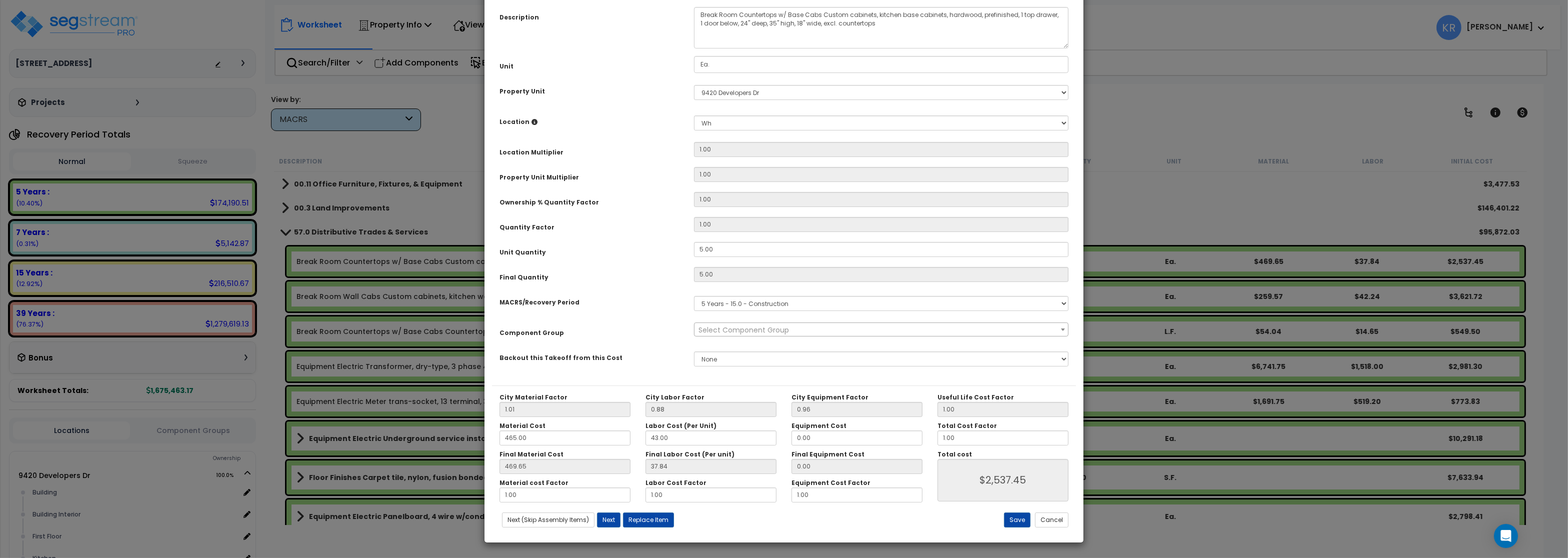
click at [716, 327] on span "Select Component Group" at bounding box center [744, 330] width 91 height 10
type input "b"
type input "cabinet"
click at [1060, 525] on button "Cancel" at bounding box center [1051, 520] width 33 height 15
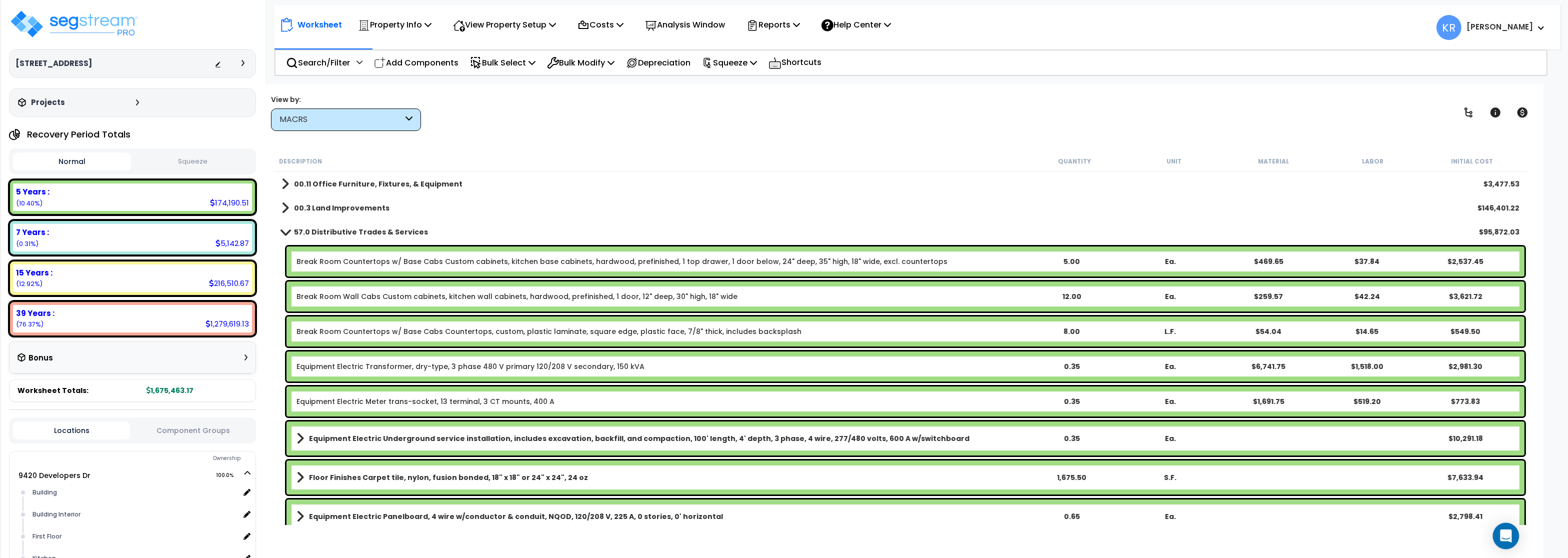
click at [1504, 535] on icon "Open Intercom Messenger" at bounding box center [1505, 535] width 12 height 13
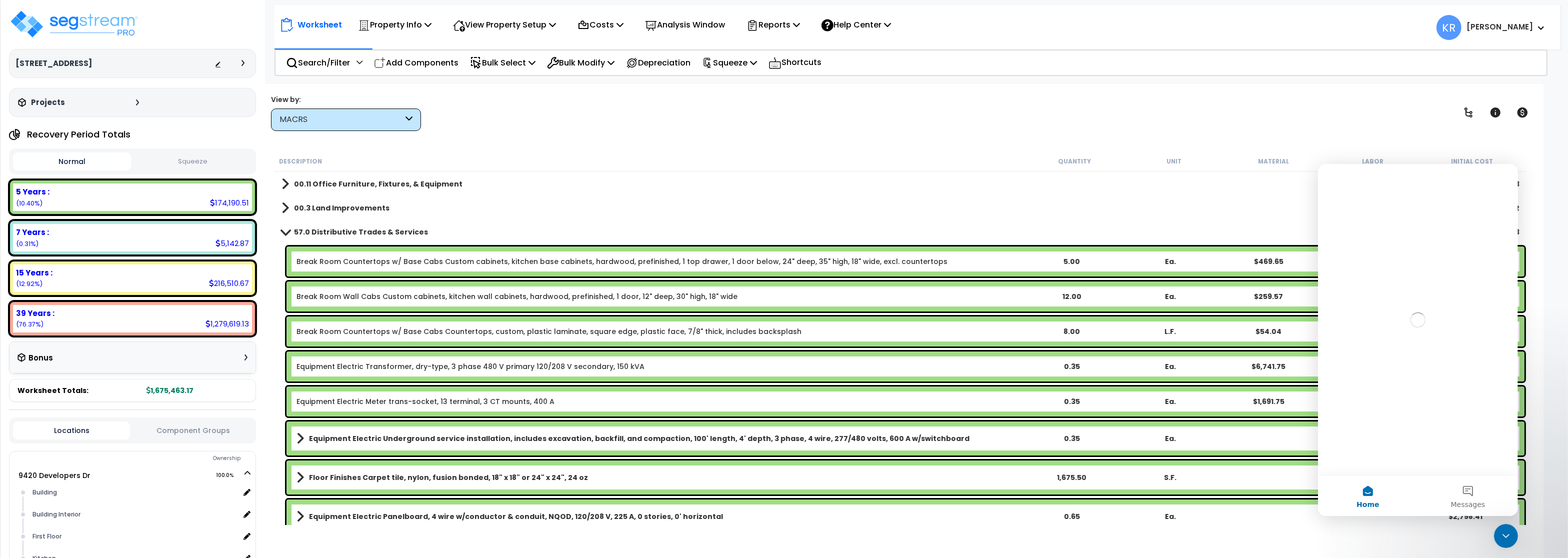
scroll to position [0, 0]
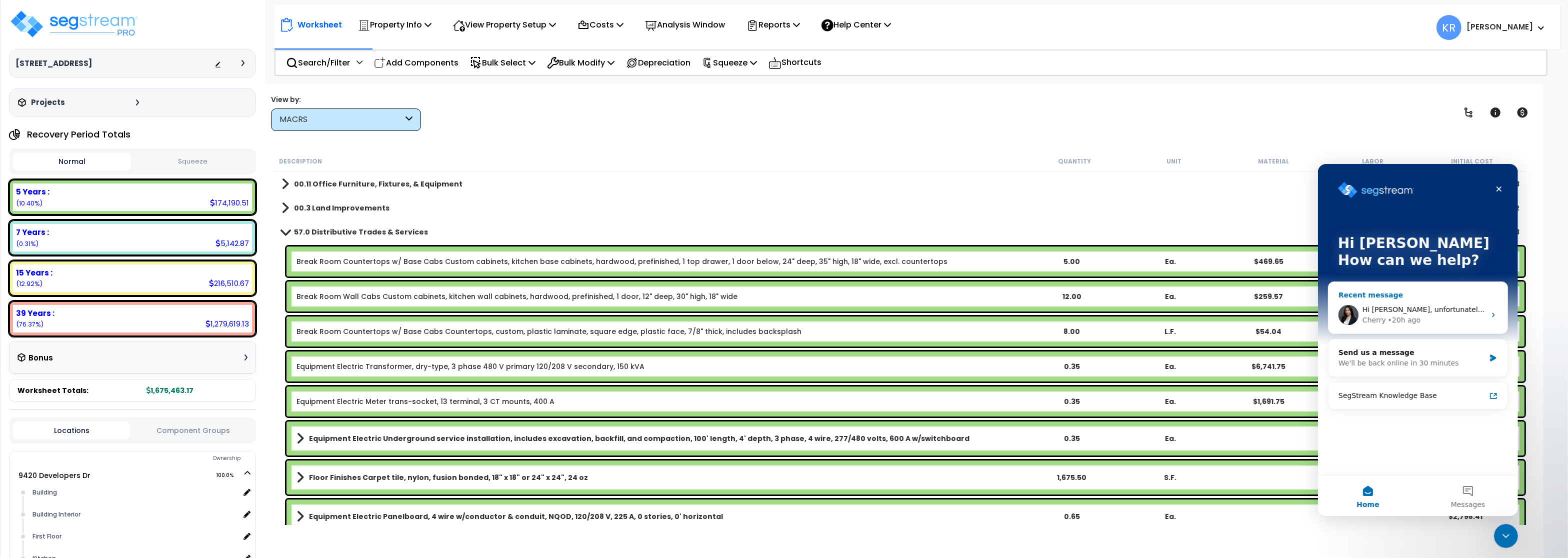
click at [1419, 301] on div "Hi [PERSON_NAME], unfortunately we can’t set the 5-year items to default to thi…" at bounding box center [1418, 314] width 179 height 37
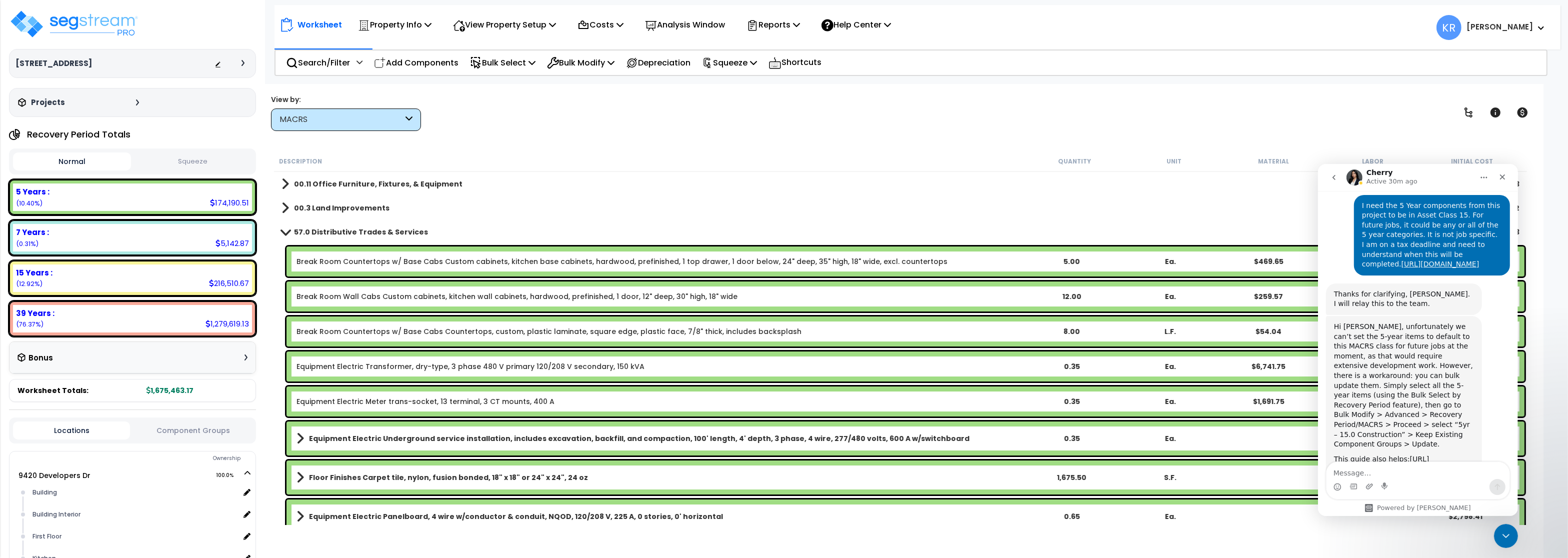
scroll to position [836, 0]
click at [1363, 466] on textarea "Message…" at bounding box center [1417, 470] width 183 height 17
click at [1328, 175] on button "go back" at bounding box center [1333, 176] width 19 height 19
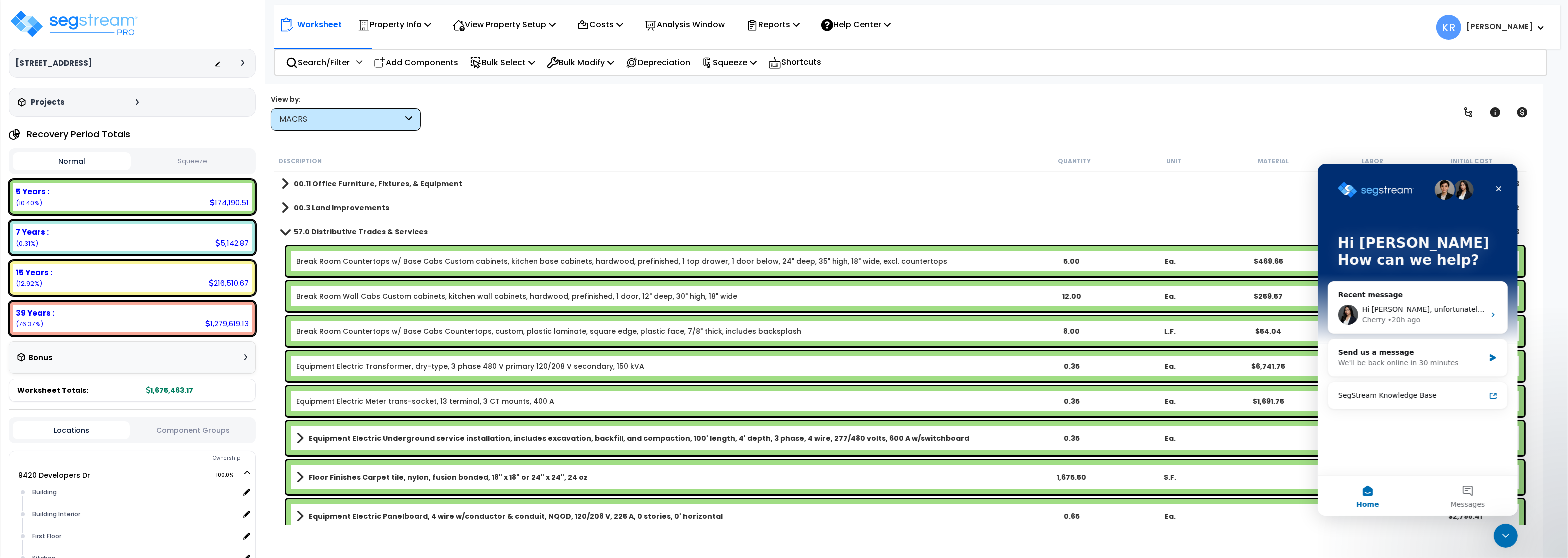
scroll to position [0, 0]
click at [1393, 364] on div "We'll be back online in 30 minutes" at bounding box center [1411, 362] width 147 height 10
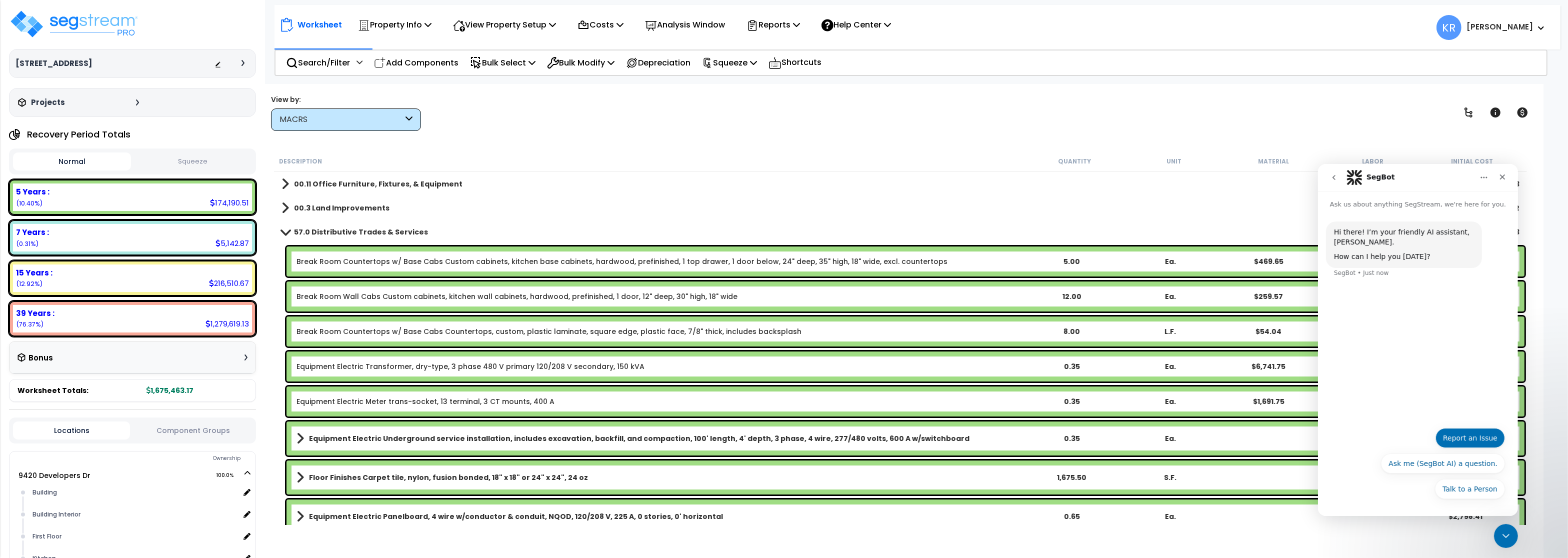
click at [1460, 434] on button "Report an Issue" at bounding box center [1470, 437] width 69 height 20
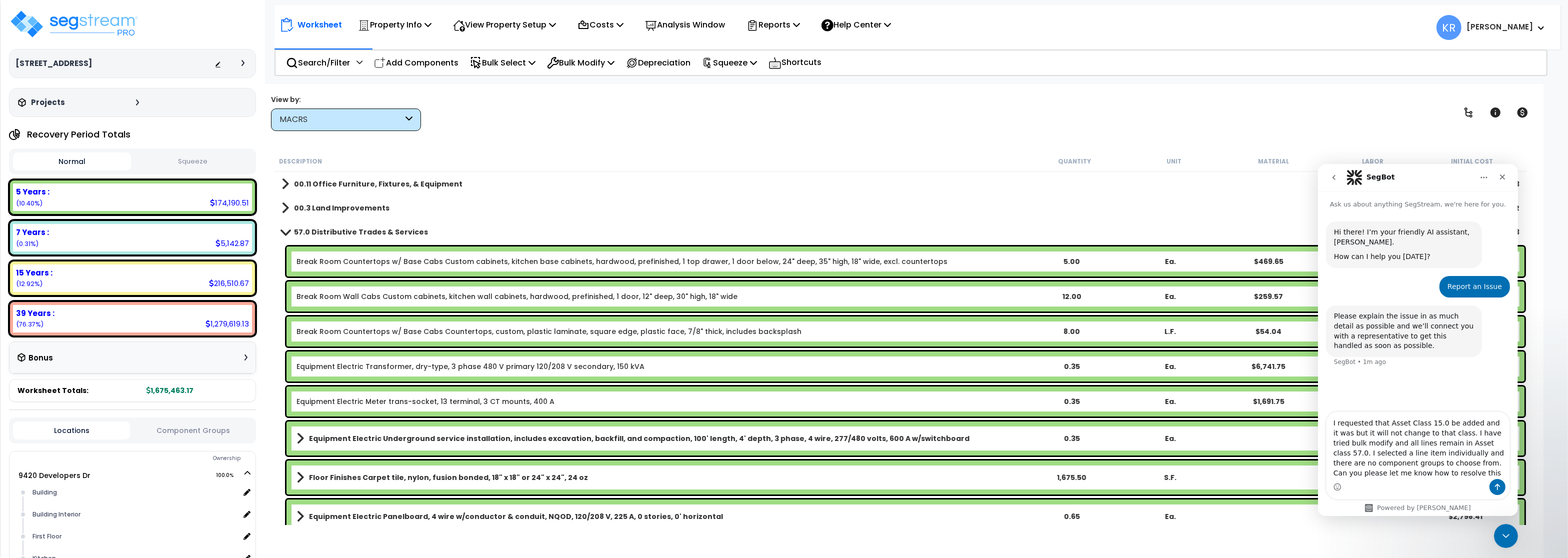
type textarea "I requested that Asset Class 15.0 be added and it was but it will not change to…"
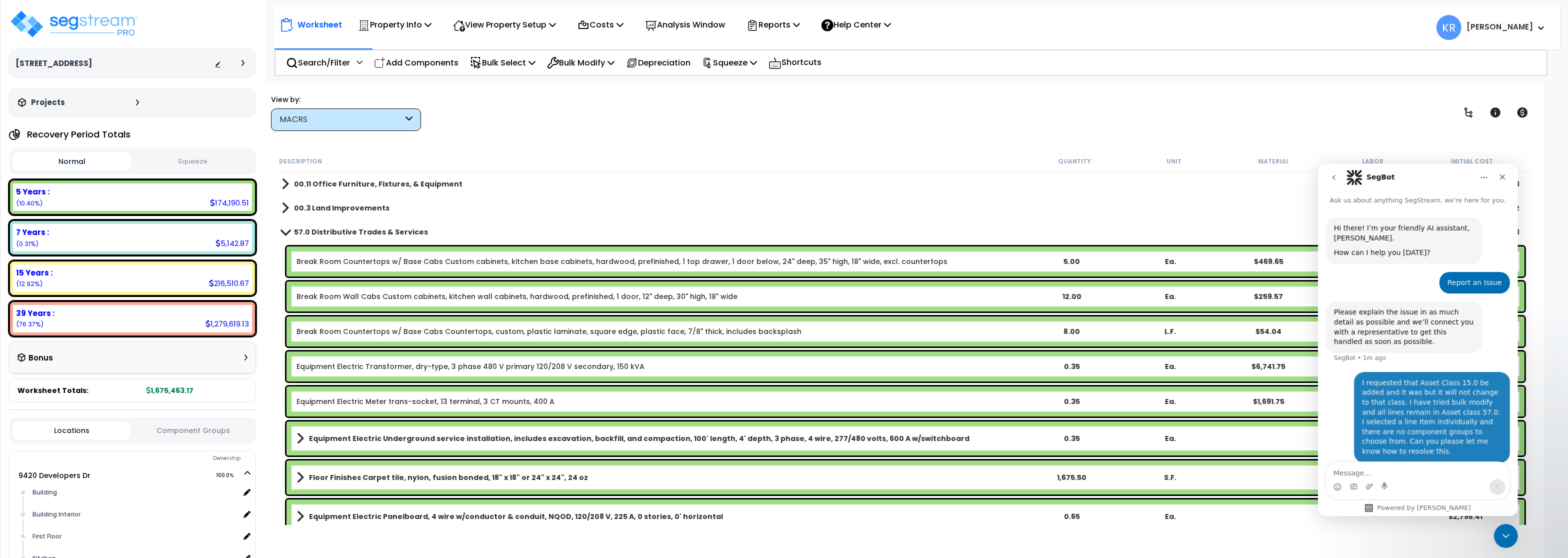
scroll to position [5, 0]
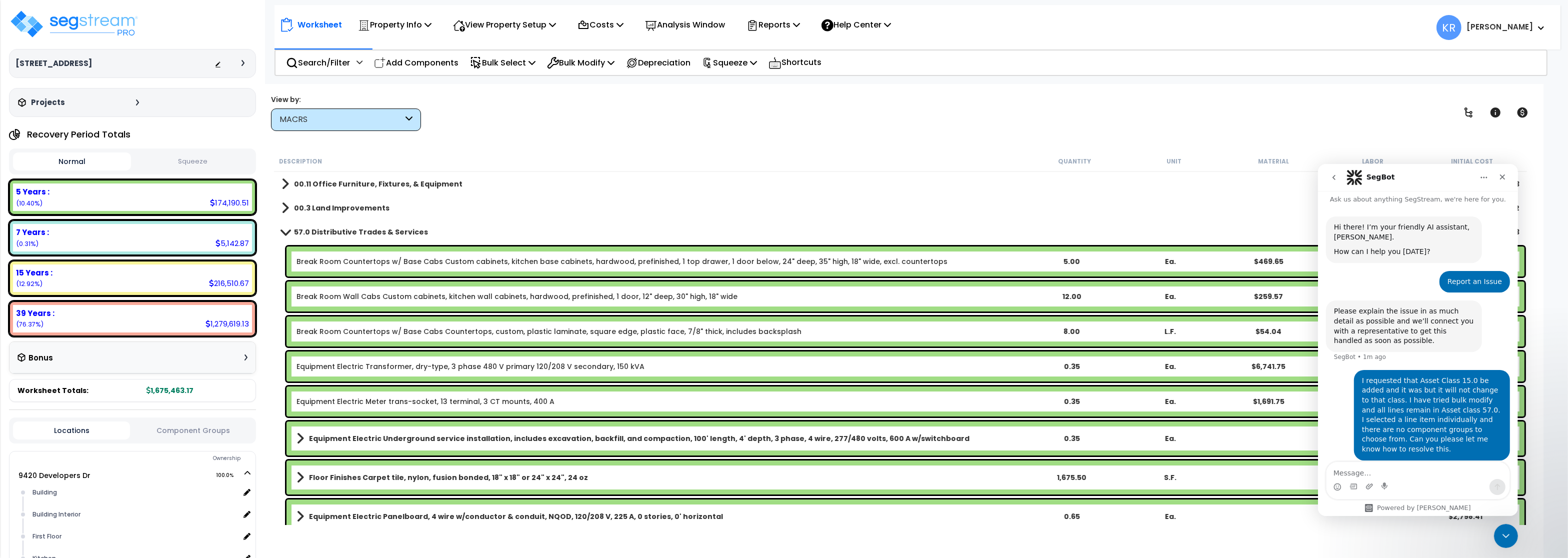
click at [447, 256] on div "Break Room Countertops w/ Base Cabs Custom cabinets, kitchen base cabinets, har…" at bounding box center [906, 261] width 1238 height 30
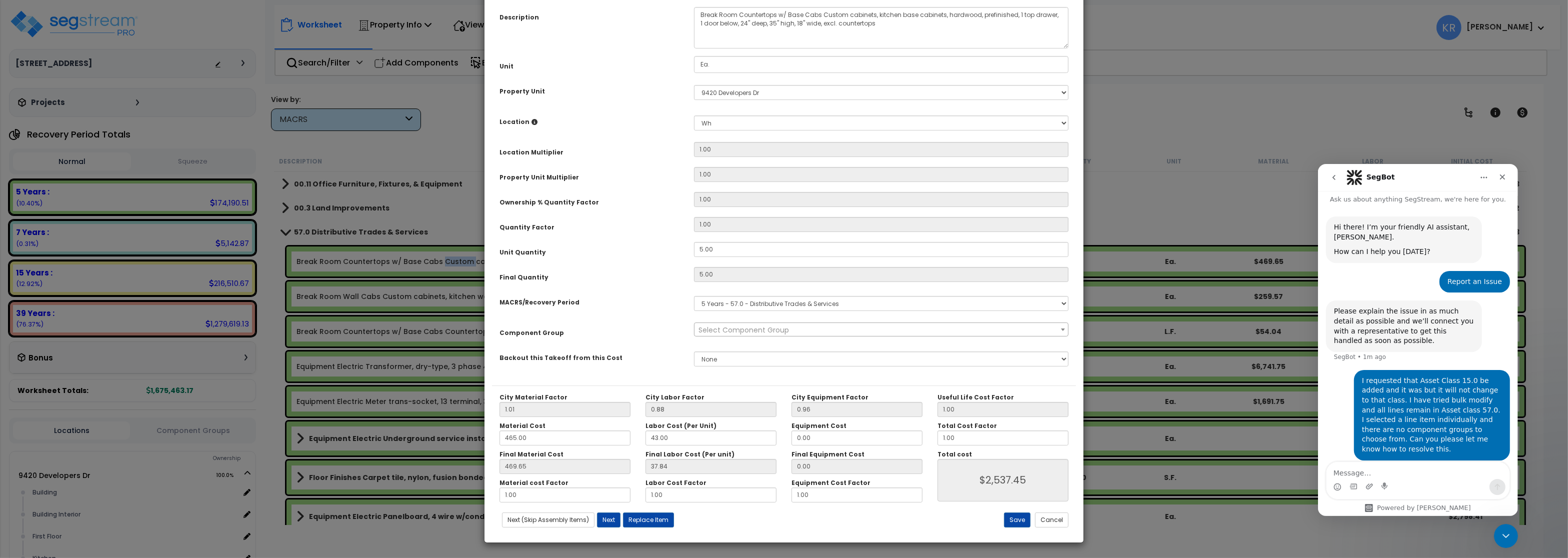
select select "56895"
click at [694, 296] on select "Select MACRS/Recovery Period 5 Years - 57.0 - Distributive Trades & Services 5 …" at bounding box center [881, 303] width 374 height 15
select select "70855"
click option "5 Years - 15.0 - Construction" at bounding box center [0, 0] width 0 height 0
click at [771, 337] on span "Select Component Group" at bounding box center [881, 330] width 373 height 14
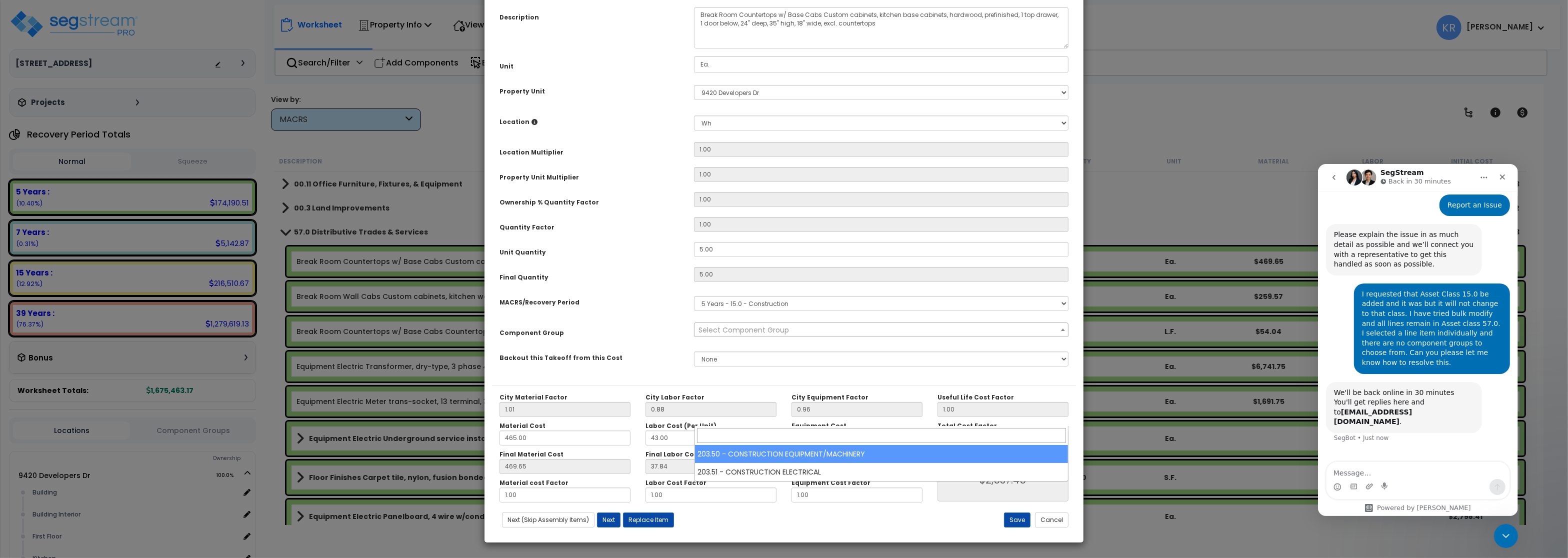
scroll to position [83, 0]
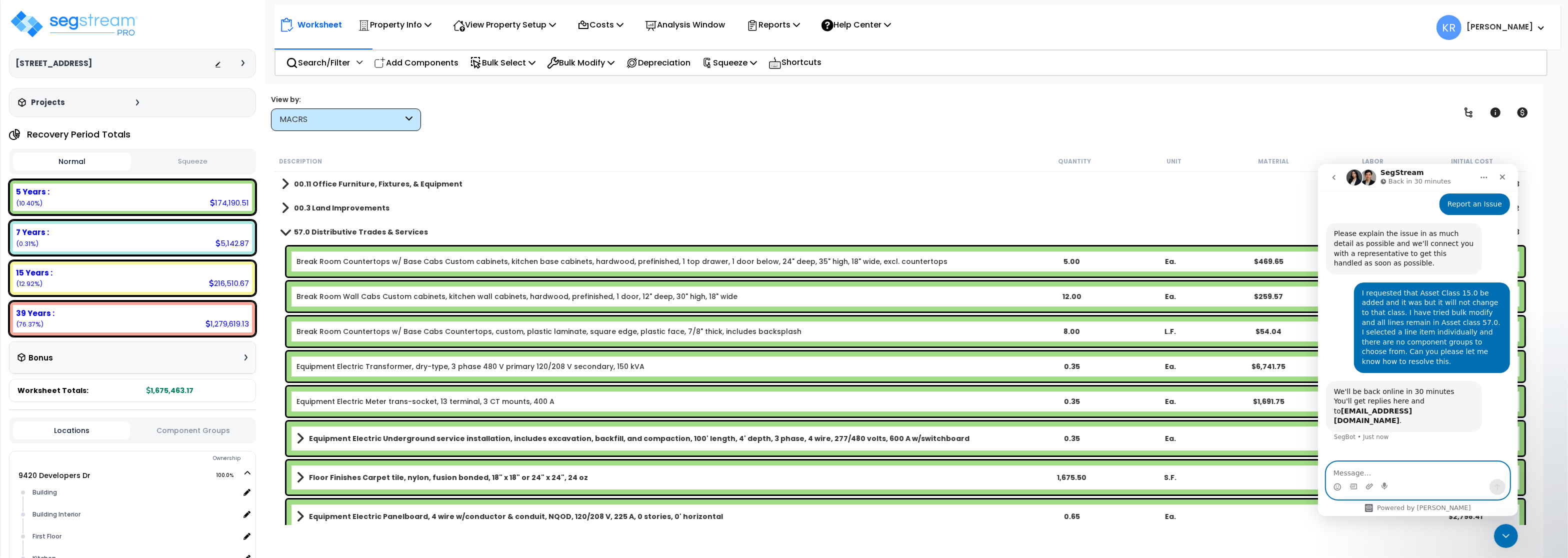
click at [1370, 472] on textarea "Message…" at bounding box center [1417, 470] width 183 height 17
drag, startPoint x: 1407, startPoint y: 472, endPoint x: 1242, endPoint y: 467, distance: 165.1
click at [1326, 467] on textarea "Breakroom cabinets" at bounding box center [1417, 470] width 183 height 17
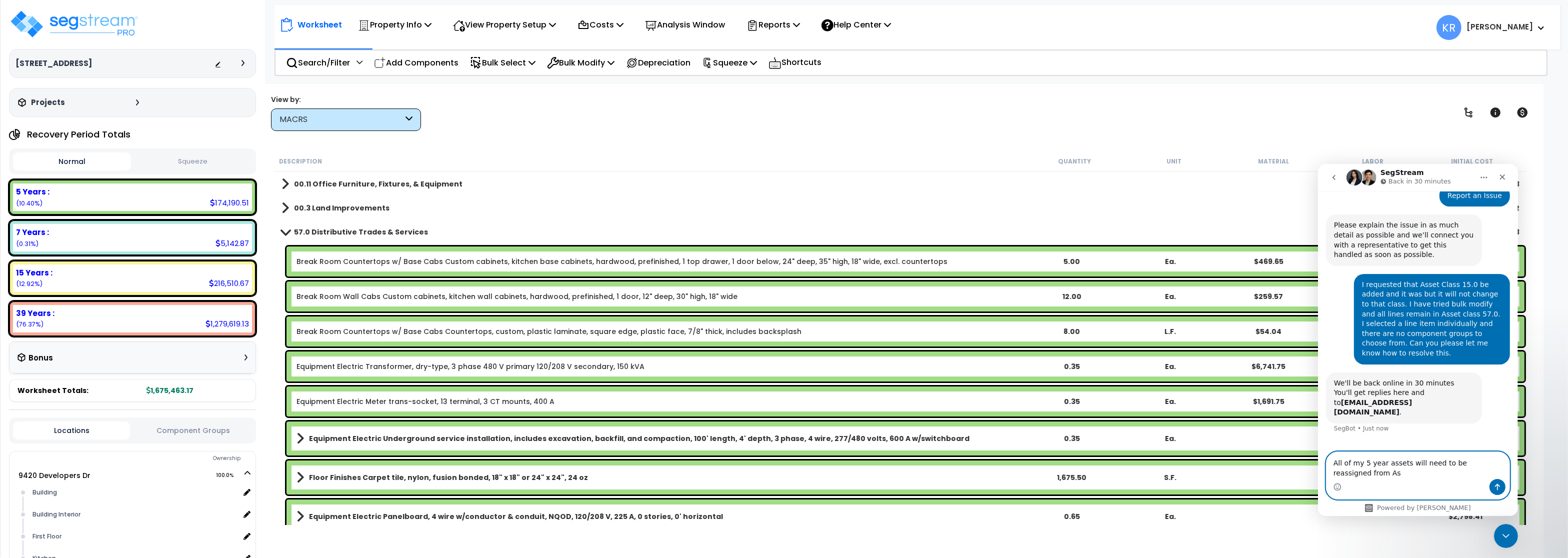
scroll to position [92, 0]
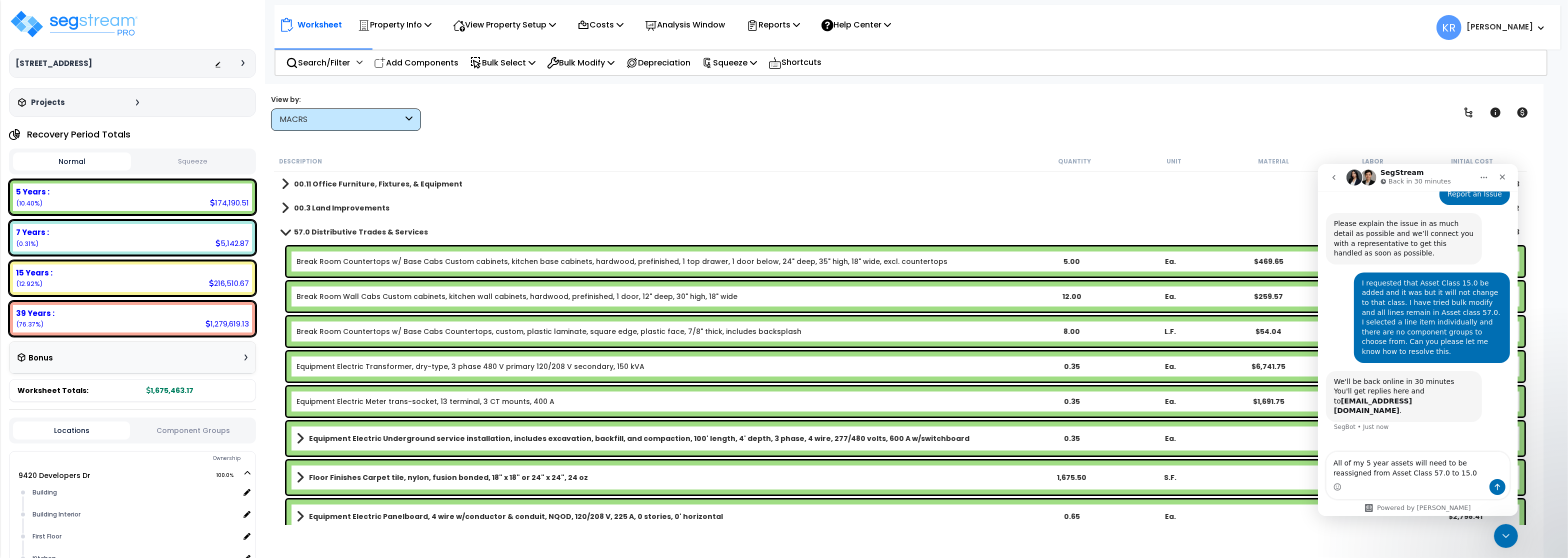
click at [307, 120] on div "MACRS" at bounding box center [341, 119] width 124 height 12
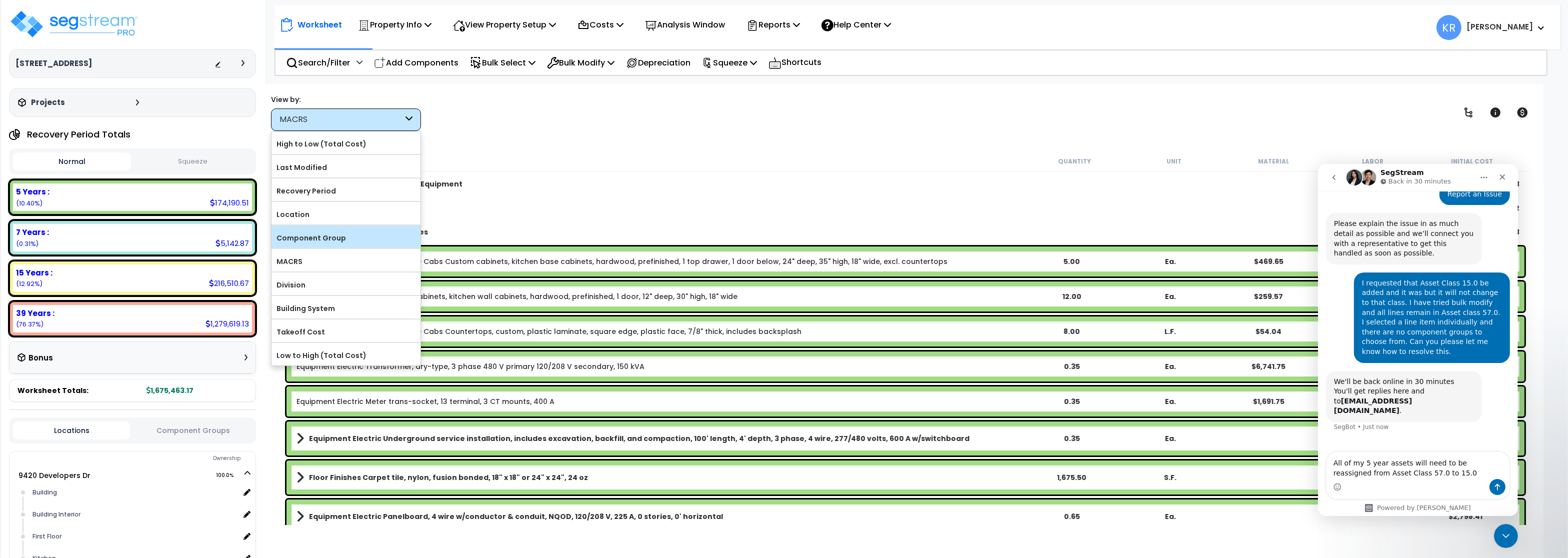
click at [335, 245] on label "Component Group" at bounding box center [346, 238] width 149 height 15
click at [0, 0] on input "Component Group" at bounding box center [0, 0] width 0 height 0
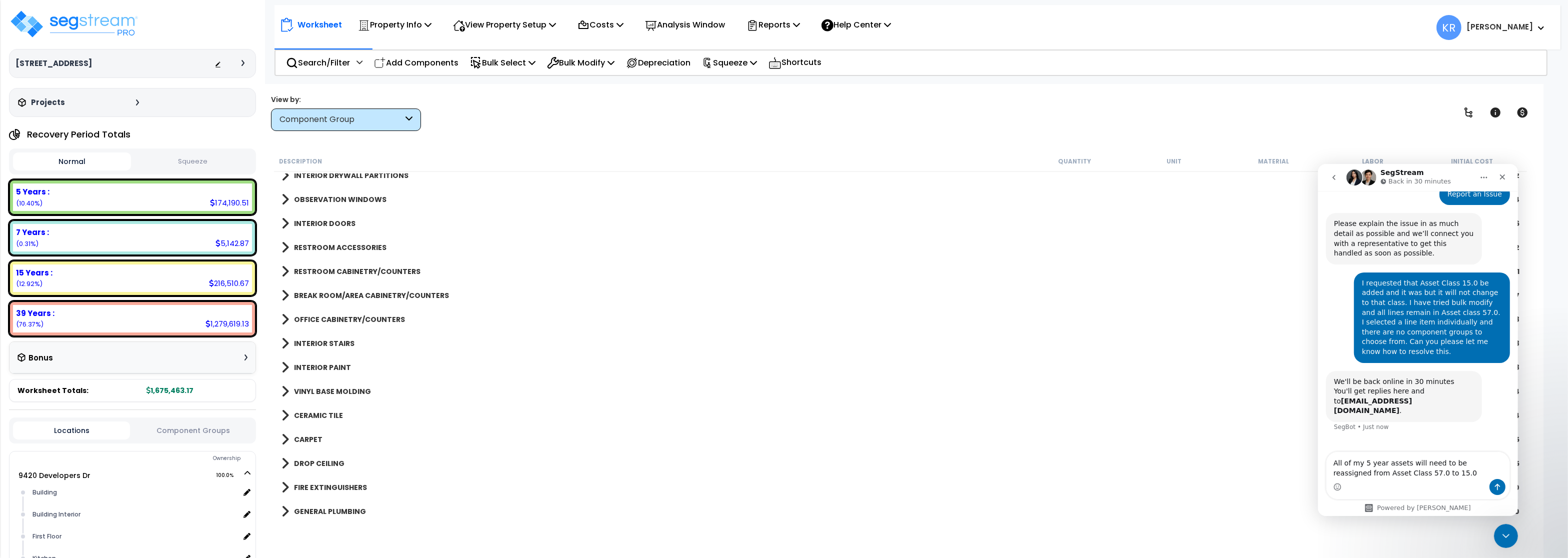
scroll to position [300, 0]
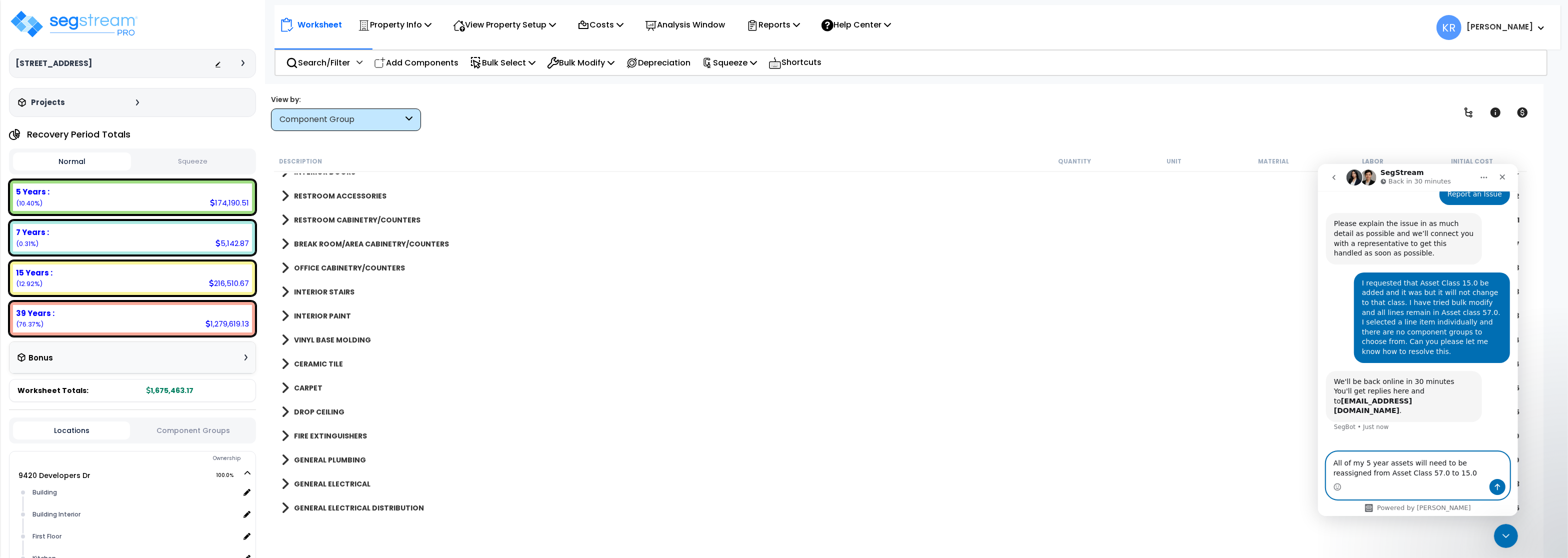
click at [1426, 477] on textarea "All of my 5 year assets will need to be reassigned from Asset Class 57.0 to 15.0" at bounding box center [1417, 465] width 183 height 27
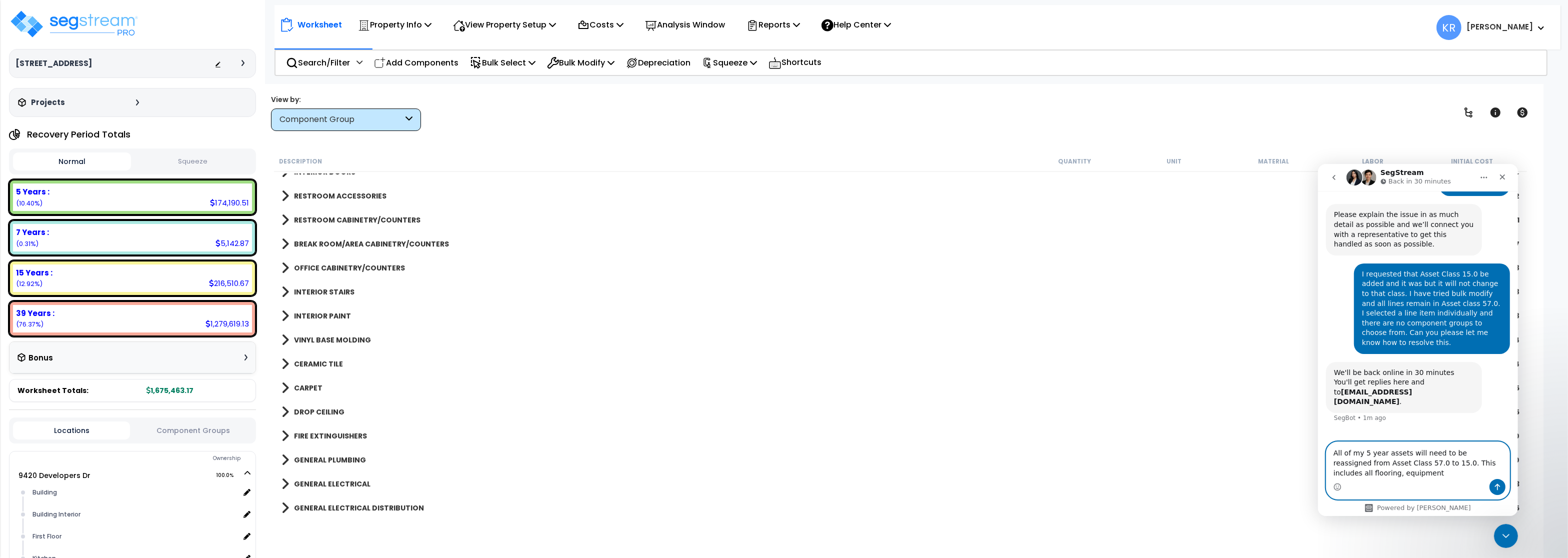
scroll to position [102, 0]
click at [1402, 472] on textarea "All of my 5 year assets will need to be reassigned from Asset Class 57.0 to 15.…" at bounding box center [1417, 455] width 183 height 47
click at [1464, 475] on textarea "All of my 5 year assets will need to be reassigned from Asset Class 57.0 to 15.…" at bounding box center [1417, 455] width 183 height 47
type textarea "All of my 5 year assets will need to be reassigned from Asset Class 57.0 to 15.…"
click at [1497, 487] on icon "Send a message…" at bounding box center [1497, 486] width 5 height 7
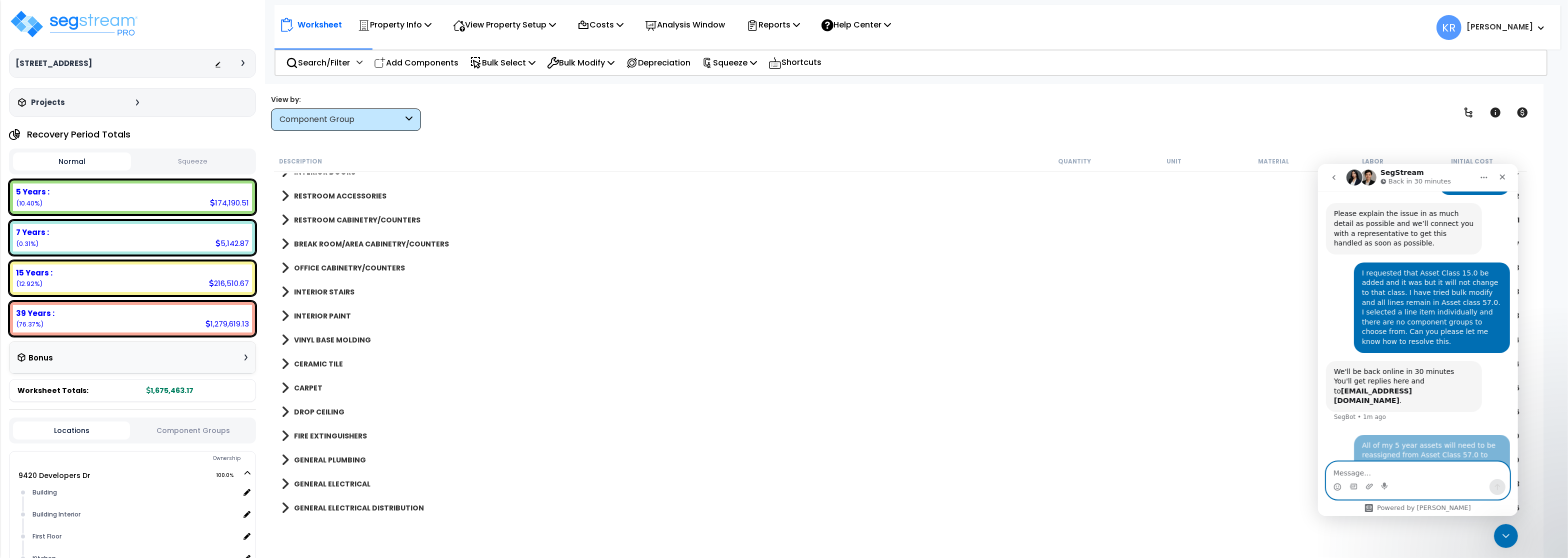
scroll to position [141, 0]
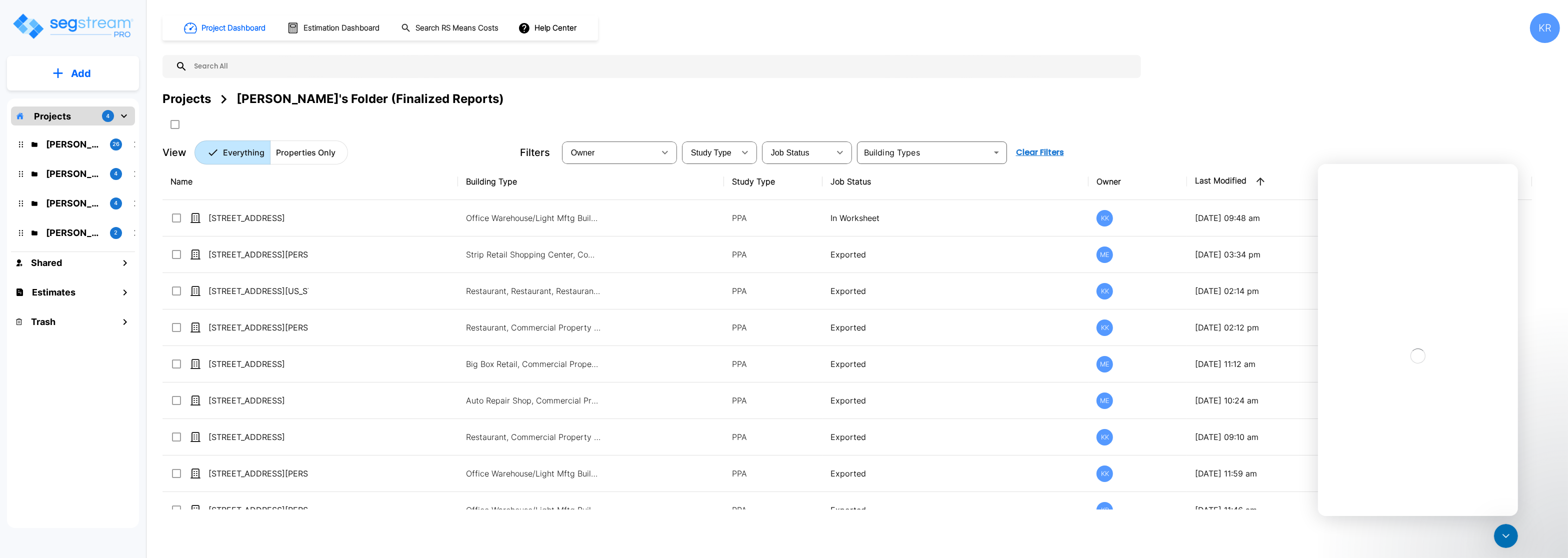
click at [70, 212] on div "[PERSON_NAME]'s Folder 4" at bounding box center [80, 203] width 131 height 21
click at [71, 204] on p "[PERSON_NAME]'s Folder" at bounding box center [74, 203] width 56 height 13
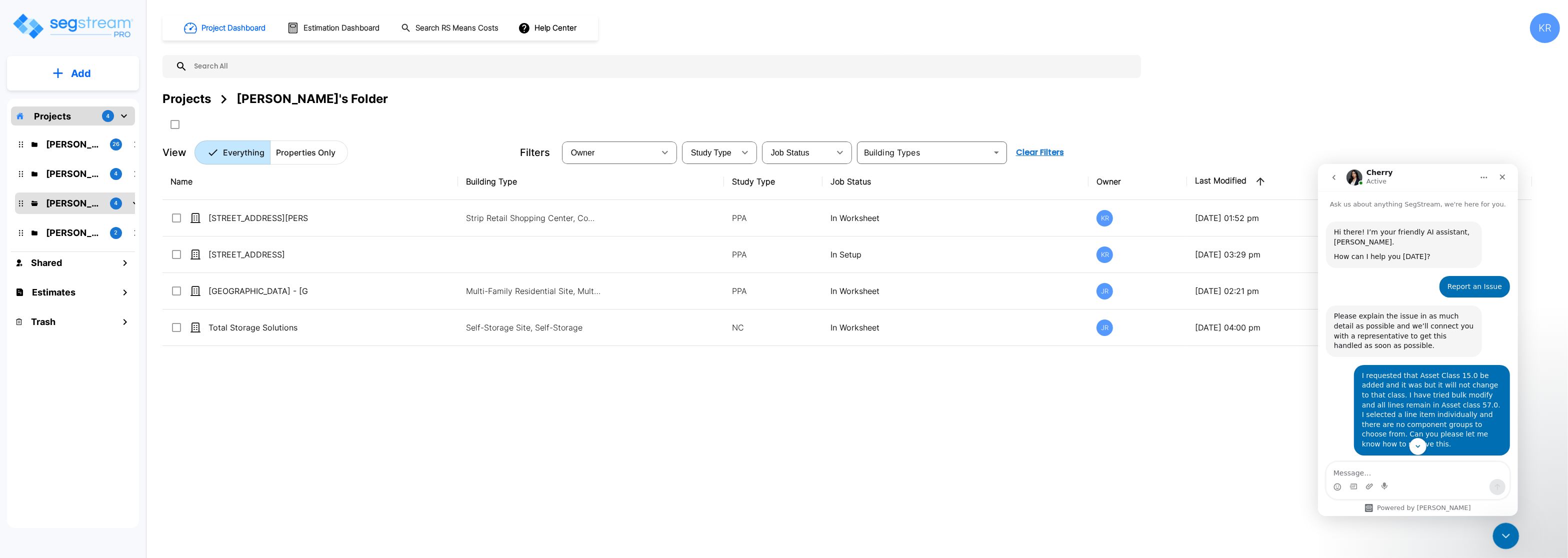
click at [1508, 539] on icon "Close Intercom Messenger" at bounding box center [1505, 534] width 12 height 12
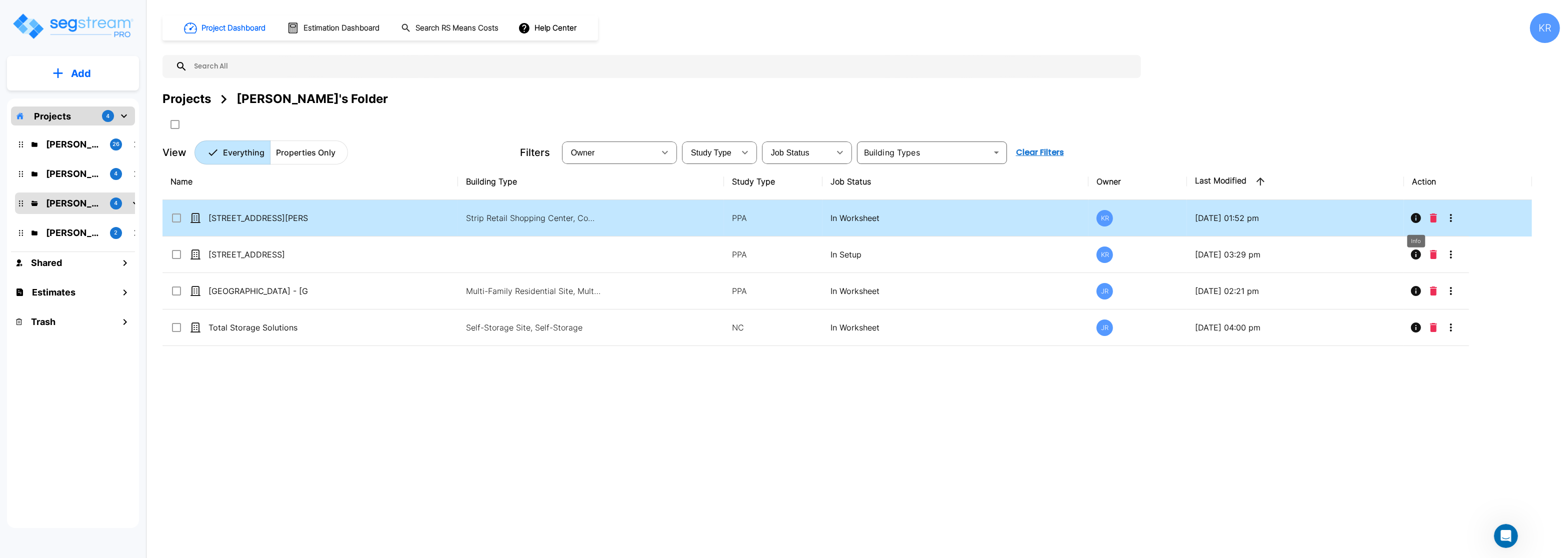
scroll to position [234, 0]
click at [1449, 220] on icon "More-Options" at bounding box center [1451, 218] width 12 height 12
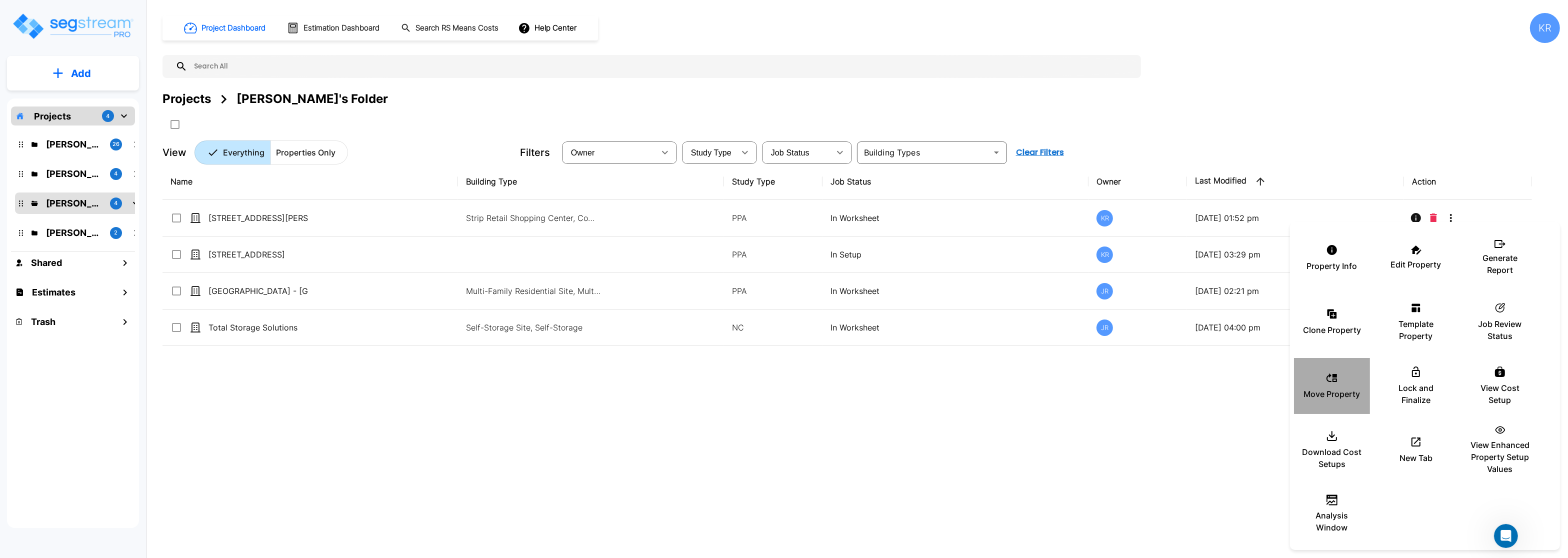
click at [1329, 389] on p "Move Property" at bounding box center [1332, 394] width 57 height 12
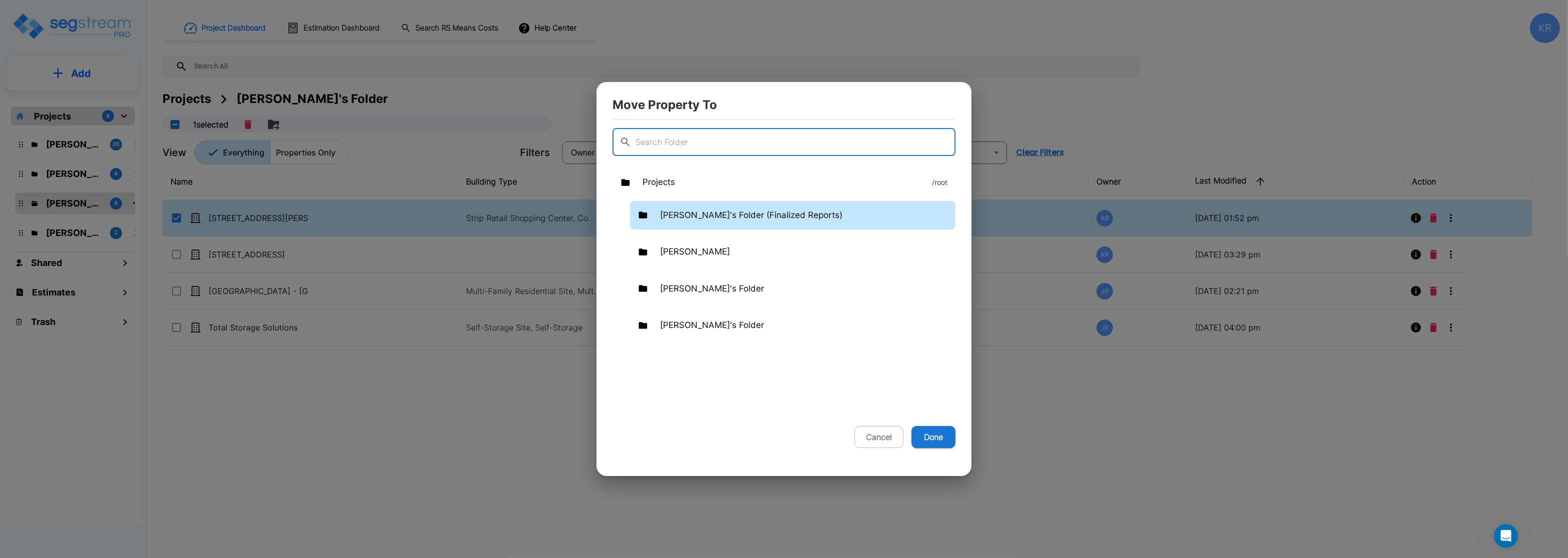
click at [675, 213] on p "Kristina's Folder (Finalized Reports)" at bounding box center [751, 215] width 183 height 13
click at [938, 443] on button "Done" at bounding box center [933, 437] width 44 height 22
checkbox input "false"
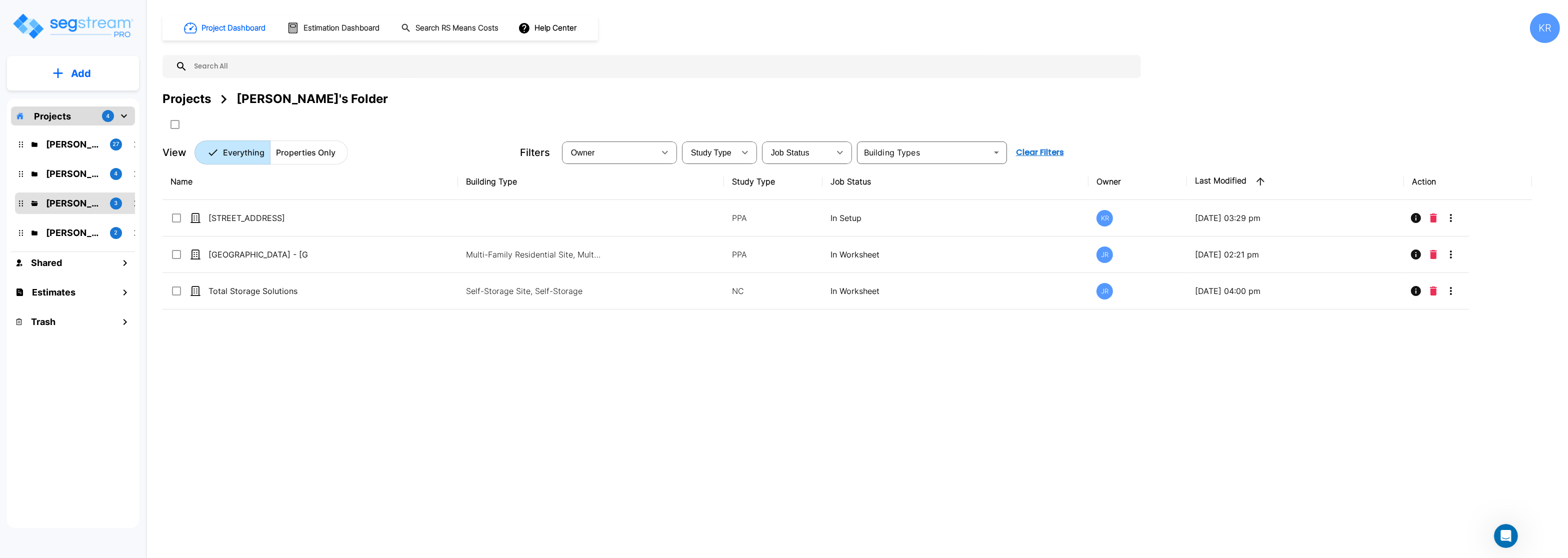
click at [66, 147] on p "Kristina's Folder (Finalized Reports)" at bounding box center [74, 144] width 56 height 13
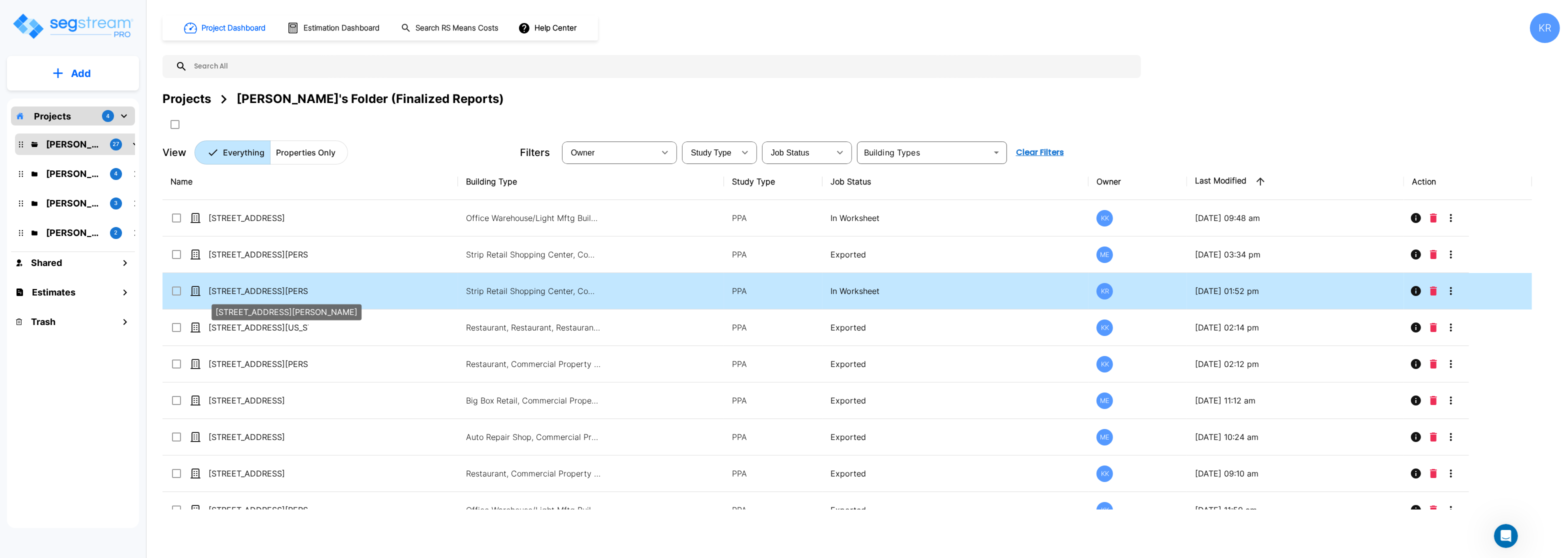
click at [233, 290] on p "[STREET_ADDRESS][PERSON_NAME]" at bounding box center [259, 291] width 100 height 12
checkbox input "true"
click at [233, 290] on p "[STREET_ADDRESS][PERSON_NAME]" at bounding box center [259, 291] width 100 height 12
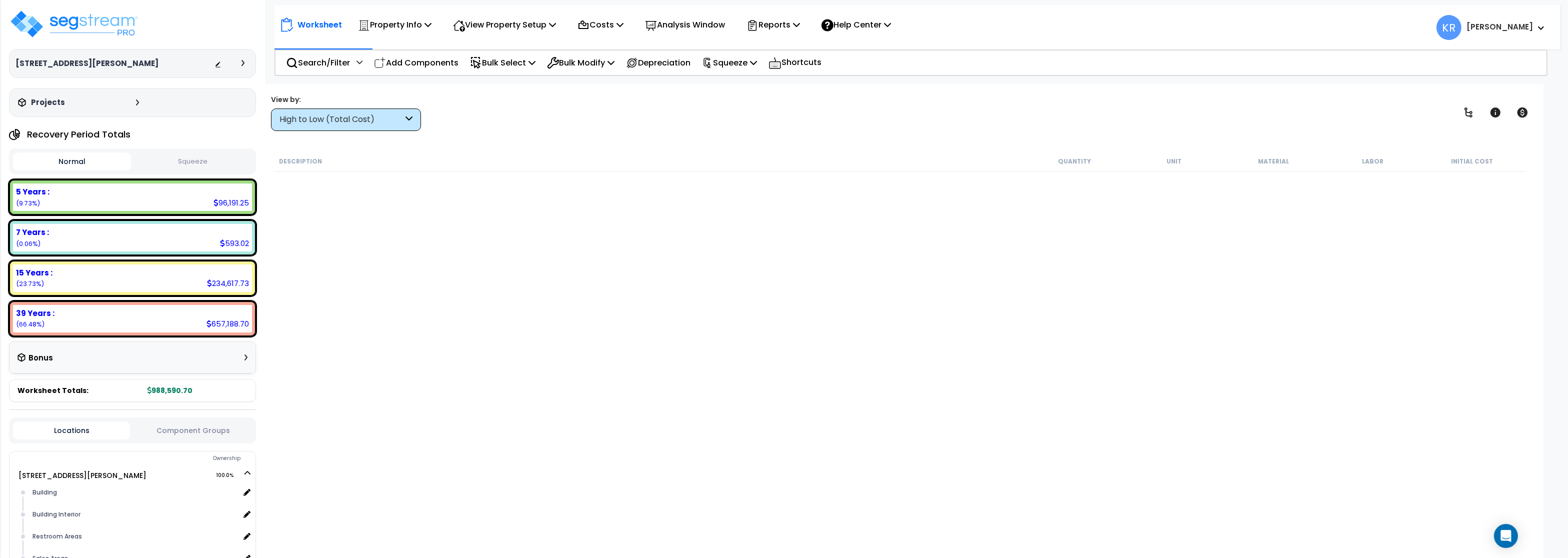
click at [357, 125] on div "High to Low (Total Cost)" at bounding box center [341, 119] width 124 height 12
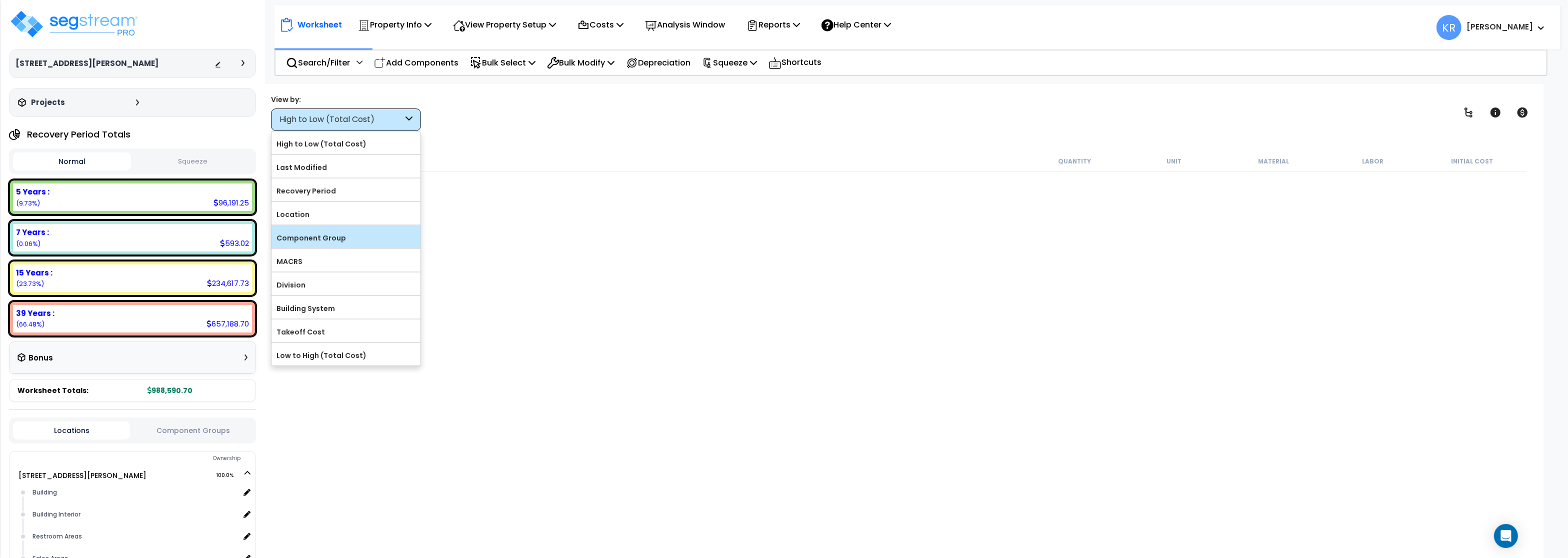
click at [325, 235] on label "Component Group" at bounding box center [346, 238] width 149 height 15
click at [0, 0] on input "Component Group" at bounding box center [0, 0] width 0 height 0
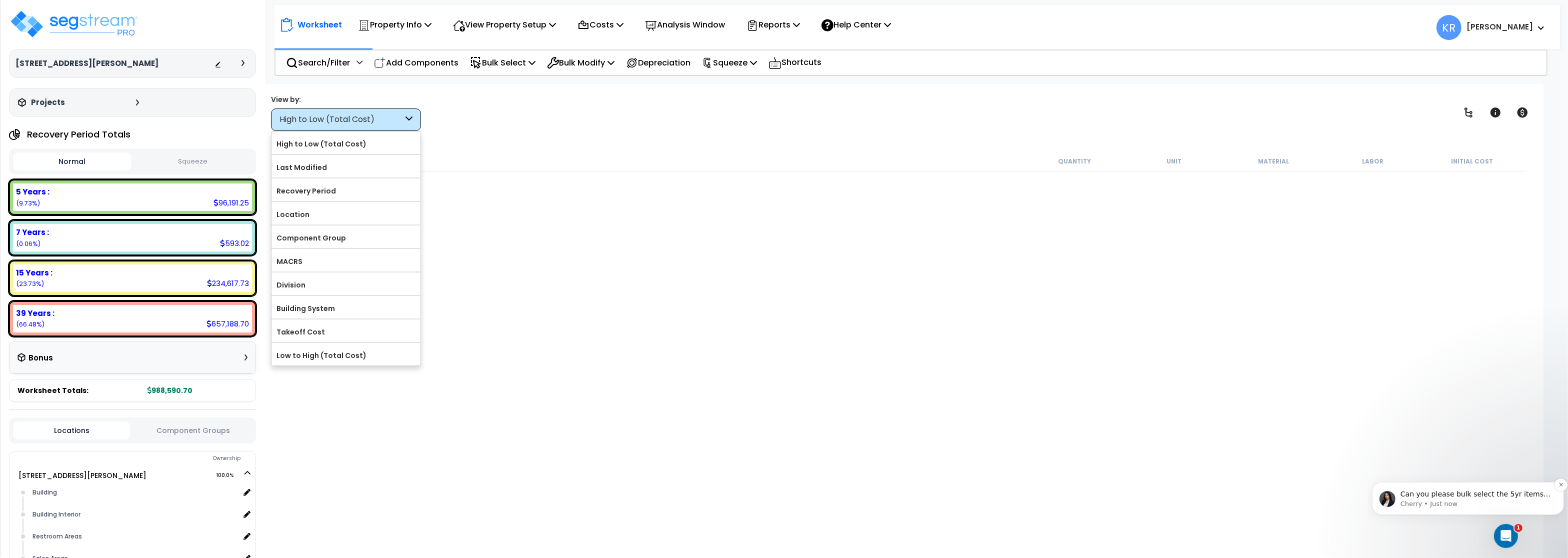
click at [1488, 495] on p "Can you please bulk select the 5yr items, then click bulk modify&gt;Modify Reco…" at bounding box center [1475, 493] width 151 height 10
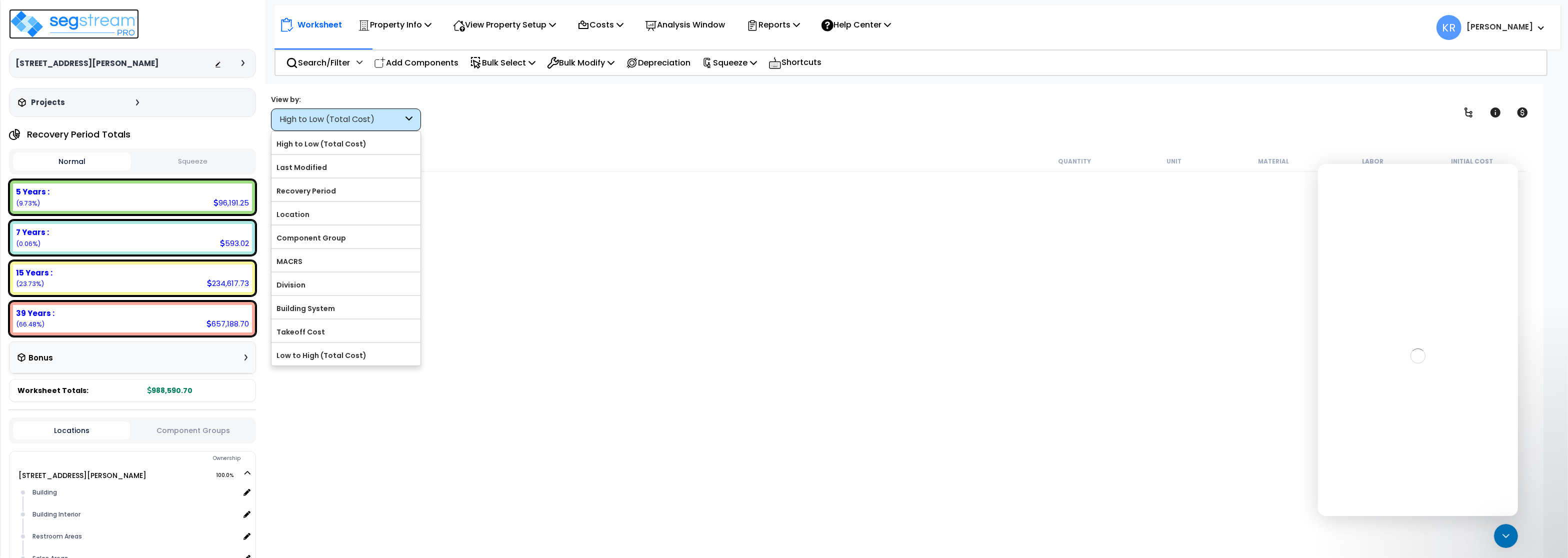
click at [86, 26] on img at bounding box center [74, 24] width 130 height 30
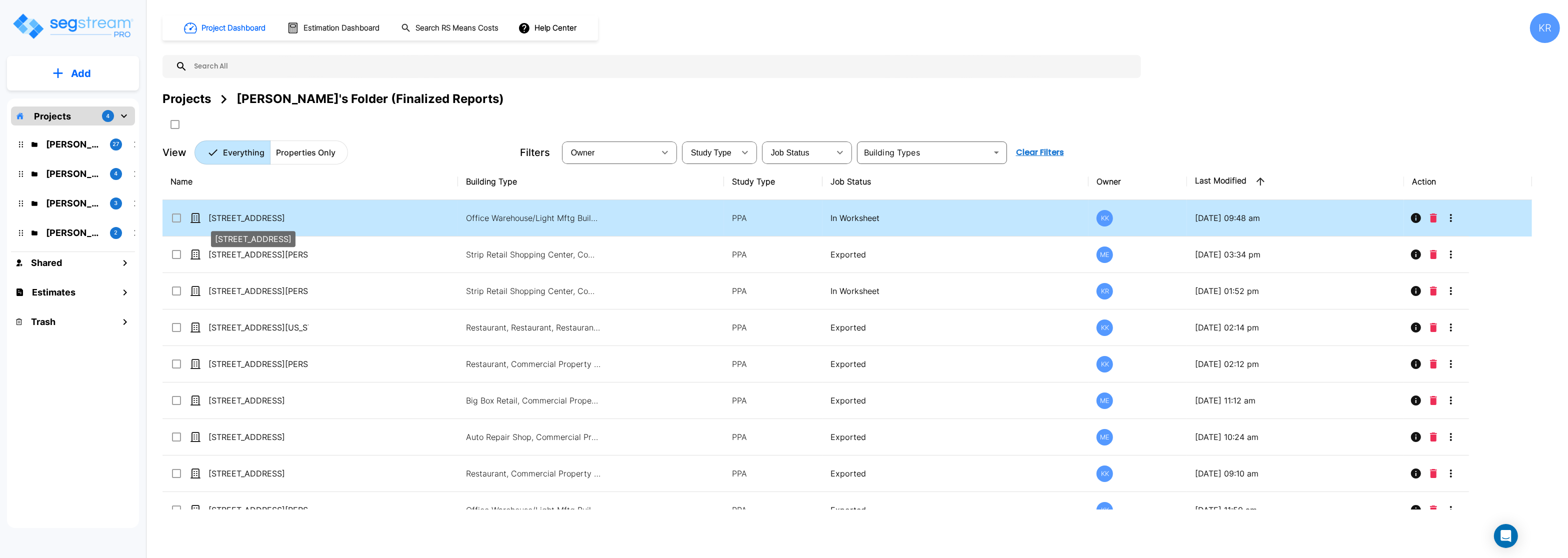
click at [263, 217] on p "[STREET_ADDRESS]" at bounding box center [259, 218] width 100 height 12
click at [225, 225] on td "[STREET_ADDRESS]" at bounding box center [310, 218] width 295 height 37
checkbox input "false"
click at [225, 225] on td "[STREET_ADDRESS]" at bounding box center [310, 218] width 295 height 37
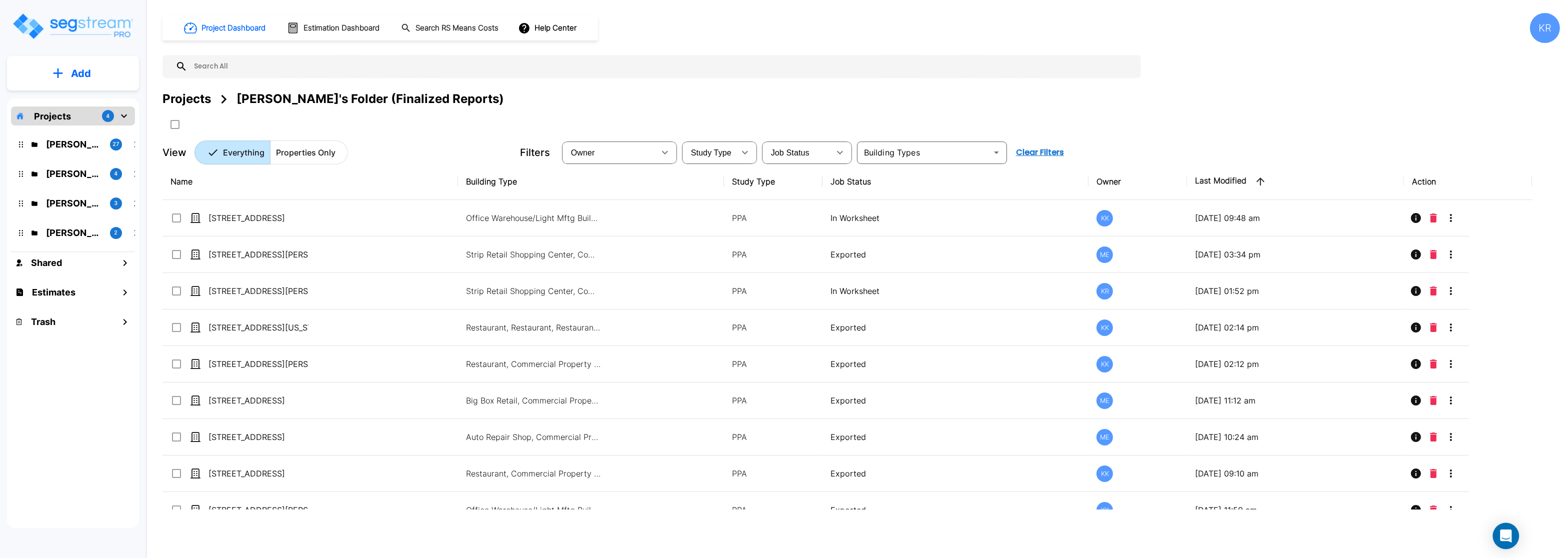
click at [1499, 534] on div "Open Intercom Messenger" at bounding box center [1507, 536] width 27 height 27
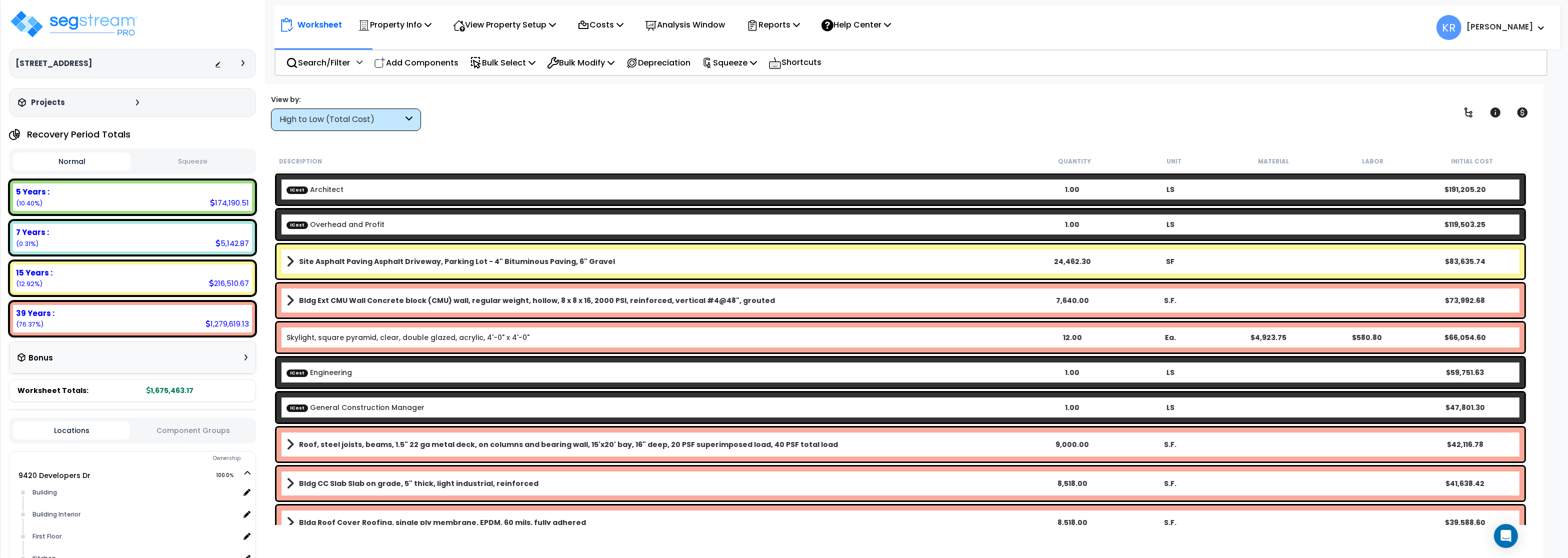
click at [323, 122] on div "High to Low (Total Cost)" at bounding box center [341, 119] width 124 height 12
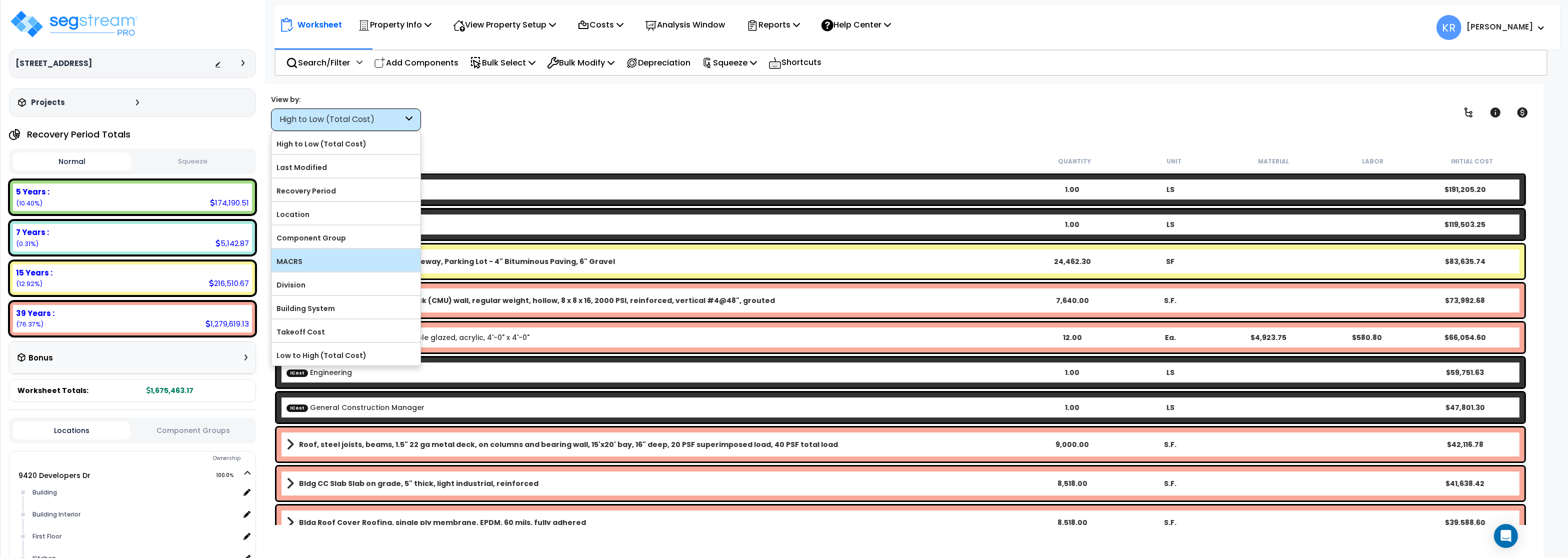
click at [323, 263] on label "MACRS" at bounding box center [346, 261] width 149 height 15
click at [0, 0] on input "MACRS" at bounding box center [0, 0] width 0 height 0
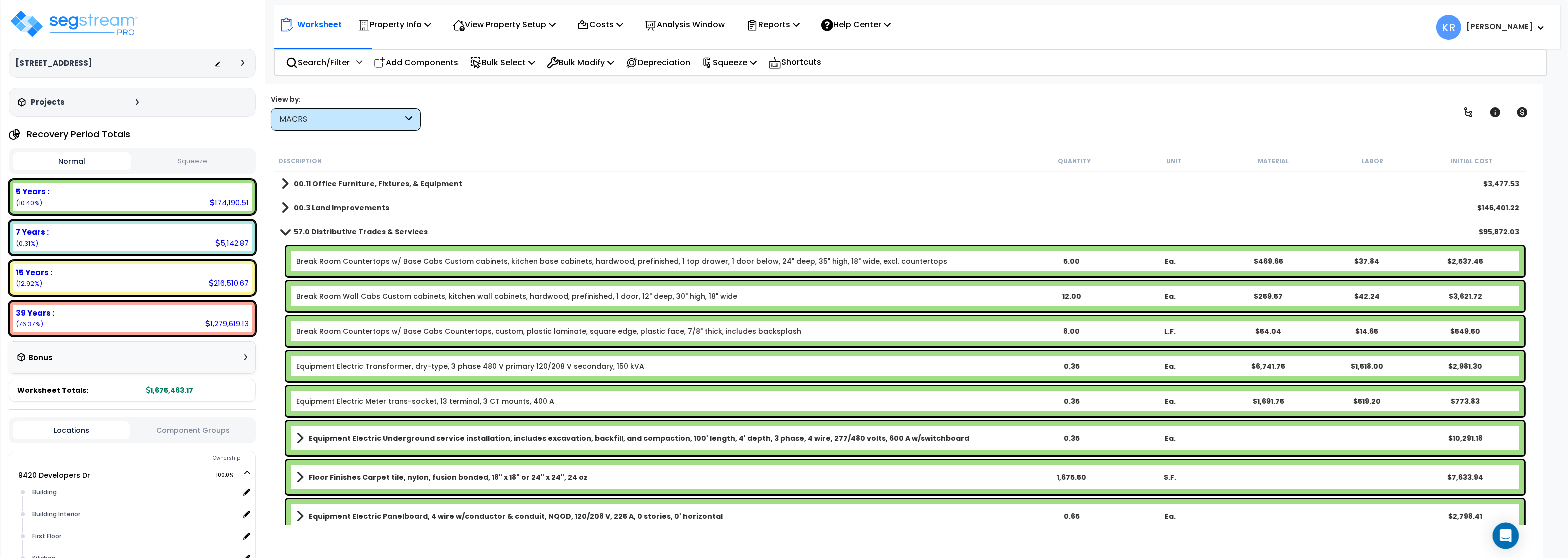
click at [1507, 538] on icon "Open Intercom Messenger" at bounding box center [1505, 535] width 12 height 13
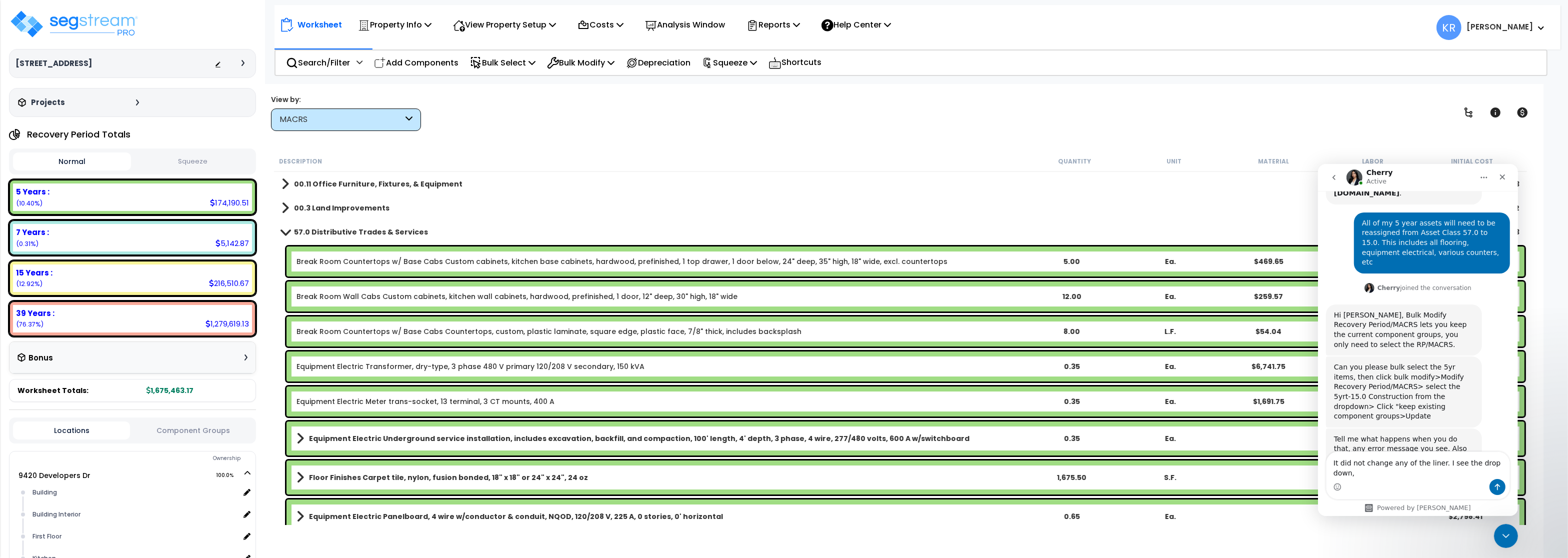
scroll to position [300, 0]
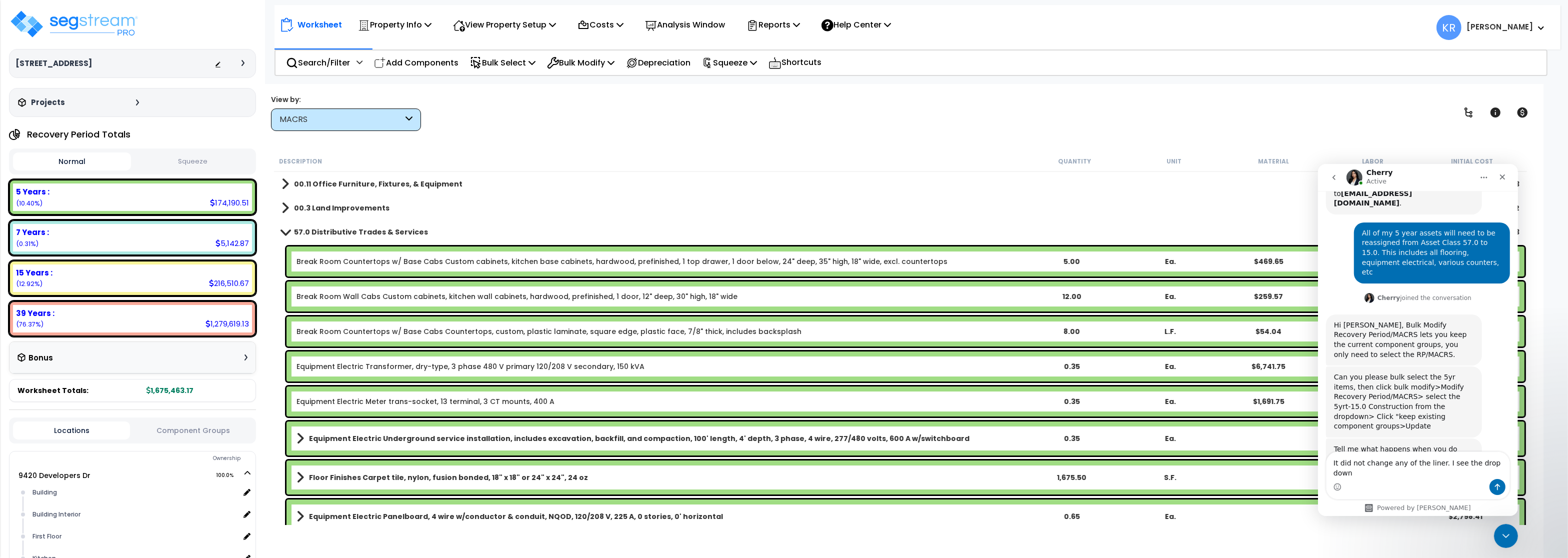
click at [1433, 472] on textarea "It did not change any of the liner. I see the drop down" at bounding box center [1417, 465] width 183 height 27
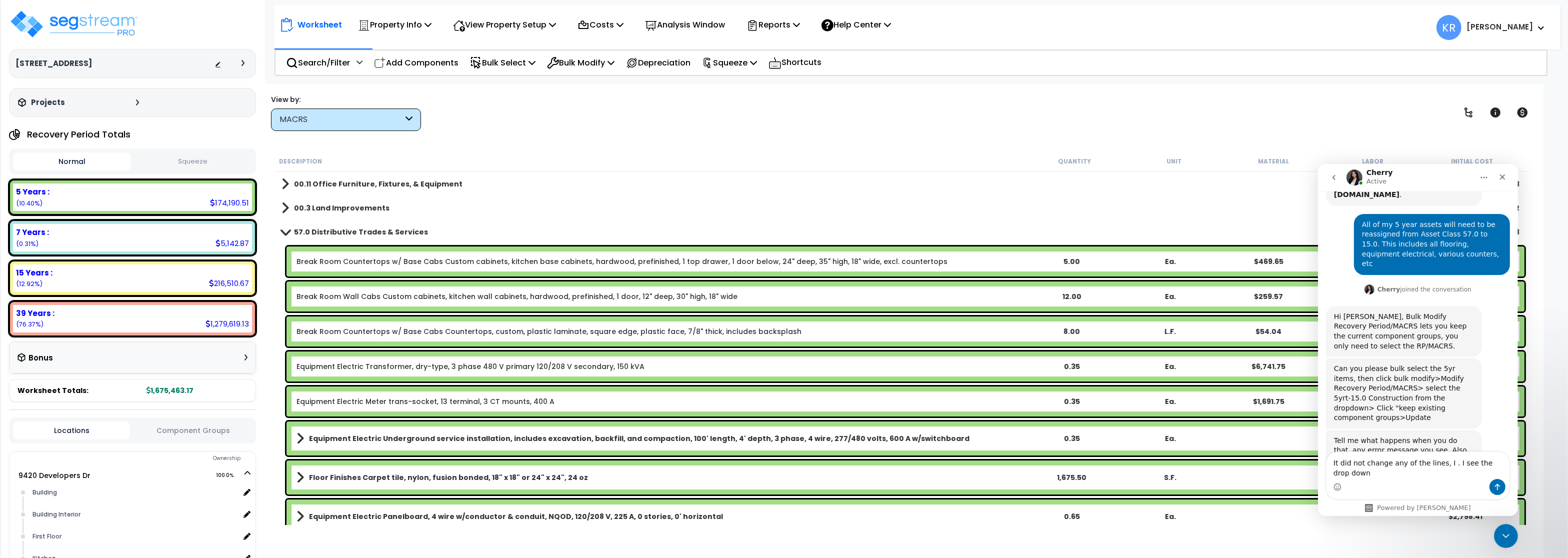
scroll to position [310, 0]
type textarea "It did not change any of the lines, I tried several times. I see the drop down"
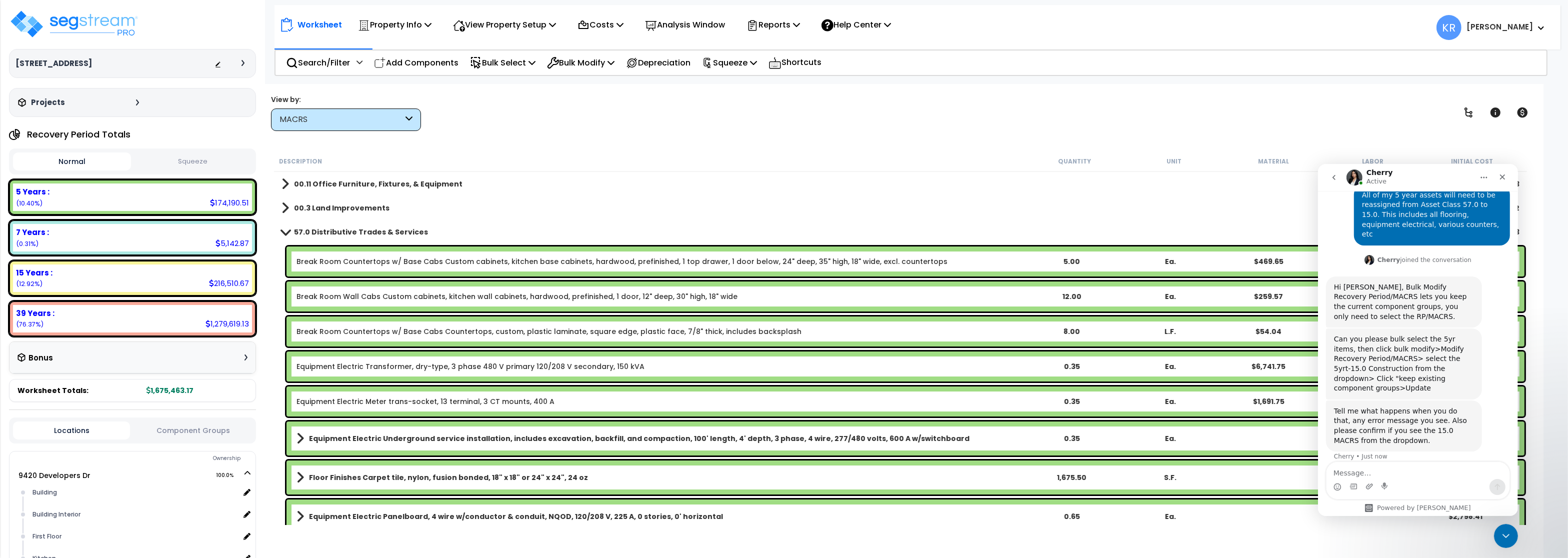
scroll to position [339, 0]
click at [443, 260] on link "Break Room Countertops w/ Base Cabs Custom cabinets, kitchen base cabinets, har…" at bounding box center [622, 261] width 651 height 10
click at [348, 265] on link "Break Room Countertops w/ Base Cabs Custom cabinets, kitchen base cabinets, har…" at bounding box center [622, 261] width 651 height 10
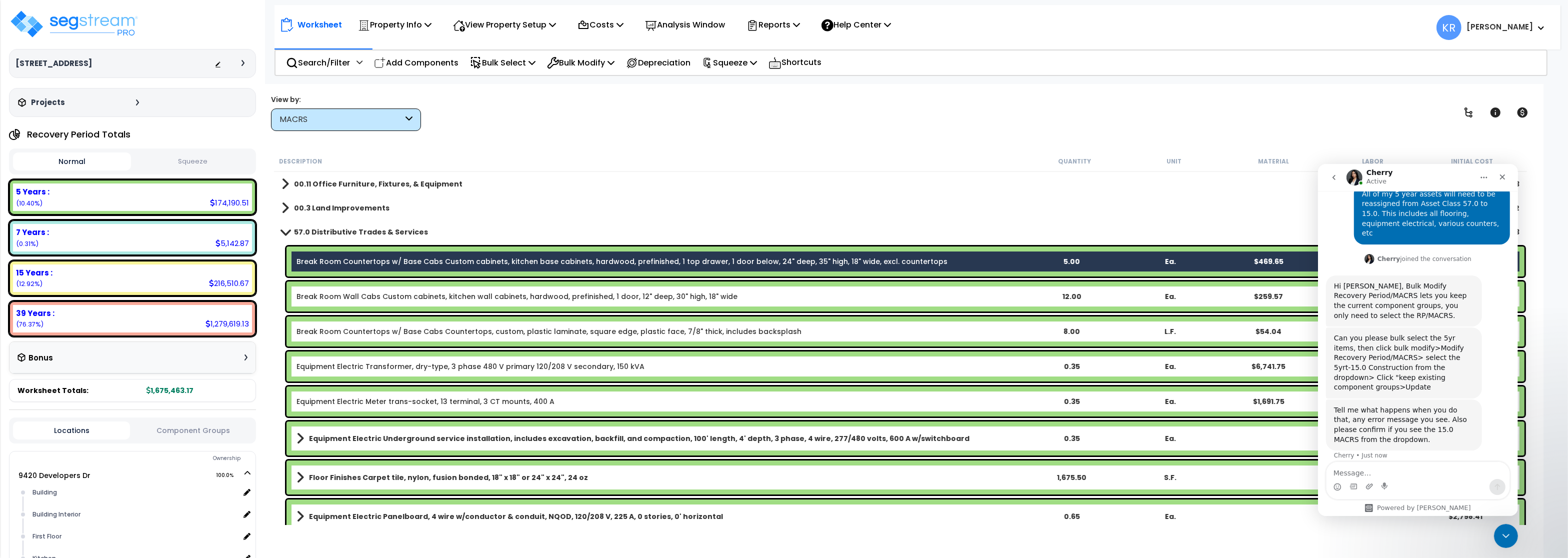
click at [346, 287] on div "Break Room Wall Cabs Custom cabinets, kitchen wall cabinets, hardwood, prefinis…" at bounding box center [906, 296] width 1238 height 30
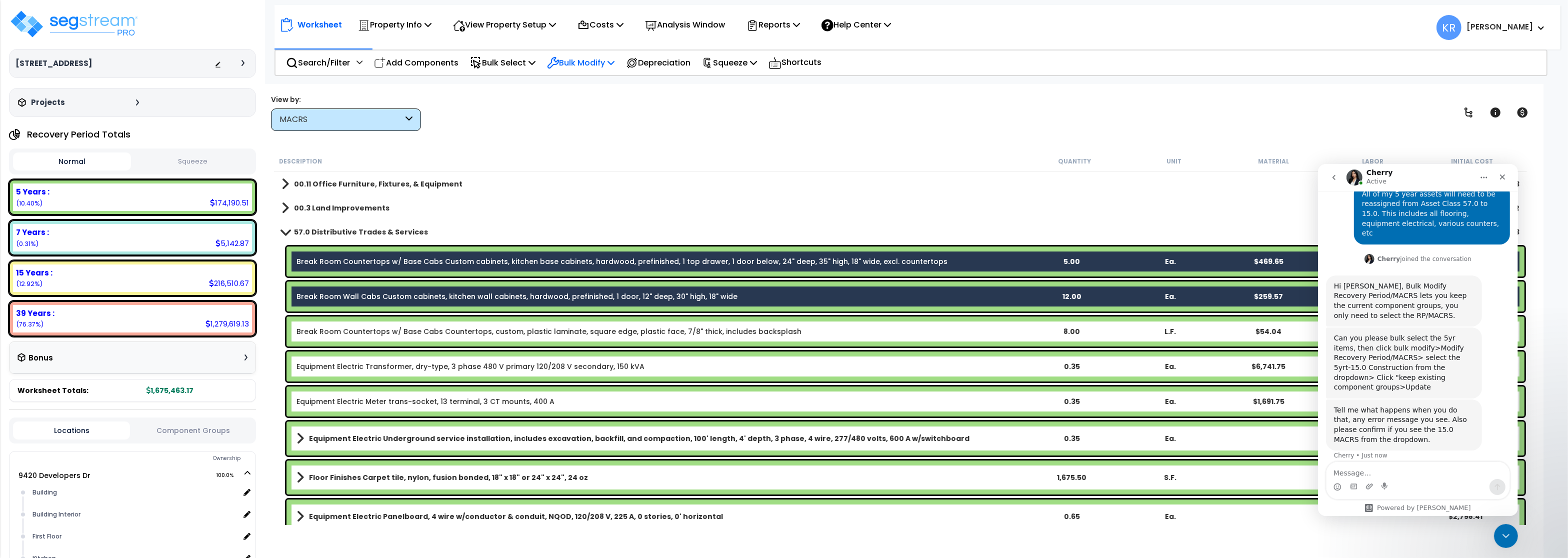
click at [609, 57] on p "Bulk Modify" at bounding box center [581, 63] width 68 height 13
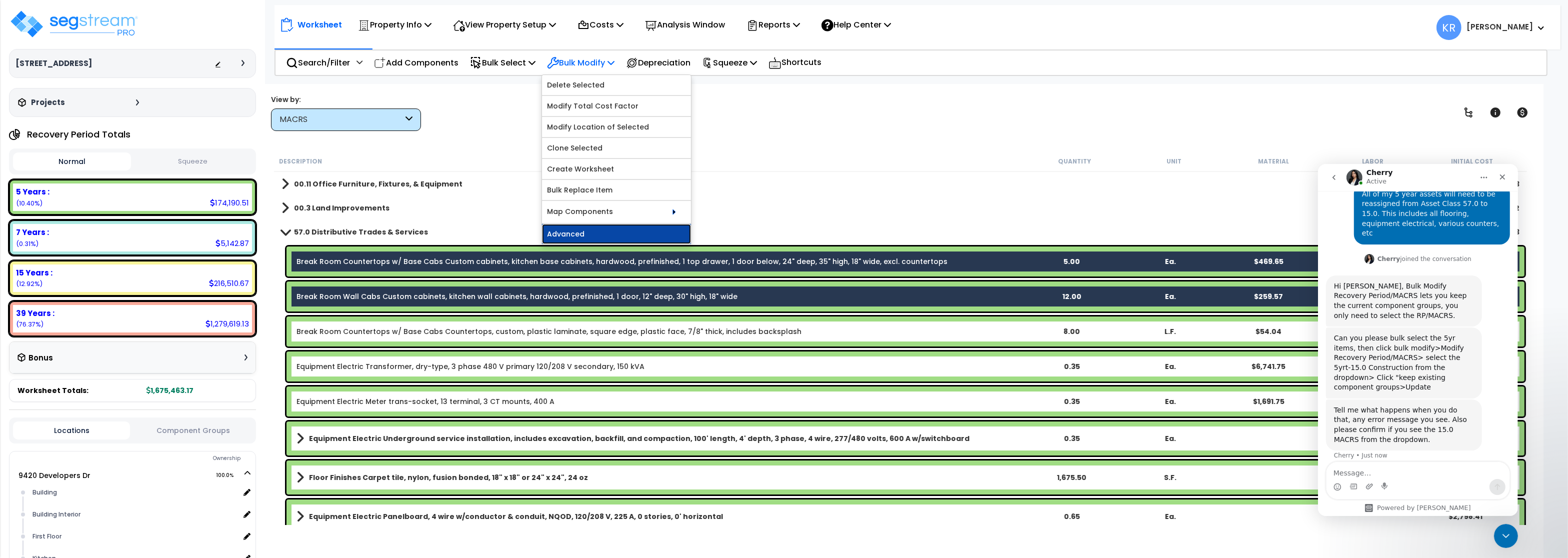
click at [575, 234] on link "Advanced" at bounding box center [616, 234] width 149 height 20
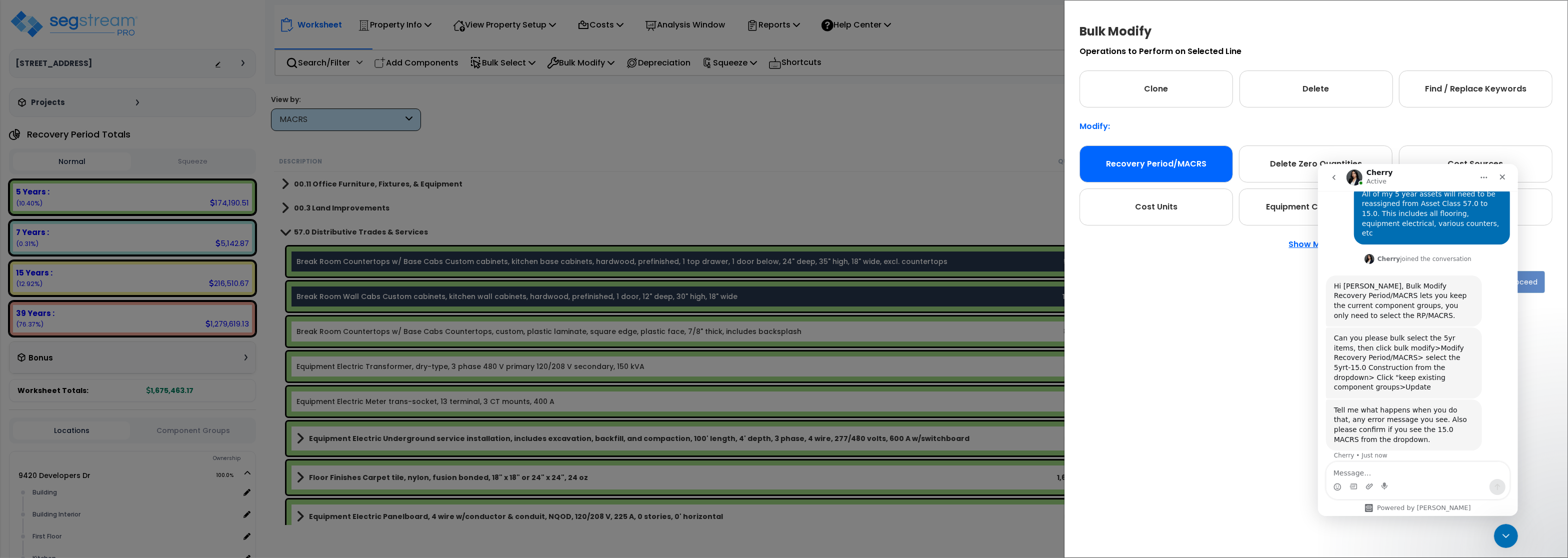
click at [1139, 181] on div "Recovery Period/MACRS" at bounding box center [1156, 164] width 153 height 37
click at [1510, 529] on icon "Close Intercom Messenger" at bounding box center [1505, 534] width 12 height 12
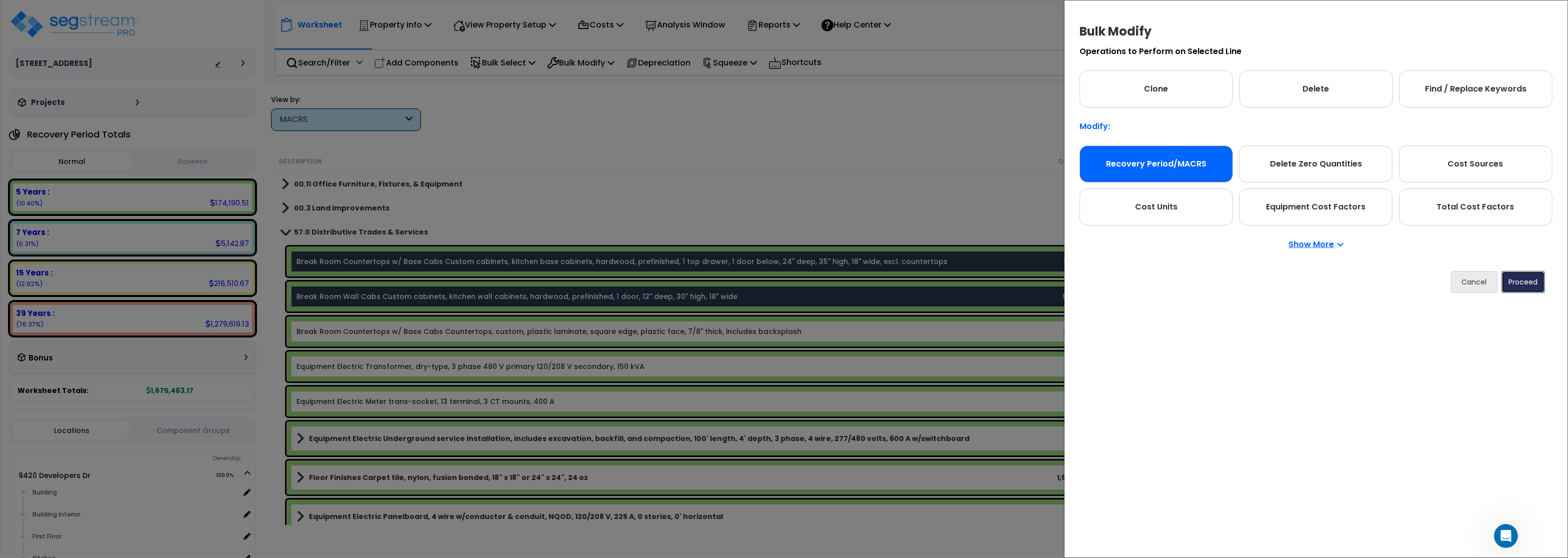
click at [1531, 281] on button "Proceed" at bounding box center [1523, 282] width 43 height 22
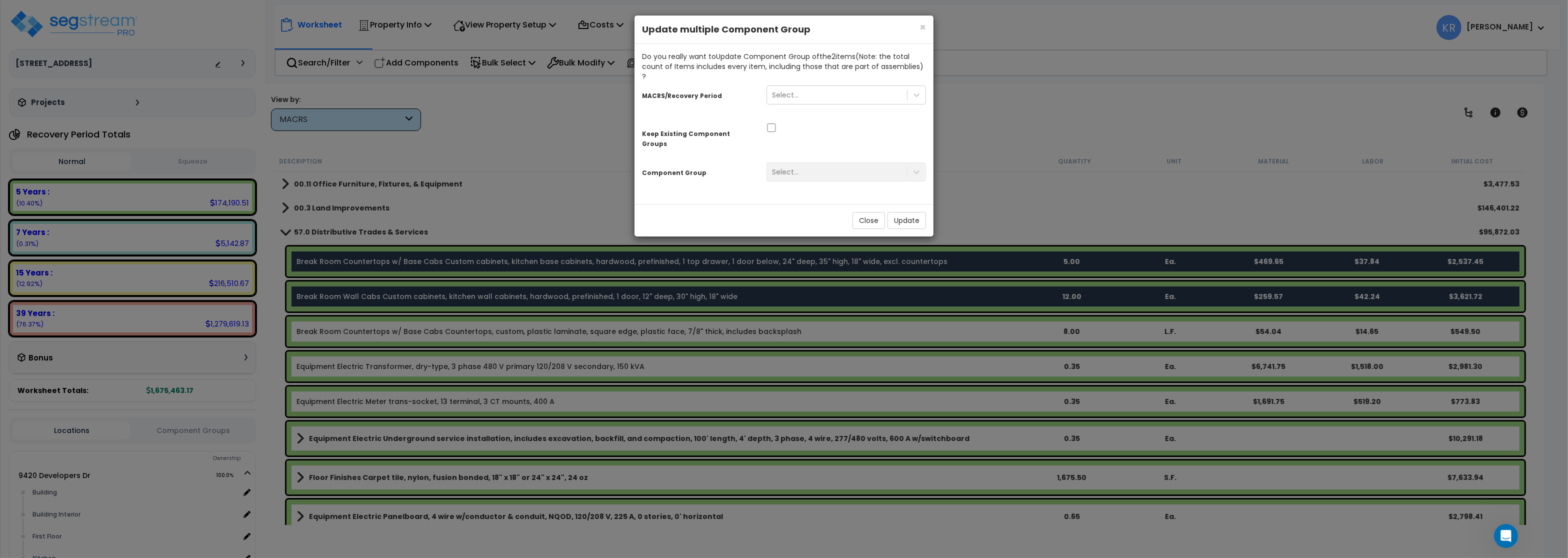
scroll to position [0, 0]
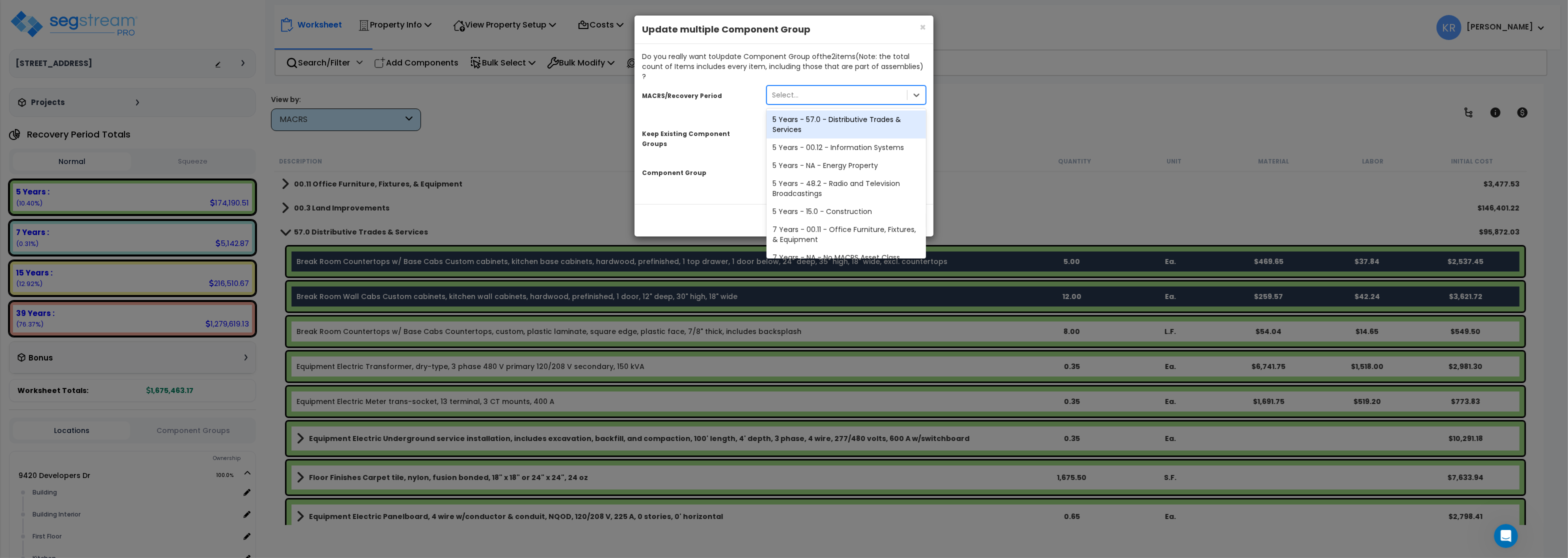
click at [782, 90] on div "Select..." at bounding box center [785, 95] width 27 height 10
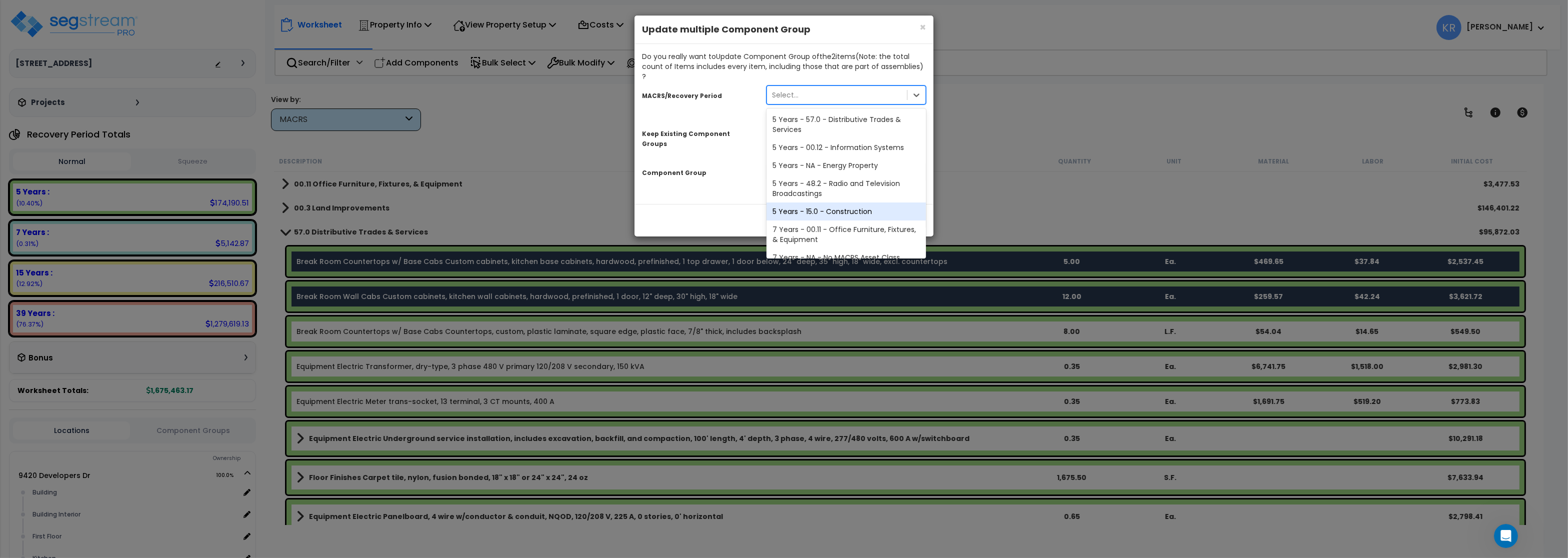
scroll to position [340, 0]
click at [795, 203] on div "5 Years - 15.0 - Construction" at bounding box center [846, 212] width 159 height 18
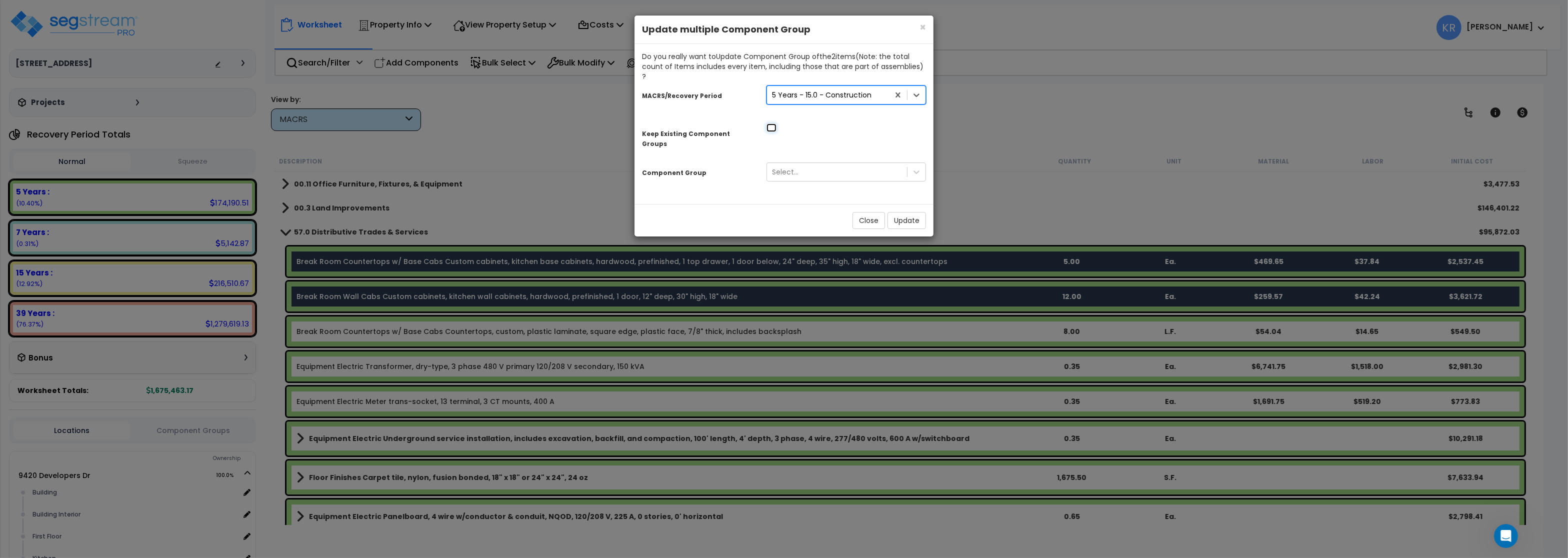
click at [774, 124] on input "checkbox" at bounding box center [771, 128] width 10 height 9
checkbox input "true"
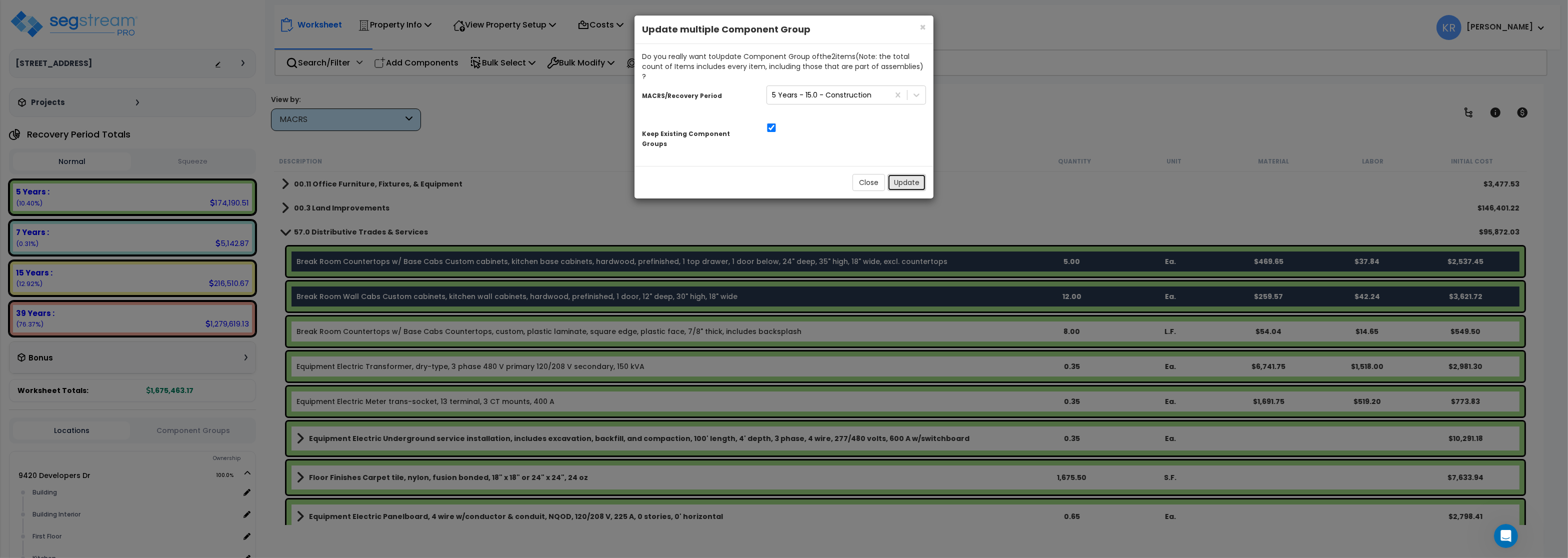
click at [897, 174] on button "Update" at bounding box center [906, 183] width 38 height 17
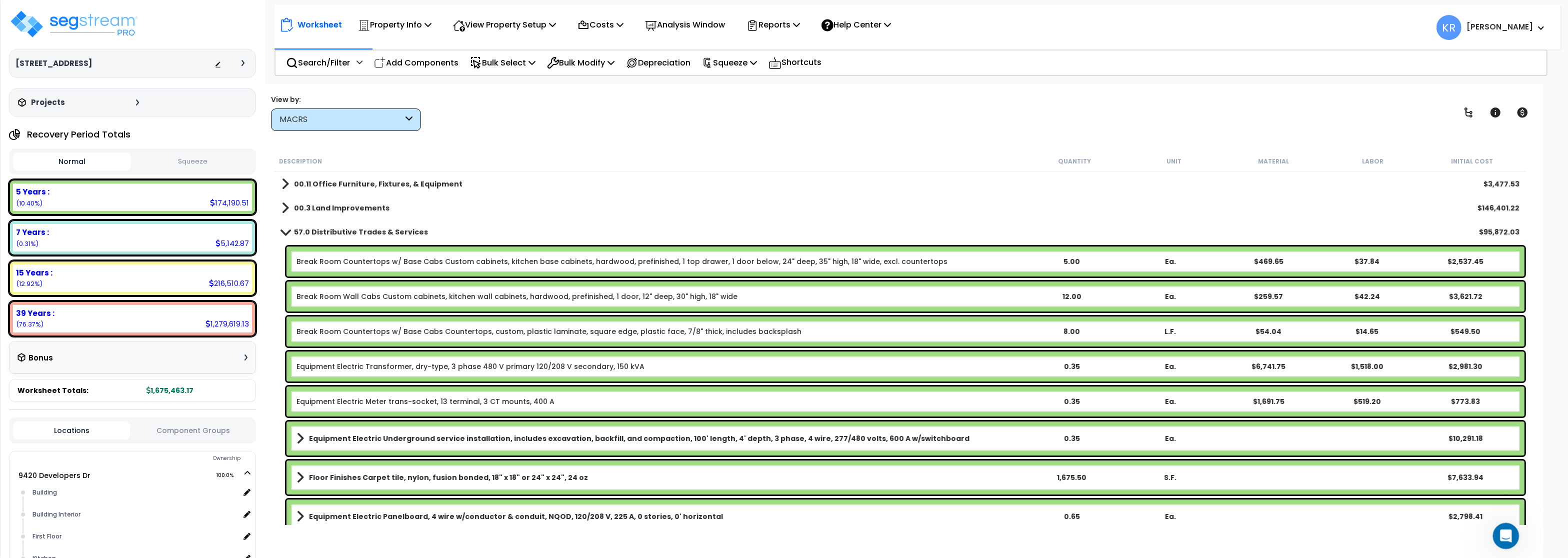
click at [1510, 535] on icon "Open Intercom Messenger" at bounding box center [1505, 534] width 16 height 16
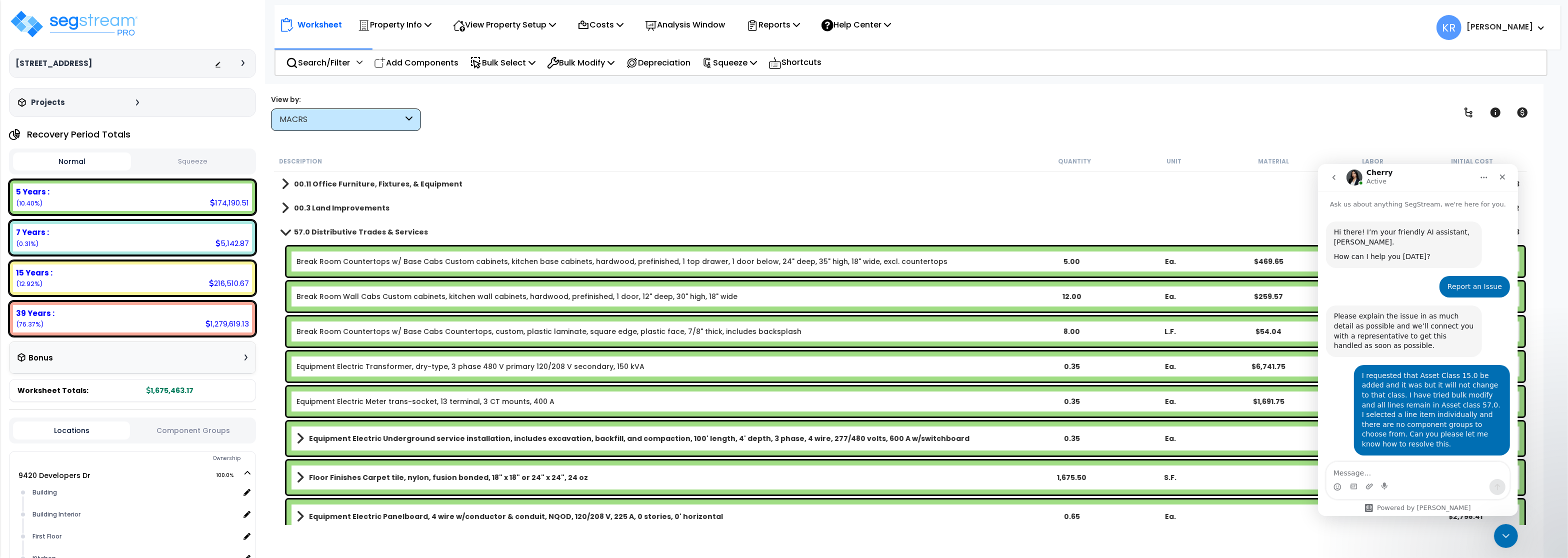
scroll to position [339, 0]
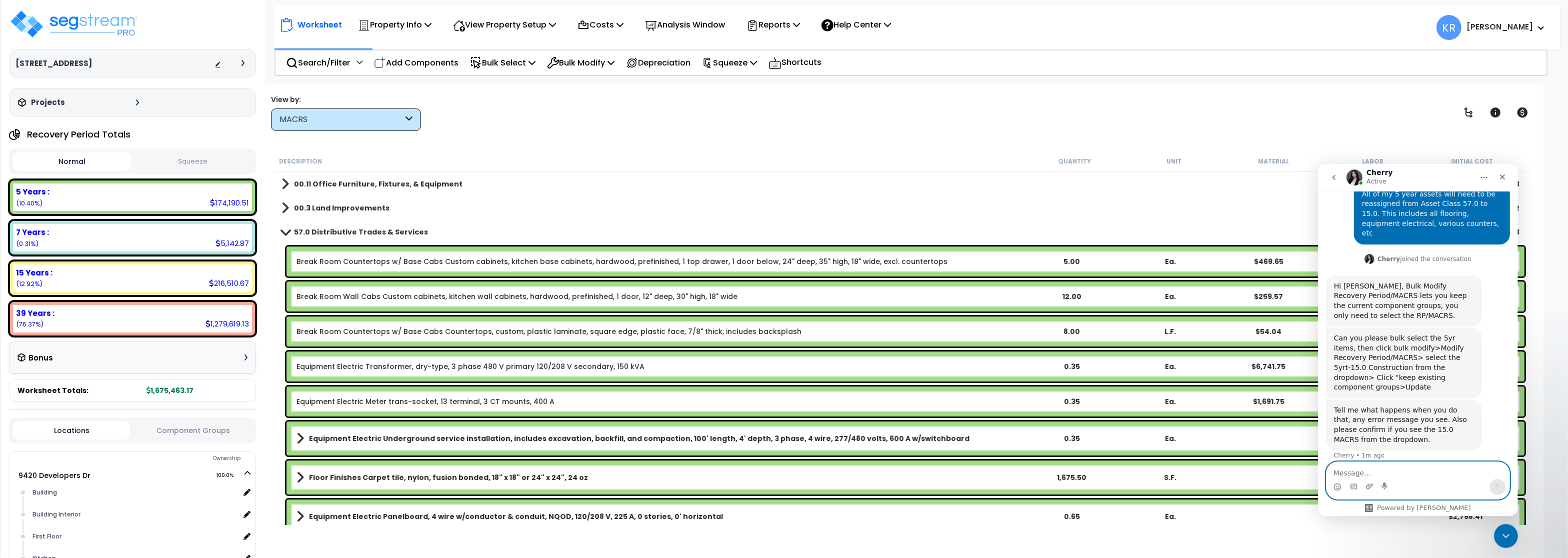
click at [1357, 469] on textarea "Message…" at bounding box center [1417, 470] width 183 height 17
paste textarea "[URL][DOMAIN_NAME]"
type textarea "[URL][DOMAIN_NAME]"
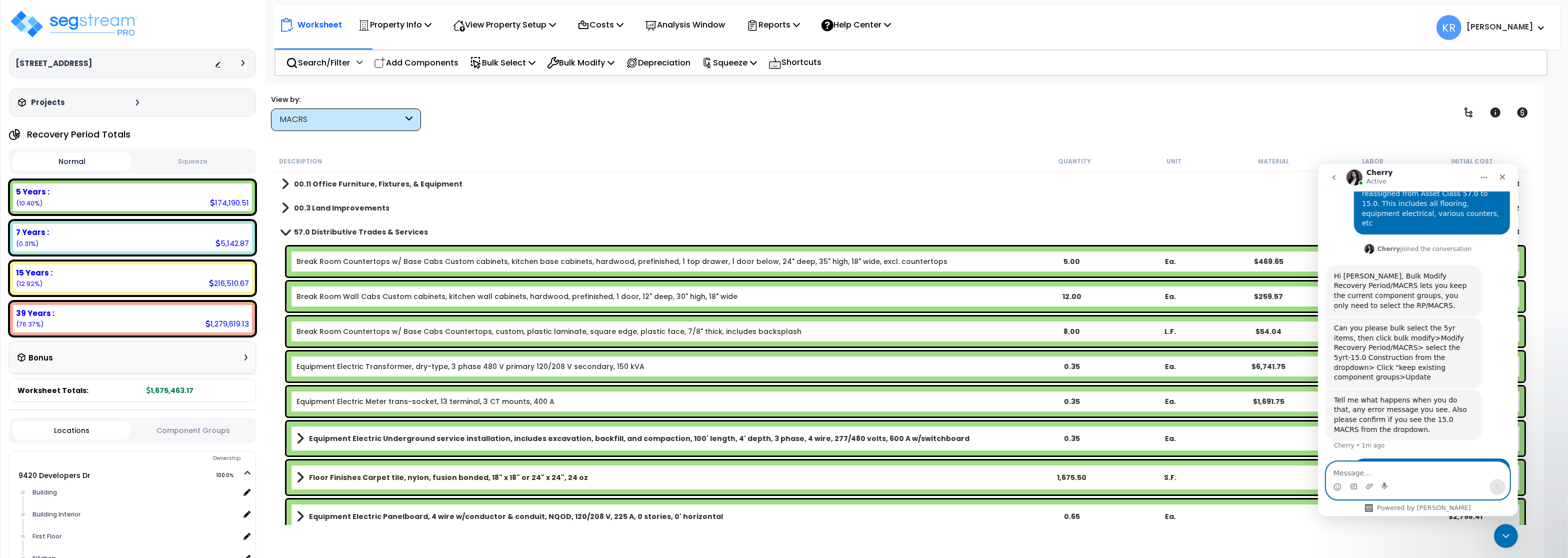
scroll to position [372, 0]
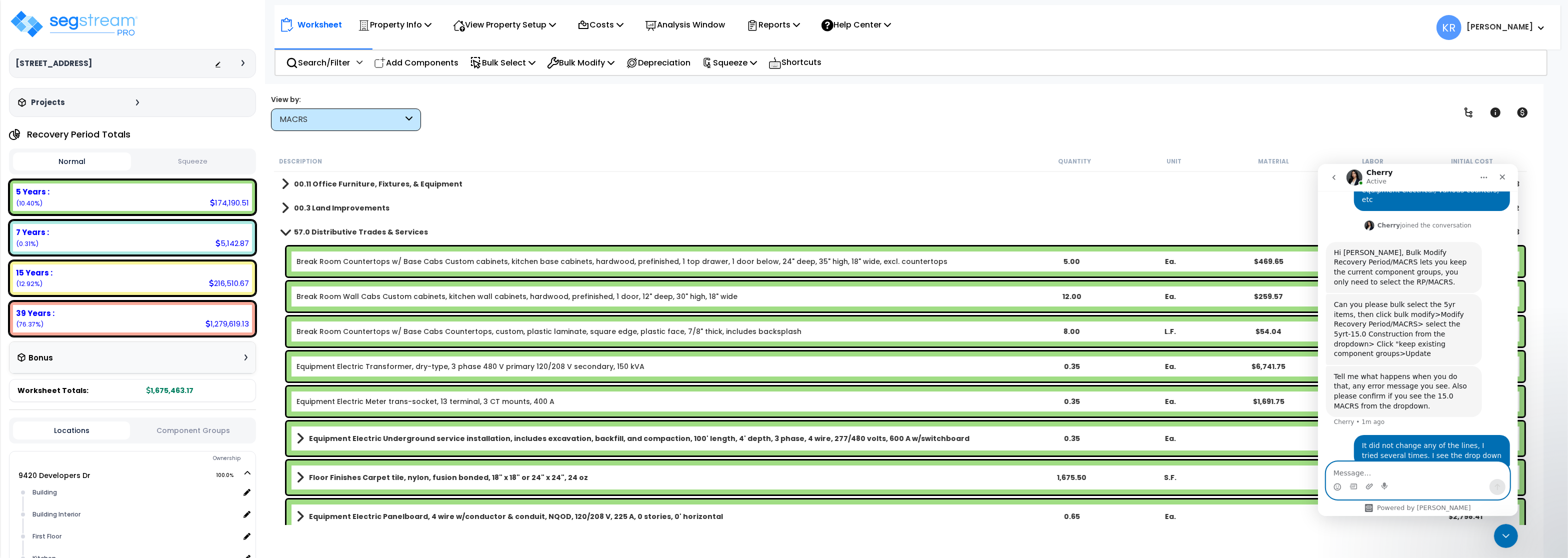
click at [1342, 477] on textarea "Message…" at bounding box center [1417, 470] width 183 height 17
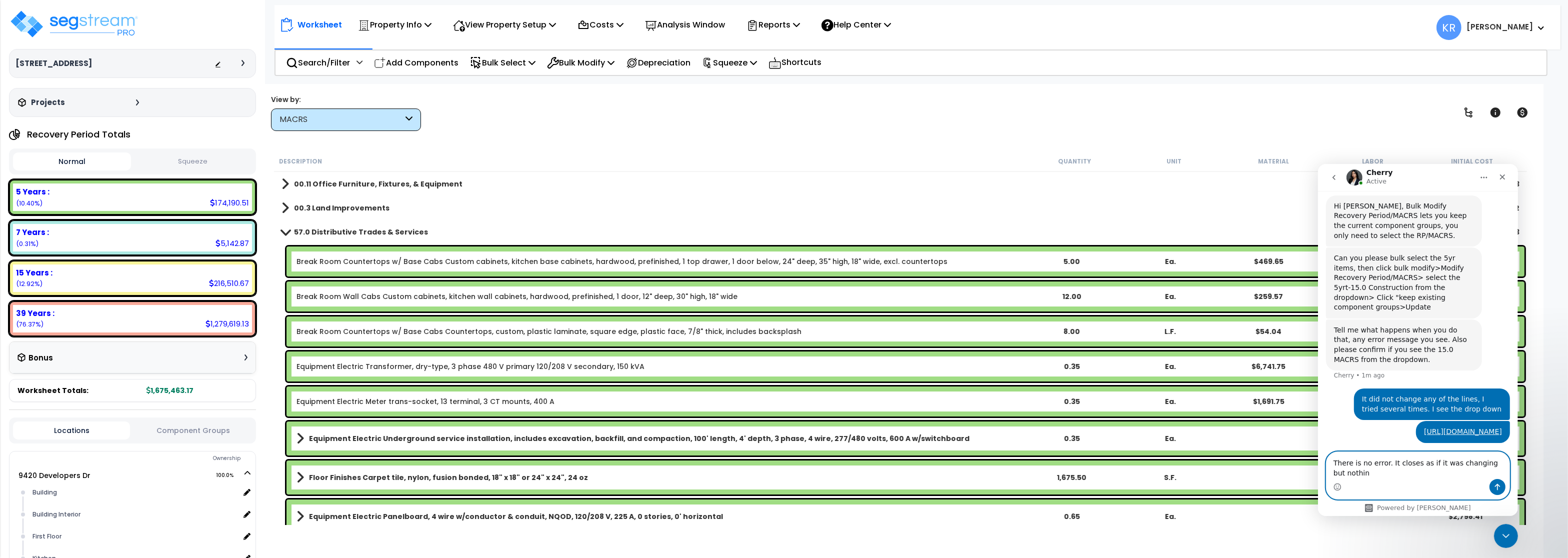
scroll to position [420, 0]
type textarea "There is no error. It closes as if it was changing but nothing happens"
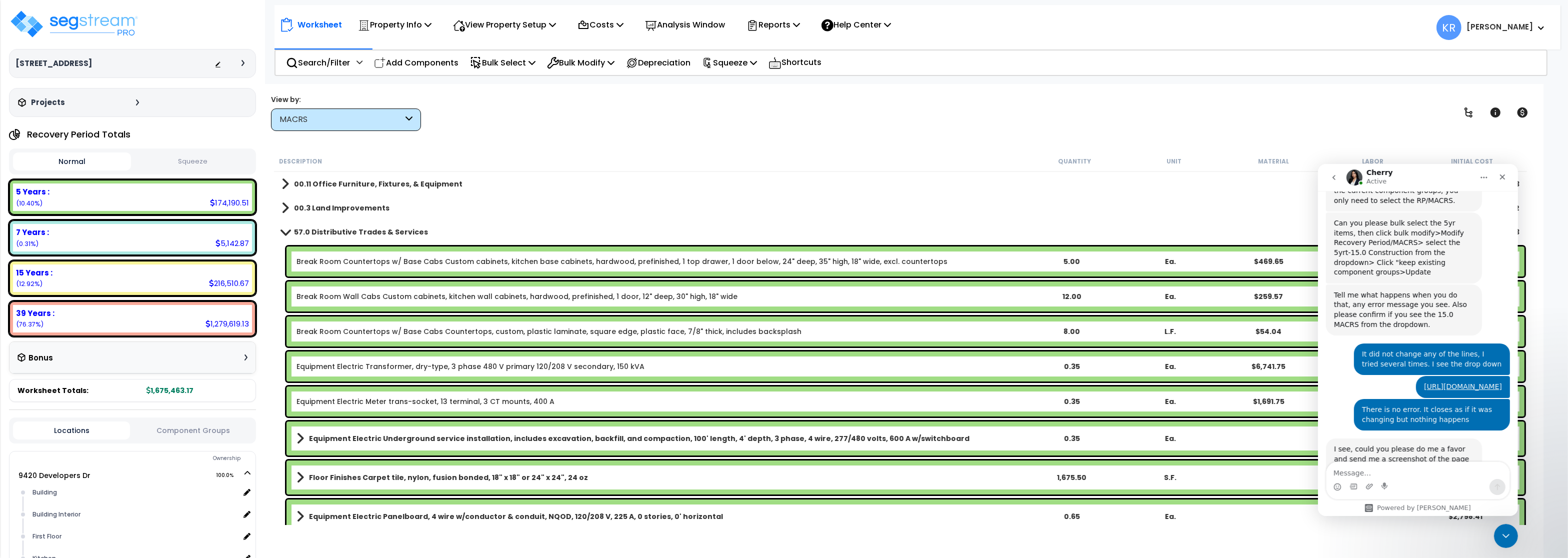
scroll to position [454, 0]
click at [342, 263] on link "Break Room Countertops w/ Base Cabs Custom cabinets, kitchen base cabinets, har…" at bounding box center [622, 261] width 651 height 10
click at [329, 262] on link "Break Room Countertops w/ Base Cabs Custom cabinets, kitchen base cabinets, har…" at bounding box center [622, 261] width 651 height 10
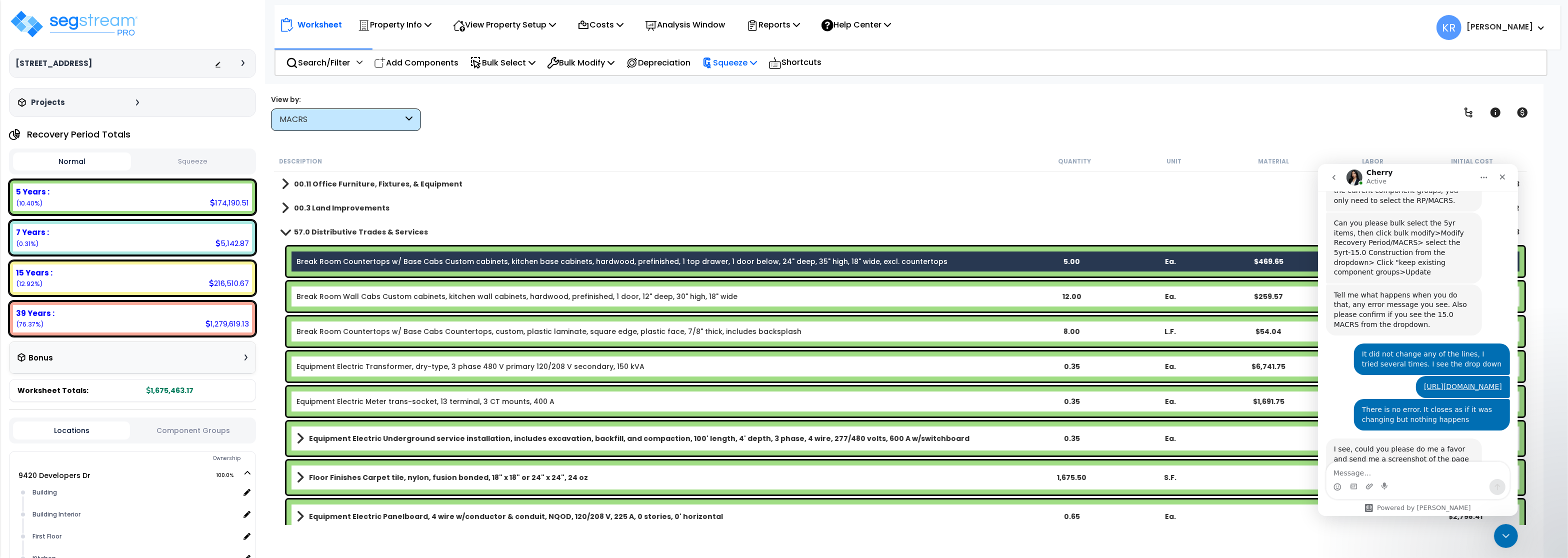
click at [746, 60] on p "Squeeze" at bounding box center [729, 63] width 55 height 13
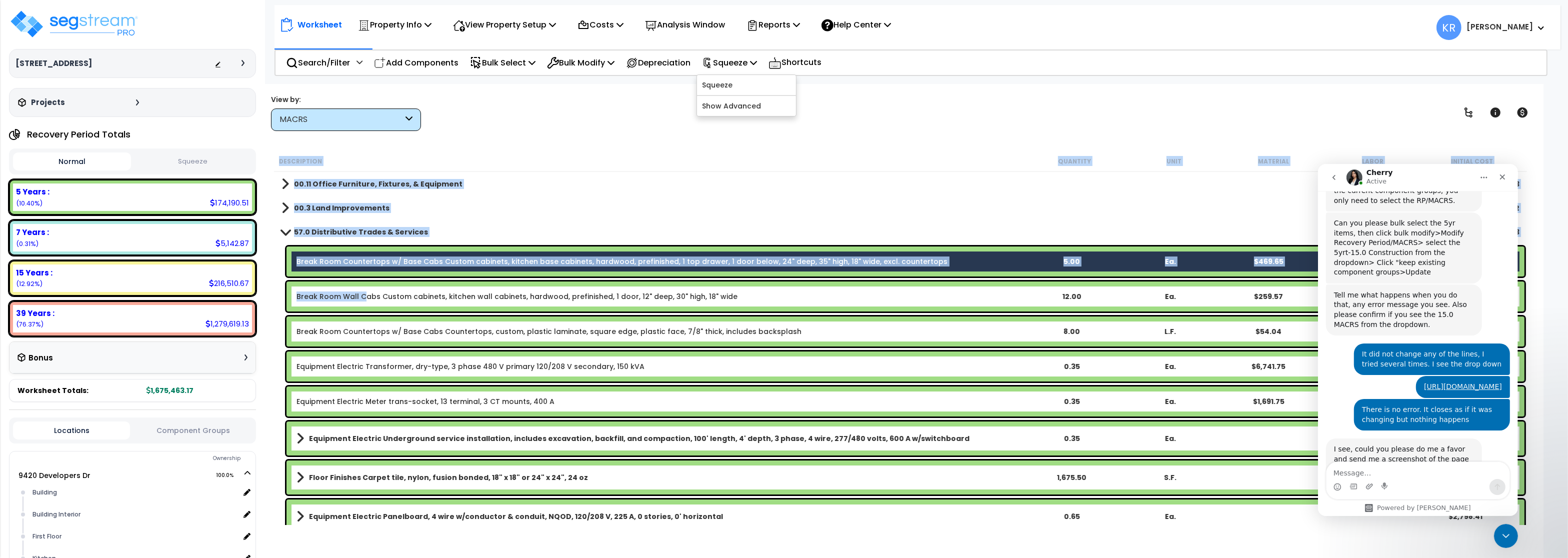
click at [364, 295] on link "Break Room Wall Cabs Custom cabinets, kitchen wall cabinets, hardwood, prefinis…" at bounding box center [517, 296] width 441 height 10
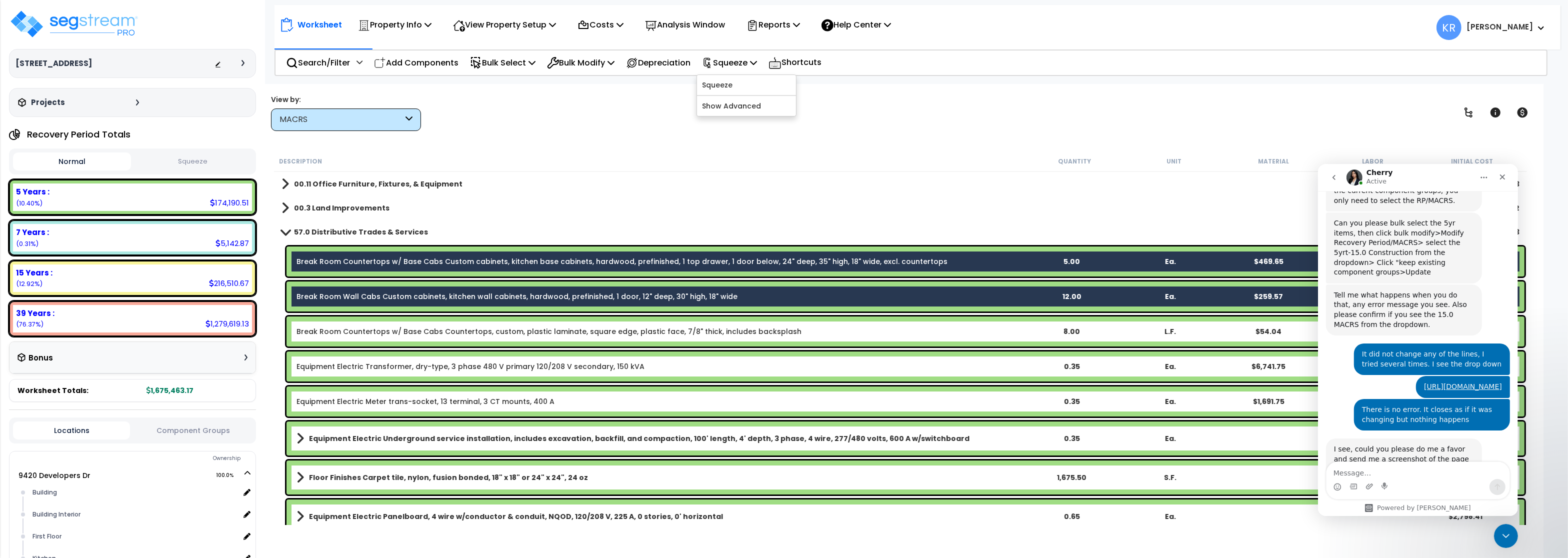
click at [353, 332] on link "Break Room Countertops w/ Base Cabs Countertops, custom, plastic laminate, squa…" at bounding box center [549, 331] width 505 height 10
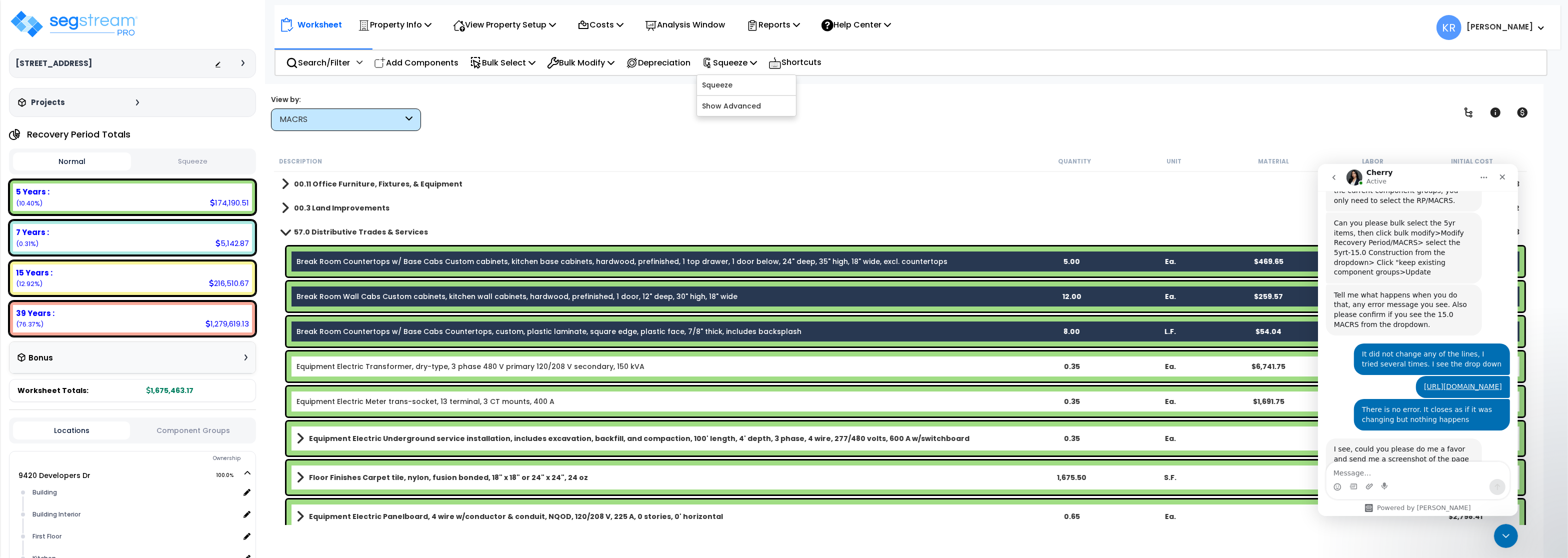
click at [352, 371] on div "Equipment Electric Transformer, dry-type, 3 phase 480 V primary 120/208 V secon…" at bounding box center [906, 366] width 1238 height 30
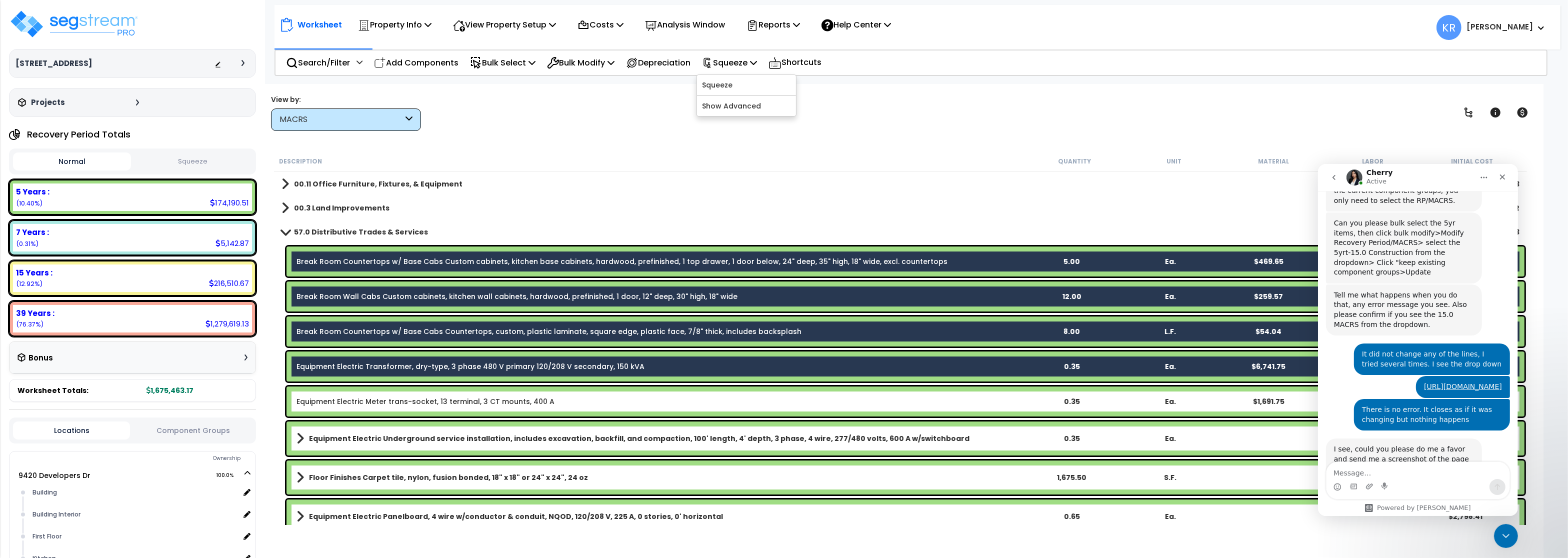
click at [354, 402] on link "Equipment Electric Meter trans-socket, 13 terminal, 3 CT mounts, 400 A" at bounding box center [425, 401] width 258 height 10
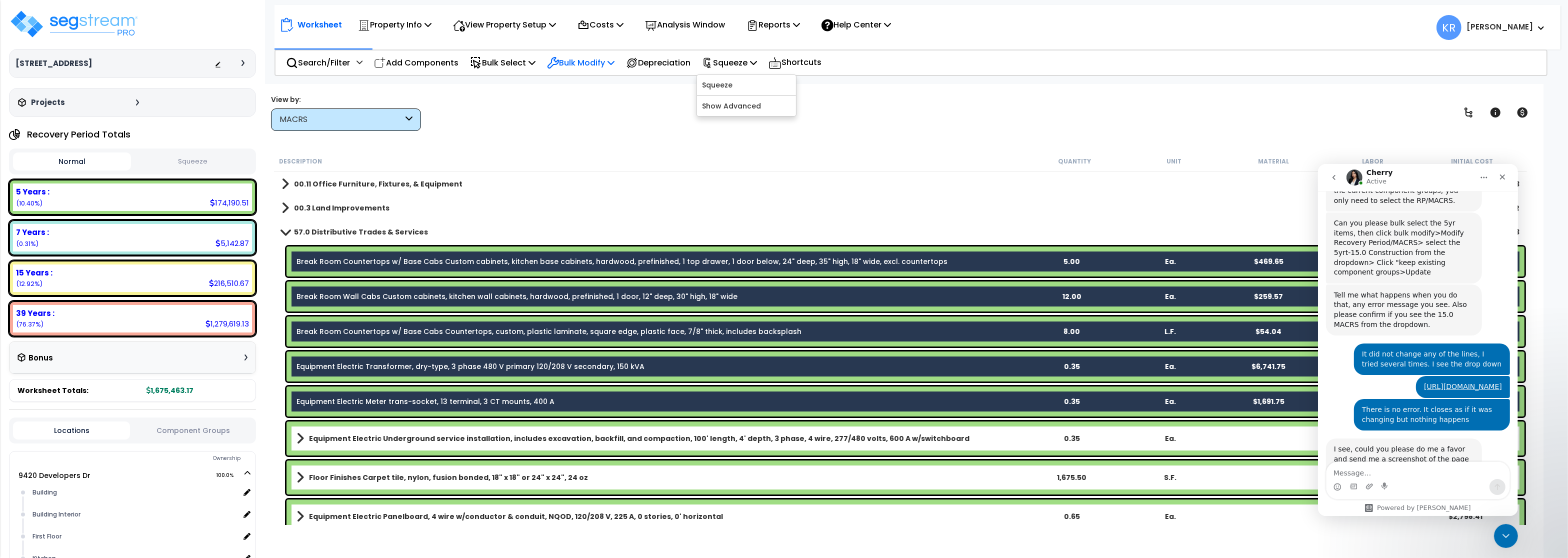
click at [599, 64] on p "Bulk Modify" at bounding box center [581, 63] width 68 height 13
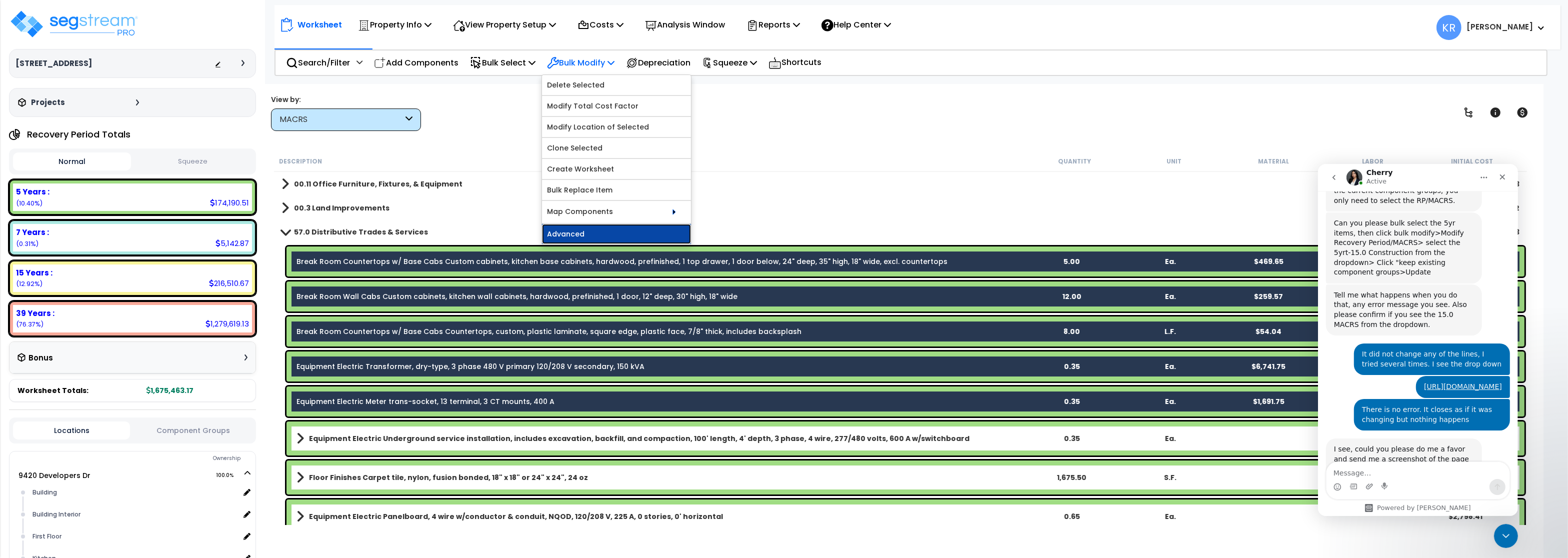
click at [575, 232] on link "Advanced" at bounding box center [616, 234] width 149 height 20
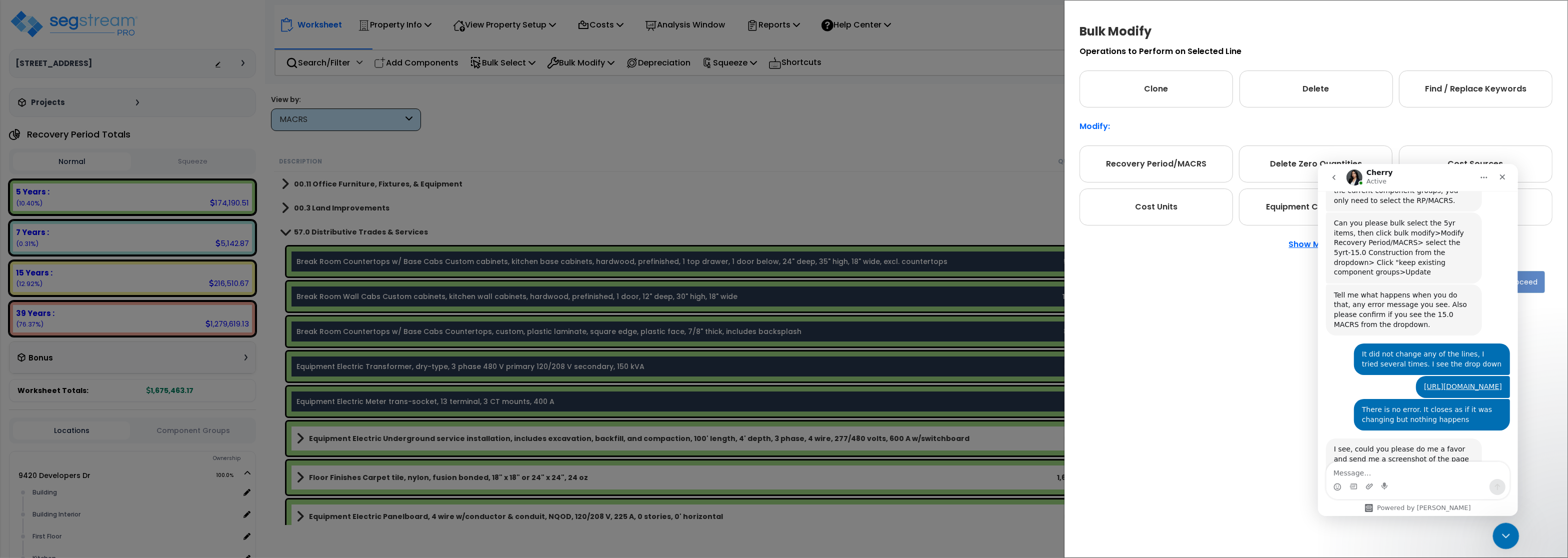
click at [1500, 533] on icon "Close Intercom Messenger" at bounding box center [1505, 534] width 12 height 12
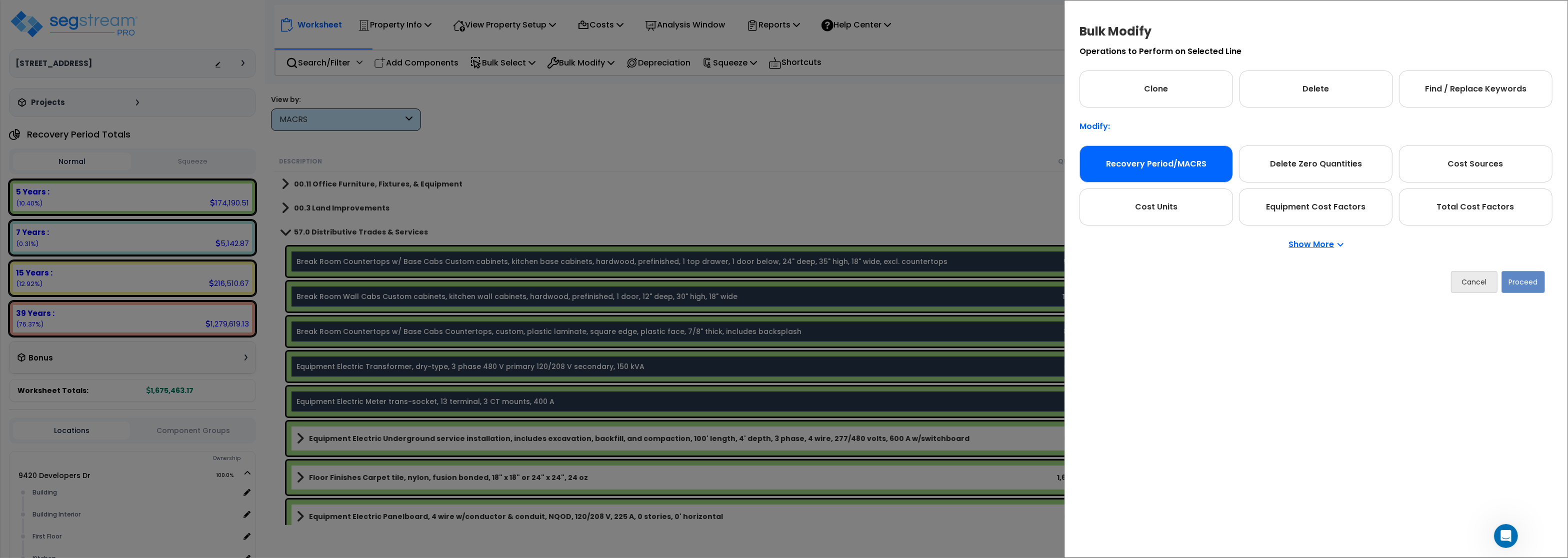
click at [1127, 167] on div "Recovery Period/MACRS" at bounding box center [1156, 164] width 153 height 37
click at [1527, 281] on button "Proceed" at bounding box center [1523, 282] width 43 height 22
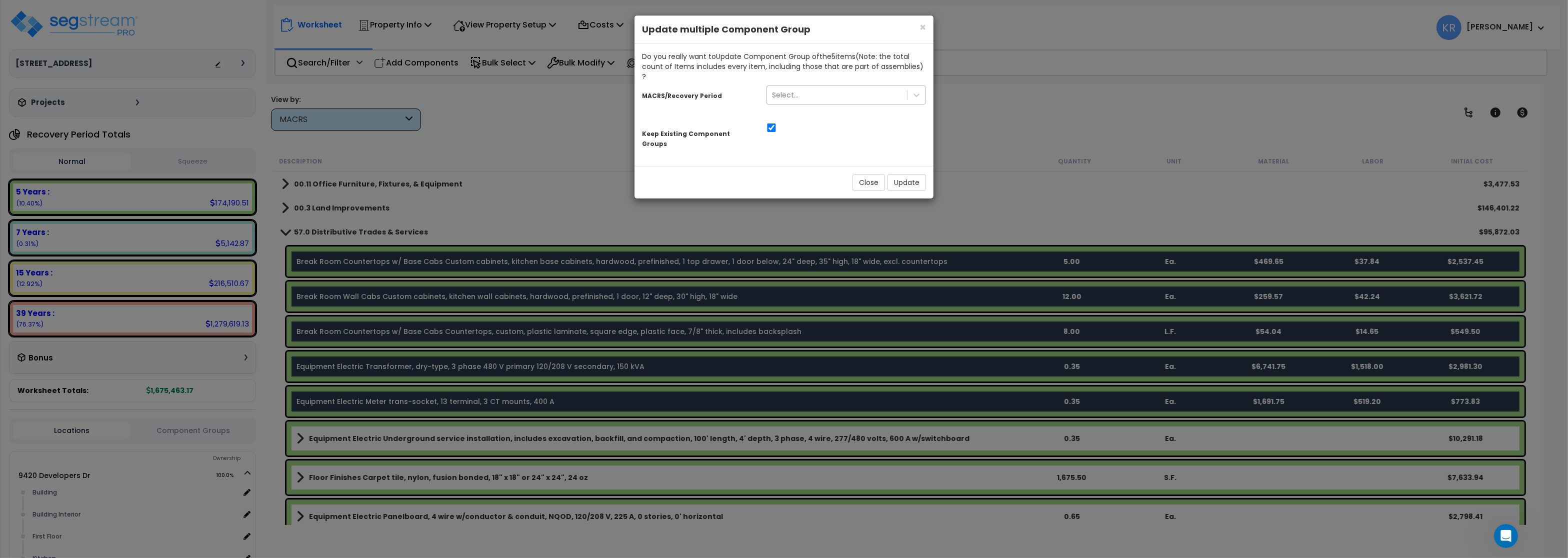
click at [836, 87] on div "Select..." at bounding box center [837, 95] width 140 height 16
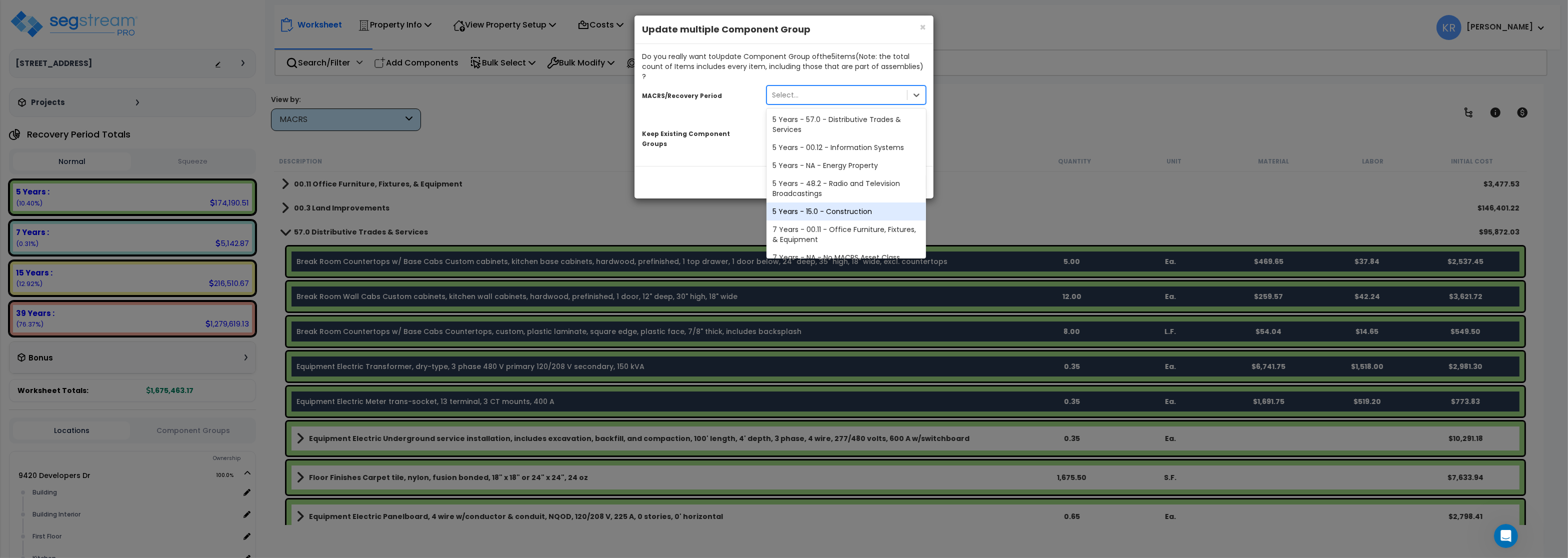
click at [830, 203] on div "5 Years - 15.0 - Construction" at bounding box center [846, 212] width 159 height 18
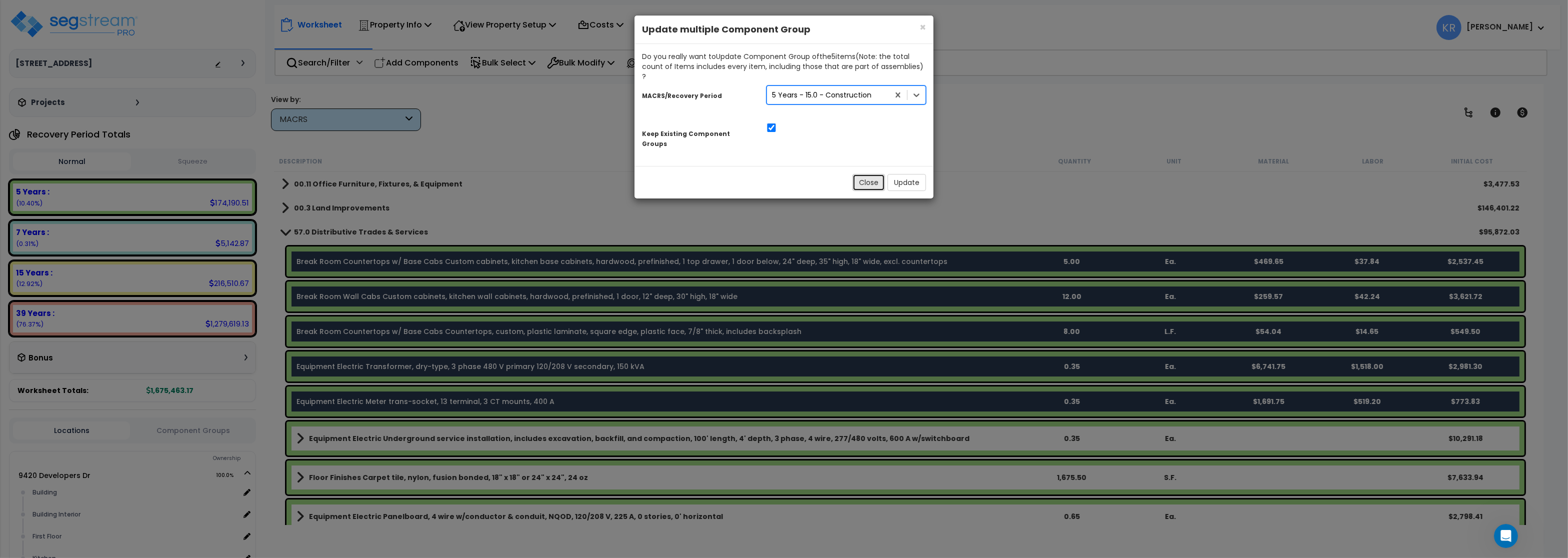
click at [863, 174] on button "Close" at bounding box center [869, 183] width 32 height 17
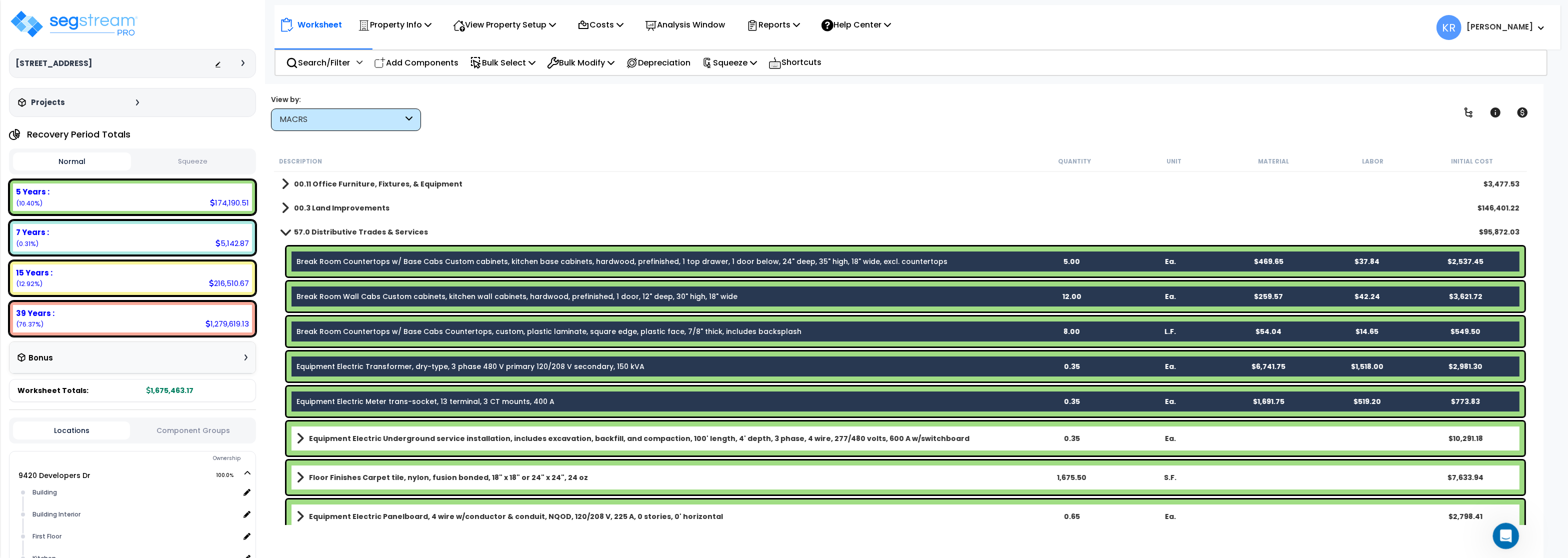
click at [1507, 542] on icon "Open Intercom Messenger" at bounding box center [1505, 534] width 16 height 16
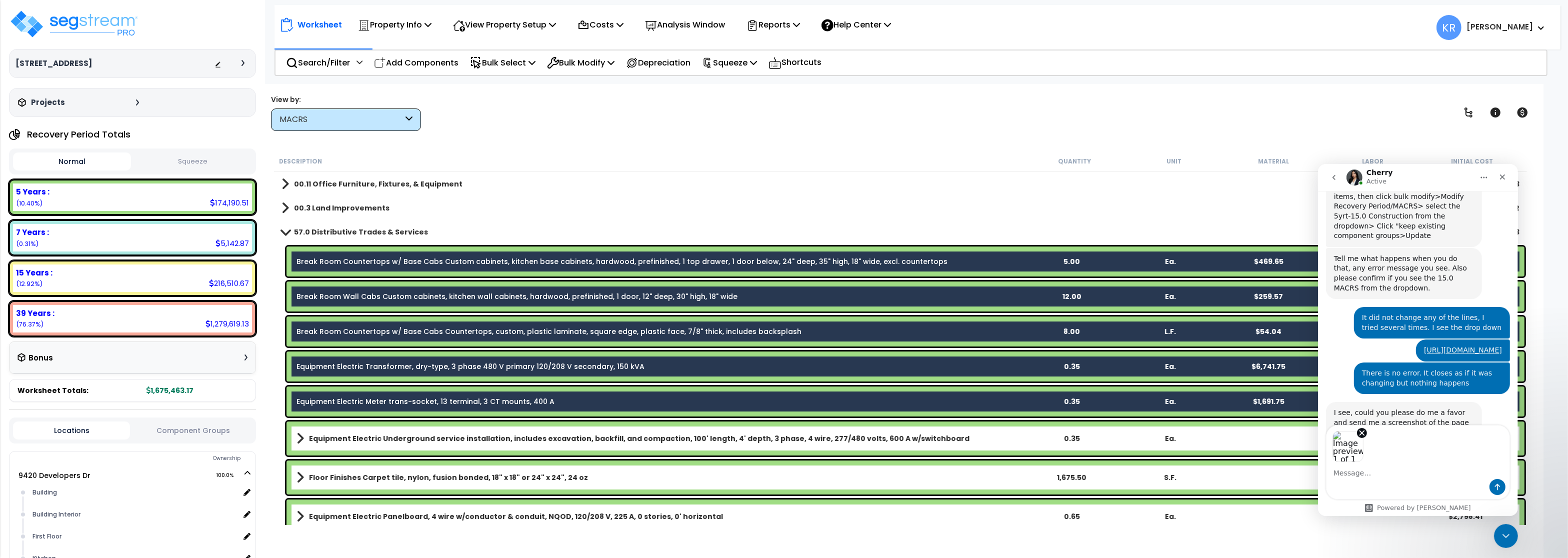
scroll to position [491, 0]
click at [1494, 487] on icon "Send a message…" at bounding box center [1497, 486] width 8 height 8
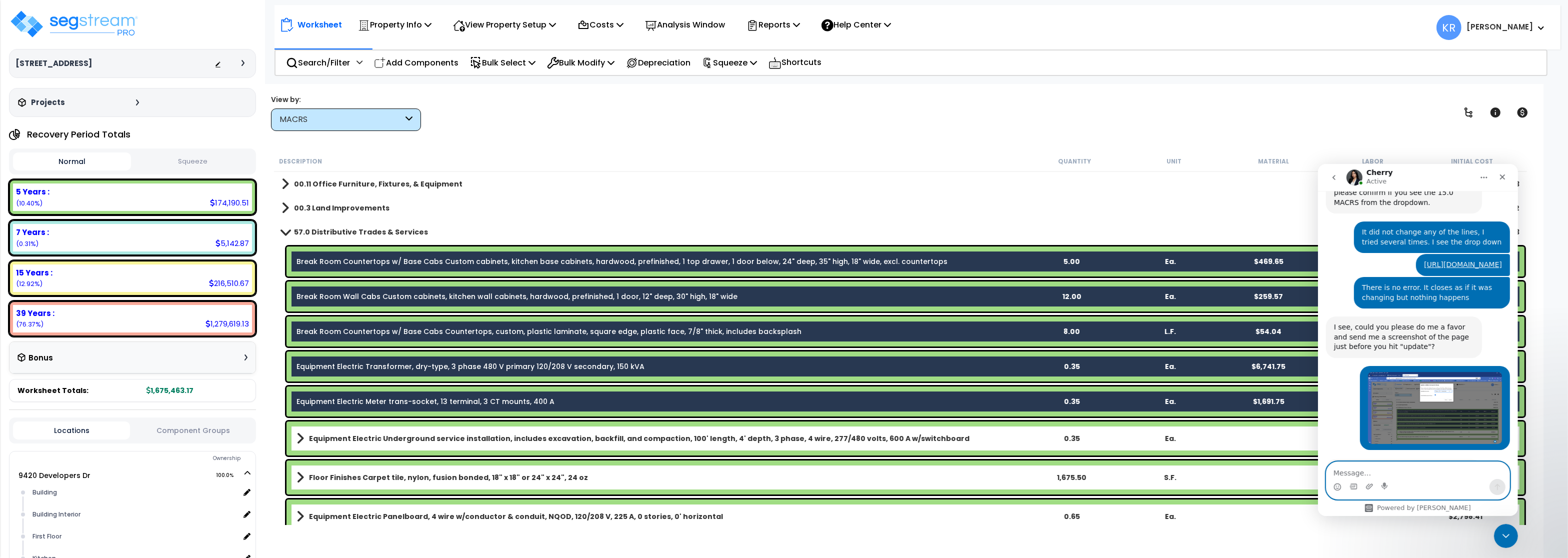
scroll to position [576, 0]
click at [1381, 464] on textarea "Message…" at bounding box center [1417, 470] width 183 height 17
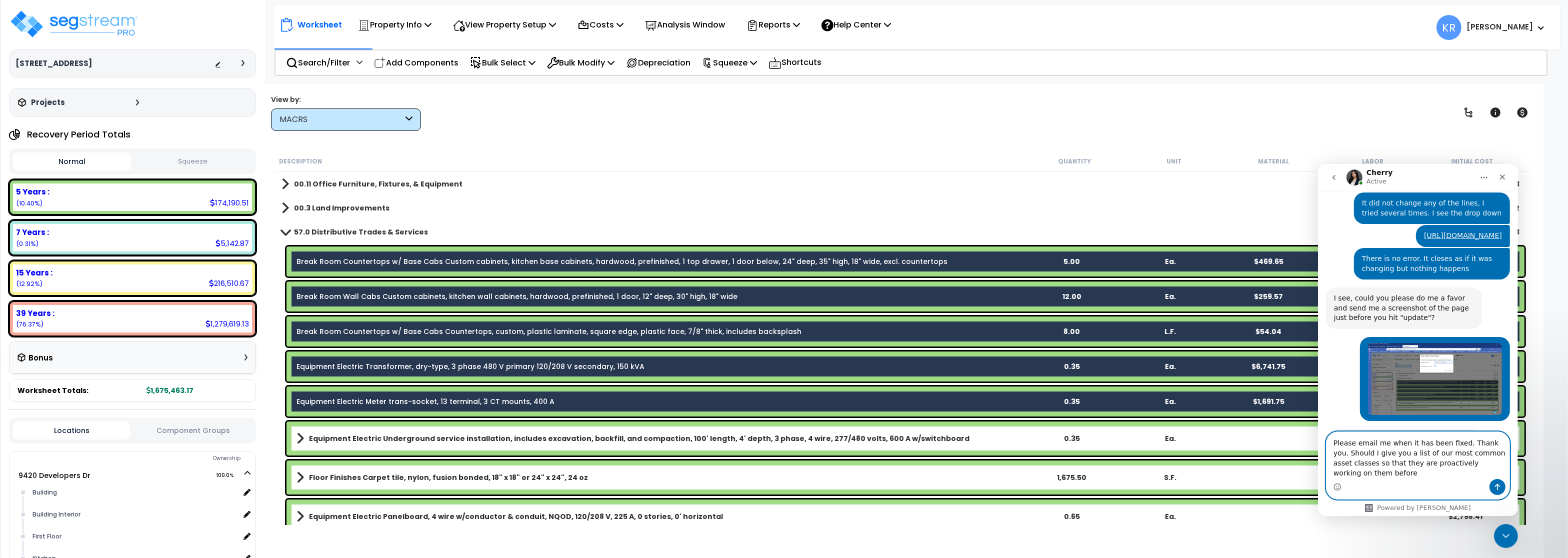
scroll to position [606, 0]
type textarea "Please email me when it has been fixed. Thank you. Should I give you a list of …"
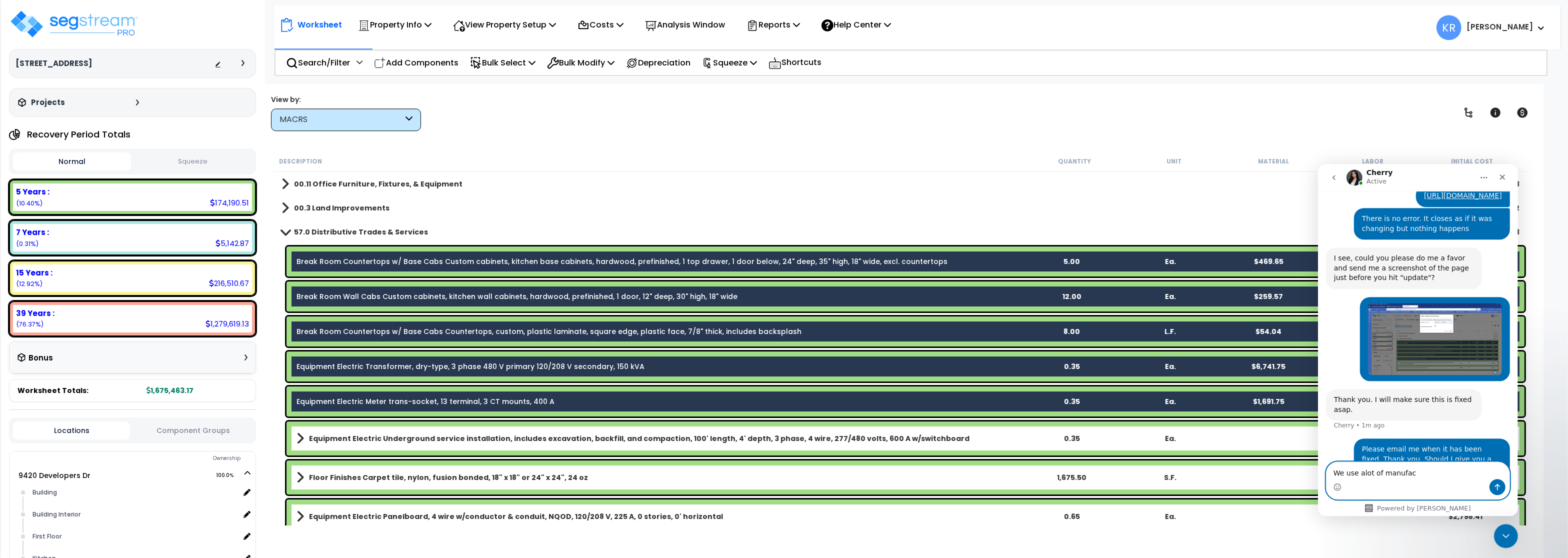
scroll to position [0, 0]
type textarea "We use alot of manufacturing asset classes."
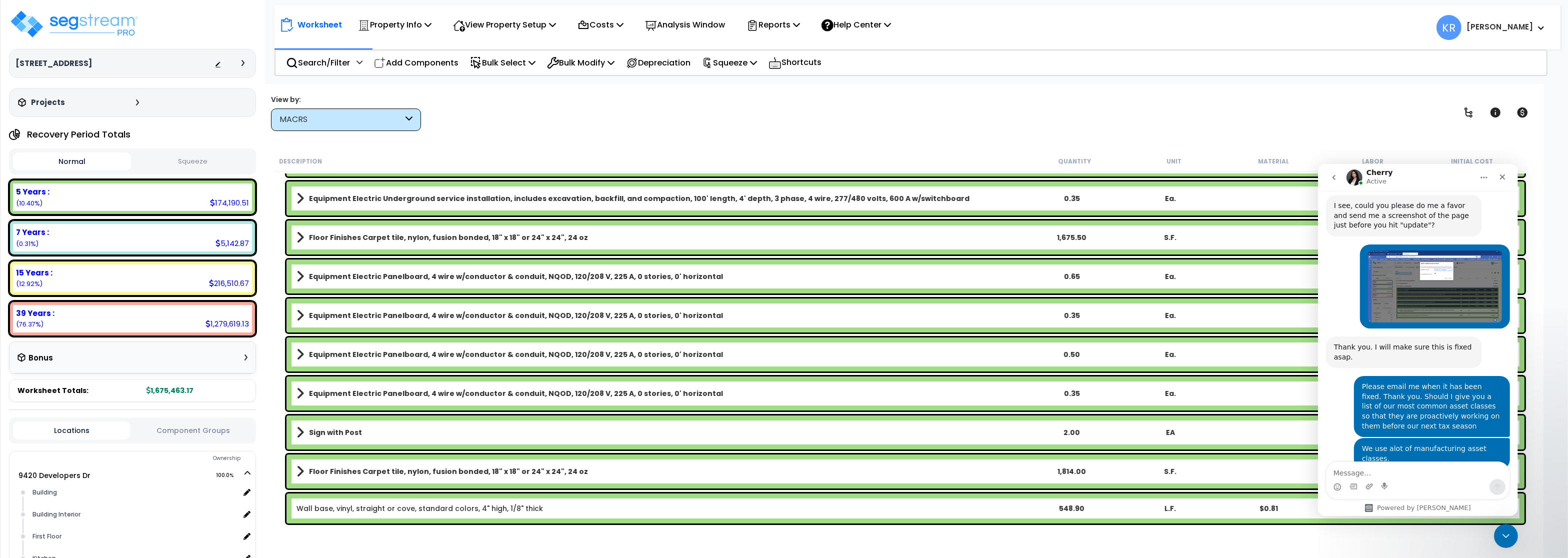
click at [93, 13] on img at bounding box center [74, 24] width 130 height 30
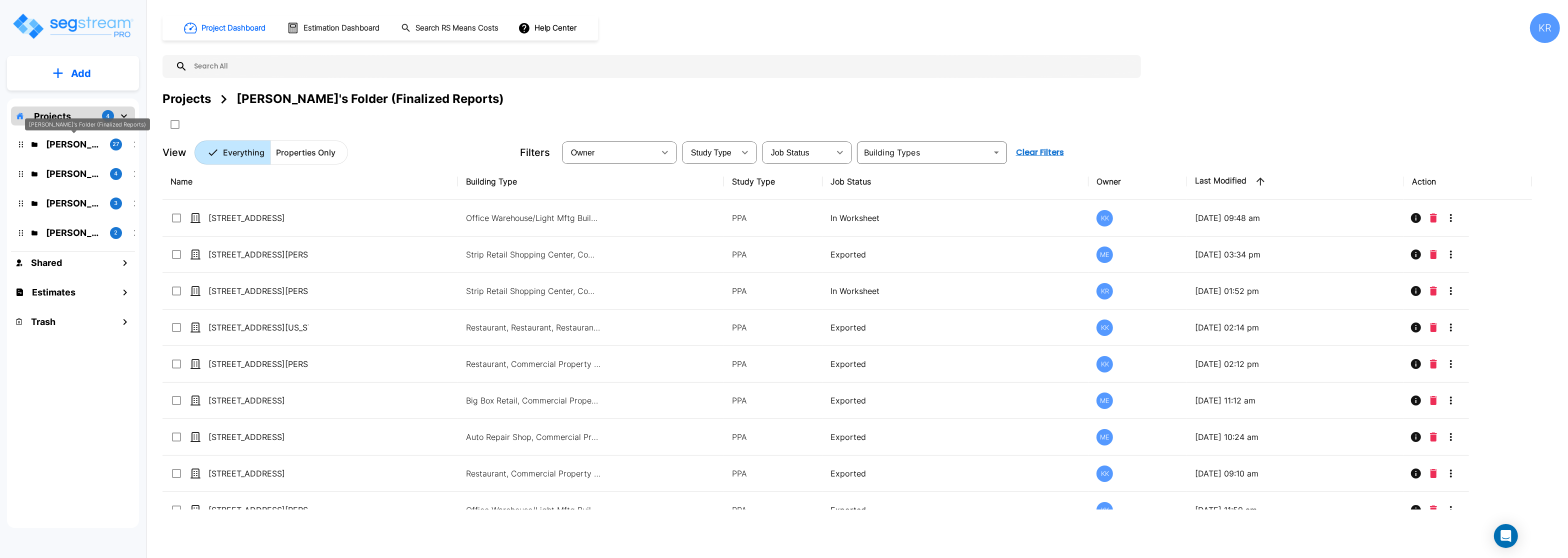
click at [59, 142] on p "[PERSON_NAME]'s Folder (Finalized Reports)" at bounding box center [74, 144] width 56 height 13
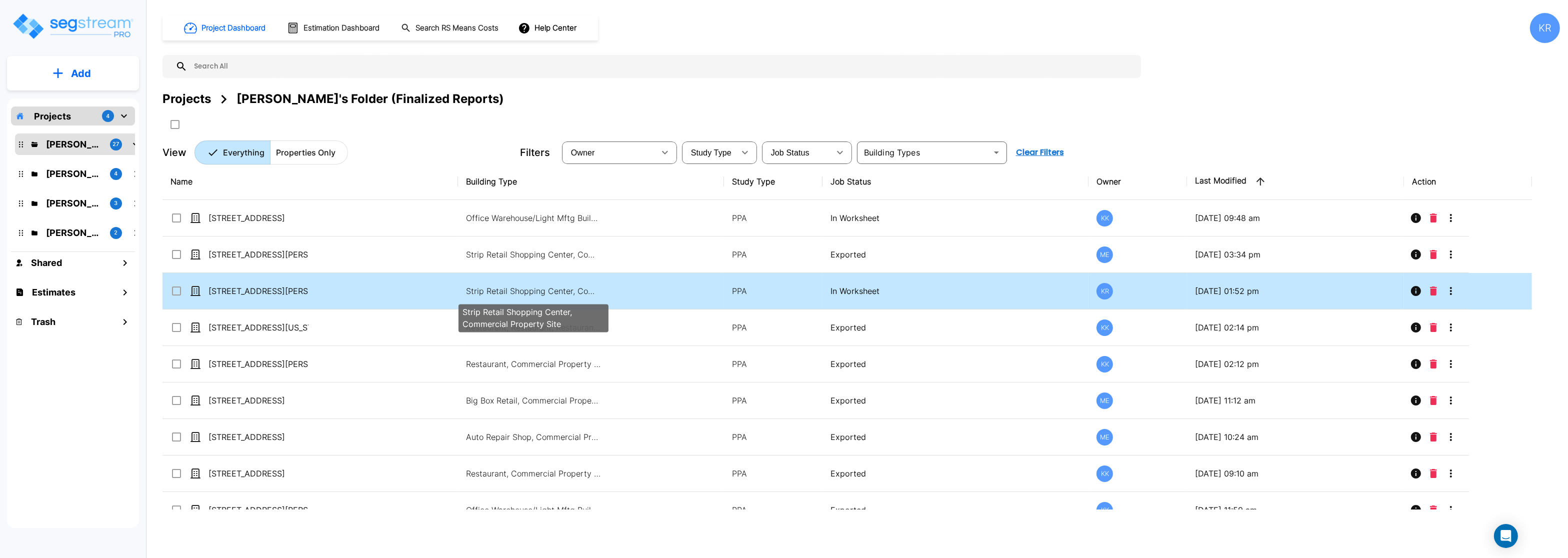
click at [527, 290] on p "Strip Retail Shopping Center, Commercial Property Site" at bounding box center [534, 291] width 135 height 12
checkbox input "true"
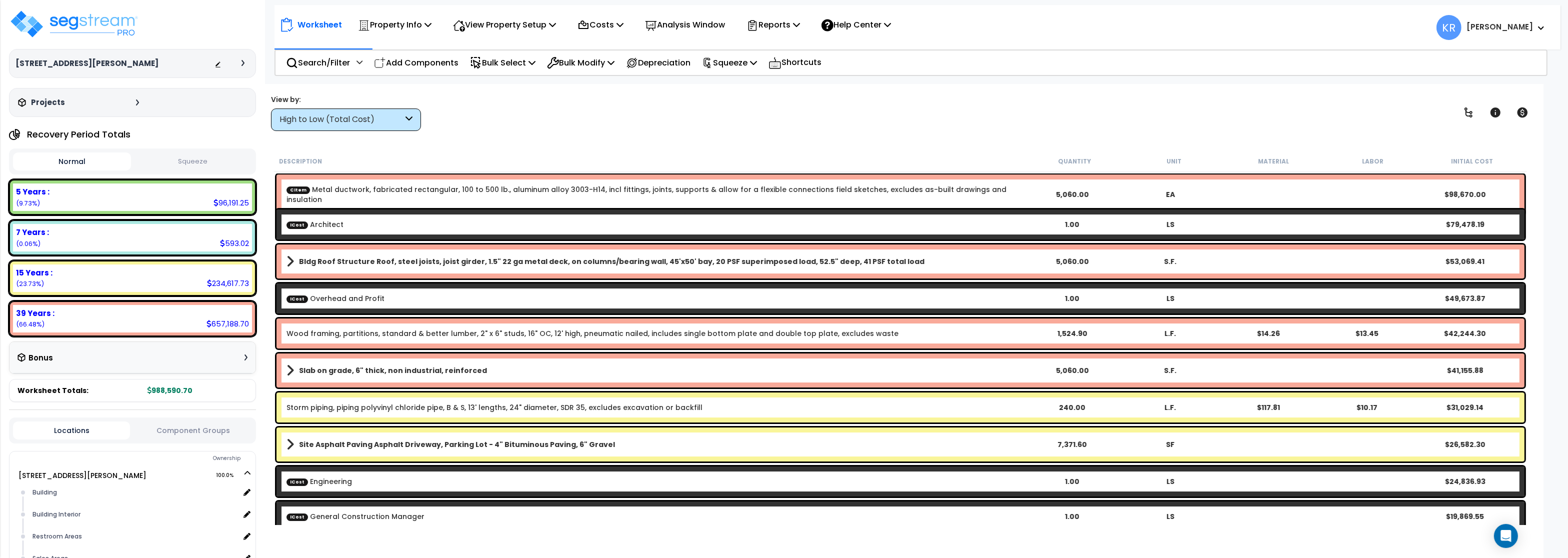
click at [348, 122] on div "High to Low (Total Cost)" at bounding box center [341, 119] width 124 height 12
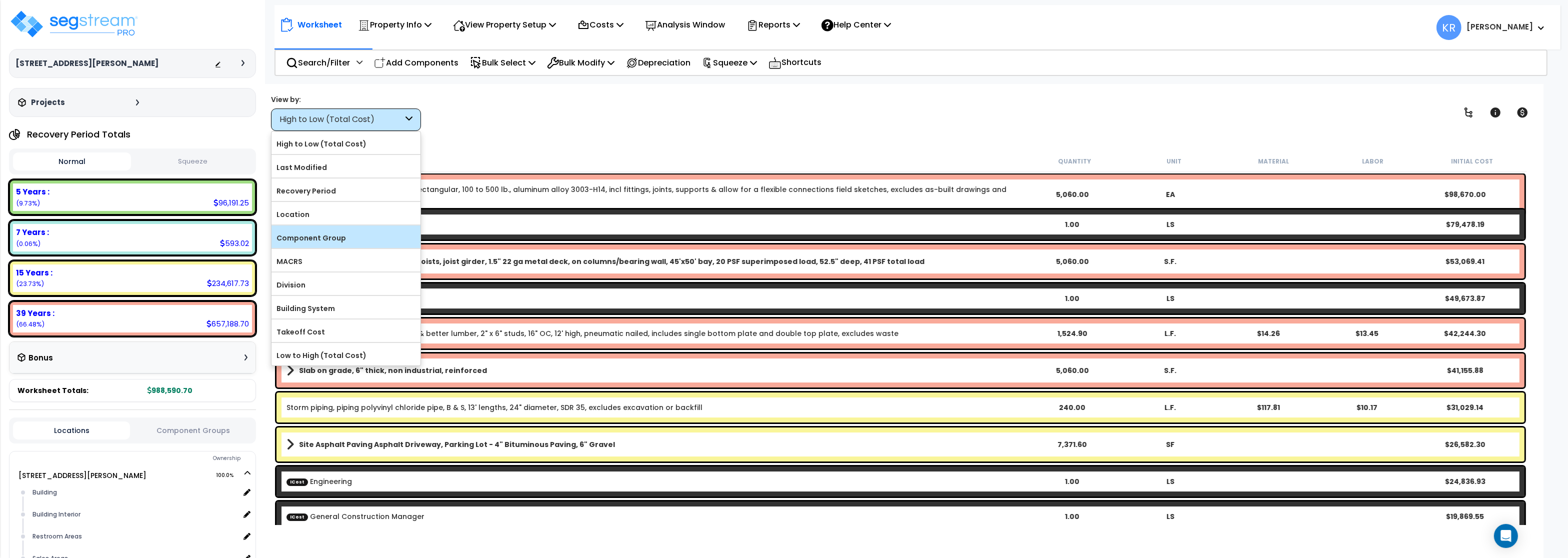
click at [339, 234] on label "Component Group" at bounding box center [346, 238] width 149 height 15
click at [0, 0] on input "Component Group" at bounding box center [0, 0] width 0 height 0
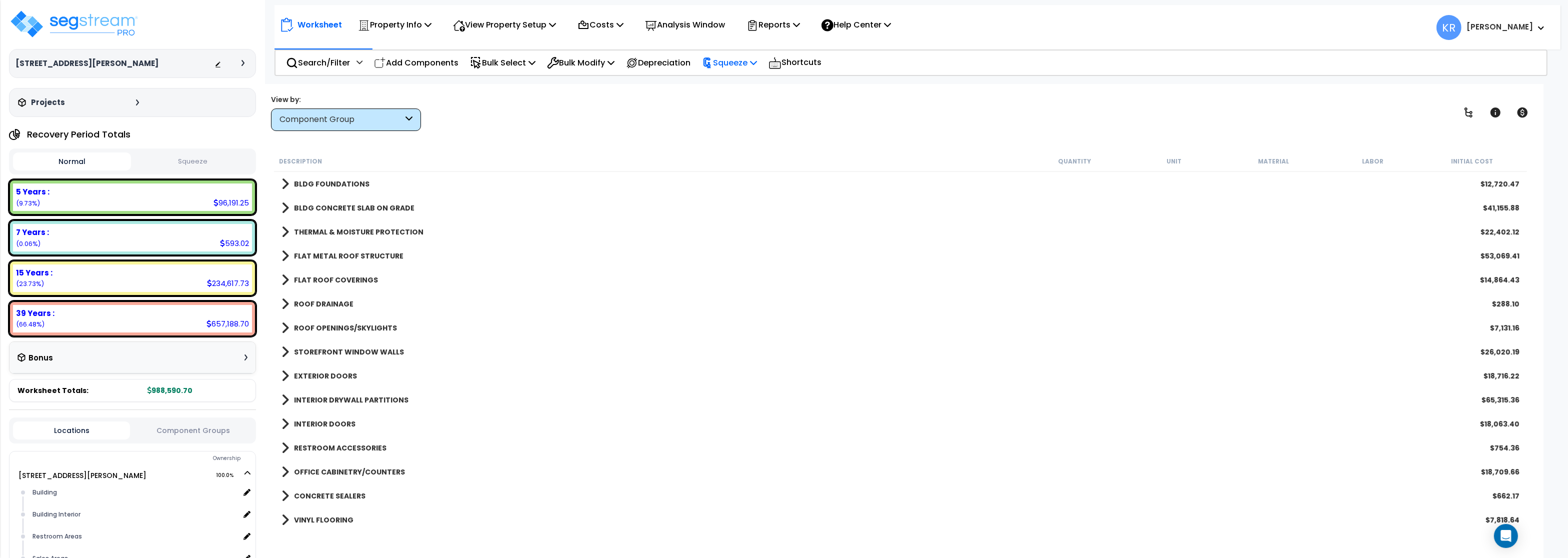
click at [727, 59] on p "Squeeze" at bounding box center [729, 63] width 55 height 13
click at [727, 80] on link "Squeeze" at bounding box center [746, 85] width 99 height 20
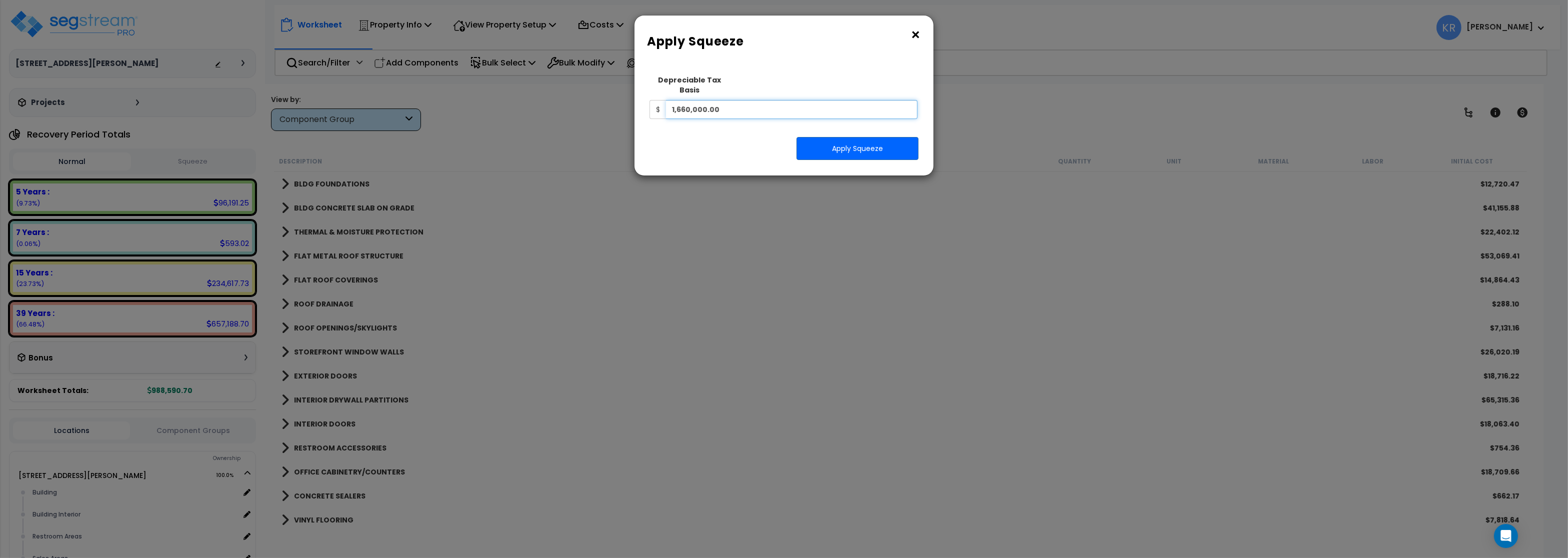
drag, startPoint x: 735, startPoint y: 99, endPoint x: 503, endPoint y: 91, distance: 232.1
click at [666, 100] on input "1,660,000.00" at bounding box center [791, 109] width 251 height 19
type input "995,628.57"
click at [802, 137] on button "Apply Squeeze" at bounding box center [858, 148] width 122 height 23
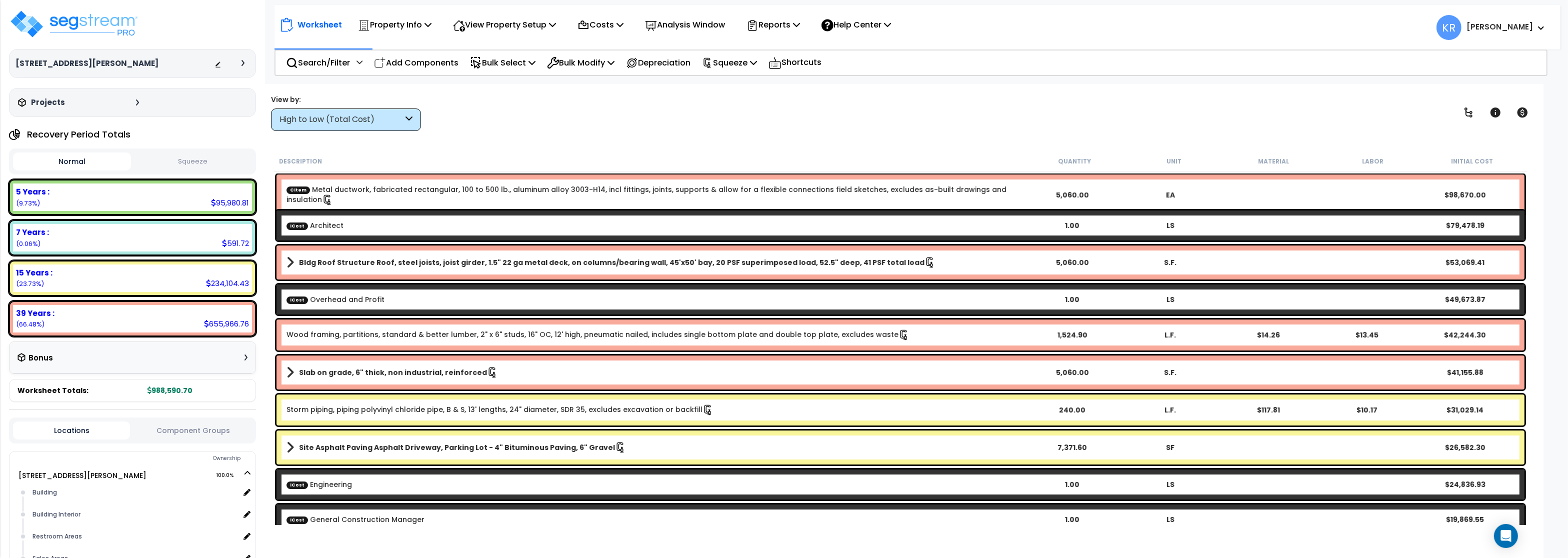
click at [197, 164] on button "Squeeze" at bounding box center [192, 161] width 118 height 18
click at [322, 116] on div "High to Low (Total Cost)" at bounding box center [341, 119] width 124 height 12
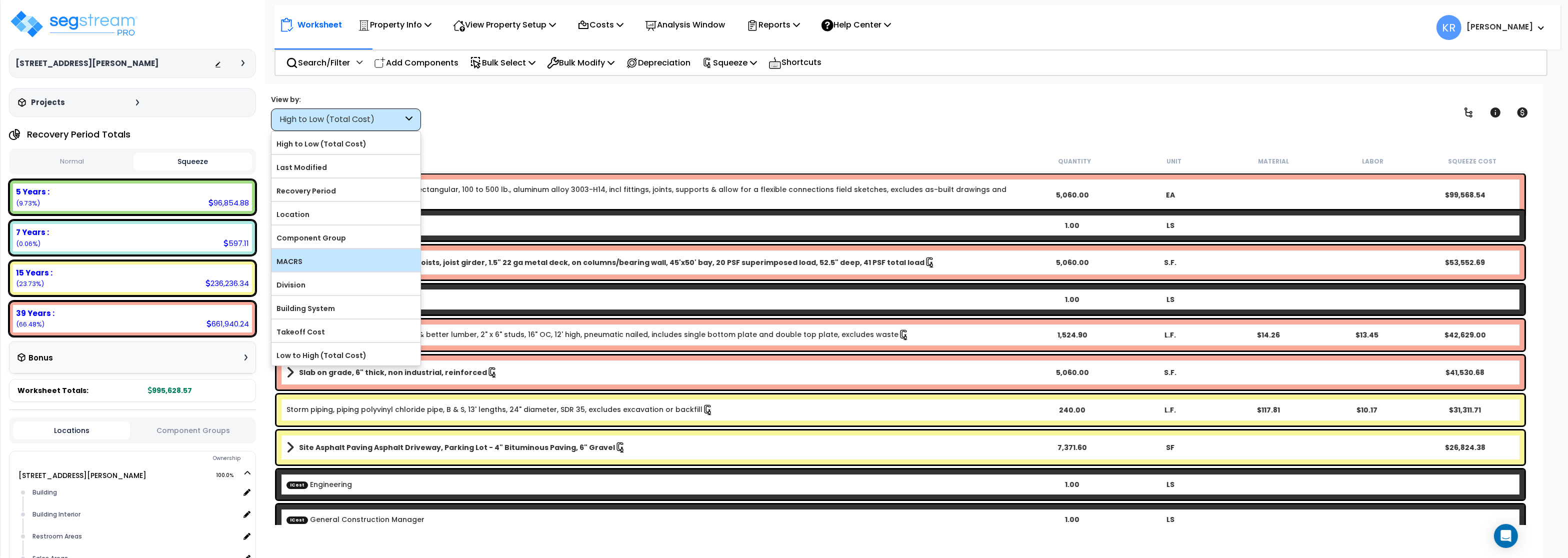
click at [309, 262] on label "MACRS" at bounding box center [346, 261] width 149 height 15
click at [0, 0] on input "MACRS" at bounding box center [0, 0] width 0 height 0
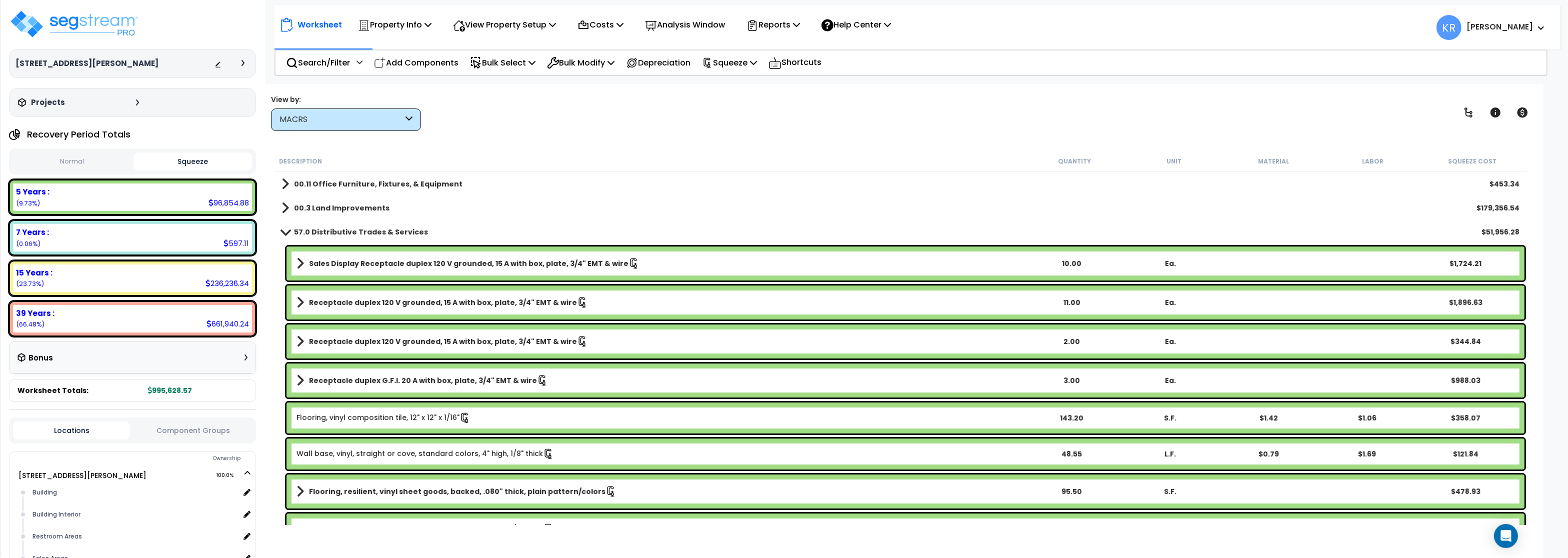
click at [323, 235] on b "57.0 Distributive Trades & Services" at bounding box center [361, 232] width 134 height 10
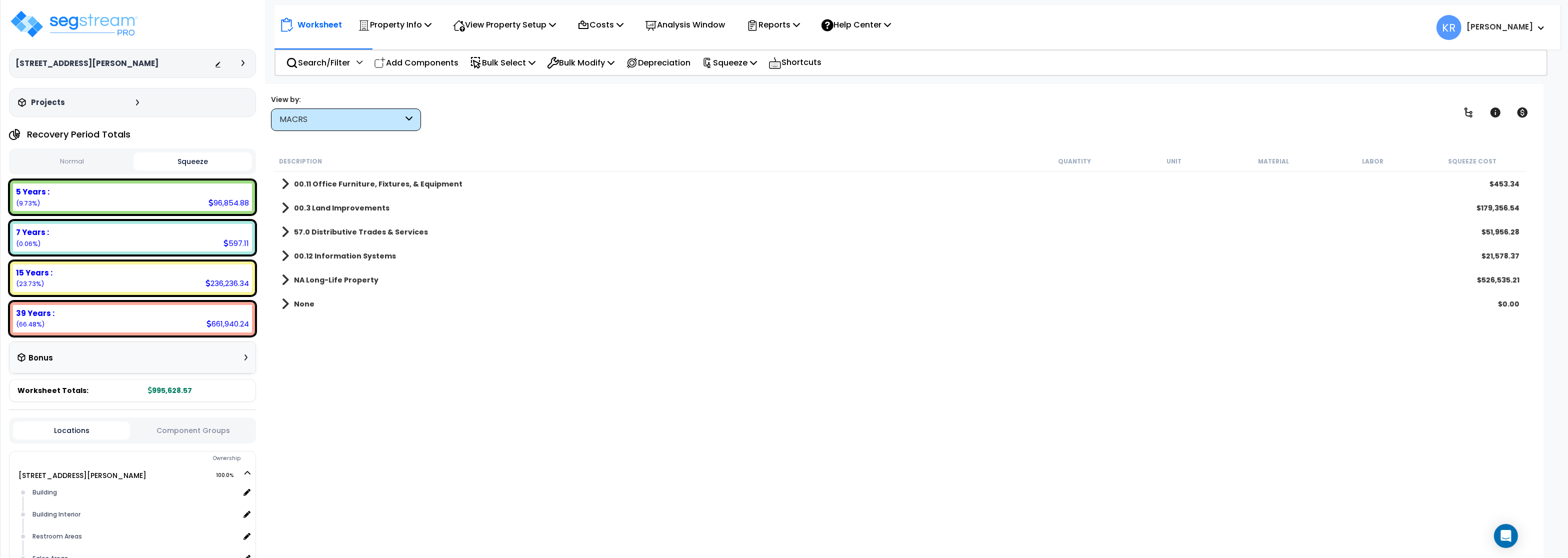
click at [318, 203] on b "00.3 Land Improvements" at bounding box center [341, 208] width 96 height 10
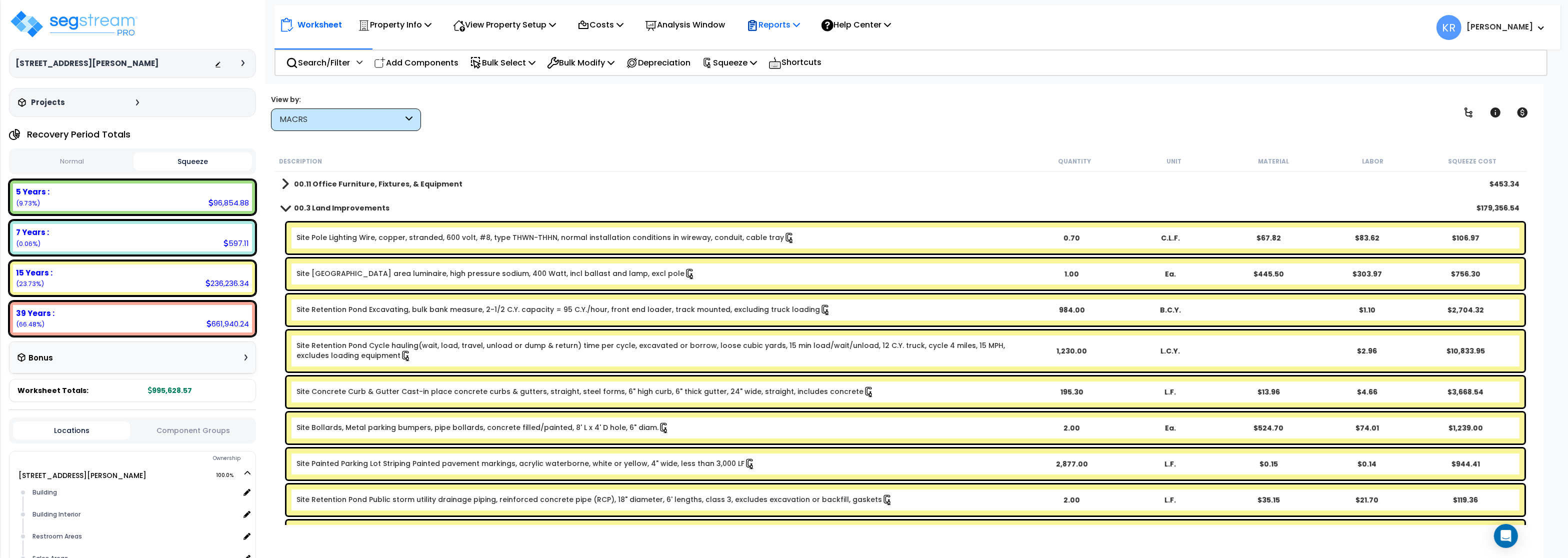
click at [785, 27] on p "Reports" at bounding box center [773, 25] width 54 height 13
click at [785, 40] on link "Get Report" at bounding box center [791, 47] width 99 height 20
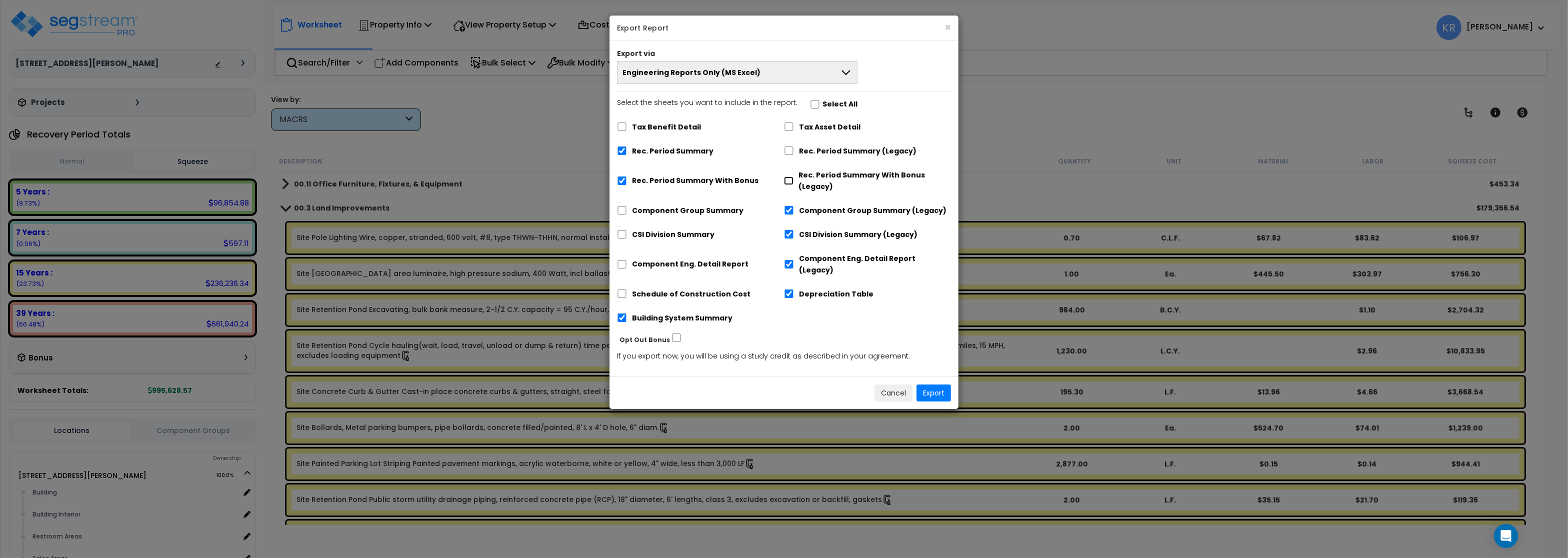
click at [788, 183] on input "Rec. Period Summary With Bonus (Legacy)" at bounding box center [789, 181] width 10 height 9
checkbox input "true"
checkbox input "false"
click at [789, 155] on input "Rec. Period Summary (Legacy)" at bounding box center [789, 151] width 10 height 9
checkbox input "true"
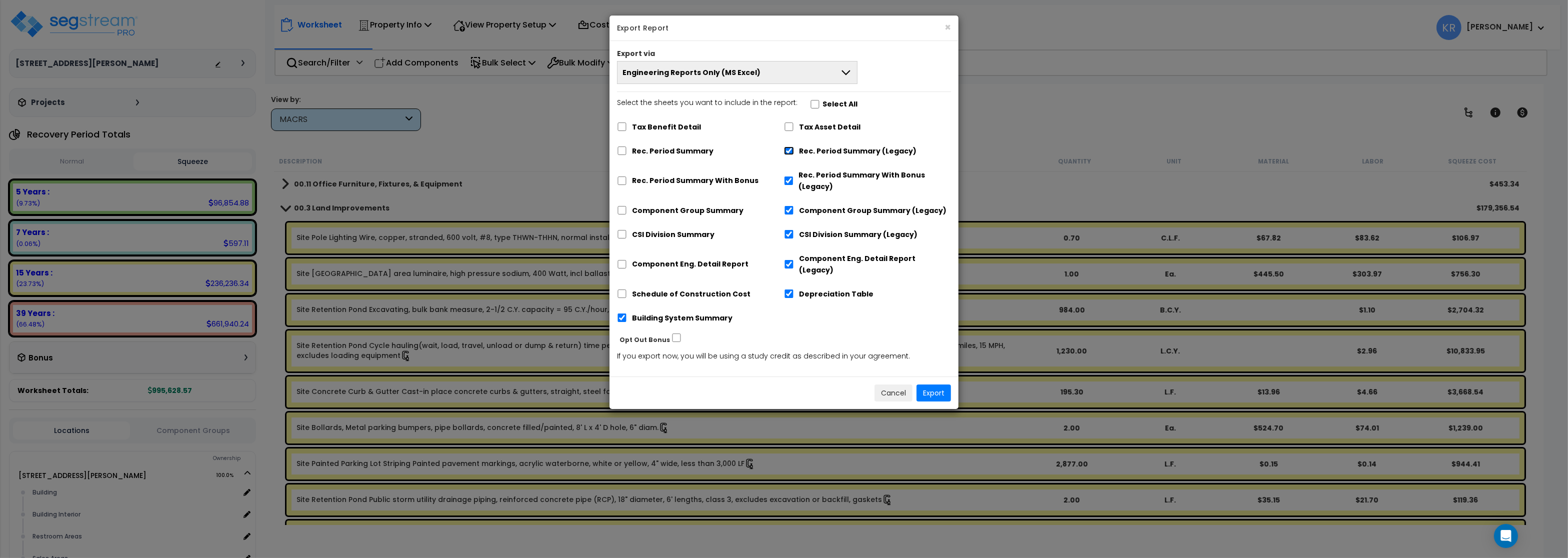
checkbox input "false"
click at [788, 129] on input "Tax Asset Detail" at bounding box center [789, 127] width 10 height 9
checkbox input "true"
click at [621, 313] on input "Building System Summary" at bounding box center [622, 318] width 10 height 9
checkbox input "false"
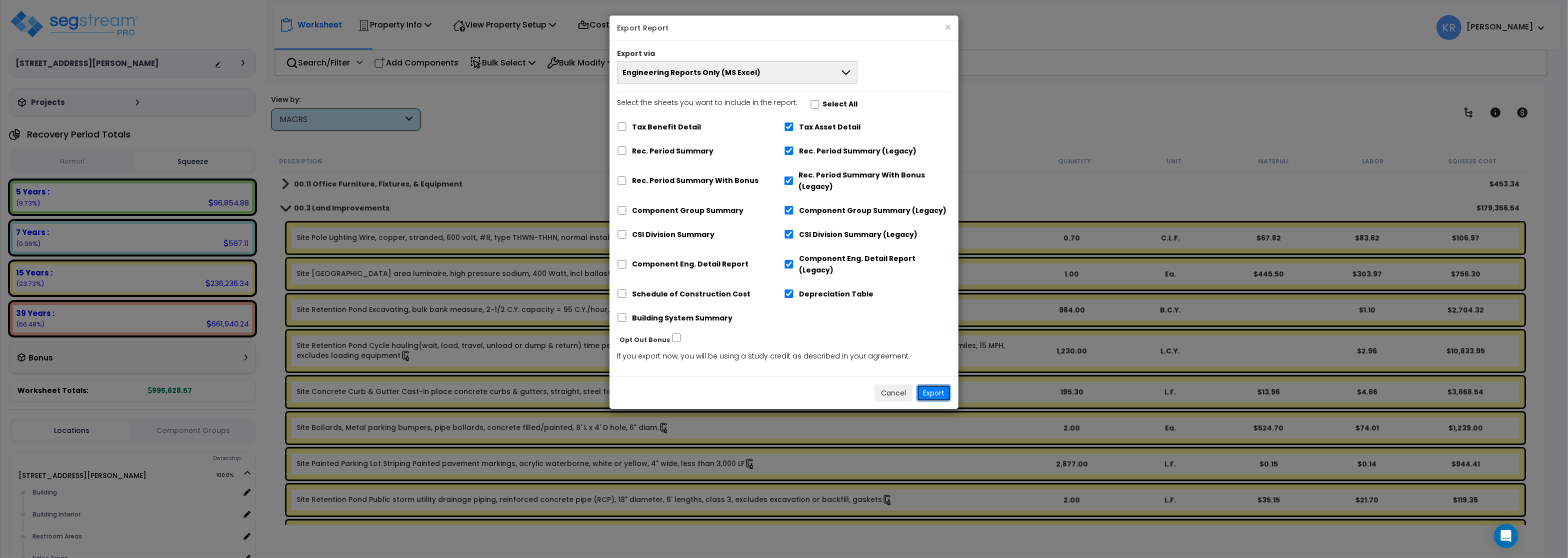
click at [932, 385] on button "Export" at bounding box center [934, 393] width 35 height 17
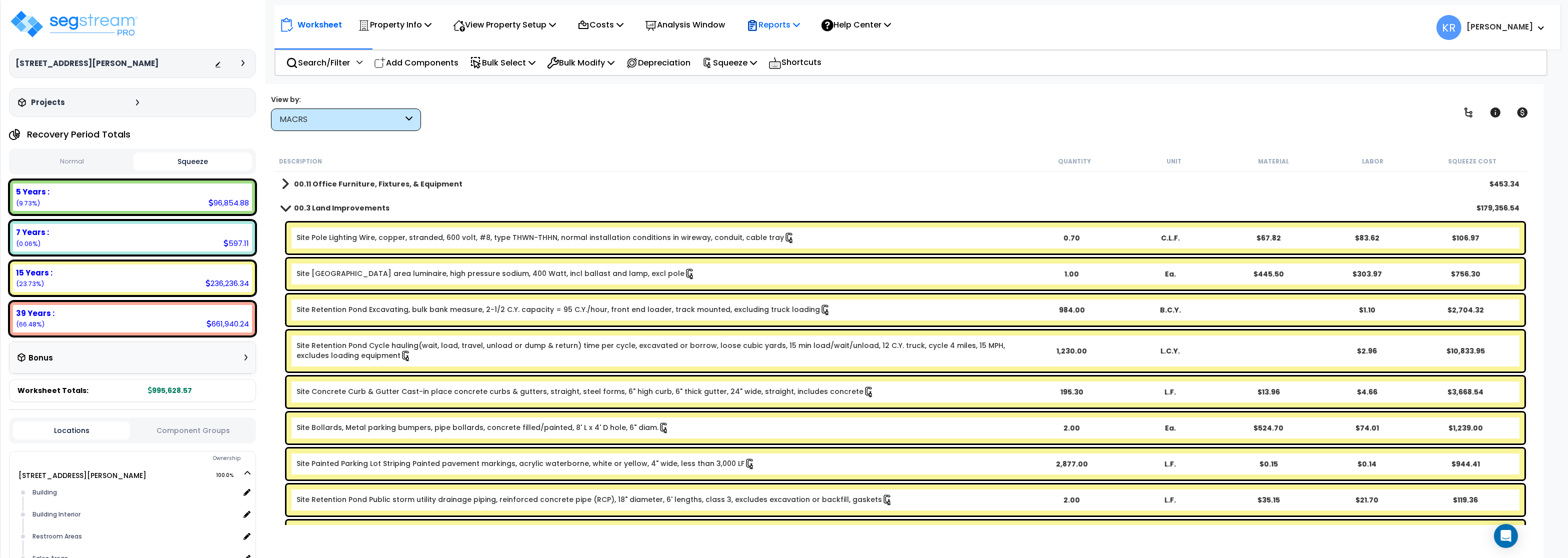
click at [782, 27] on p "Reports" at bounding box center [773, 25] width 54 height 13
click at [791, 49] on link "Get Report" at bounding box center [791, 47] width 99 height 20
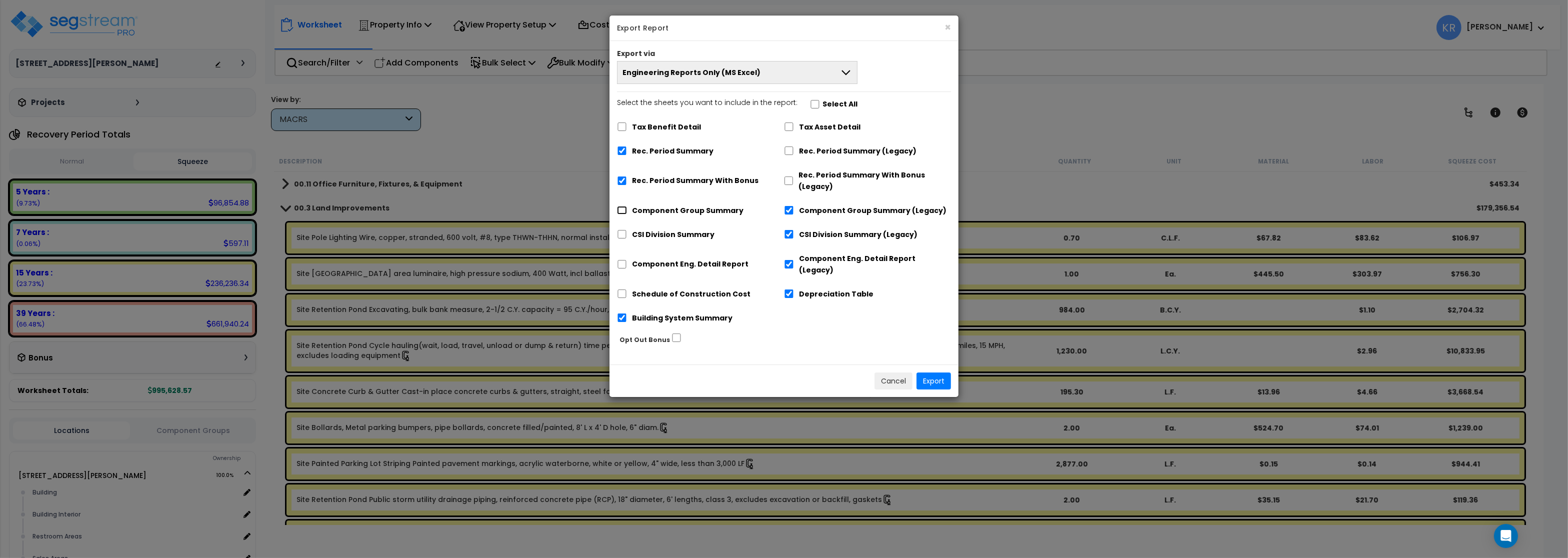
click at [625, 210] on input "Component Group Summary" at bounding box center [622, 210] width 10 height 9
checkbox input "true"
checkbox input "false"
click at [620, 235] on input "CSI Division Summary" at bounding box center [622, 234] width 10 height 9
checkbox input "true"
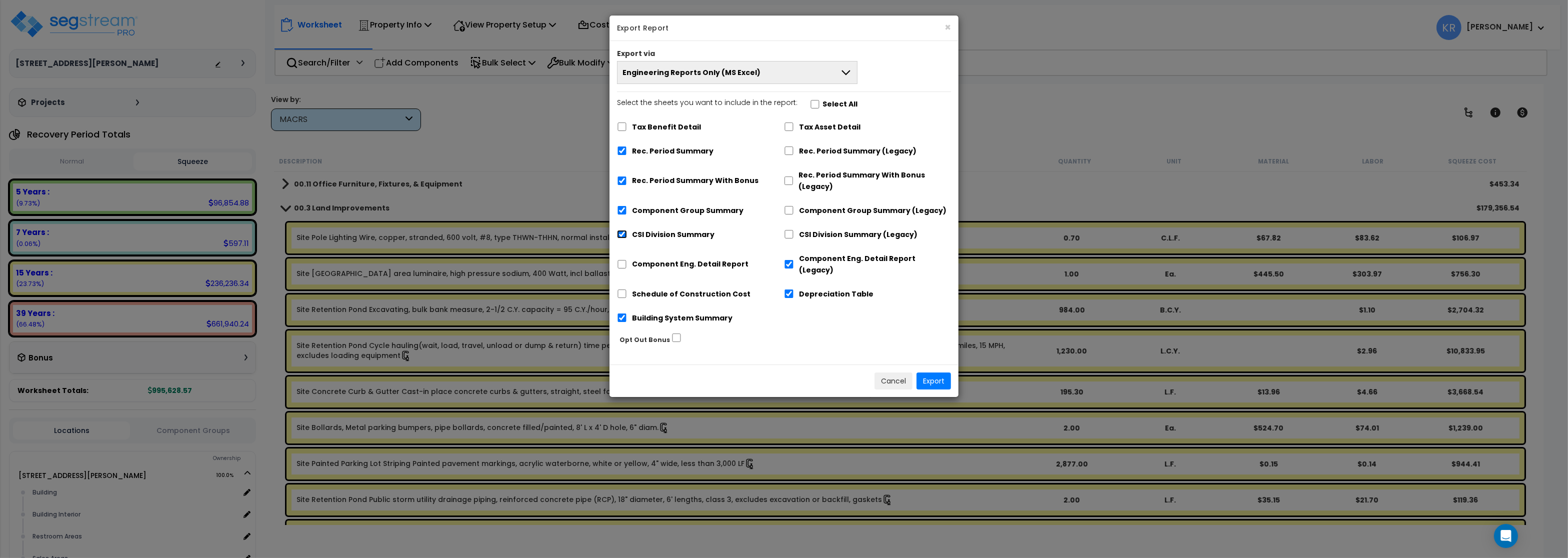
checkbox input "false"
click at [620, 260] on input "Component Eng. Detail Report" at bounding box center [622, 264] width 10 height 9
checkbox input "true"
checkbox input "false"
click at [622, 290] on input "Schedule of Construction Cost" at bounding box center [622, 294] width 10 height 9
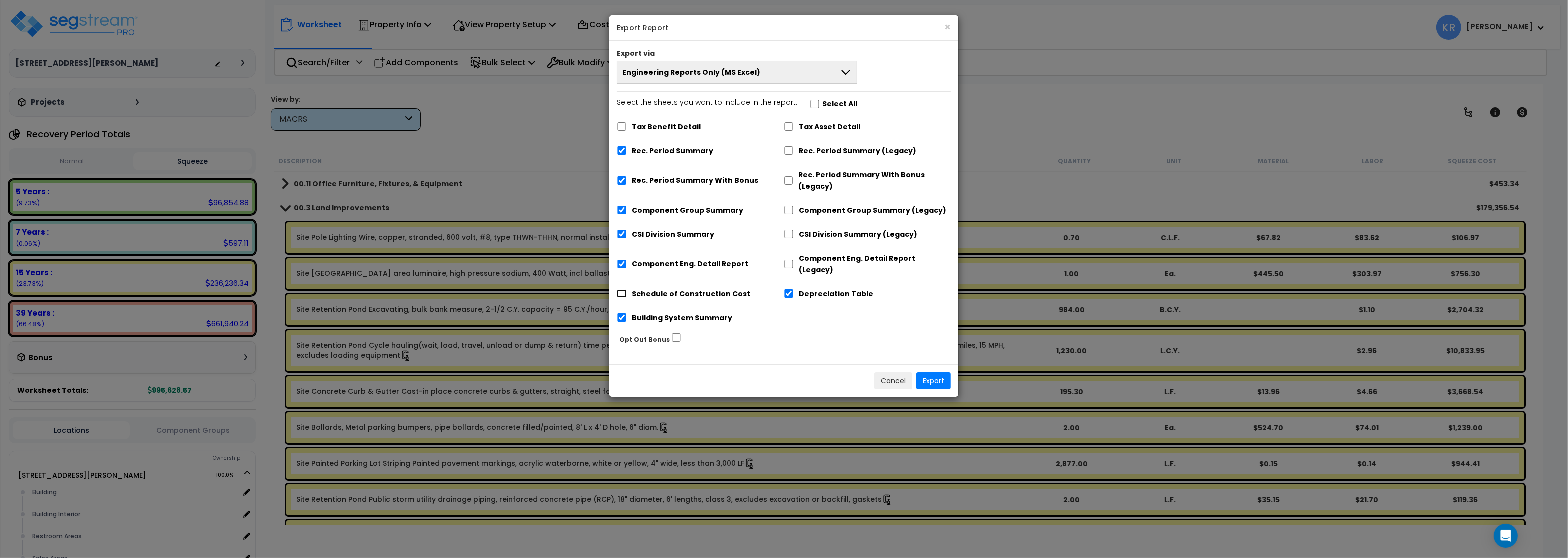
checkbox input "true"
click at [787, 290] on input "Depreciation Table" at bounding box center [789, 294] width 10 height 9
checkbox input "false"
click at [930, 372] on button "Export" at bounding box center [934, 381] width 35 height 17
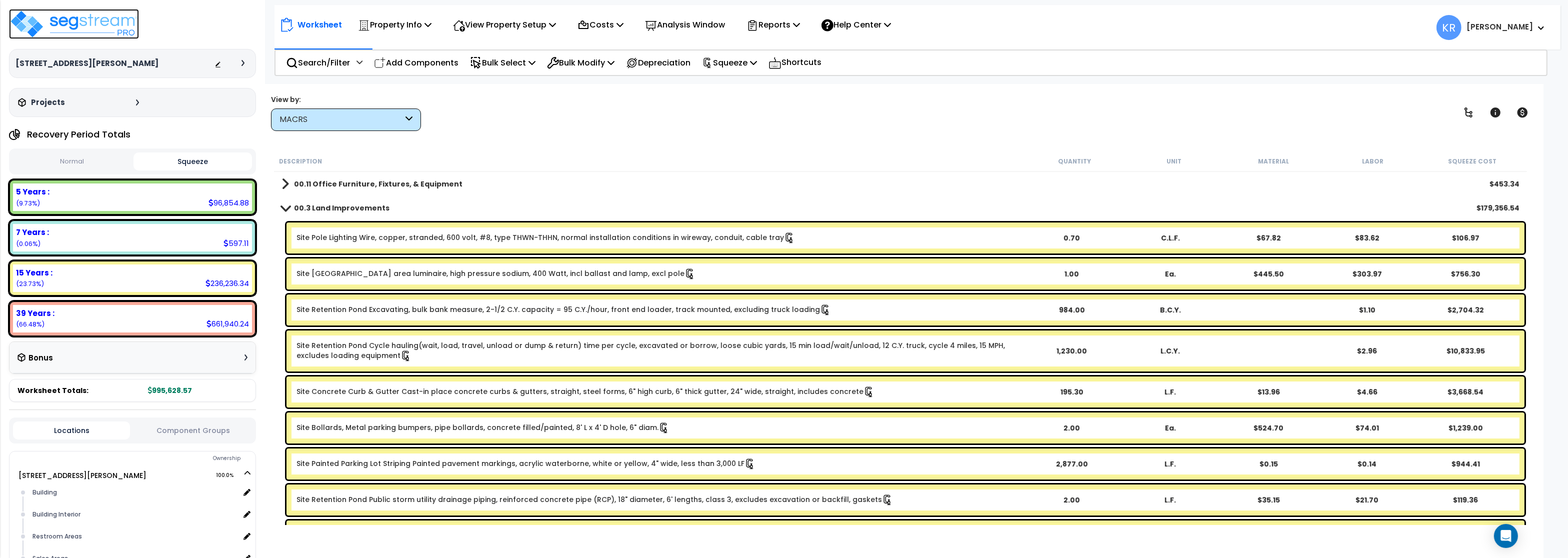
click at [71, 22] on img at bounding box center [74, 24] width 130 height 30
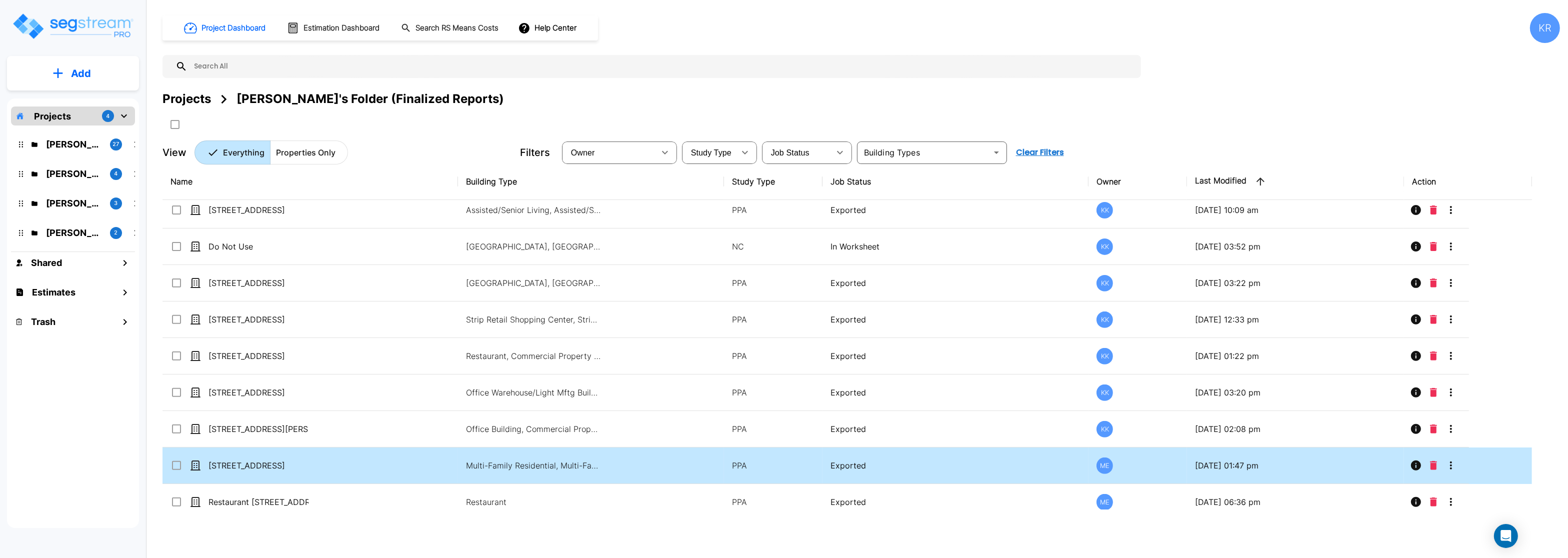
scroll to position [679, 0]
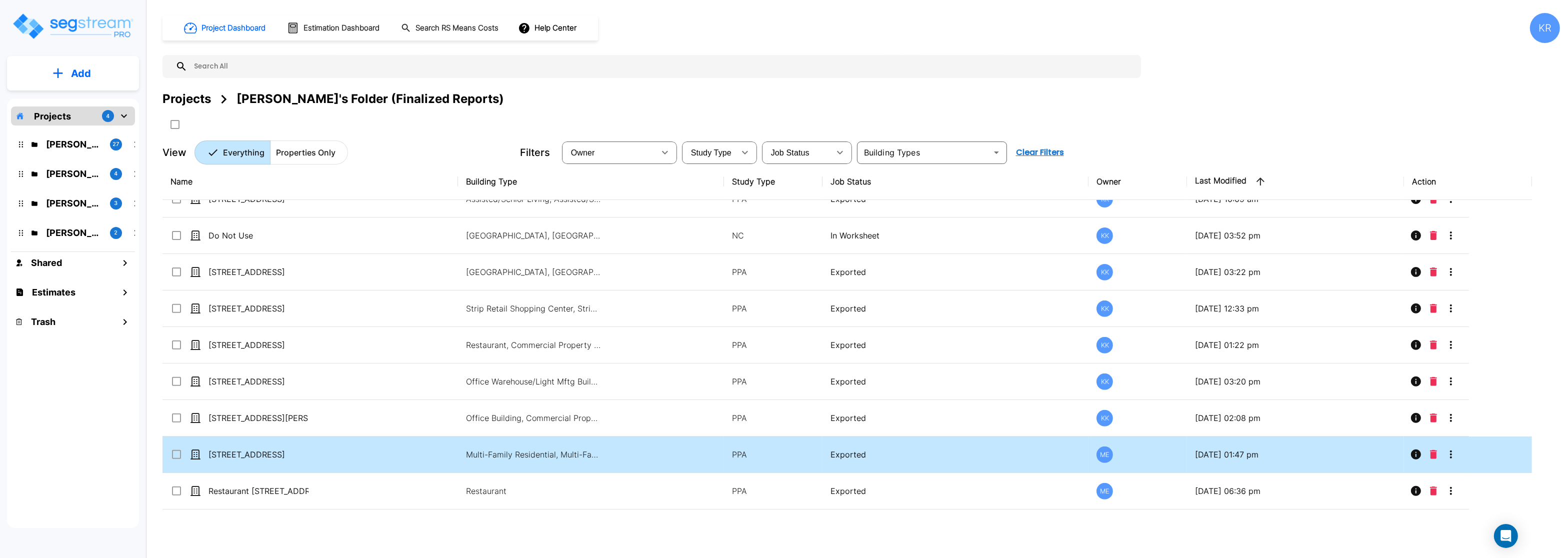
click at [326, 442] on td "[STREET_ADDRESS]" at bounding box center [310, 455] width 295 height 37
checkbox input "true"
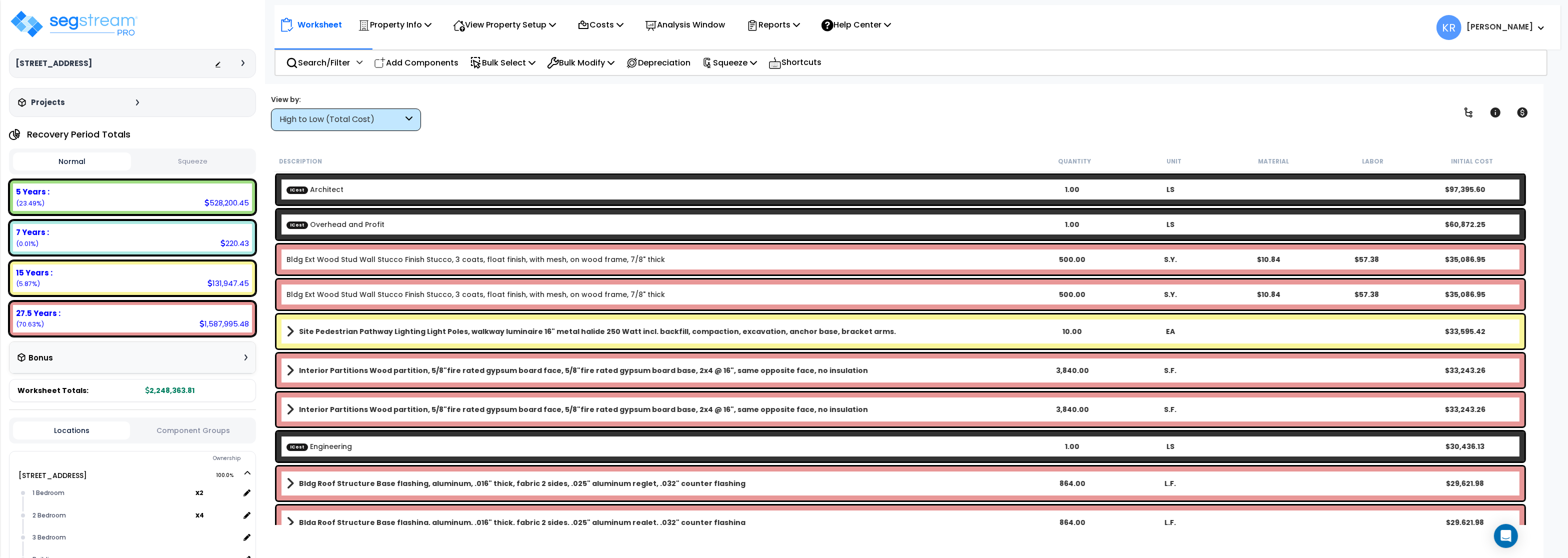
click at [372, 119] on div "High to Low (Total Cost)" at bounding box center [341, 119] width 124 height 12
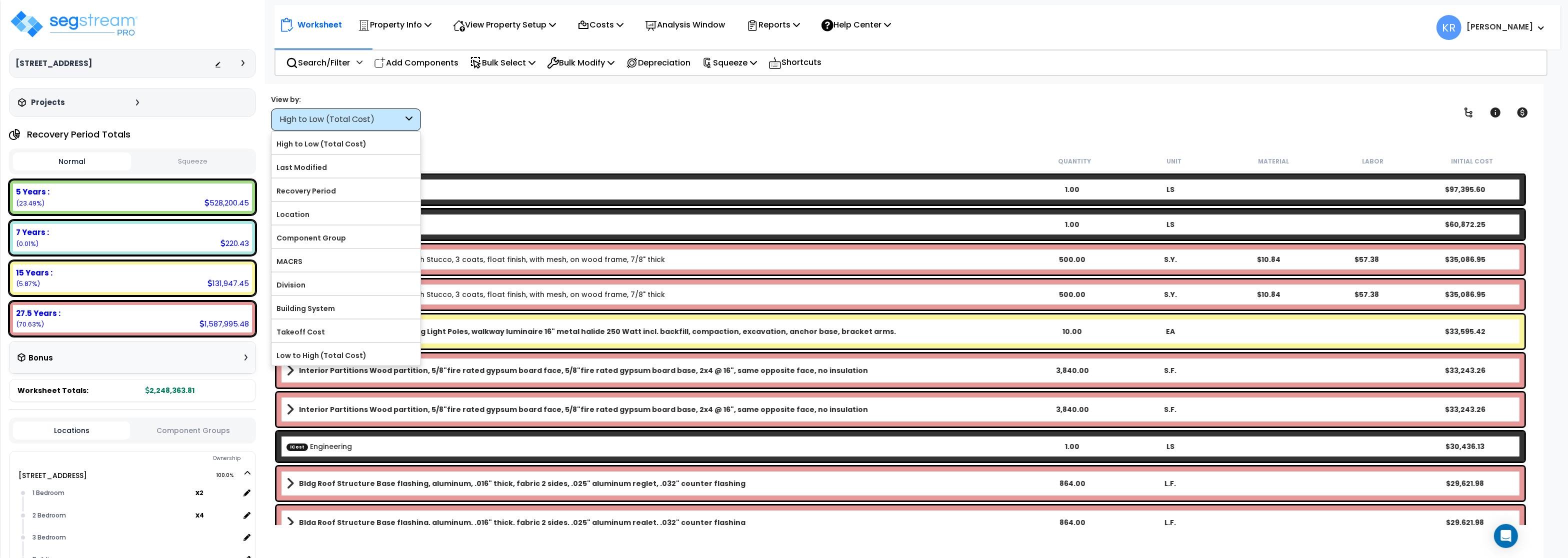
click at [189, 152] on div "Normal Squeeze" at bounding box center [133, 161] width 247 height 26
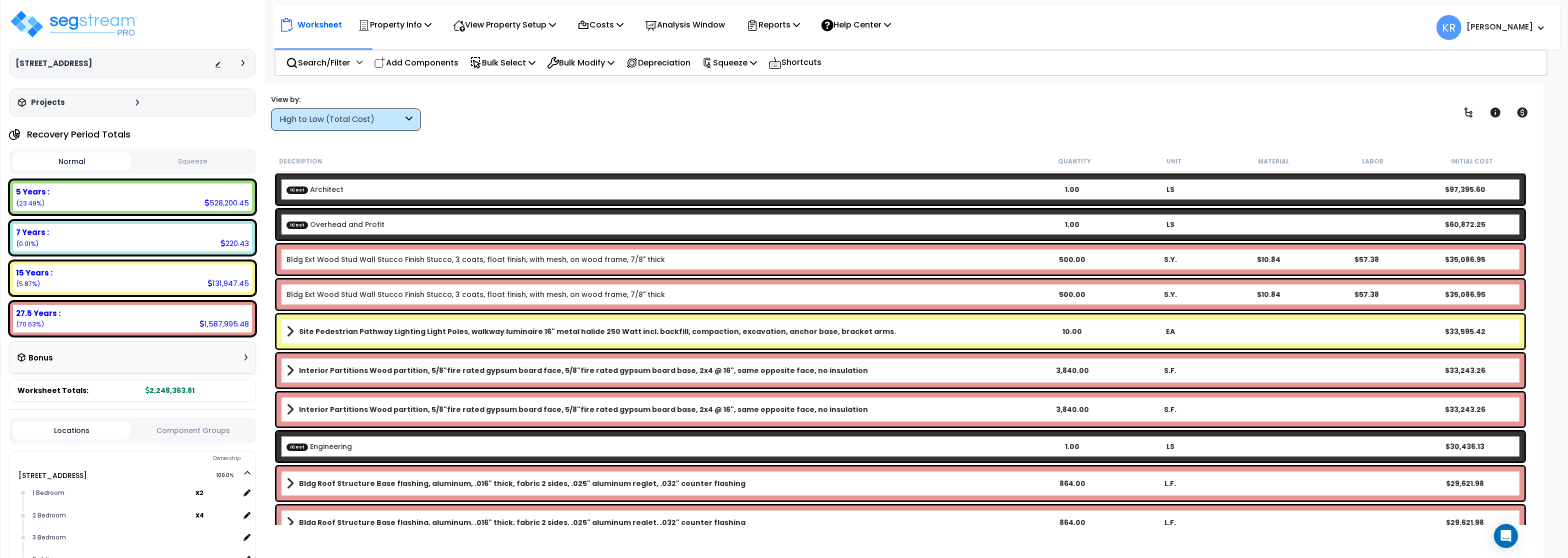
click at [189, 159] on button "Squeeze" at bounding box center [192, 161] width 118 height 18
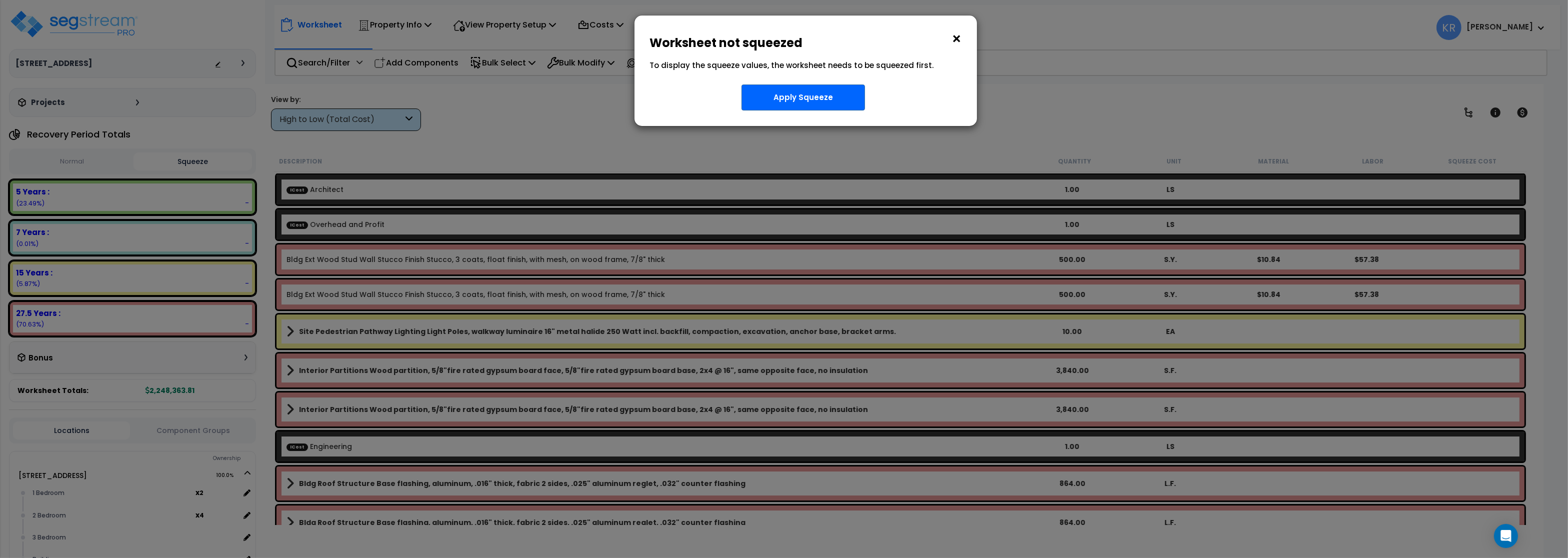
click at [955, 39] on button "×" at bounding box center [956, 39] width 11 height 16
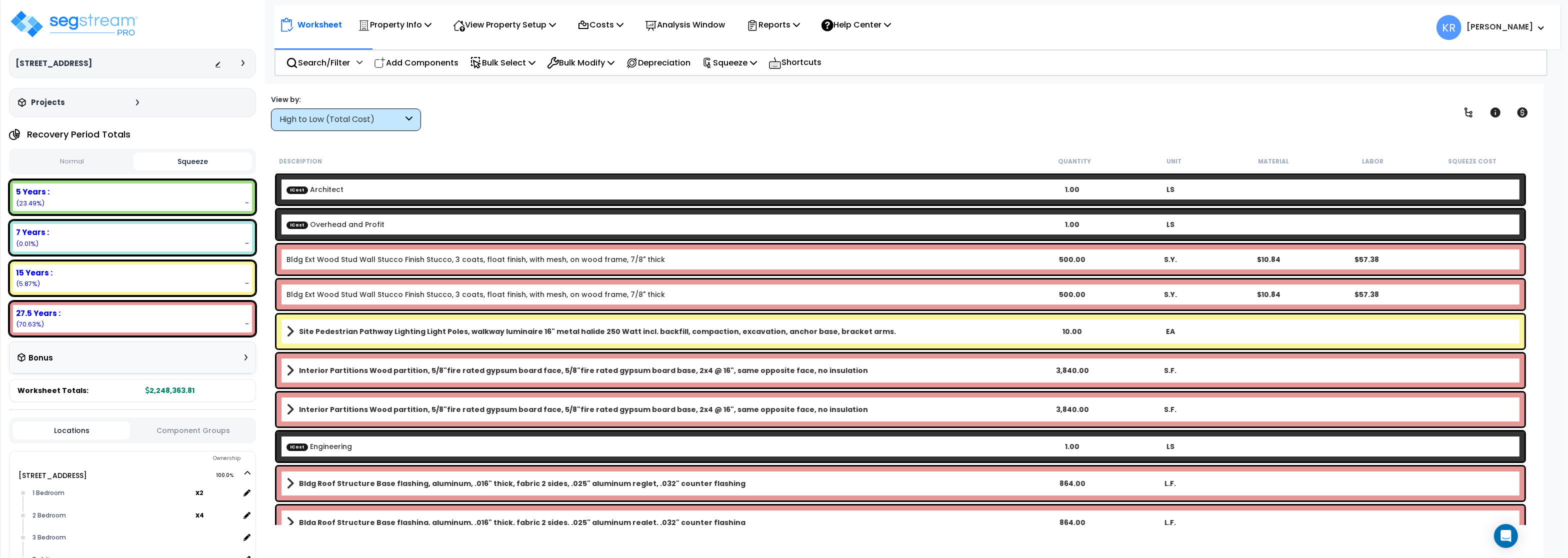
click at [350, 125] on div "High to Low (Total Cost)" at bounding box center [341, 119] width 124 height 12
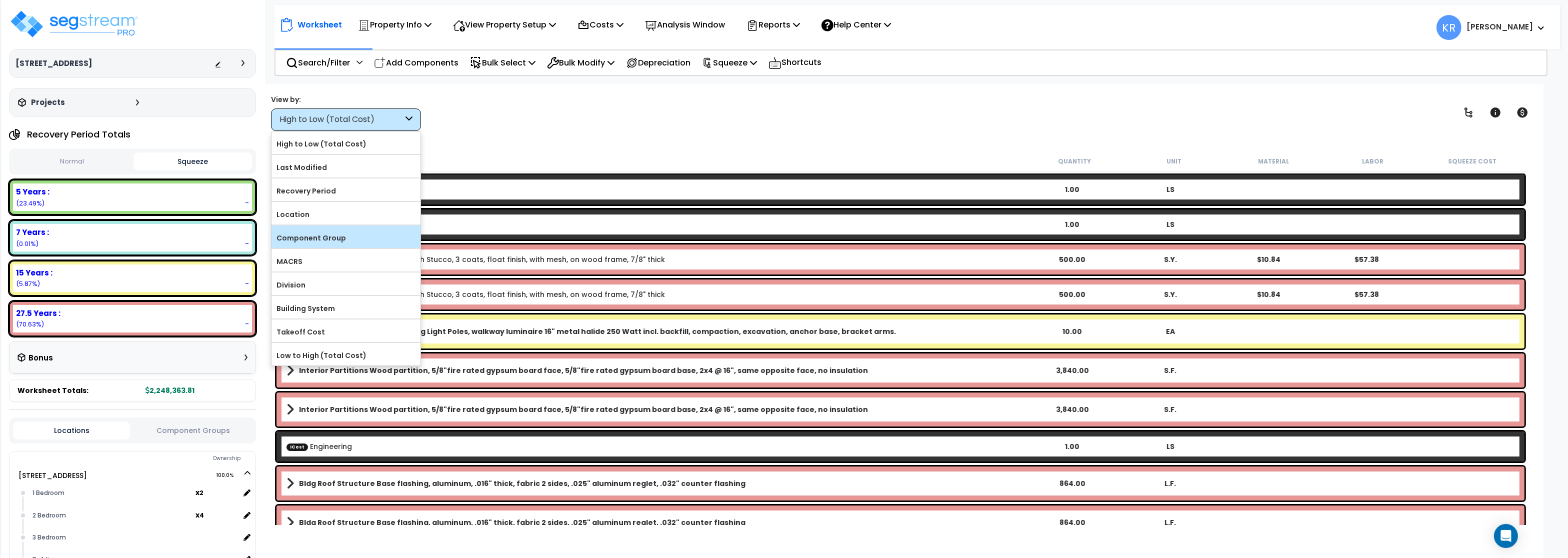
click at [313, 237] on label "Component Group" at bounding box center [346, 238] width 149 height 15
click at [0, 0] on input "Component Group" at bounding box center [0, 0] width 0 height 0
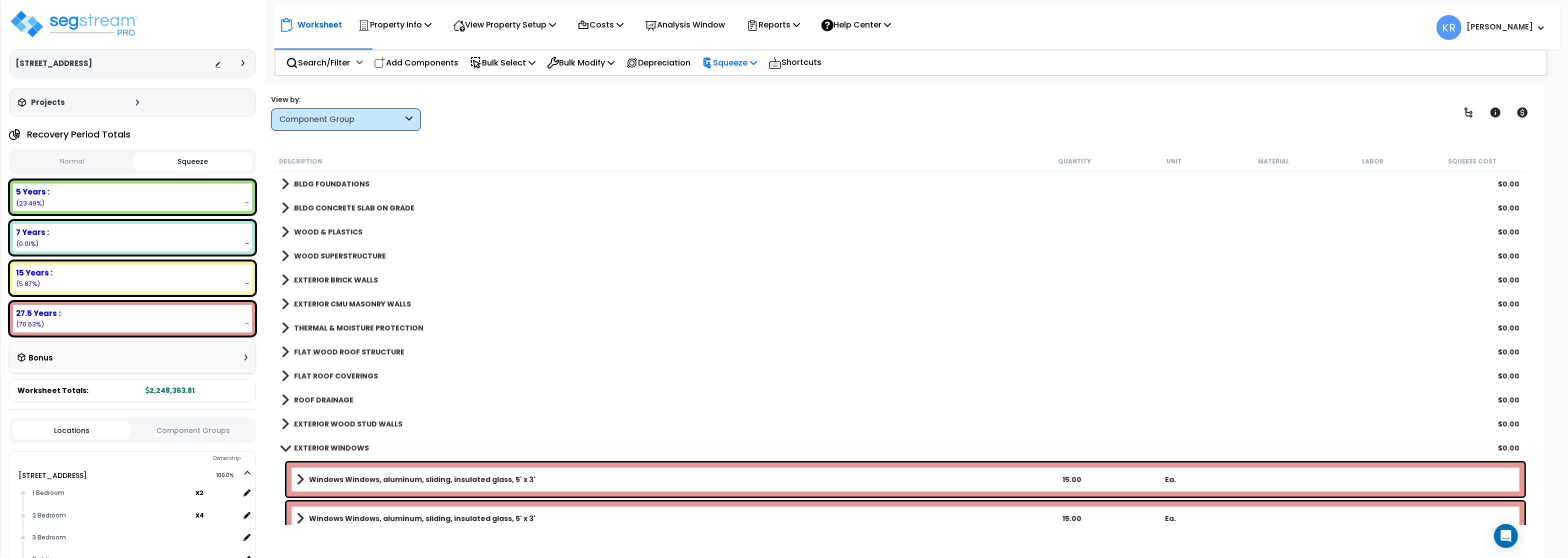
click at [757, 61] on p "Squeeze" at bounding box center [729, 63] width 55 height 13
click at [497, 24] on p "View Property Setup" at bounding box center [504, 25] width 103 height 13
click at [483, 47] on link "Building Setup" at bounding box center [497, 47] width 99 height 20
click at [598, 23] on p "Costs" at bounding box center [601, 25] width 46 height 13
click at [617, 49] on link "Indirect Costs" at bounding box center [622, 47] width 99 height 20
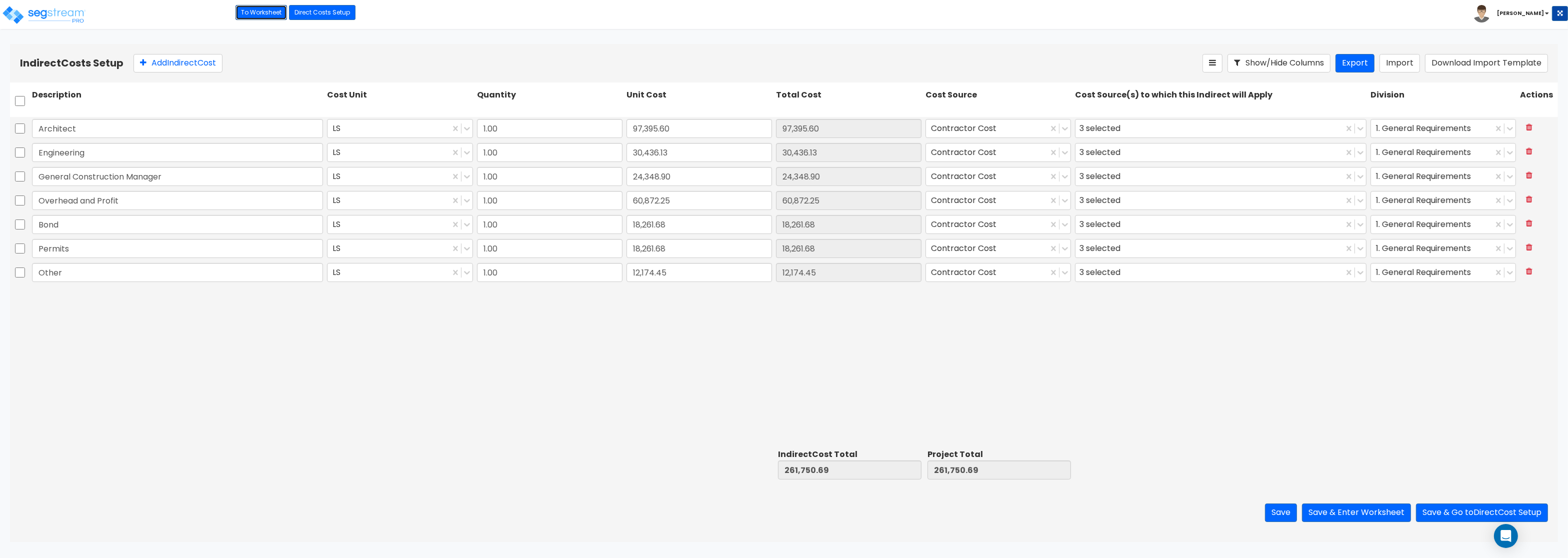
click at [250, 8] on link "To Worksheet" at bounding box center [261, 12] width 52 height 15
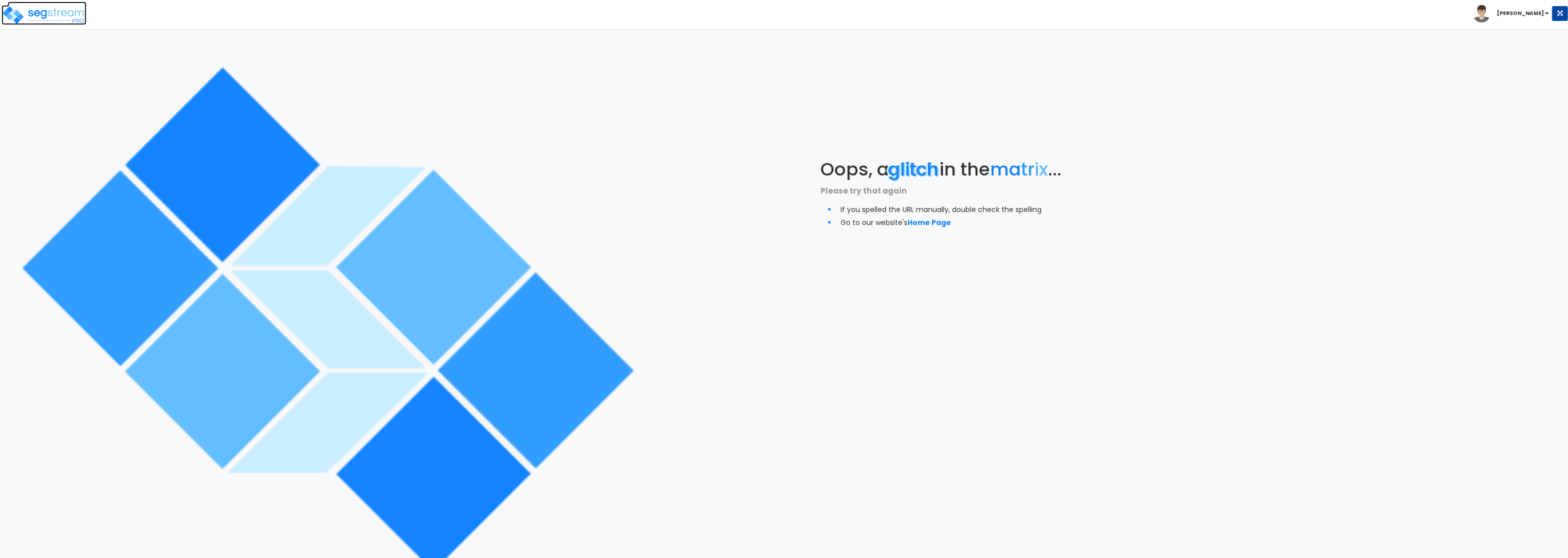
click at [29, 10] on img at bounding box center [44, 15] width 85 height 20
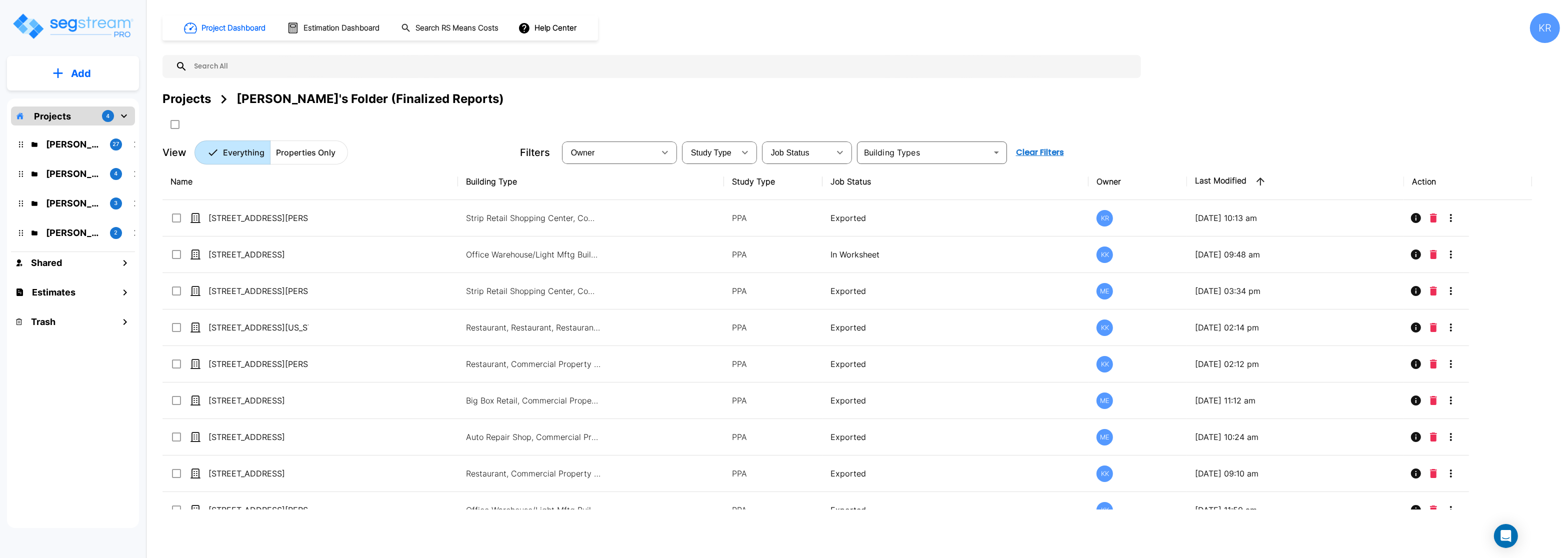
click at [50, 32] on img "mailbox folders" at bounding box center [72, 26] width 122 height 29
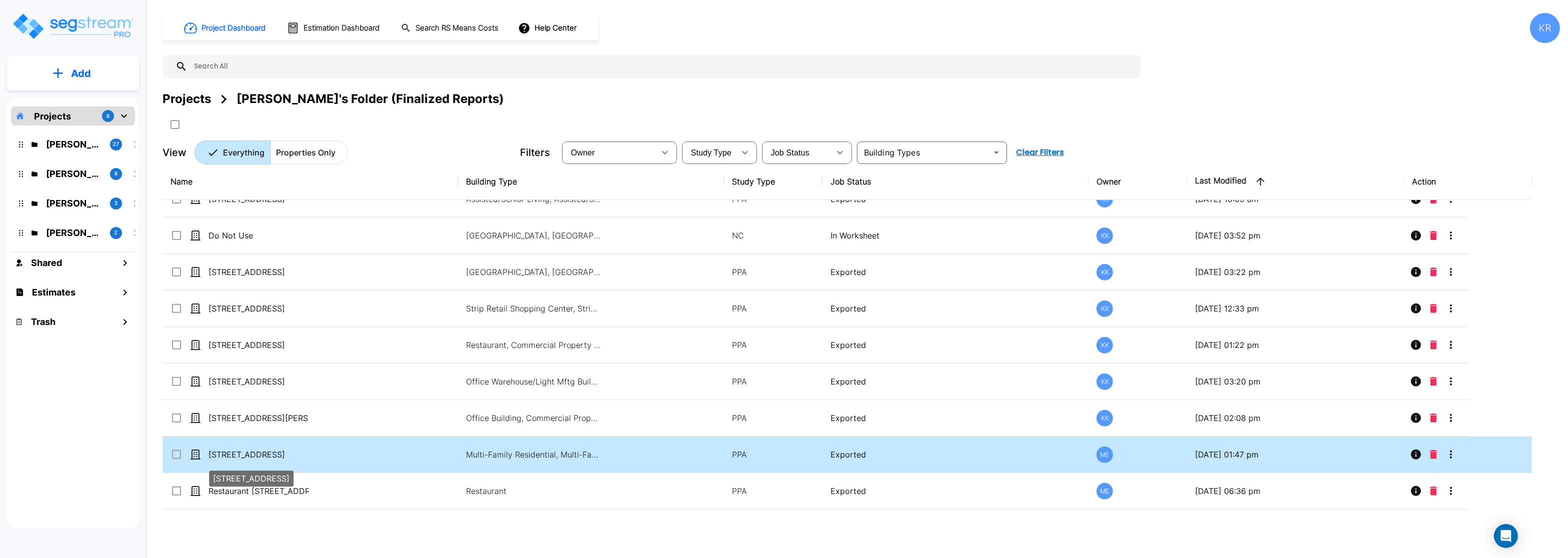
click at [278, 455] on p "[STREET_ADDRESS]" at bounding box center [259, 455] width 100 height 12
checkbox input "true"
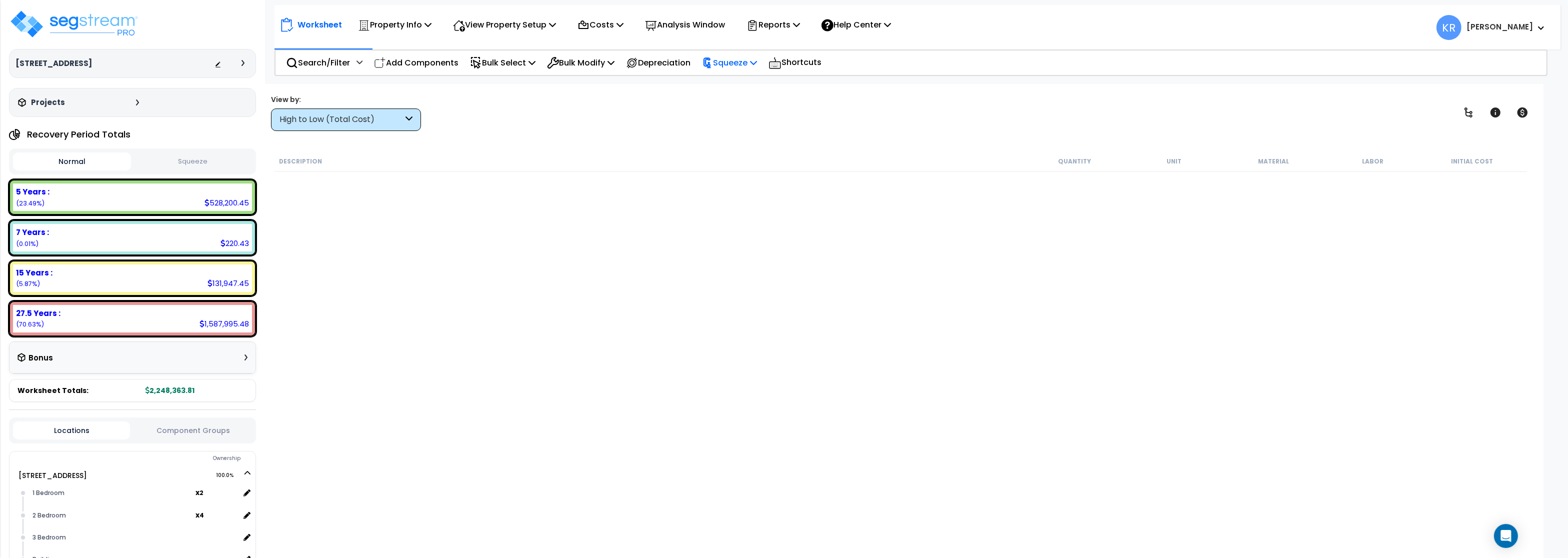
click at [729, 65] on p "Squeeze" at bounding box center [729, 63] width 55 height 13
click at [737, 80] on link "Squeeze" at bounding box center [746, 85] width 99 height 20
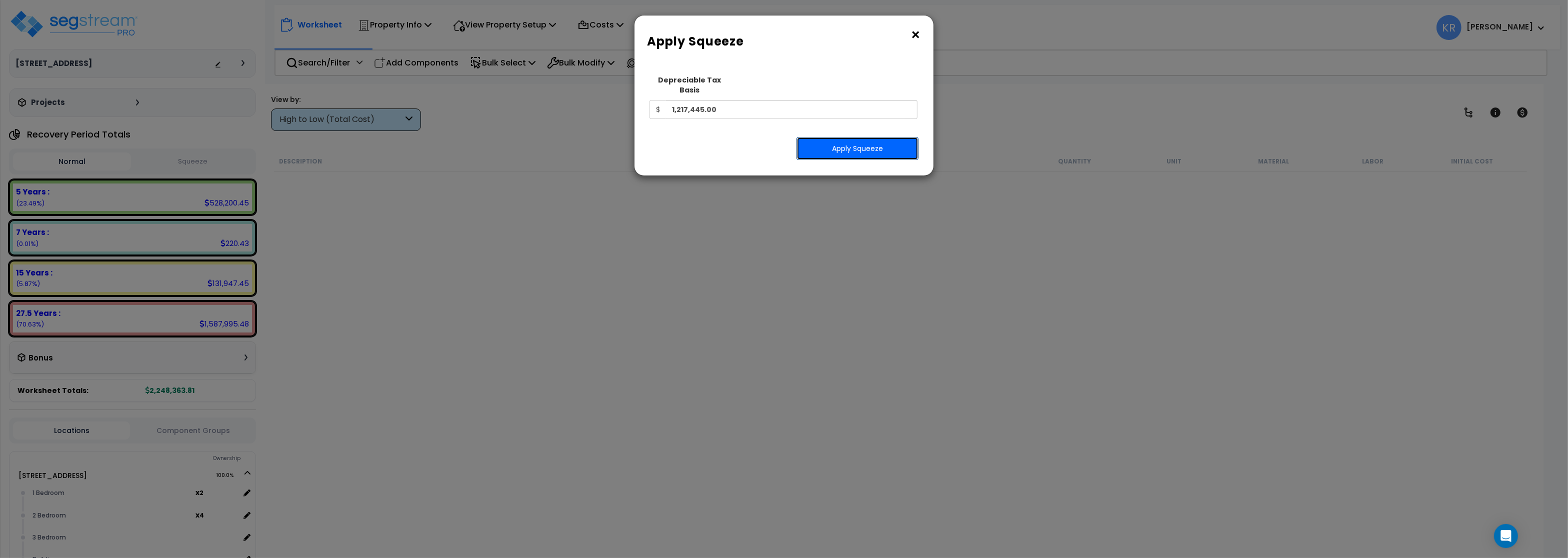
click at [861, 137] on button "Apply Squeeze" at bounding box center [858, 148] width 122 height 23
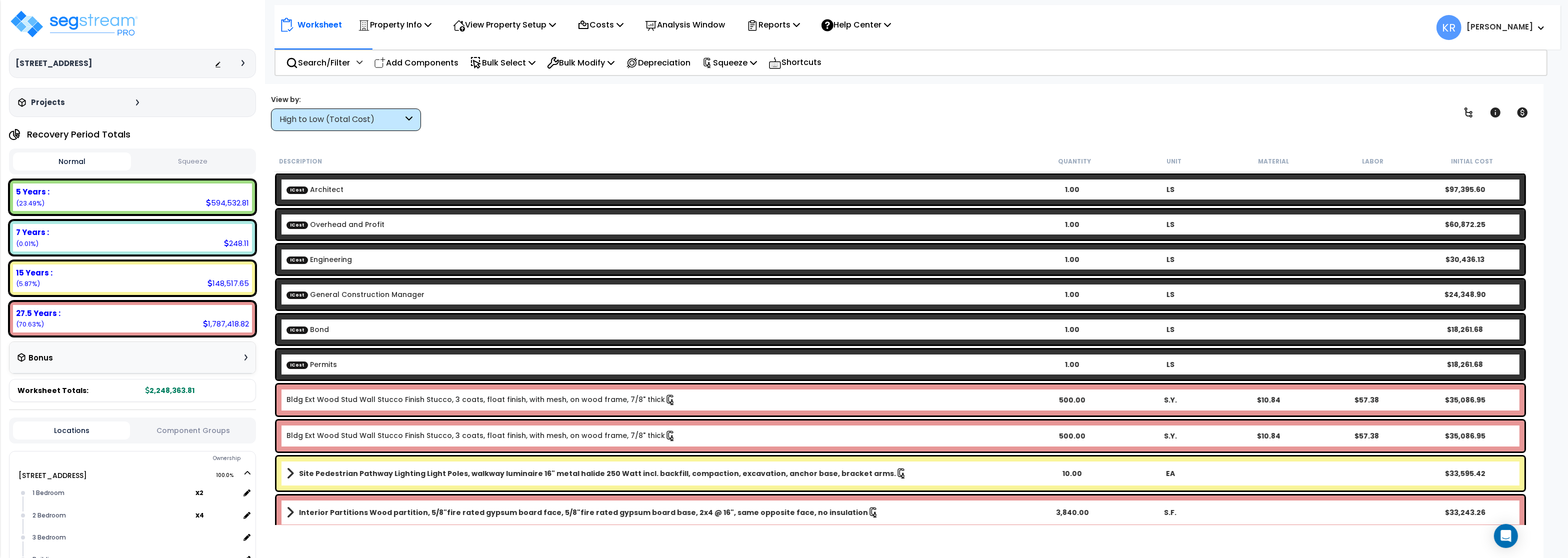
click at [197, 159] on button "Squeeze" at bounding box center [192, 161] width 118 height 18
